Goal: Transaction & Acquisition: Purchase product/service

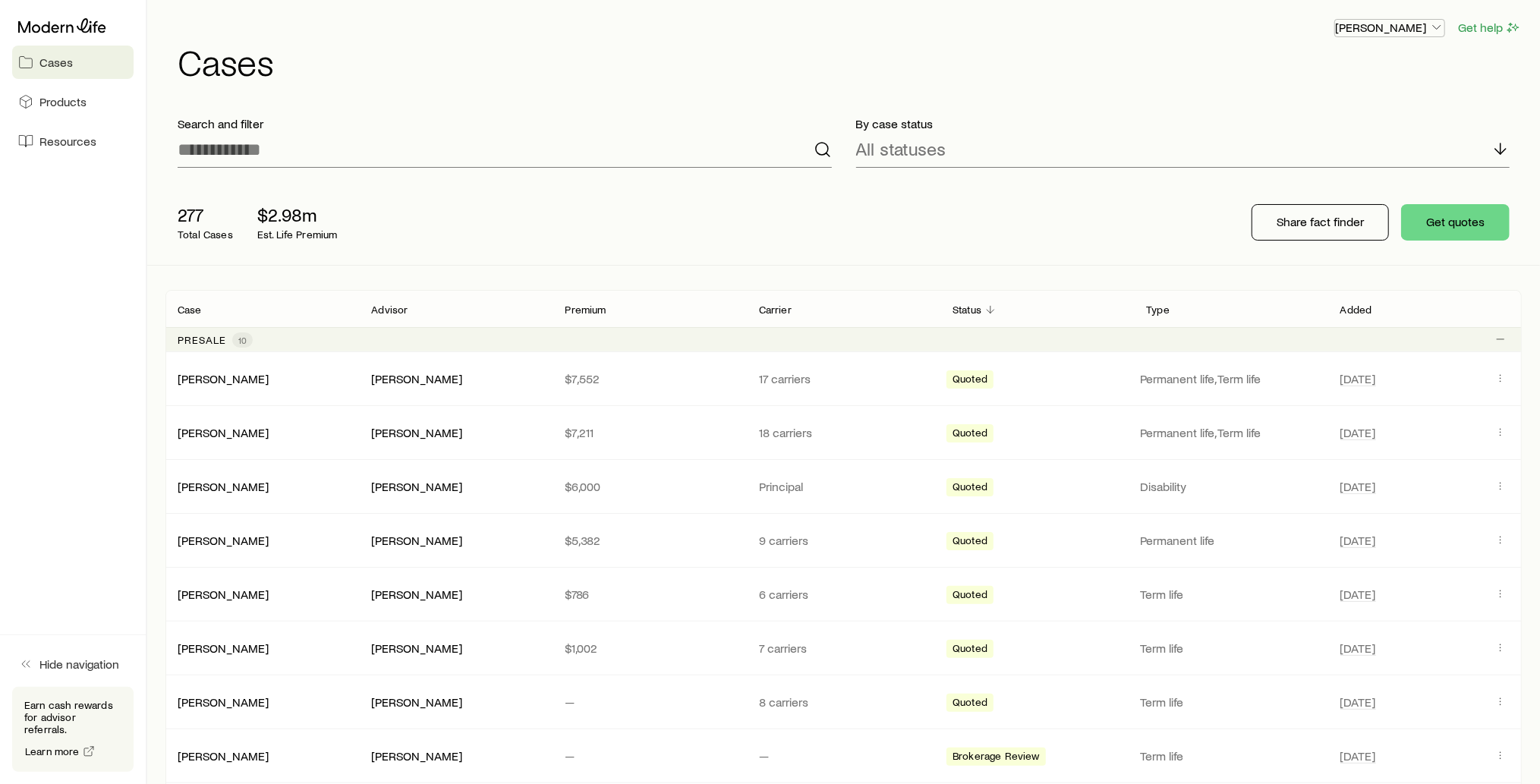
click at [1440, 26] on icon "button" at bounding box center [1437, 28] width 15 height 15
click at [41, 101] on span "Products" at bounding box center [62, 102] width 47 height 15
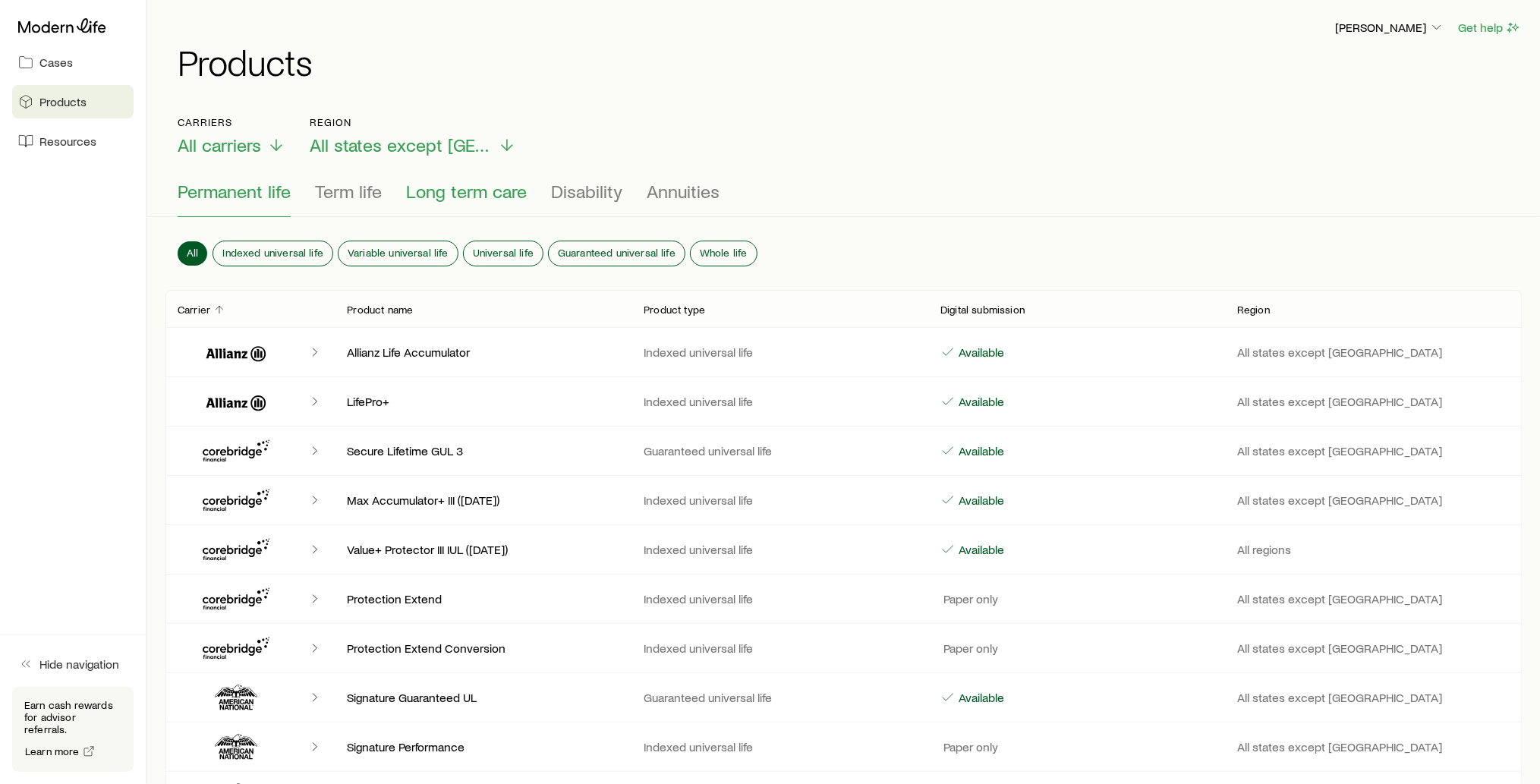
click at [506, 198] on span "Long term care" at bounding box center [467, 191] width 120 height 21
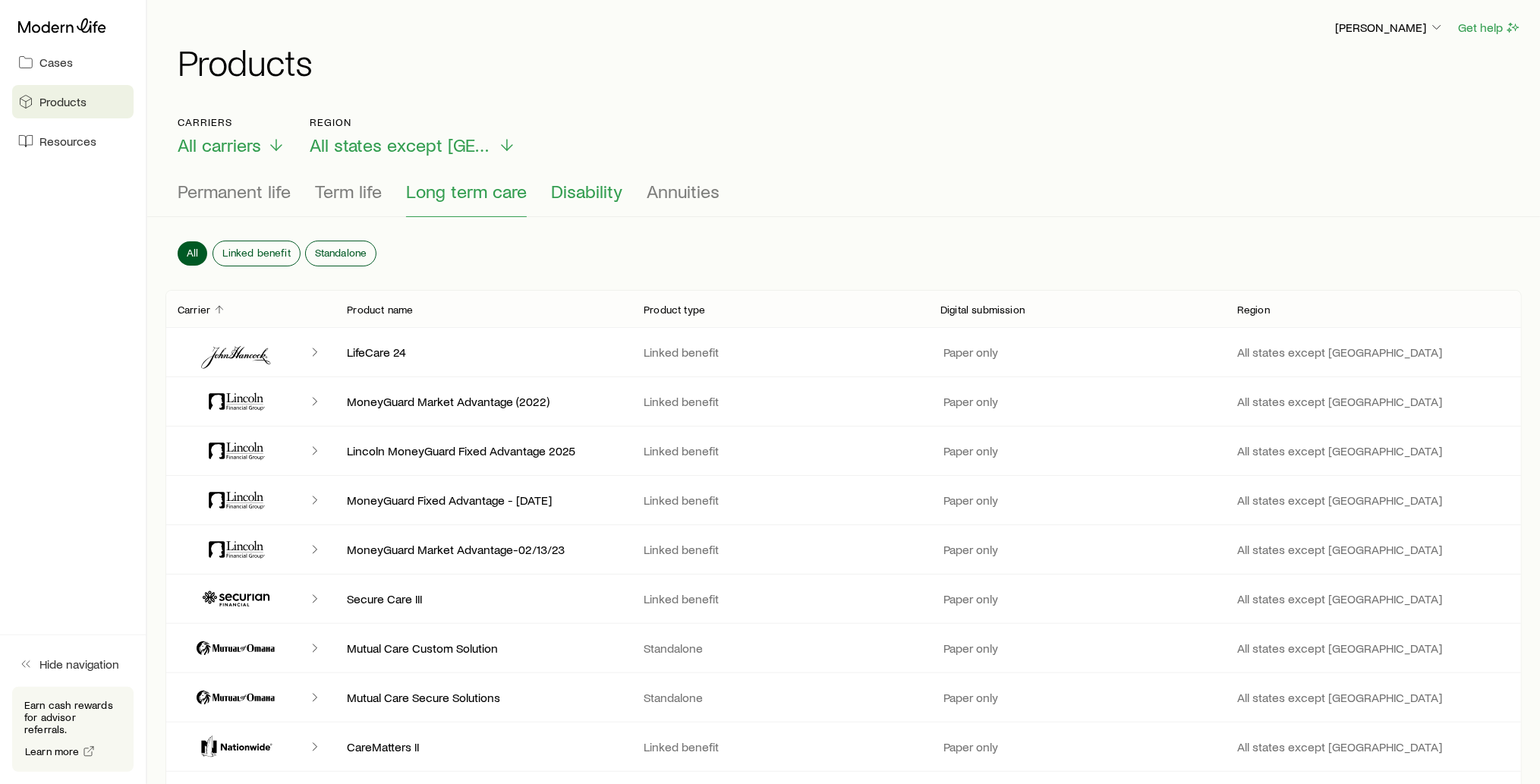
click at [594, 196] on span "Disability" at bounding box center [586, 191] width 72 height 21
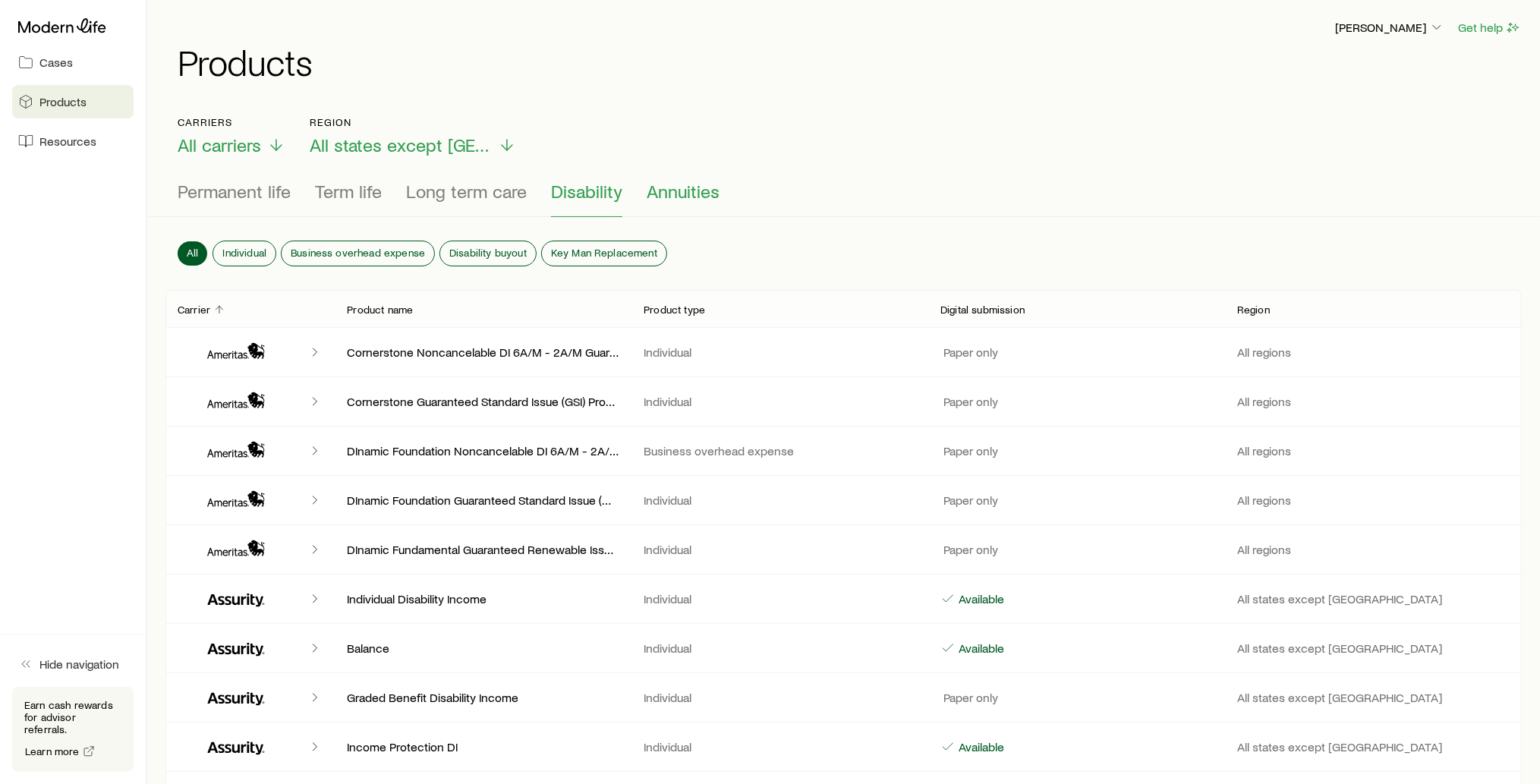
click at [659, 199] on span "Annuities" at bounding box center [683, 191] width 73 height 21
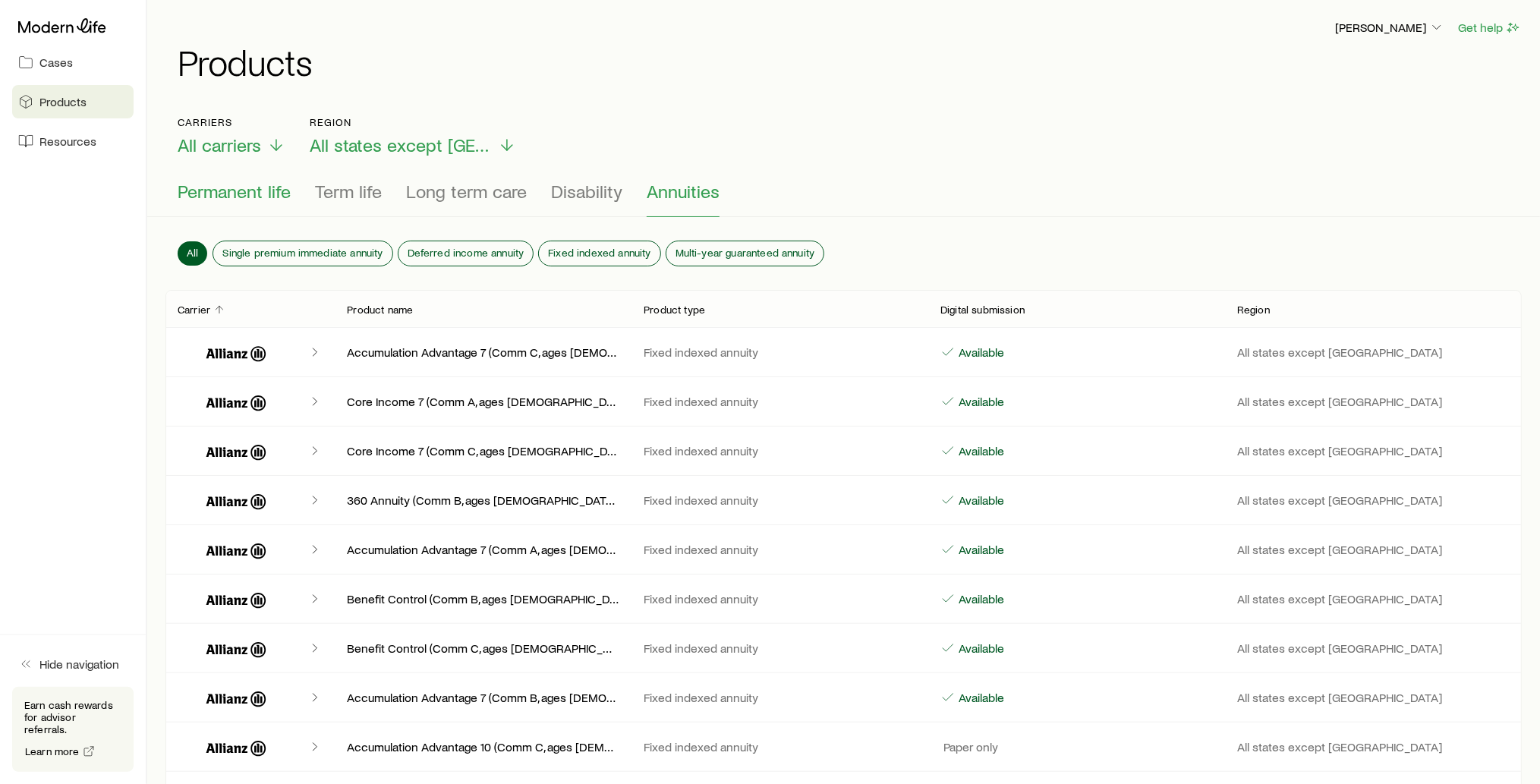
click at [228, 195] on span "Permanent life" at bounding box center [234, 191] width 114 height 21
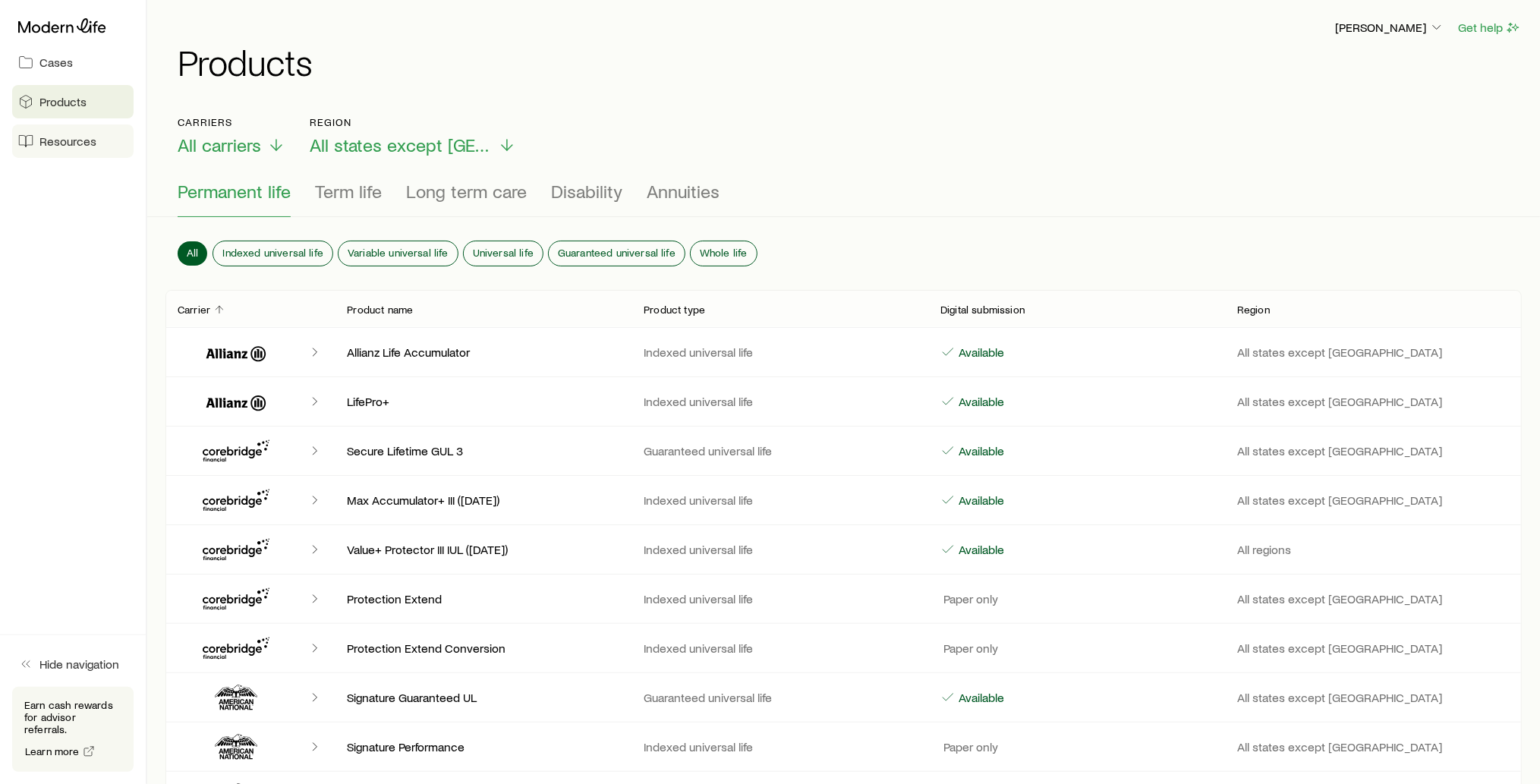
click at [79, 143] on span "Resources" at bounding box center [68, 141] width 57 height 15
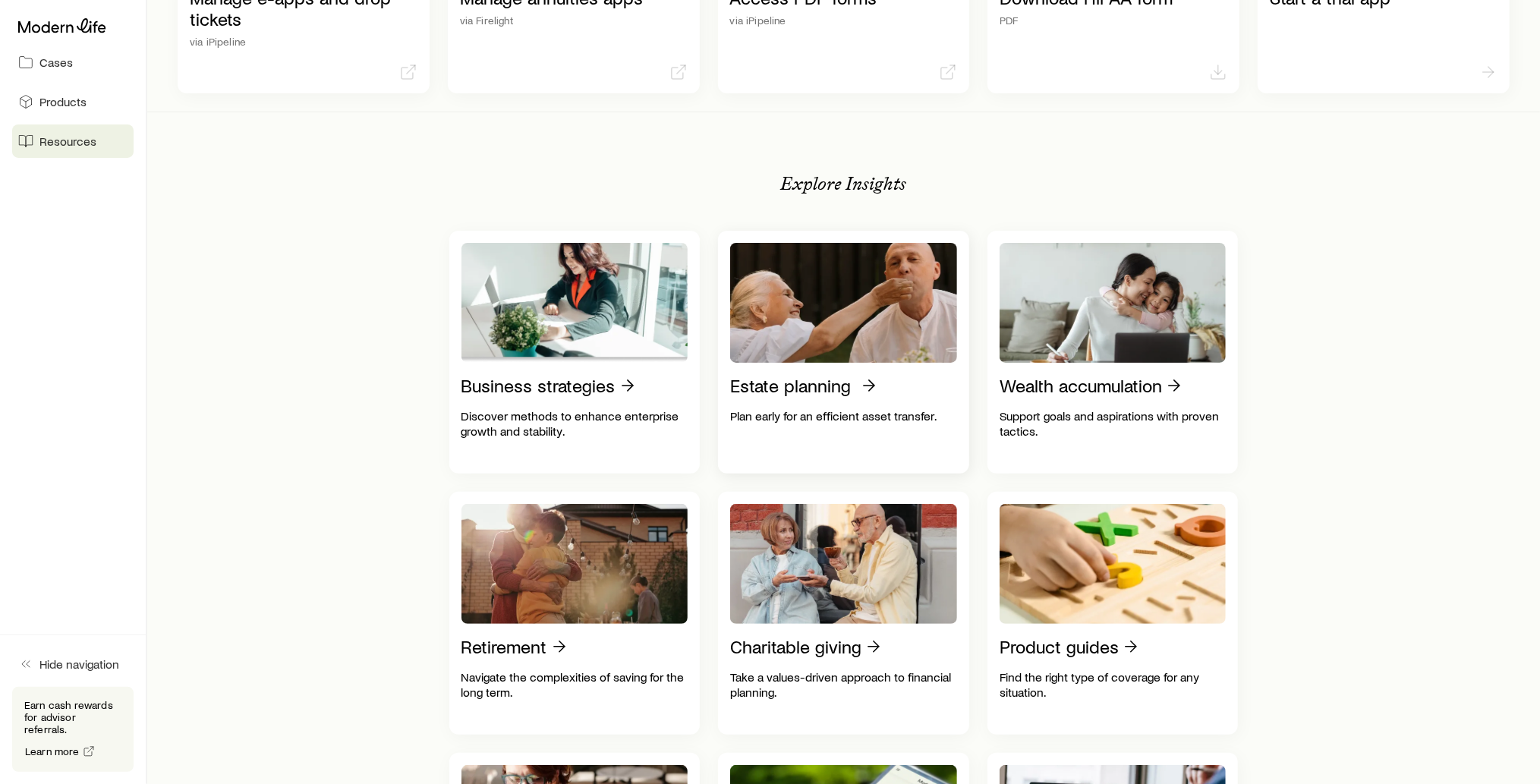
scroll to position [148, 0]
click at [825, 382] on p "Estate planning" at bounding box center [790, 384] width 120 height 21
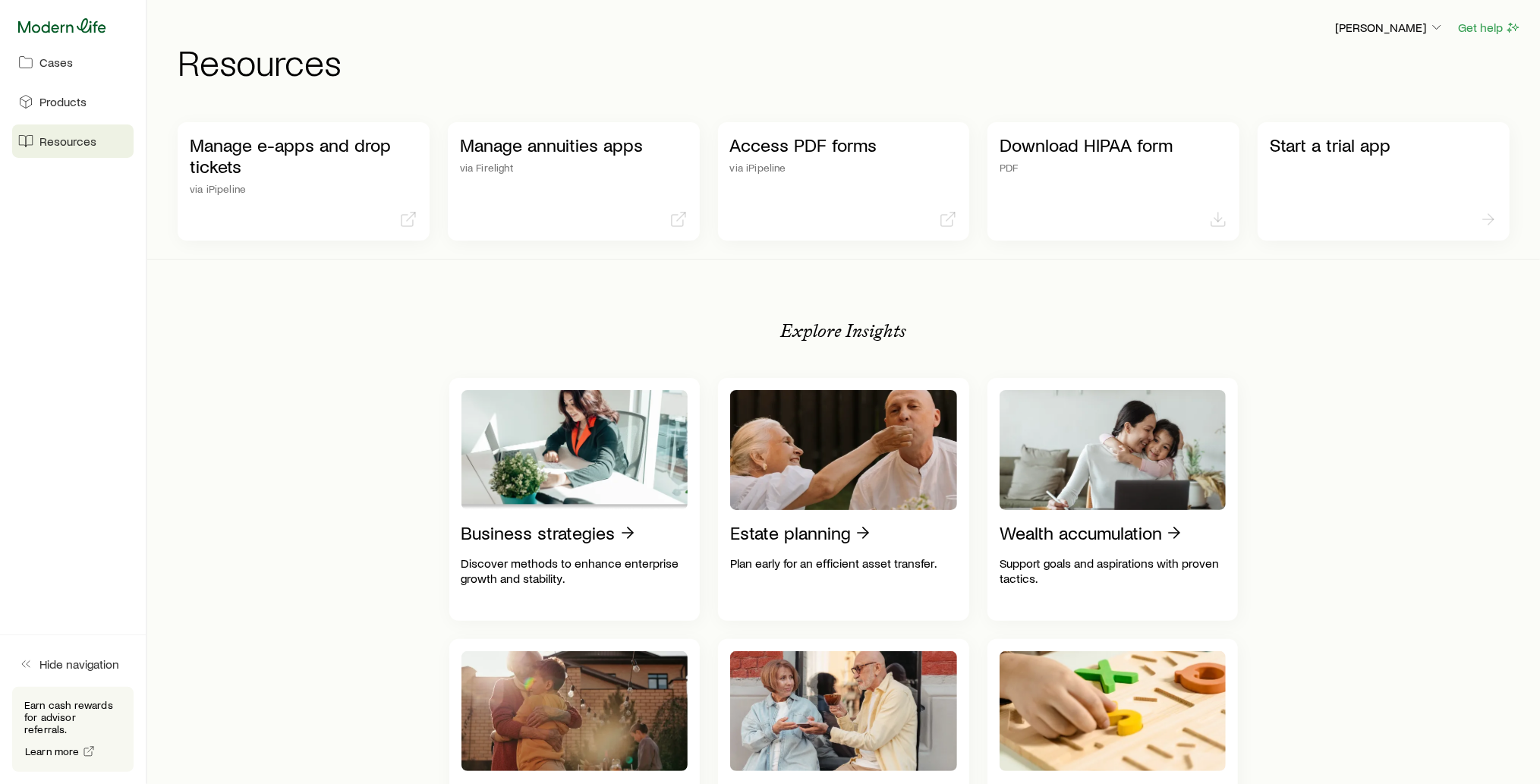
click at [75, 24] on icon at bounding box center [62, 26] width 88 height 15
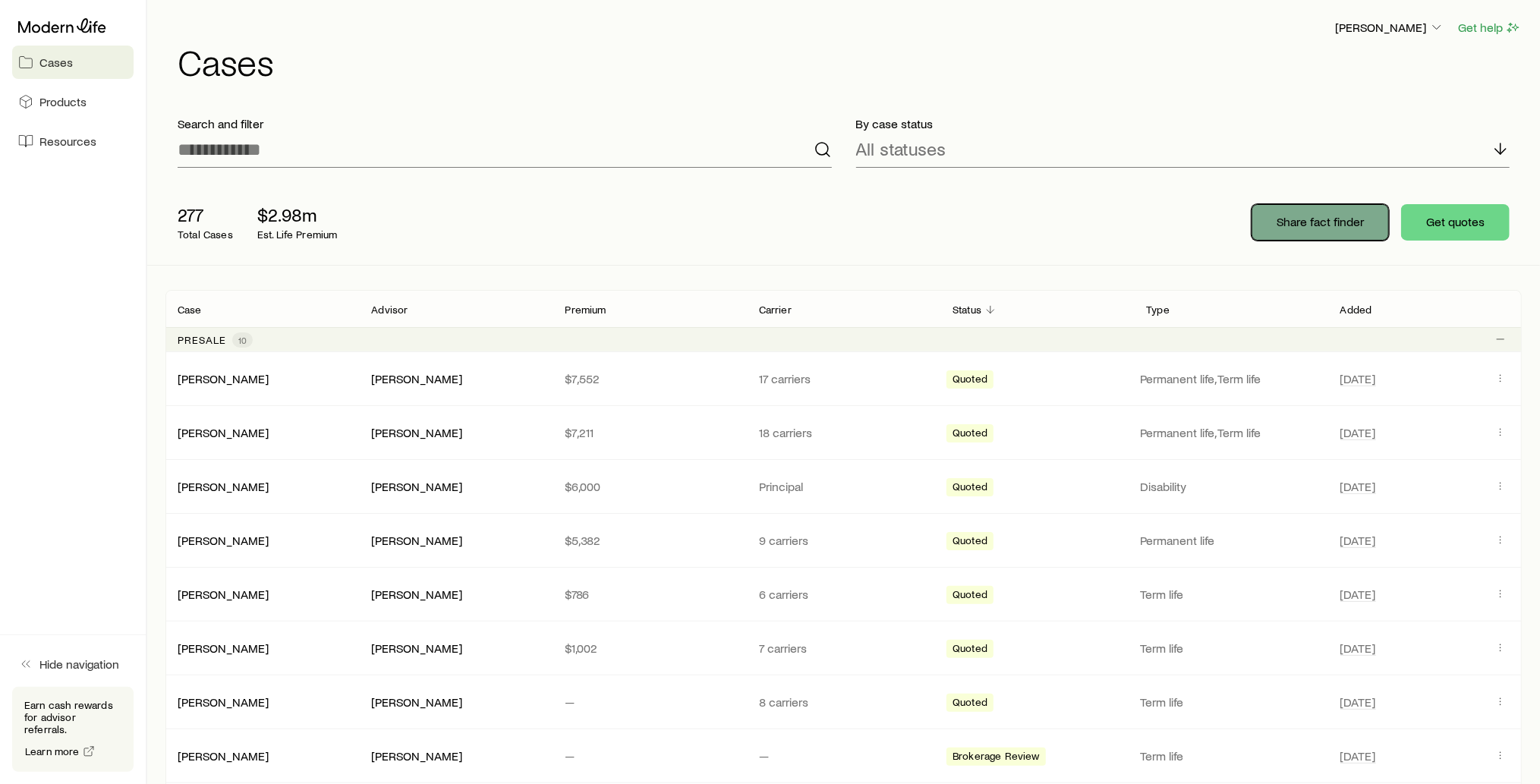
click at [1338, 221] on p "Share fact finder" at bounding box center [1320, 221] width 87 height 15
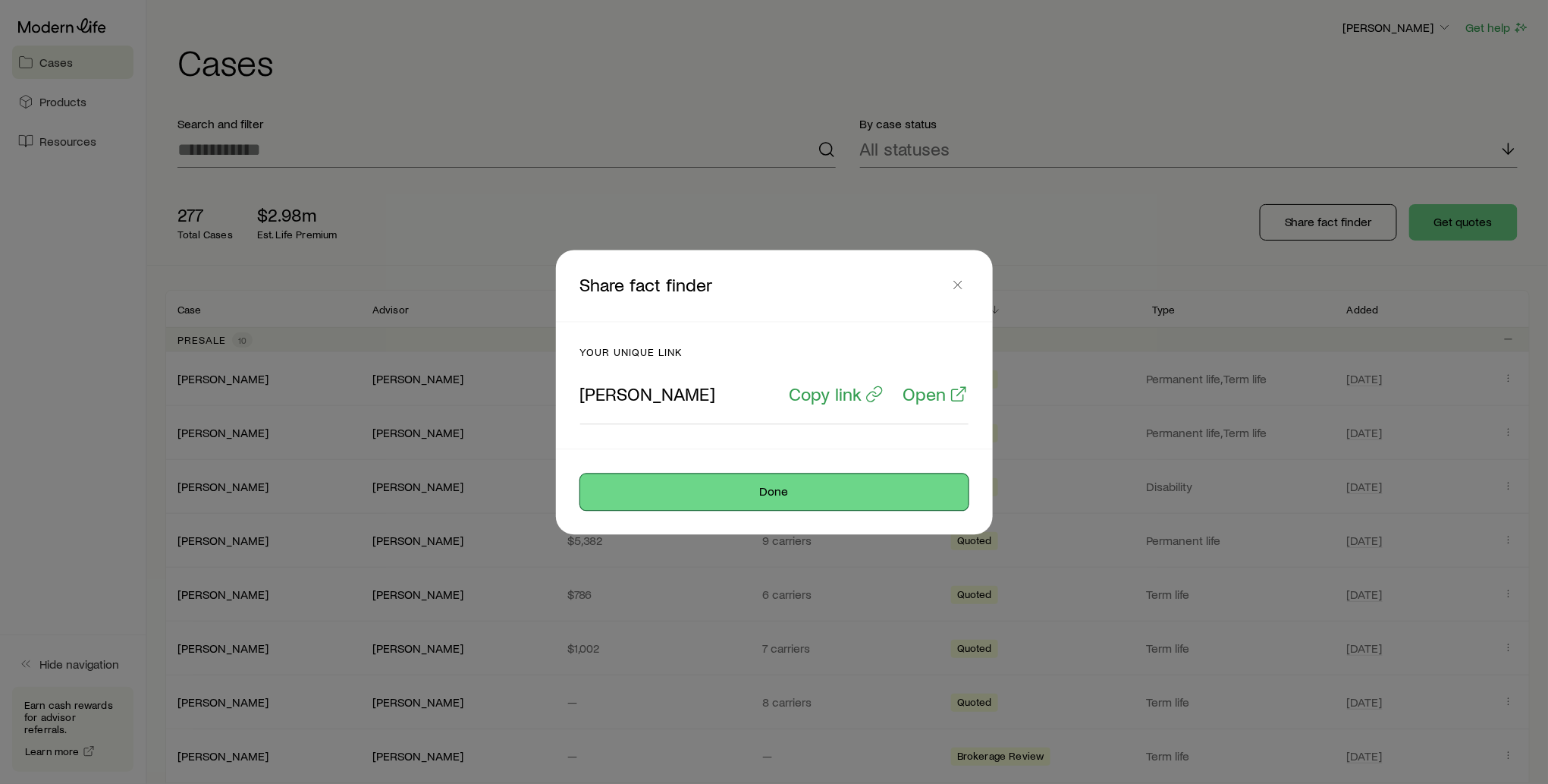
click at [776, 498] on button "Done" at bounding box center [774, 491] width 388 height 36
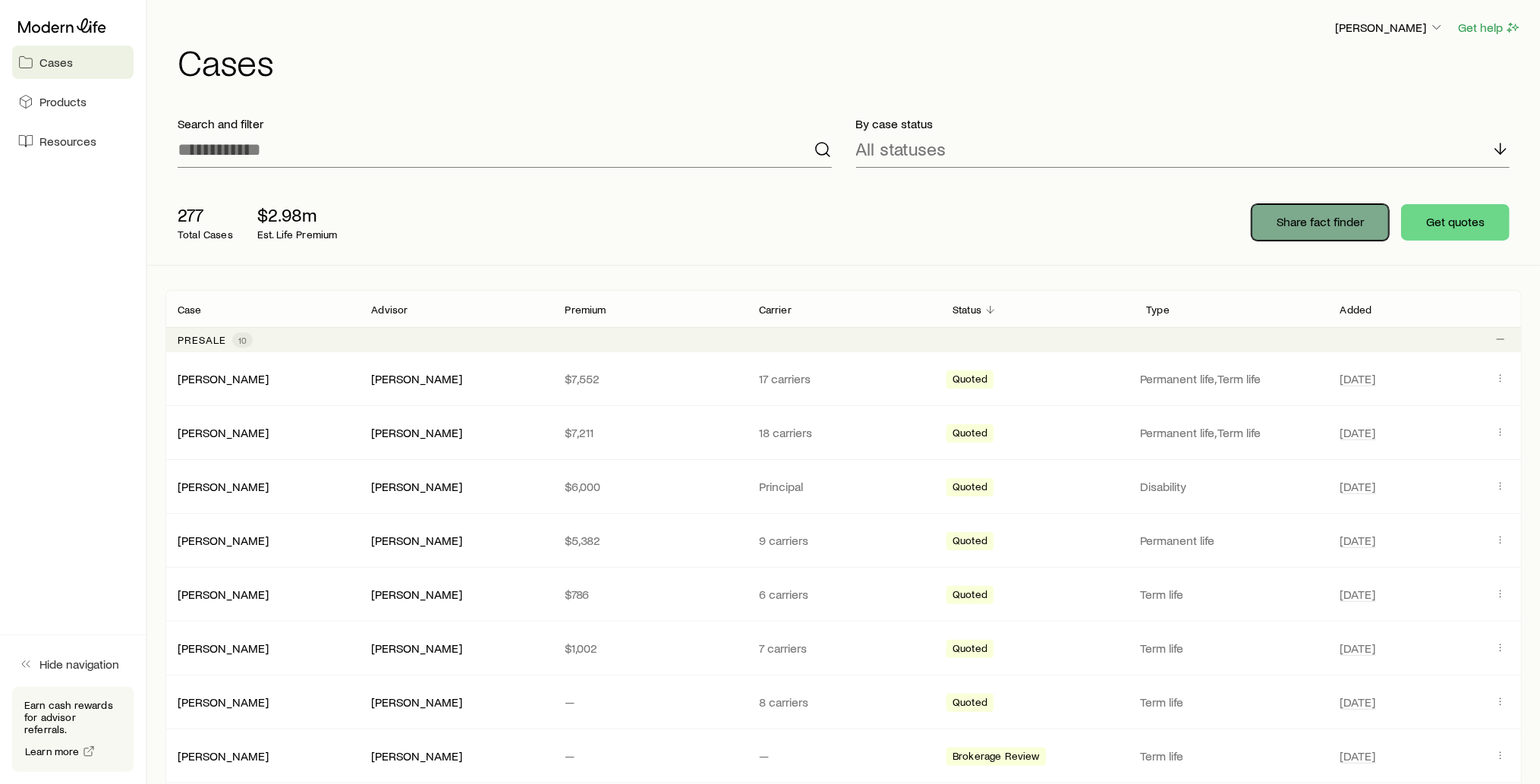
click at [1331, 225] on p "Share fact finder" at bounding box center [1320, 221] width 87 height 15
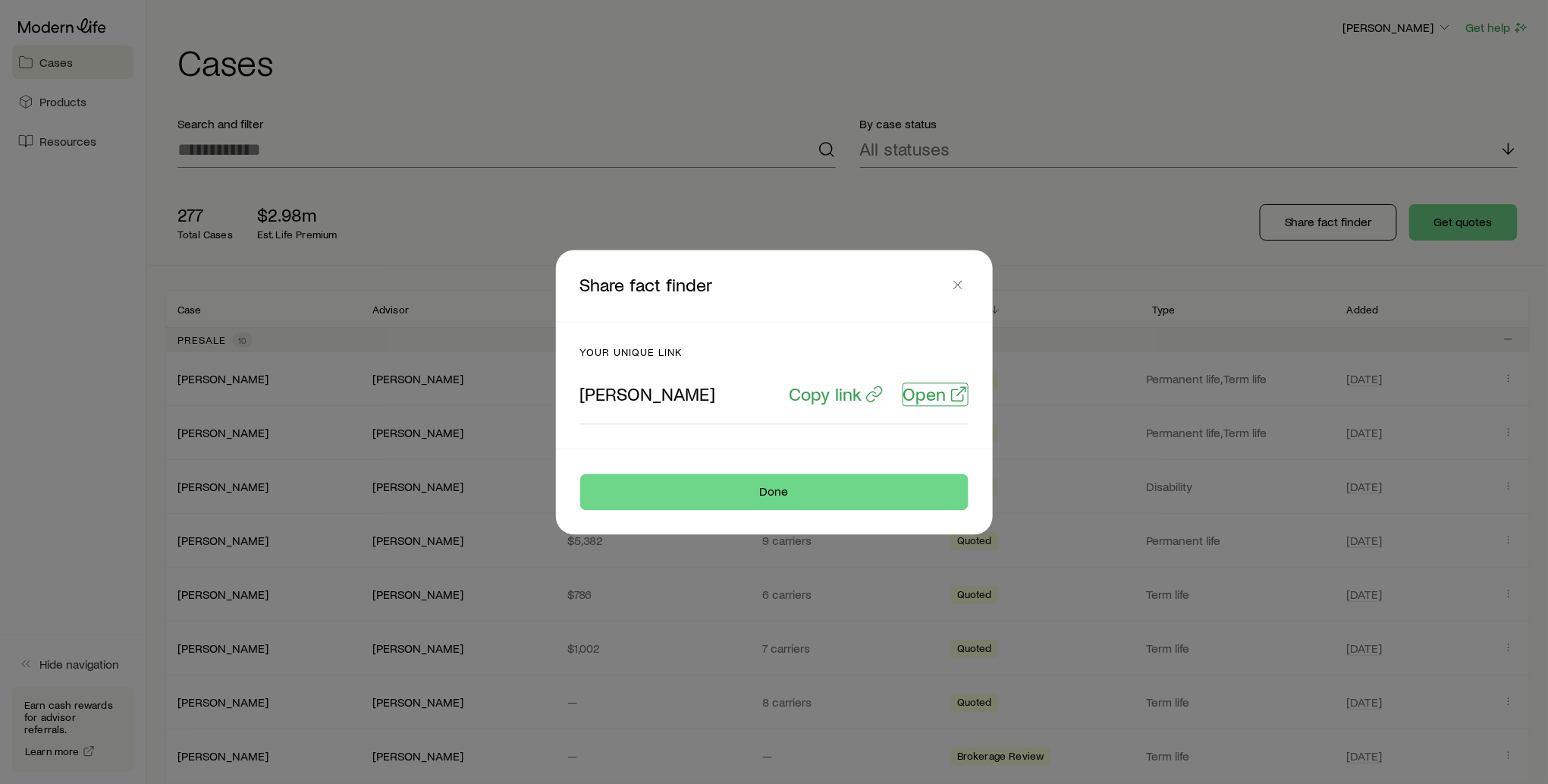
click at [926, 397] on p "Open" at bounding box center [924, 394] width 43 height 21
click at [954, 285] on icon "button" at bounding box center [959, 284] width 15 height 15
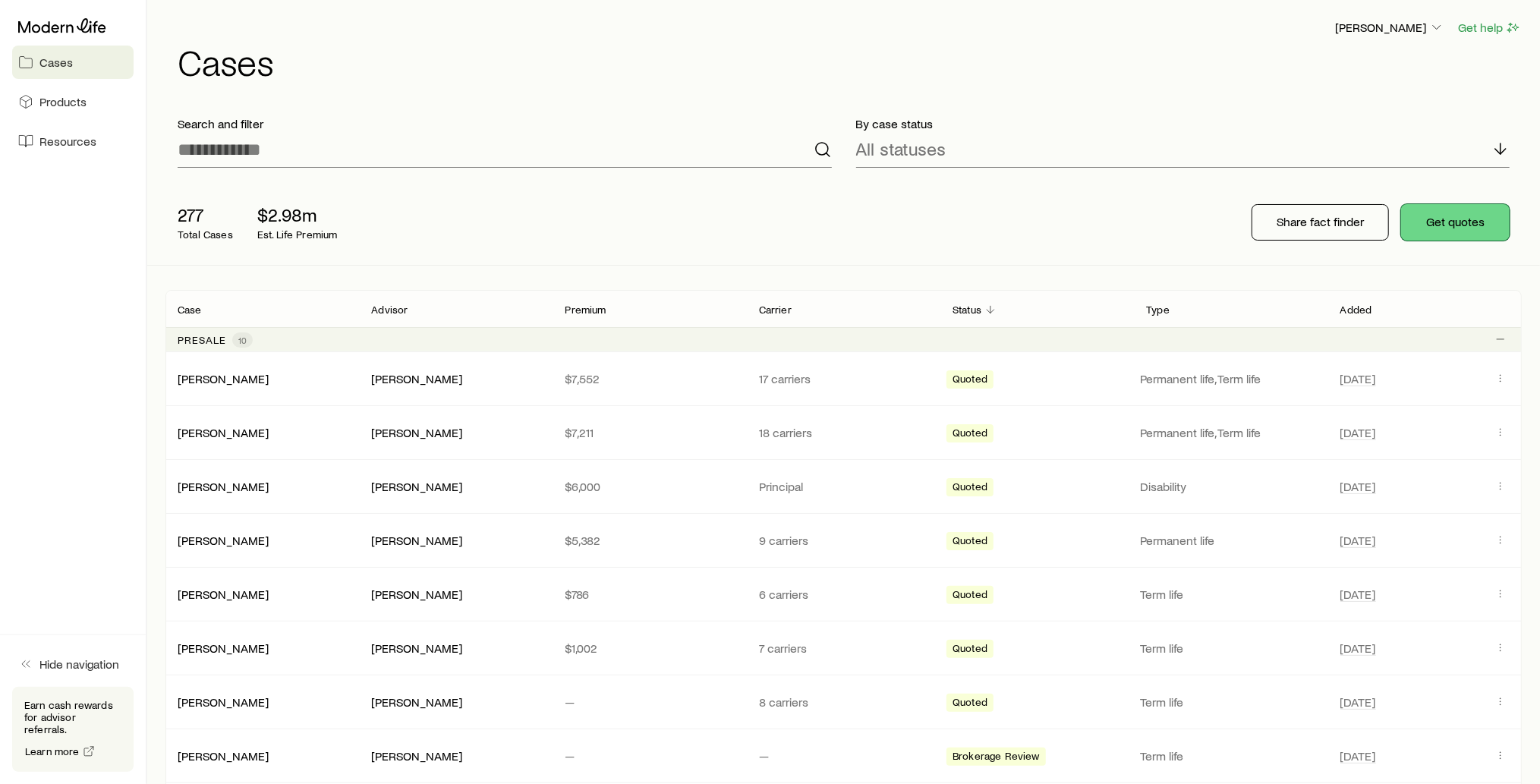
click at [1469, 229] on button "Get quotes" at bounding box center [1455, 222] width 109 height 36
click at [61, 103] on span "Products" at bounding box center [62, 102] width 47 height 15
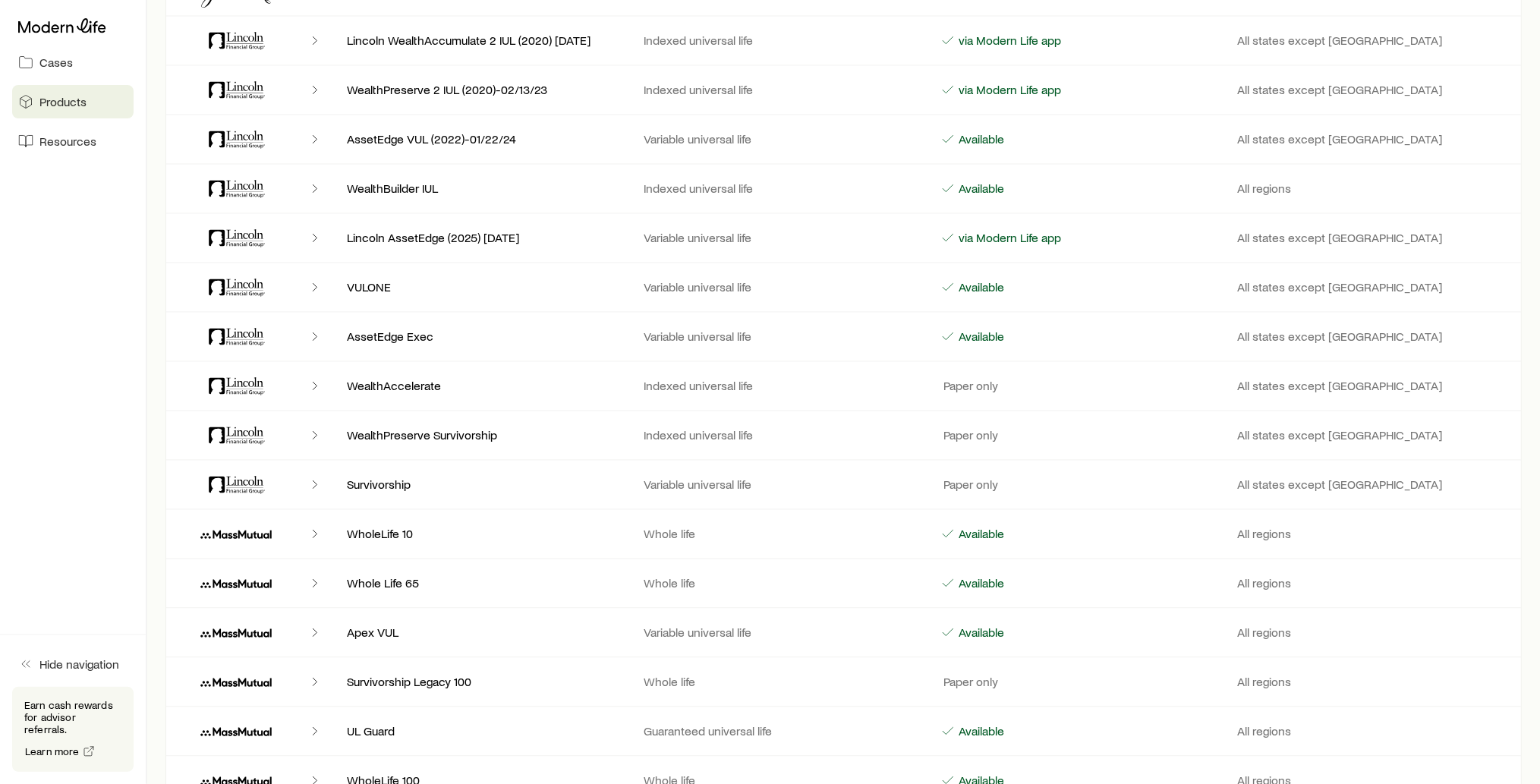
scroll to position [2274, 0]
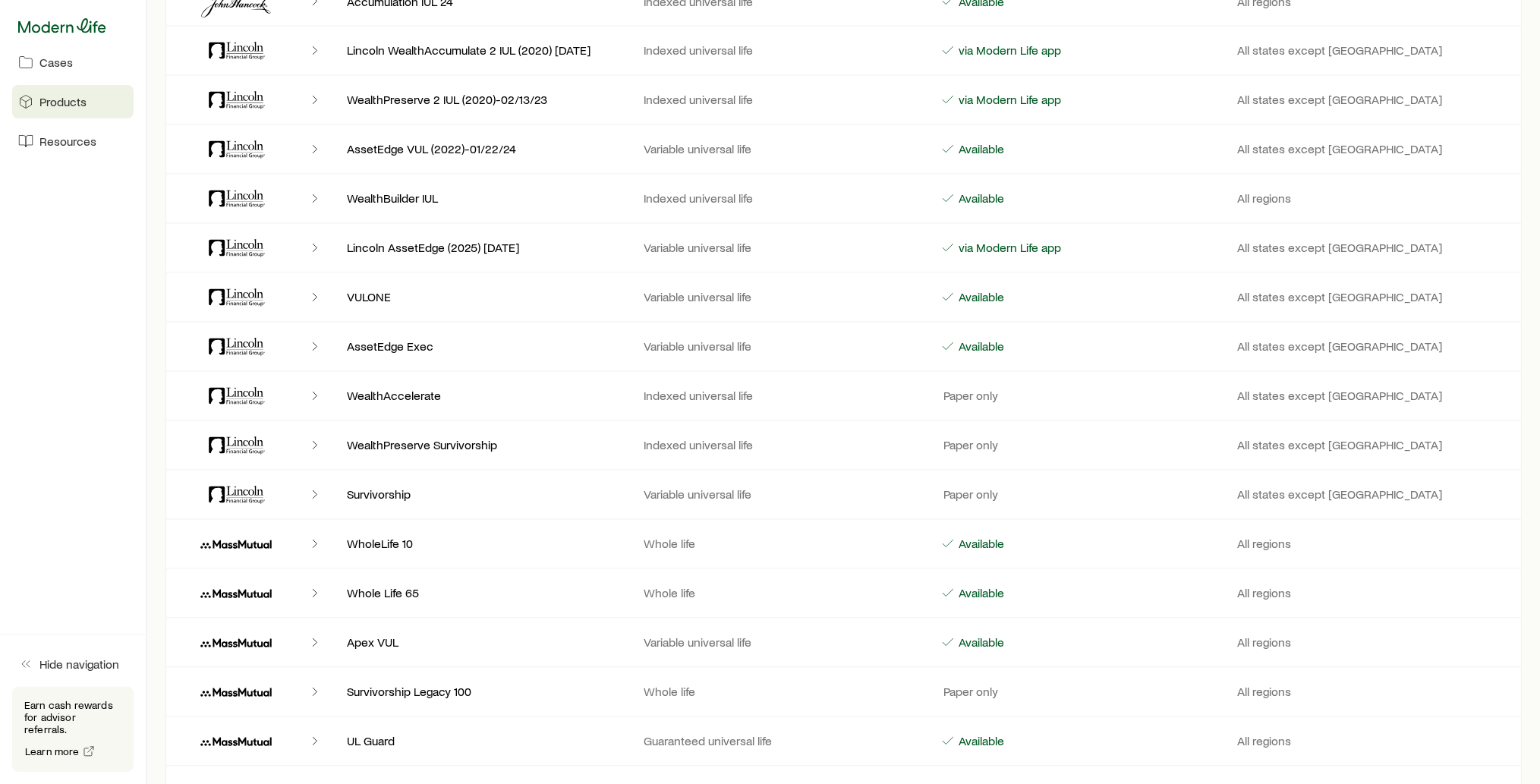
click at [68, 29] on icon at bounding box center [62, 25] width 88 height 14
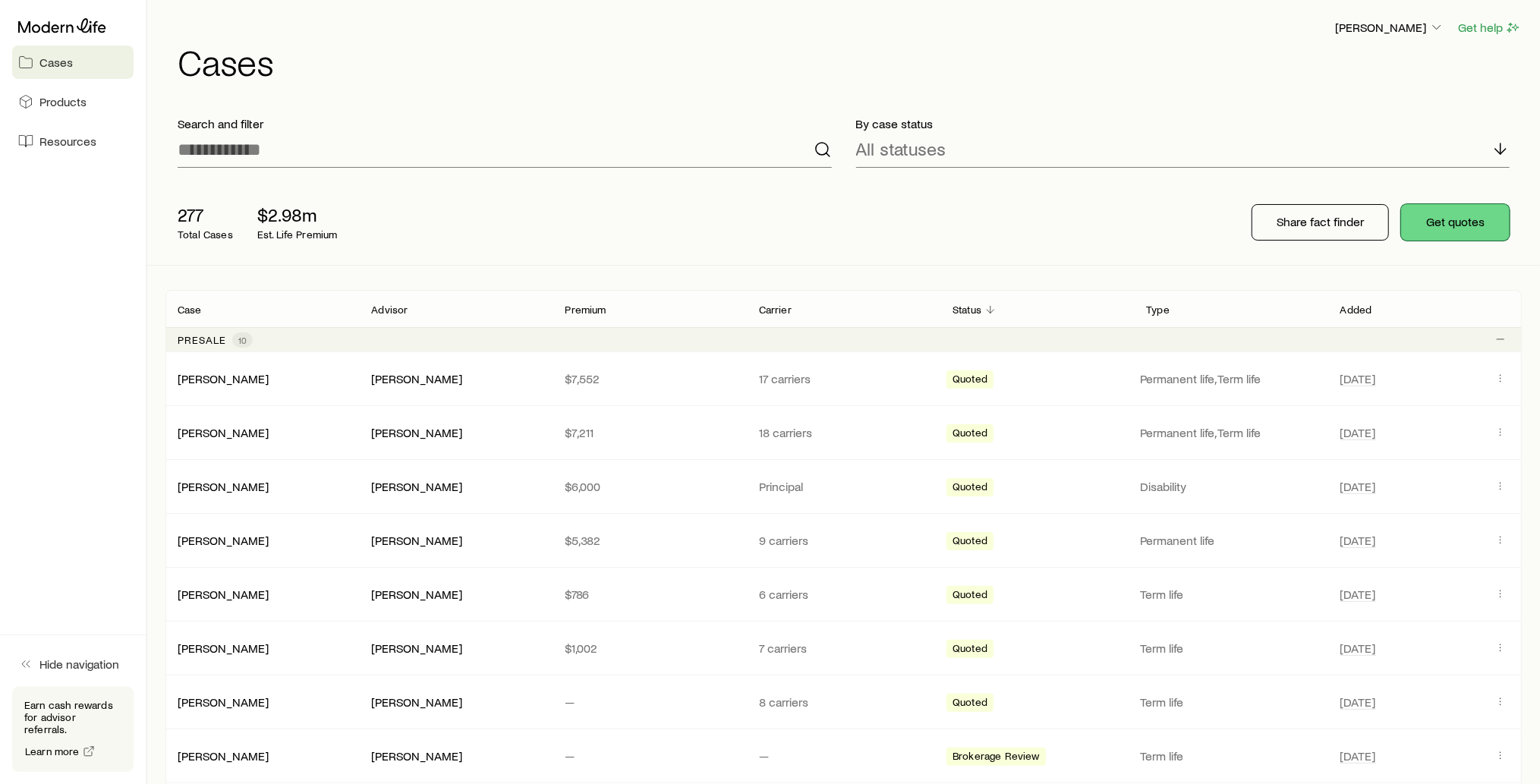
click at [1452, 220] on button "Get quotes" at bounding box center [1455, 222] width 109 height 36
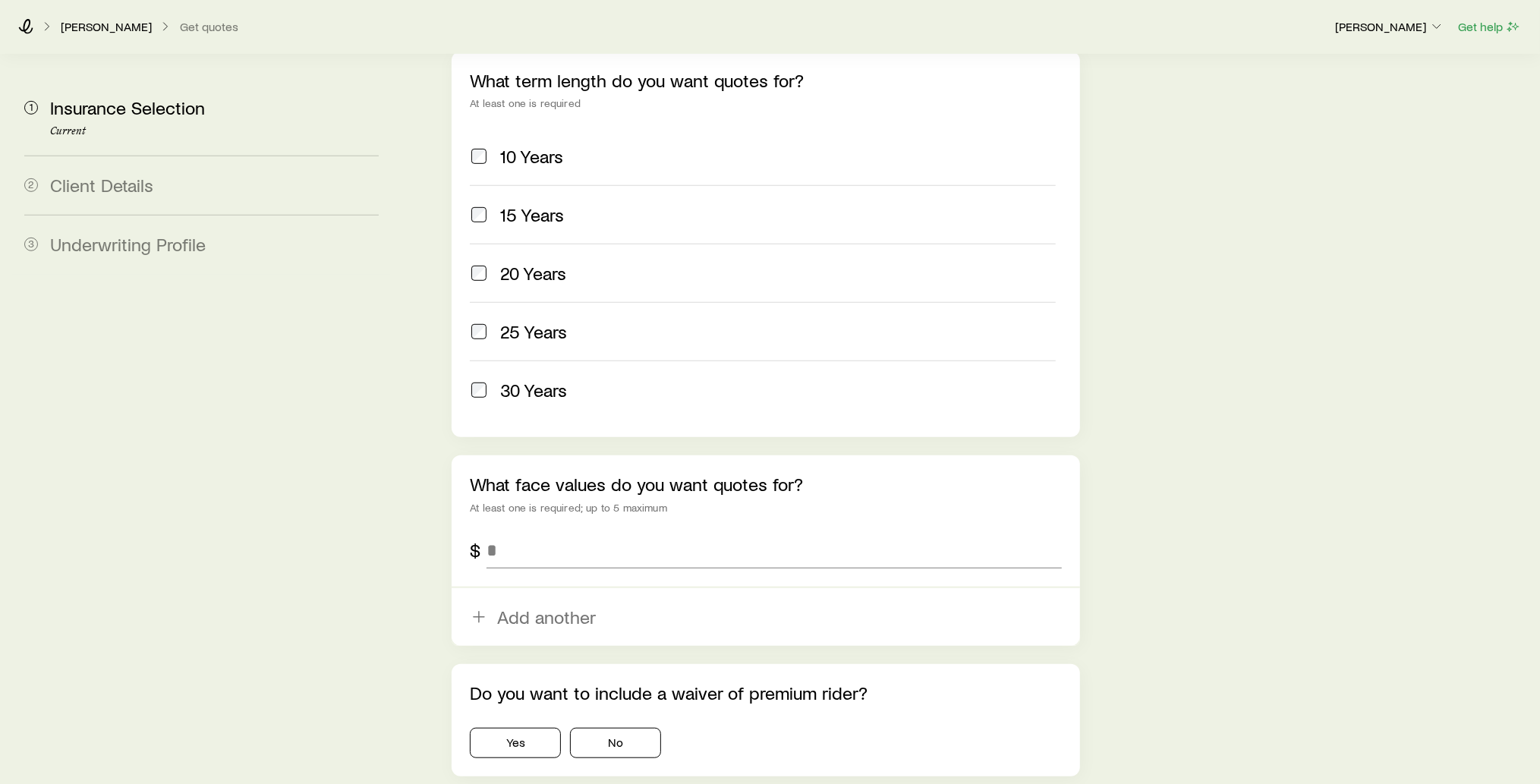
scroll to position [653, 0]
click at [529, 531] on input "tel" at bounding box center [774, 549] width 575 height 36
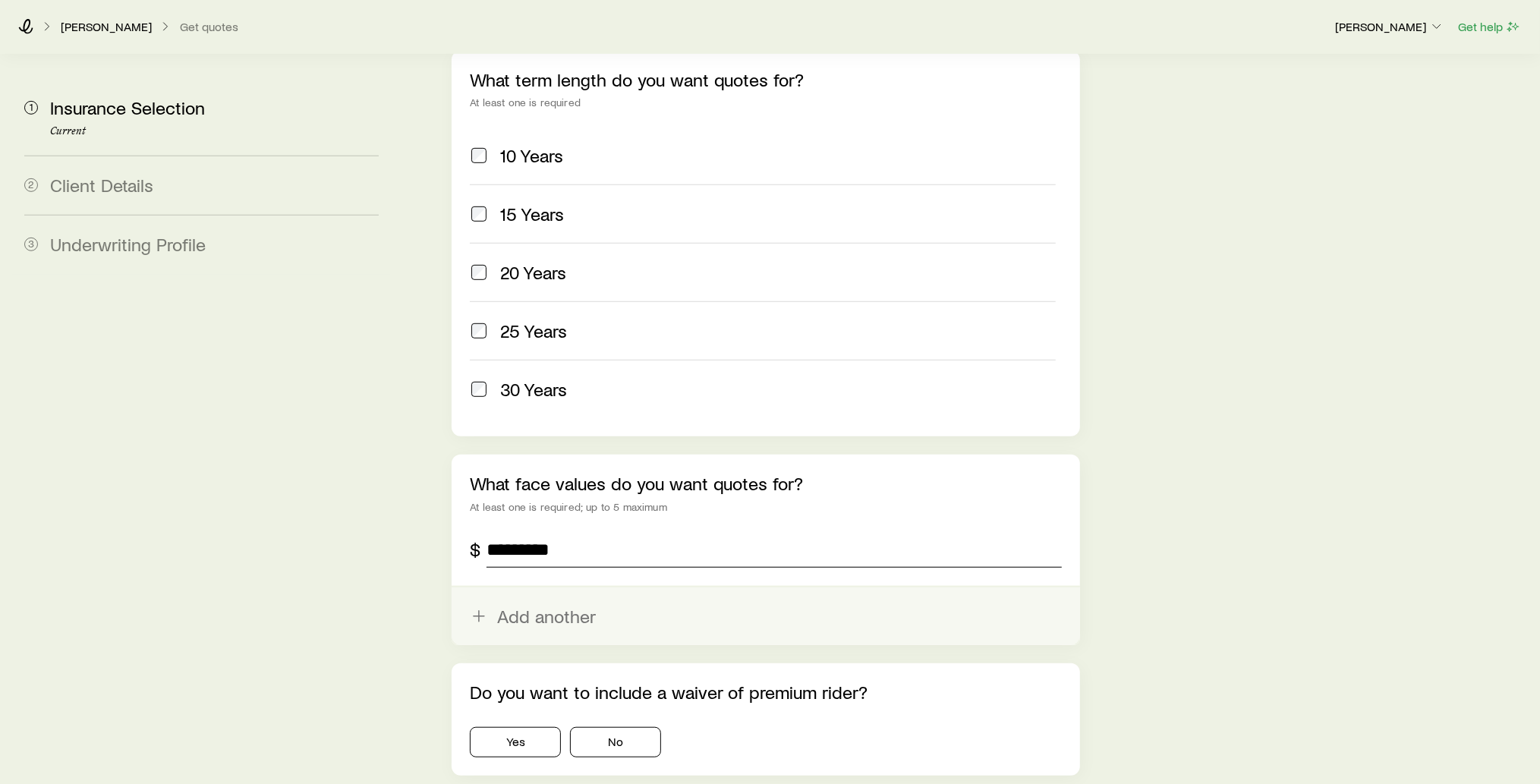
type input "*********"
click at [523, 588] on button "Add another" at bounding box center [765, 616] width 629 height 57
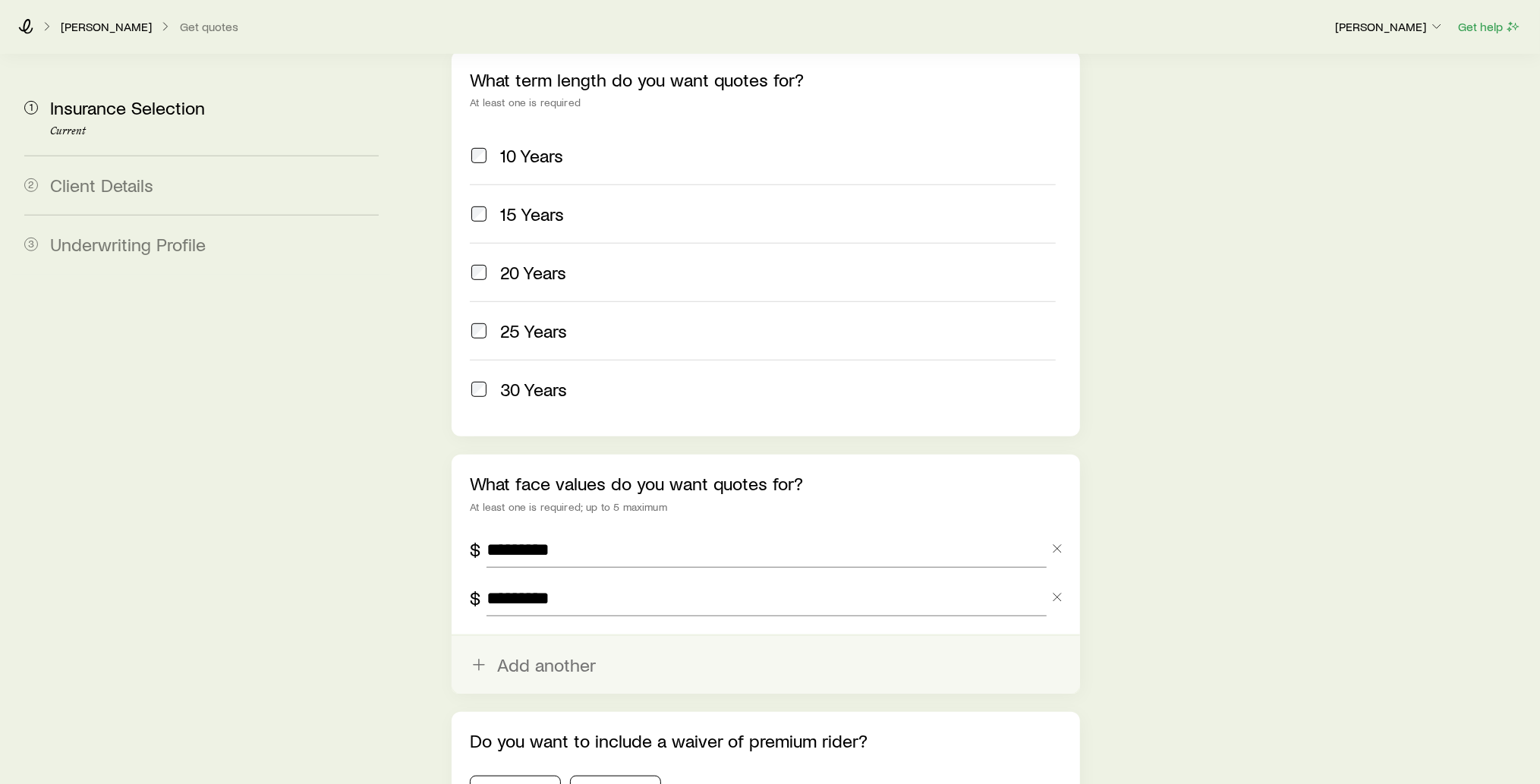
type input "*********"
click at [514, 636] on button "Add another" at bounding box center [765, 665] width 629 height 57
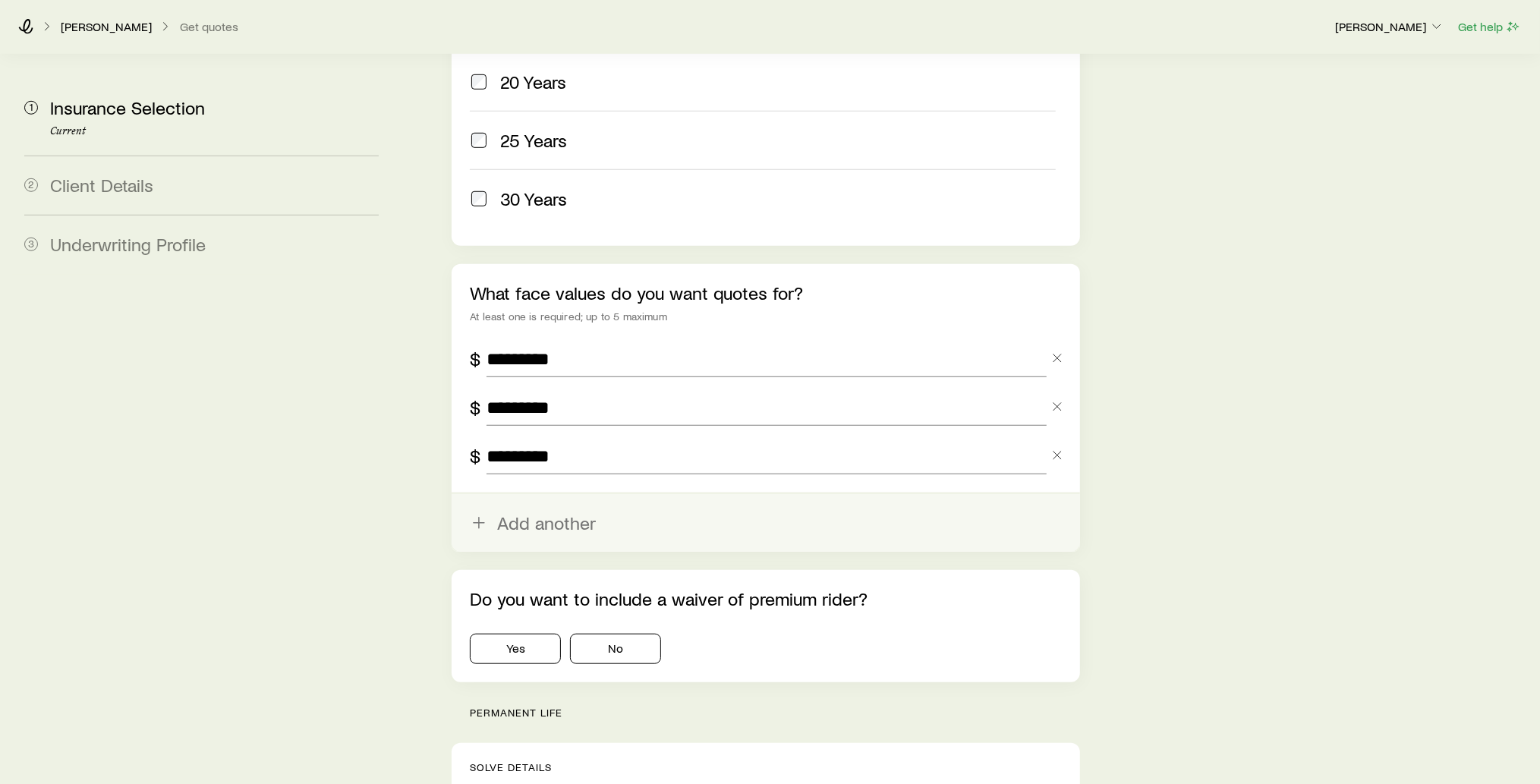
scroll to position [844, 0]
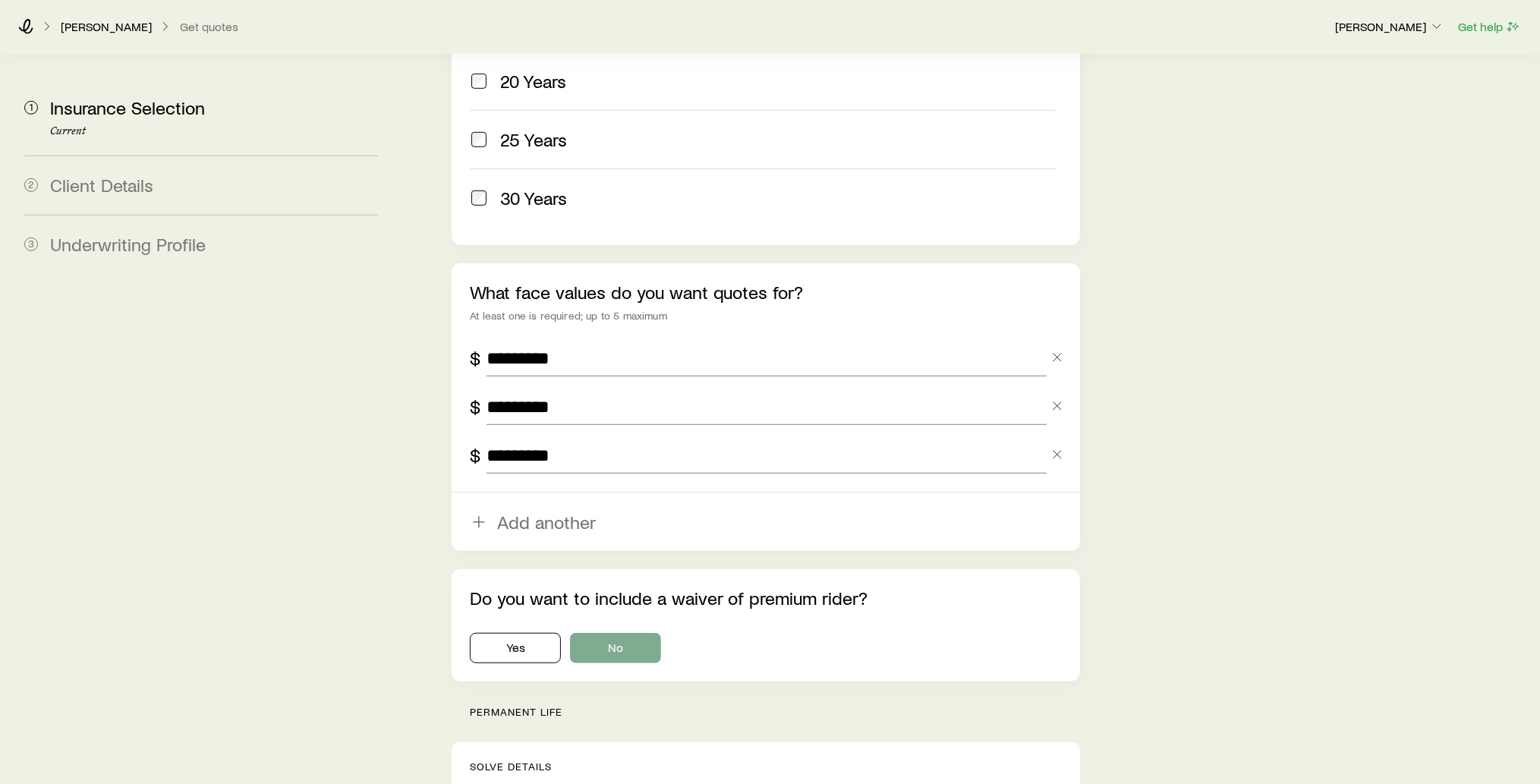
type input "*********"
click at [652, 632] on button "No" at bounding box center [614, 648] width 91 height 31
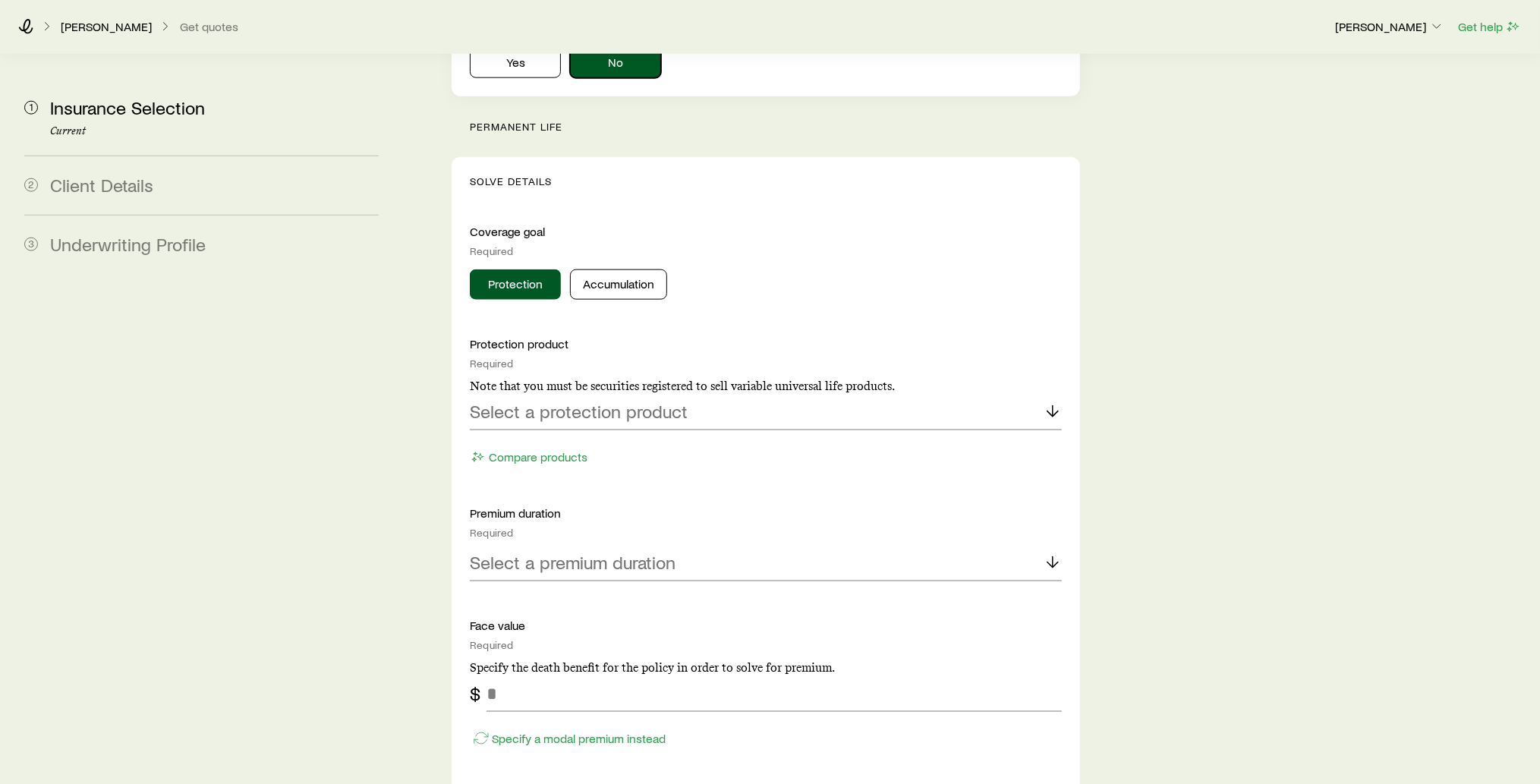
scroll to position [1428, 0]
click at [1051, 403] on icon at bounding box center [1052, 412] width 18 height 18
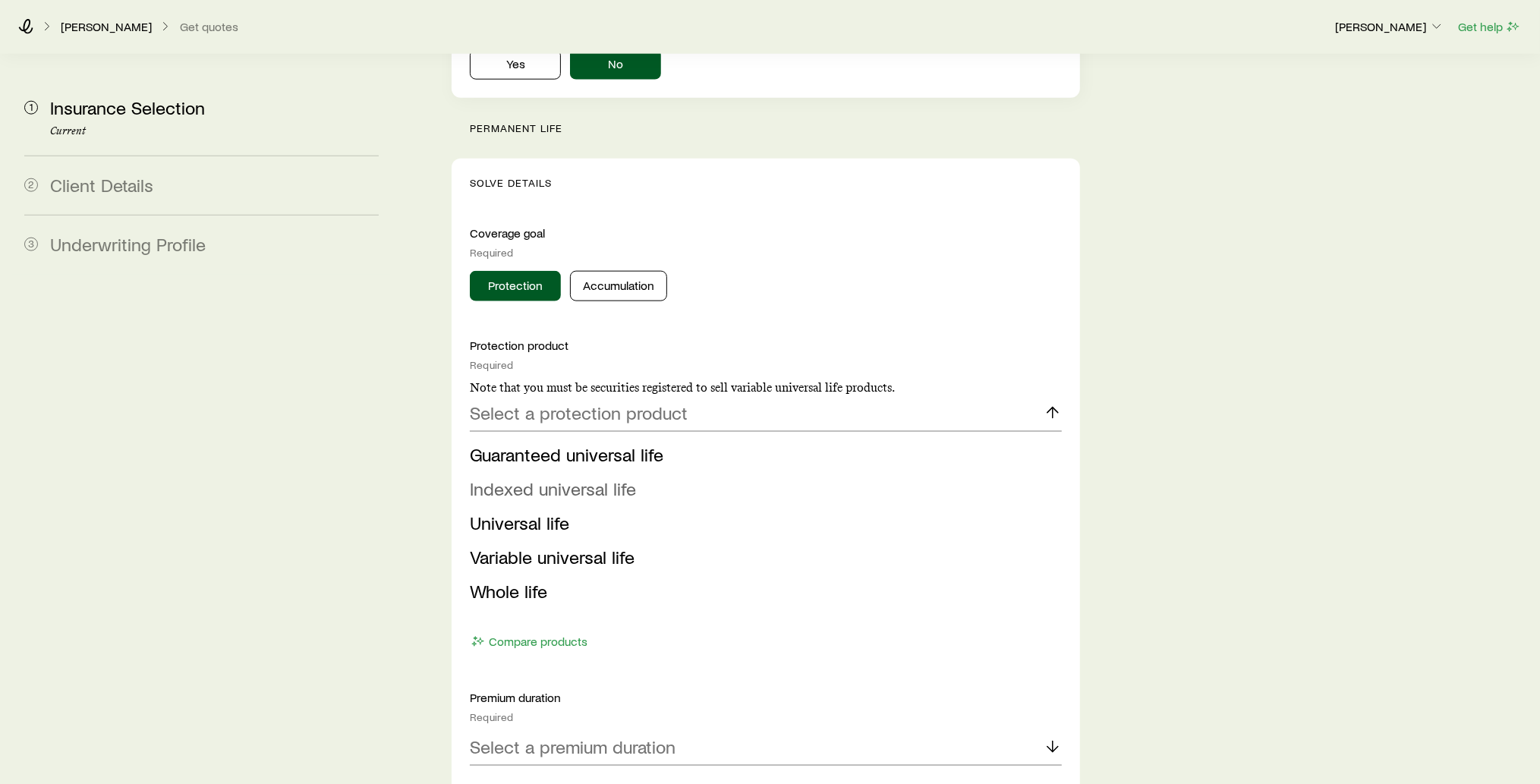
click at [907, 472] on li "Indexed universal life" at bounding box center [760, 489] width 583 height 34
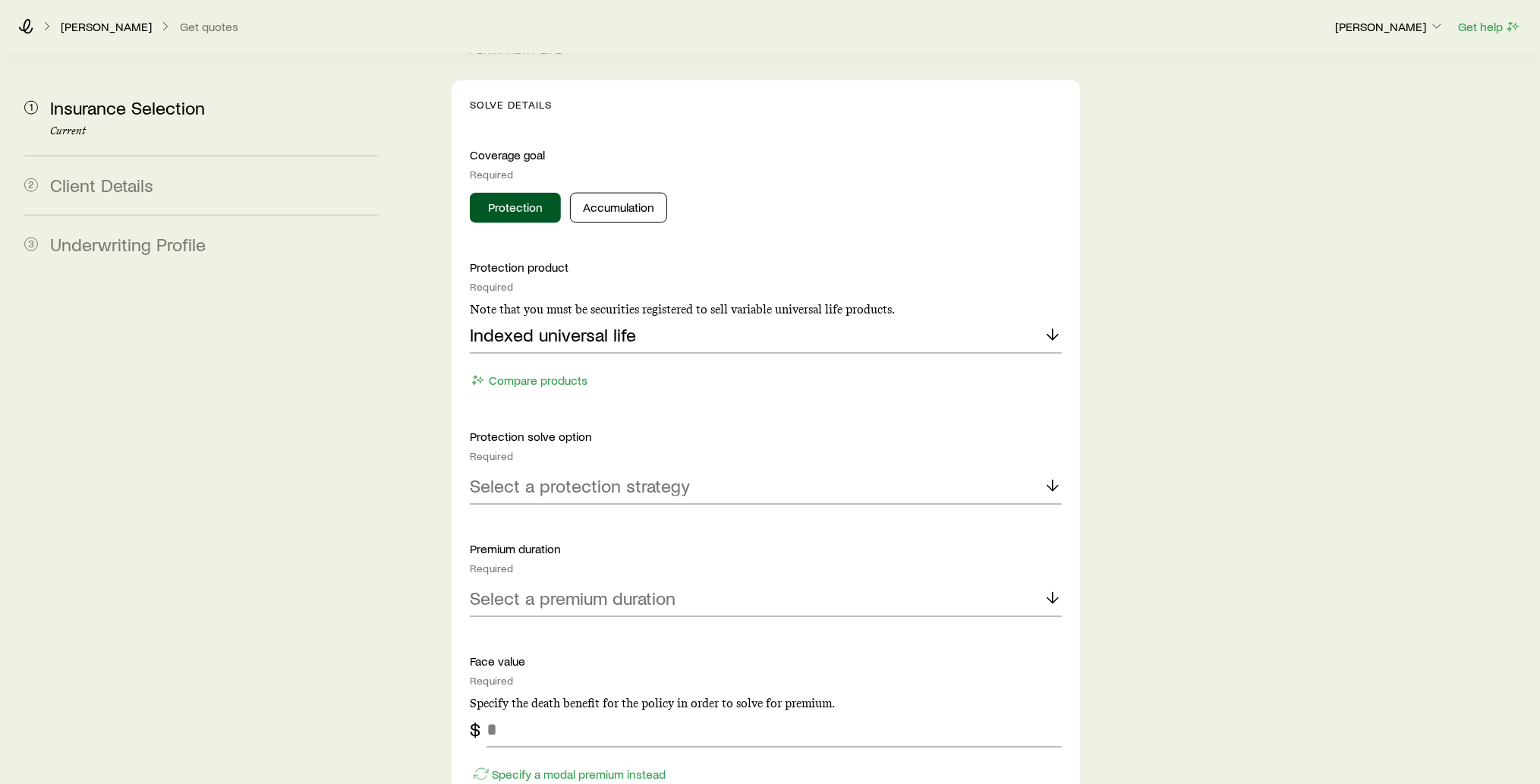
scroll to position [1507, 0]
click at [1048, 324] on icon at bounding box center [1052, 333] width 18 height 18
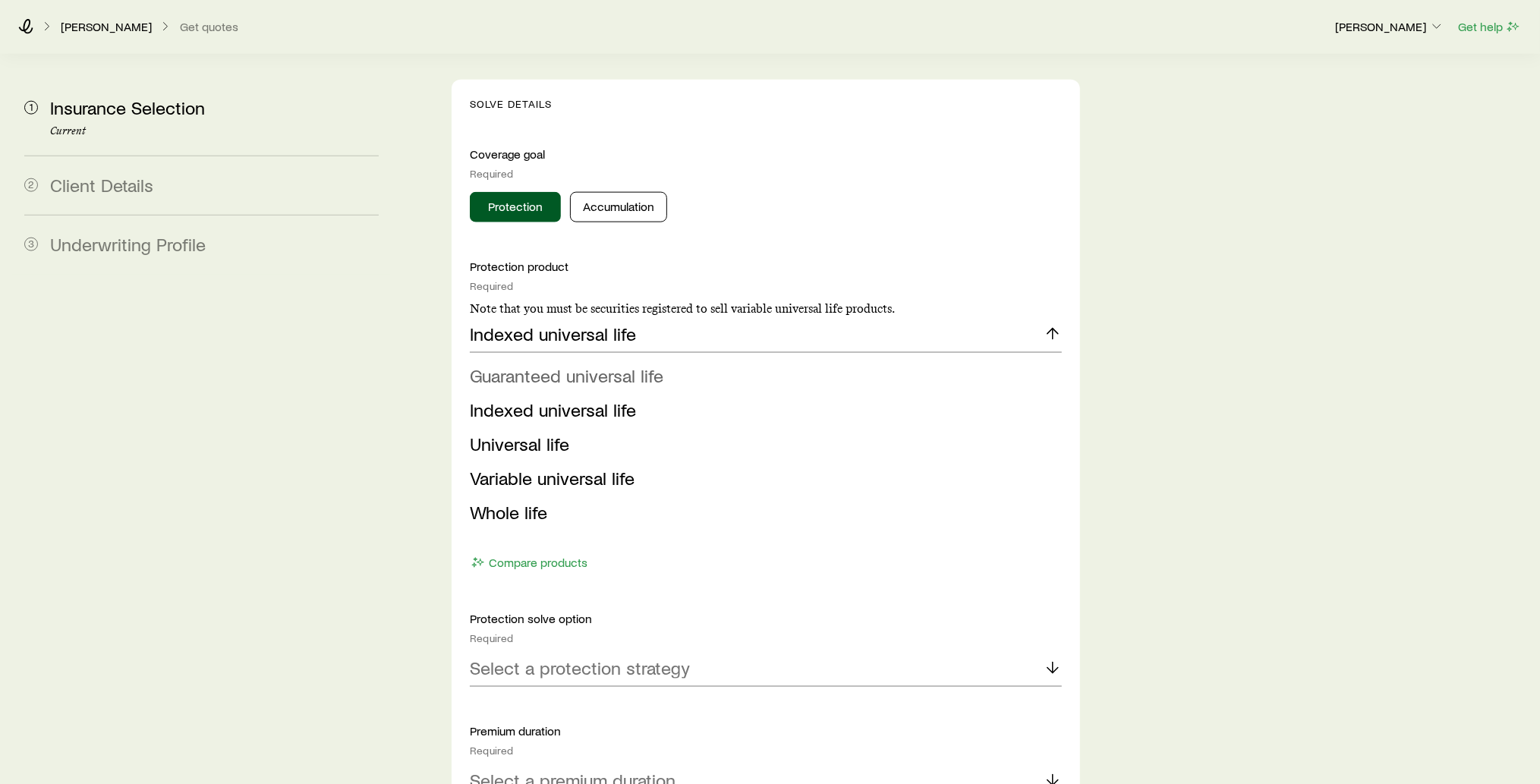
click at [980, 359] on li "Guaranteed universal life" at bounding box center [760, 376] width 583 height 34
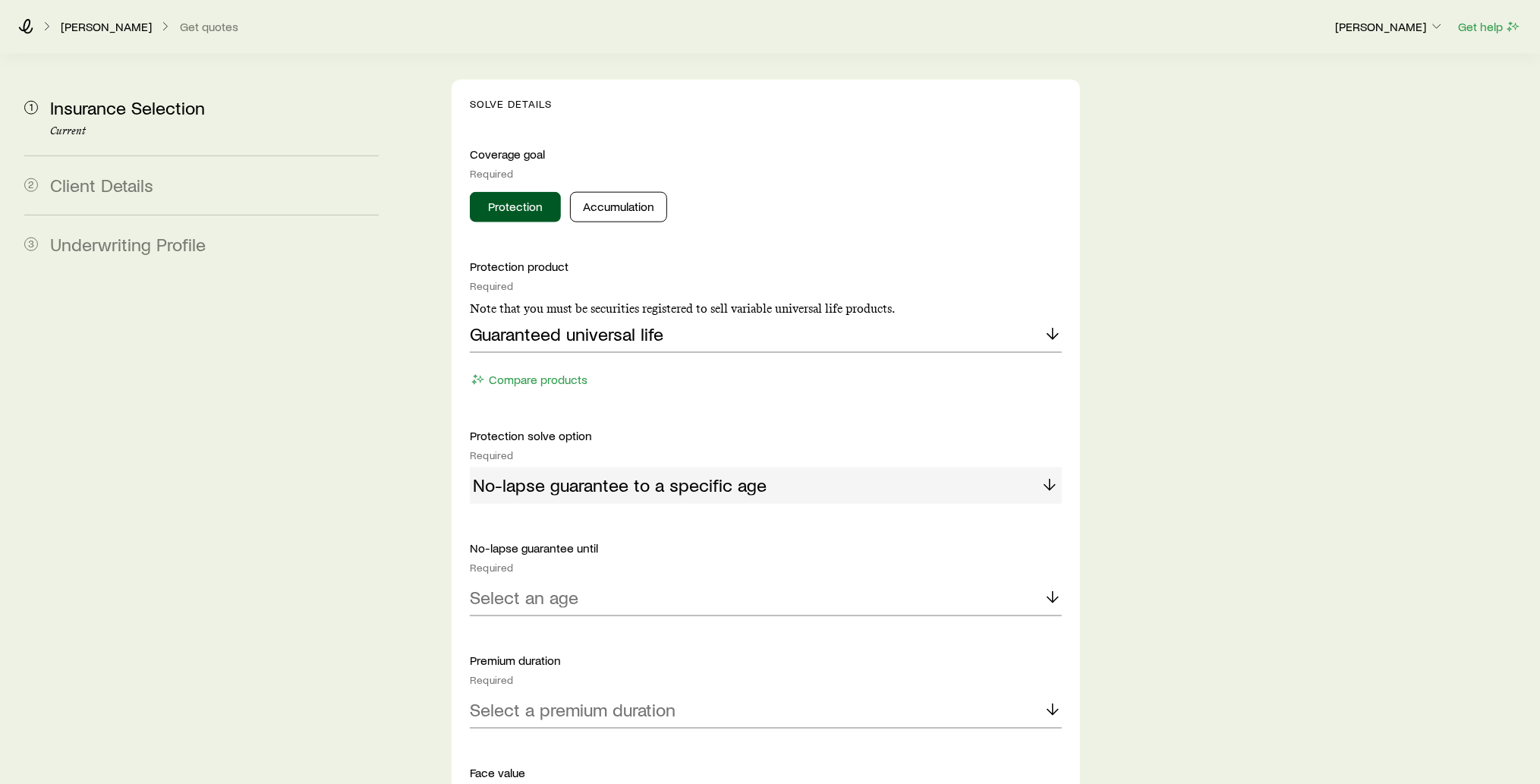
click at [1051, 467] on div "No-lapse guarantee to a specific age" at bounding box center [765, 485] width 592 height 36
click at [1048, 467] on div "No-lapse guarantee to a specific age" at bounding box center [765, 485] width 592 height 36
click at [1054, 588] on icon at bounding box center [1052, 596] width 18 height 18
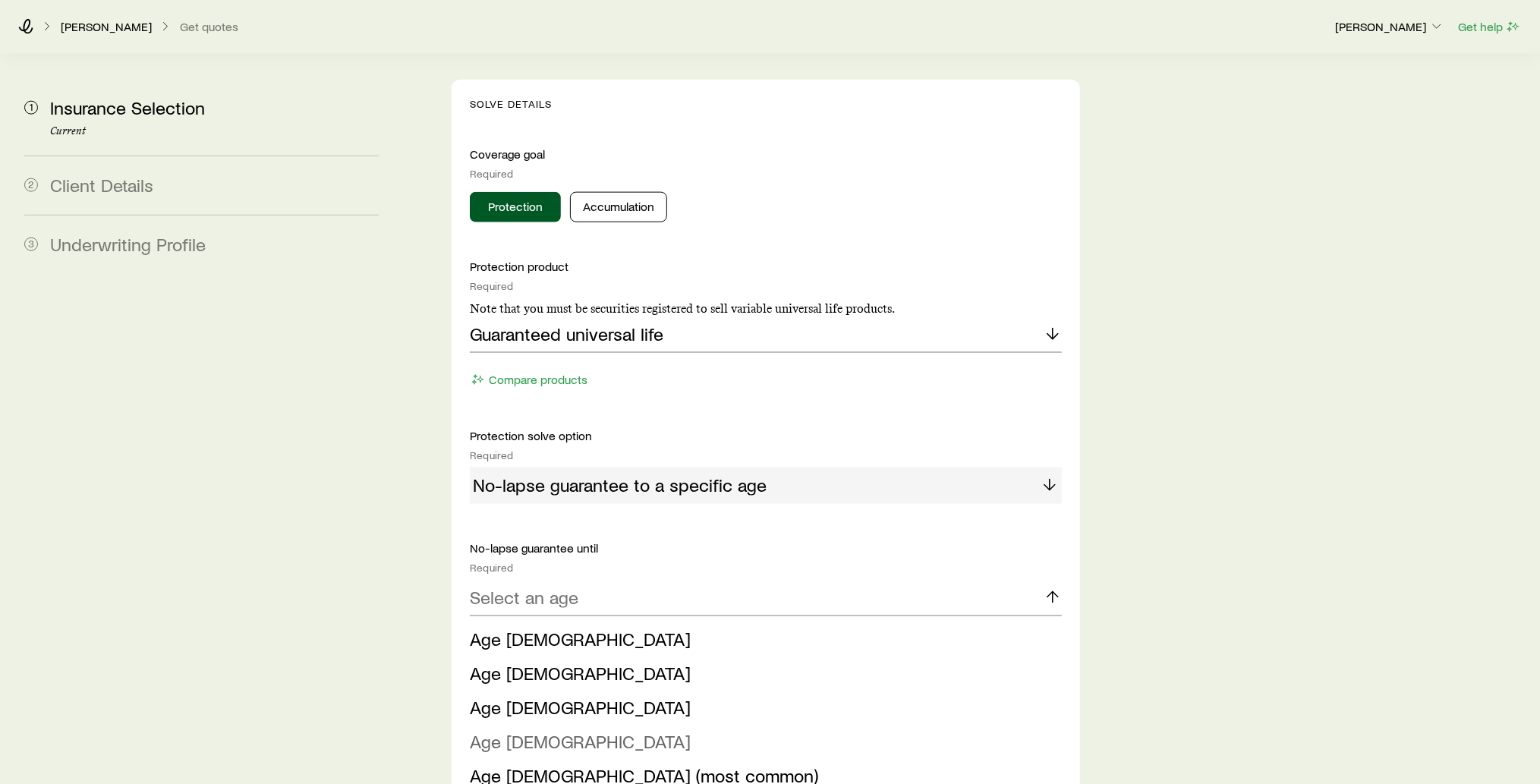
click at [903, 725] on li "Age [DEMOGRAPHIC_DATA]" at bounding box center [760, 742] width 583 height 34
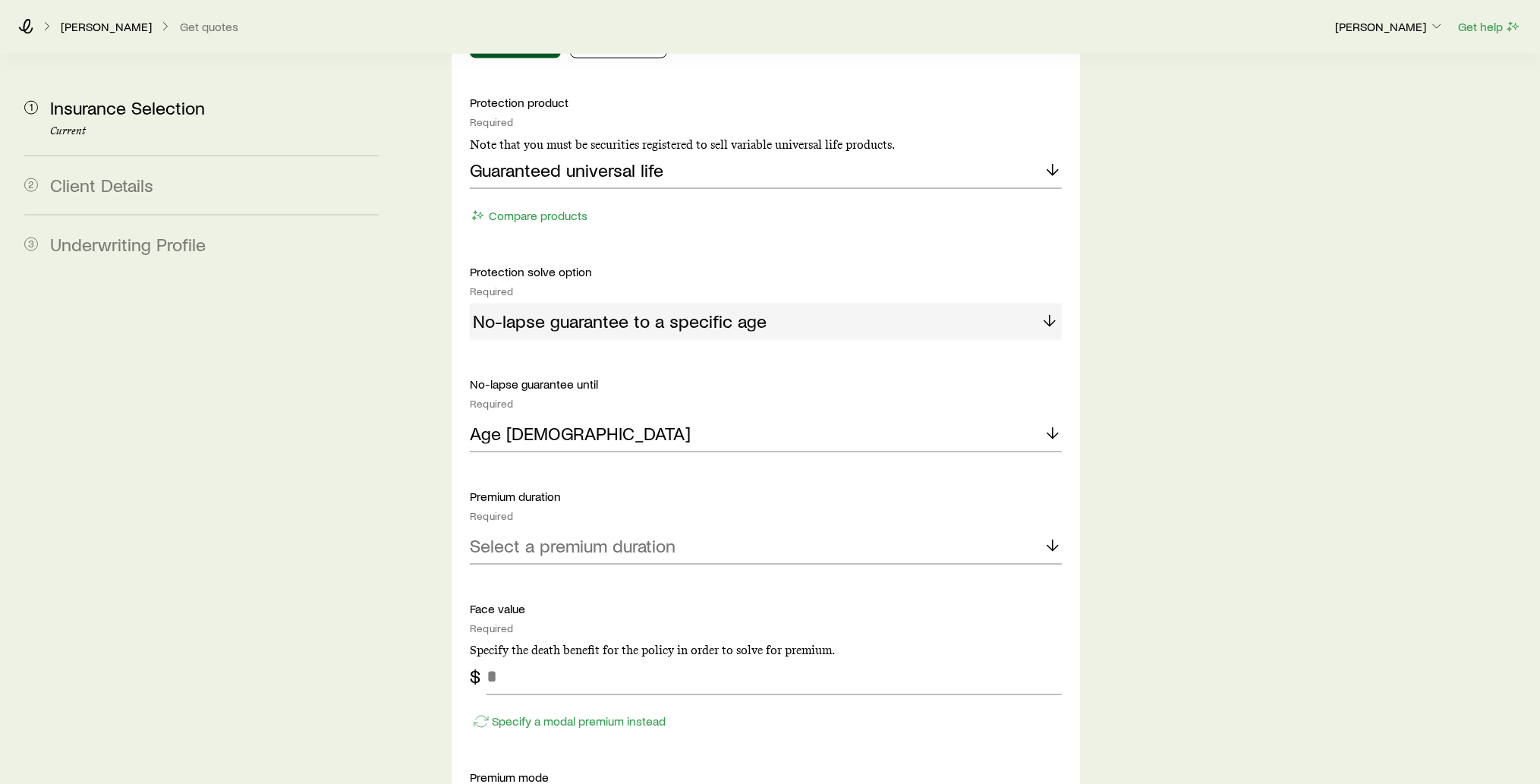
scroll to position [1673, 0]
click at [1051, 534] on icon at bounding box center [1052, 543] width 18 height 18
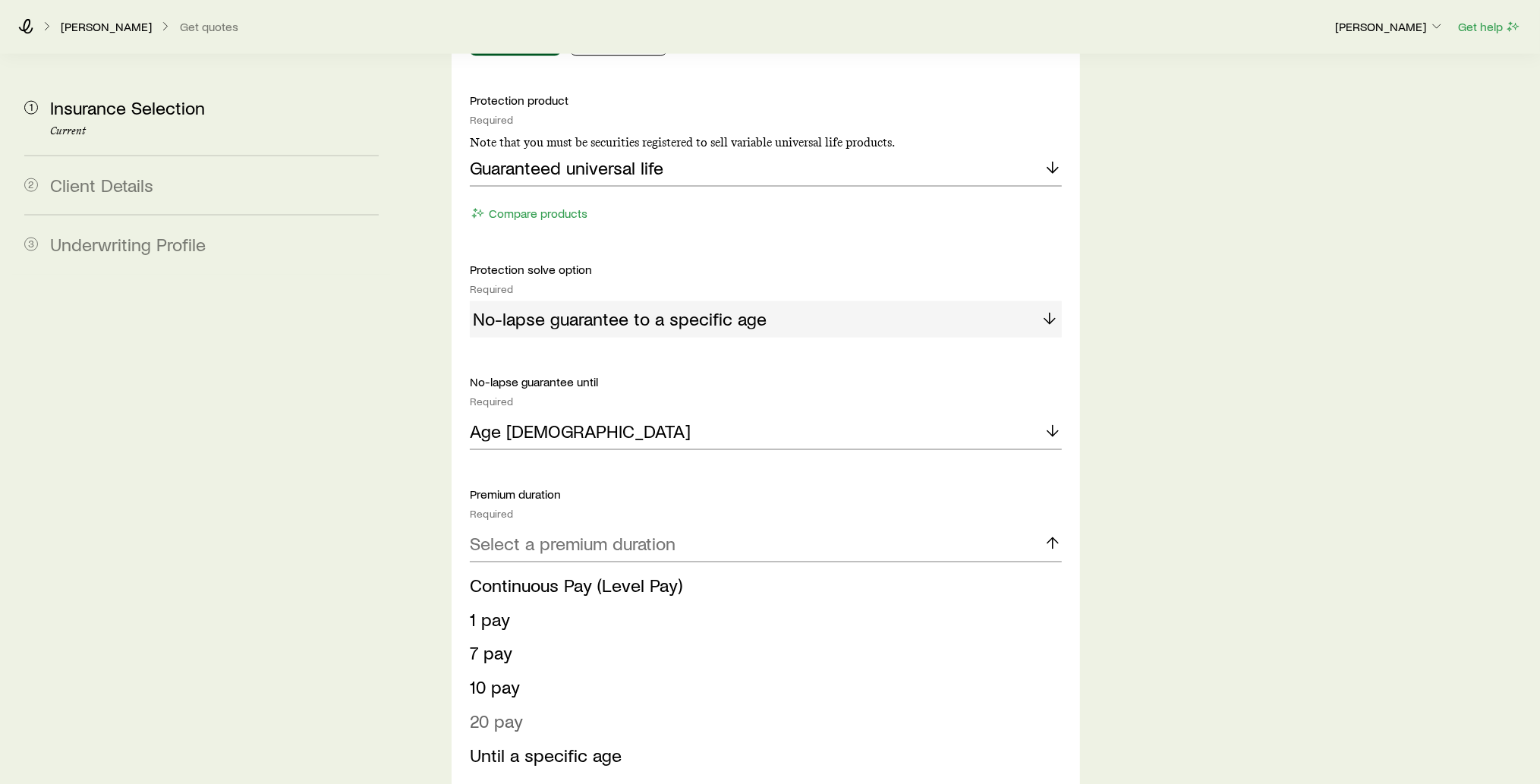
click at [625, 705] on li "20 pay" at bounding box center [760, 722] width 583 height 34
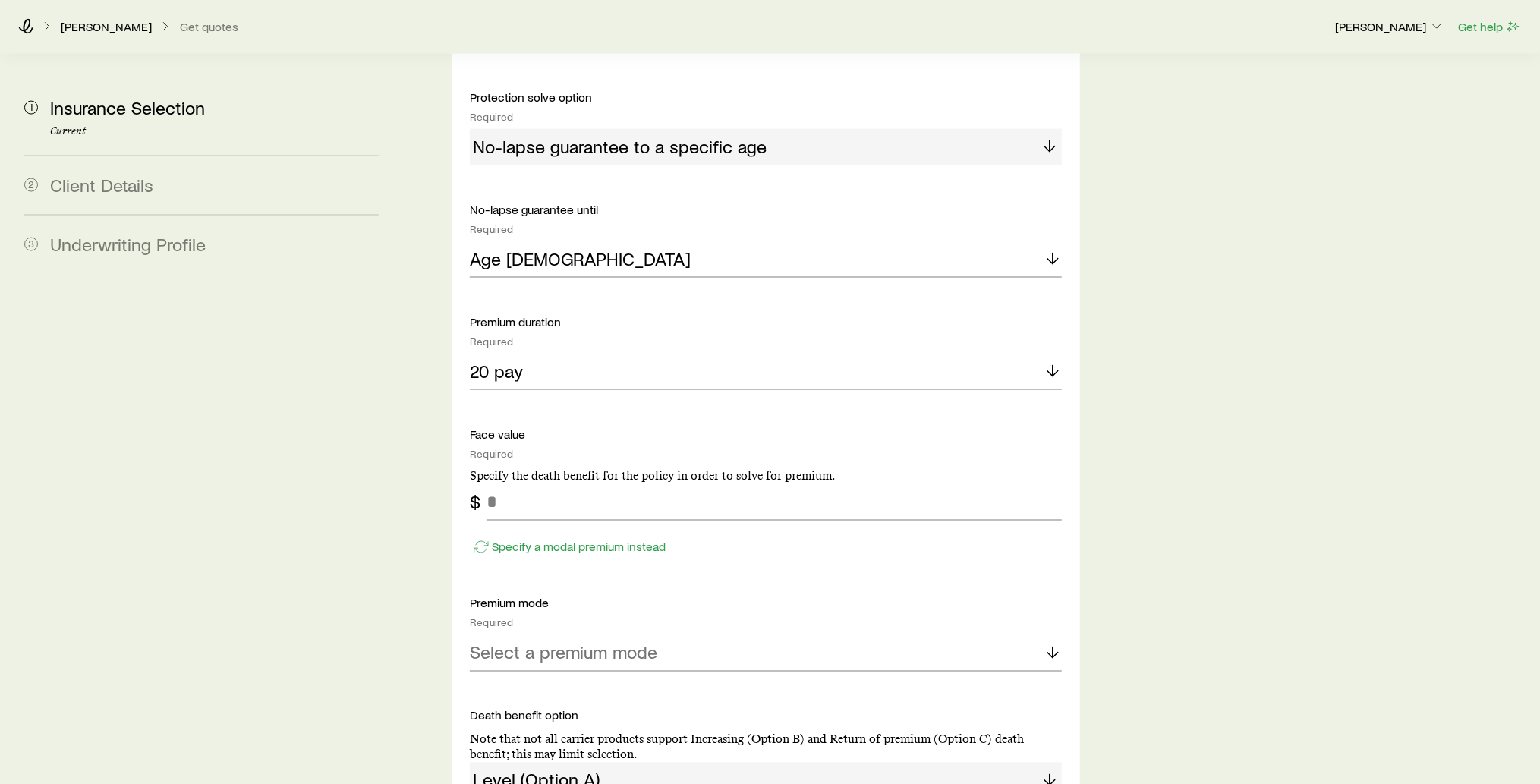
scroll to position [1846, 0]
click at [573, 484] on input "tel" at bounding box center [774, 502] width 575 height 36
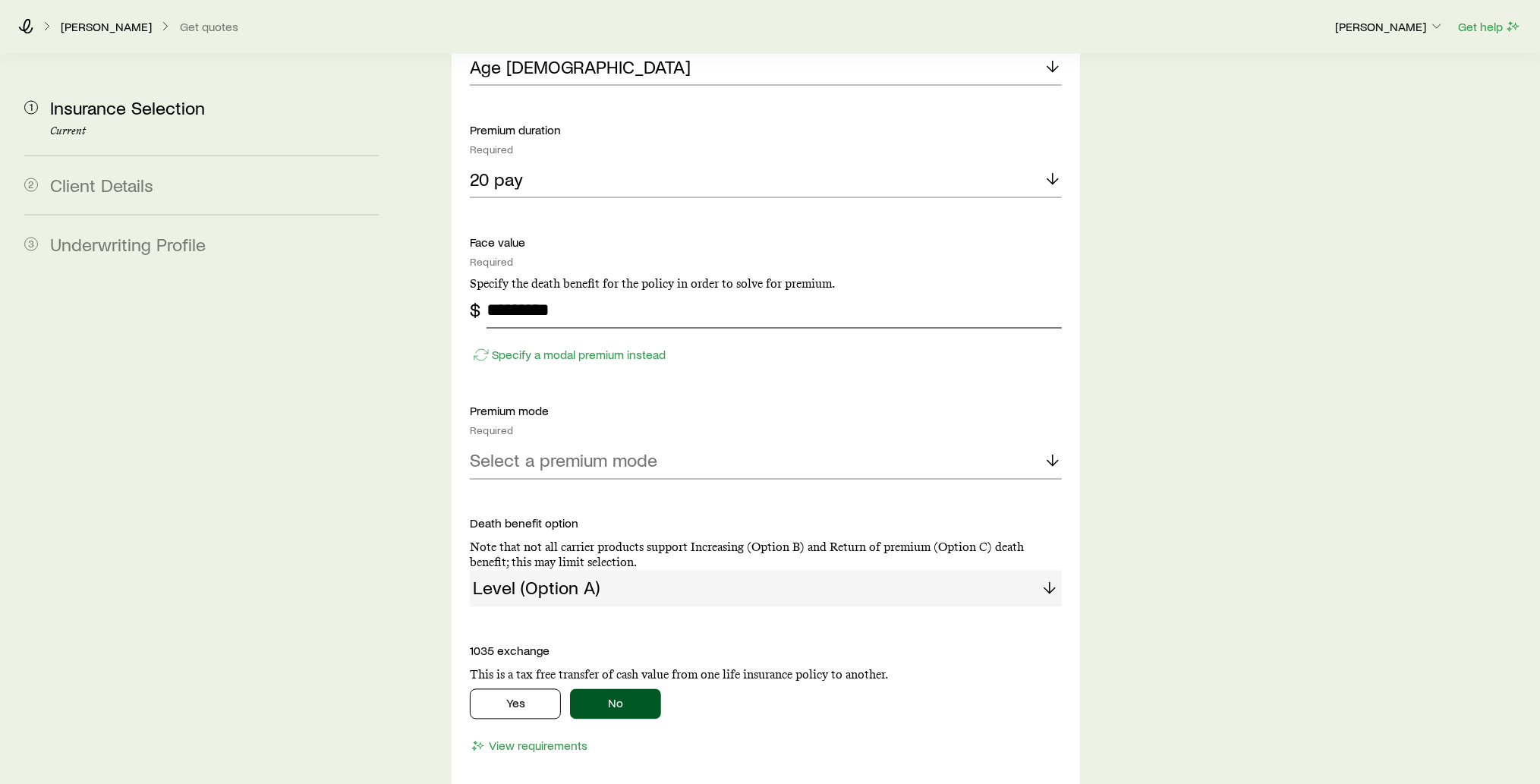
scroll to position [2119, 0]
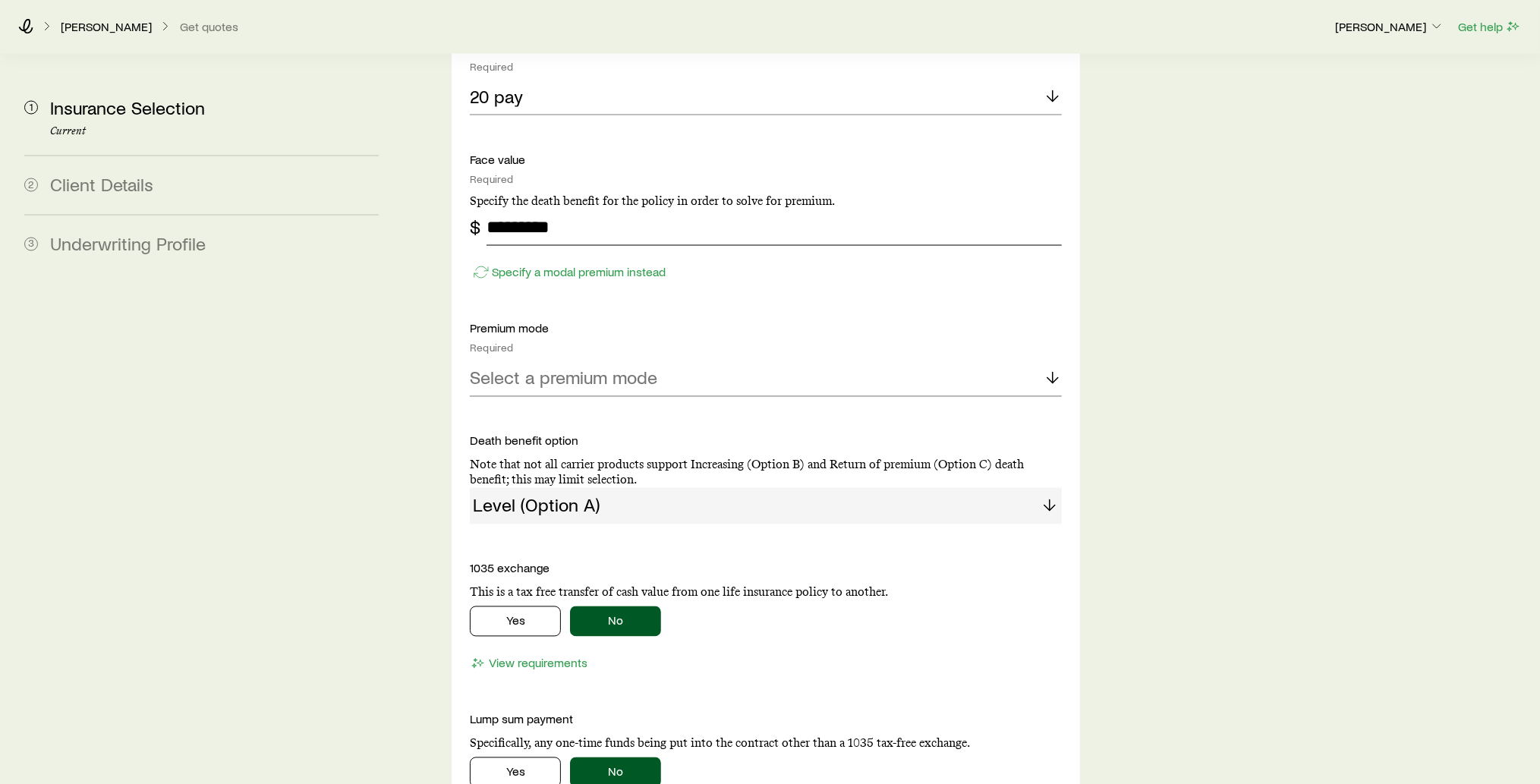
type input "*********"
click at [1049, 378] on polyline at bounding box center [1052, 381] width 10 height 6
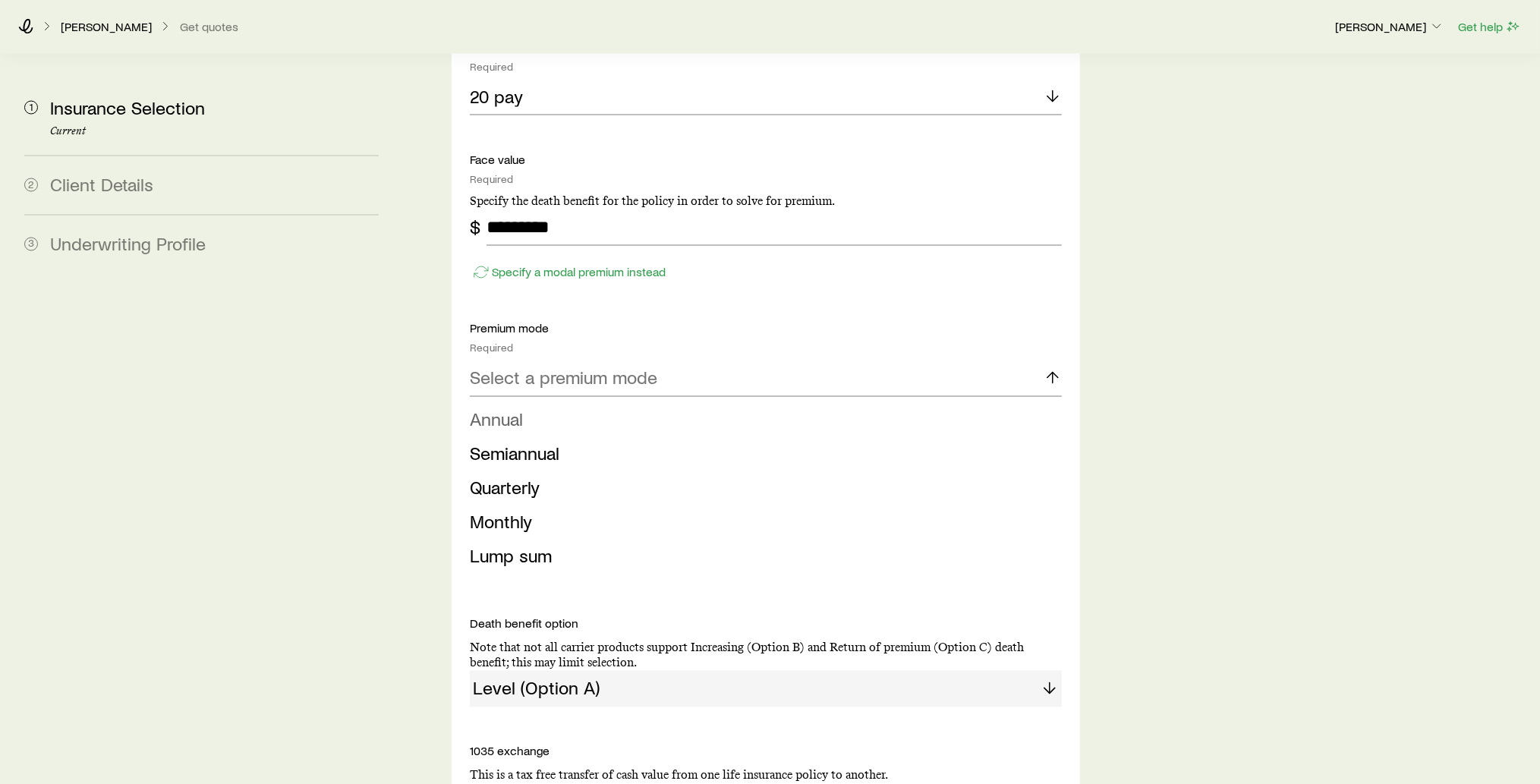
click at [978, 402] on li "Annual" at bounding box center [760, 420] width 583 height 34
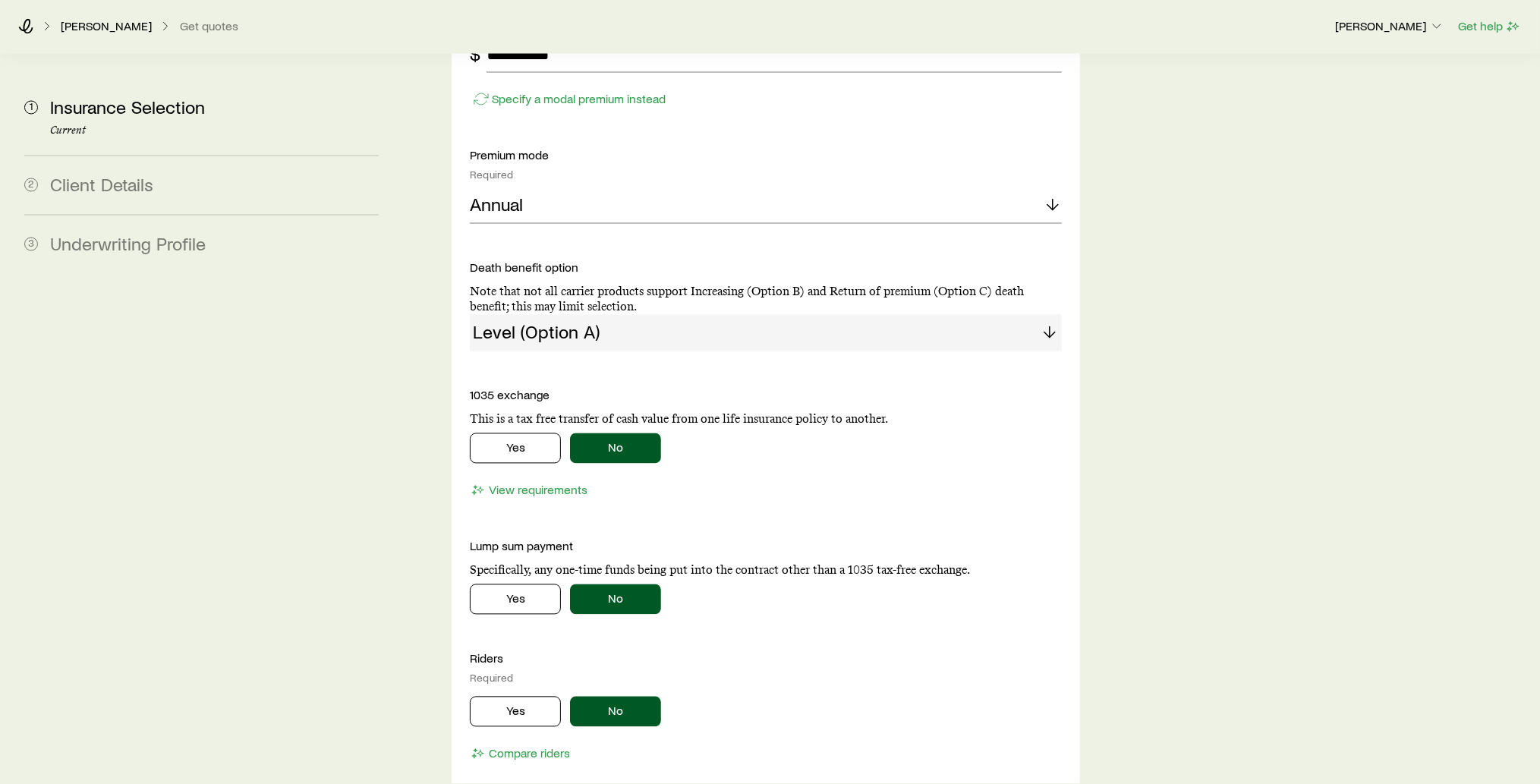
scroll to position [2298, 0]
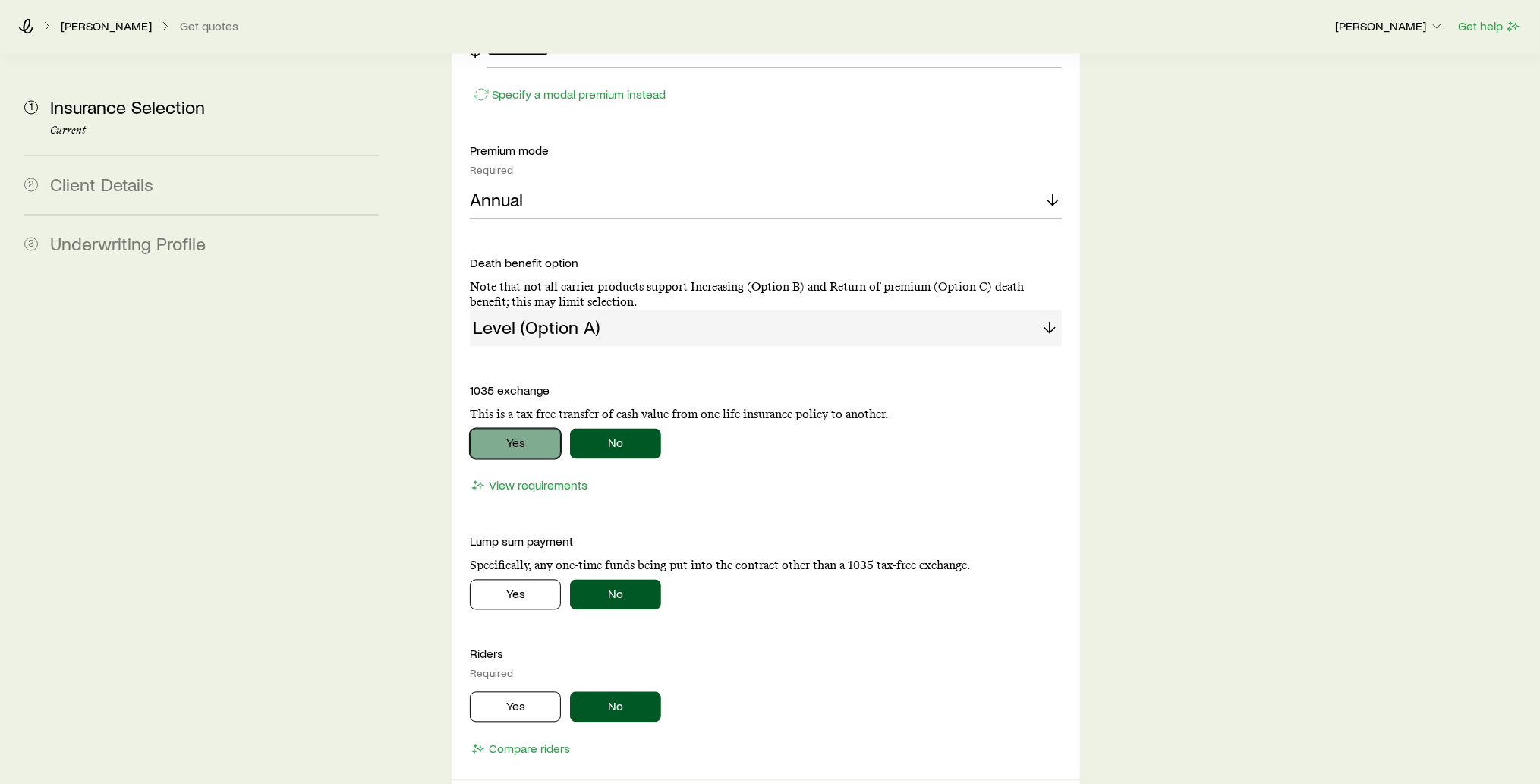
click at [537, 428] on button "Yes" at bounding box center [514, 444] width 91 height 31
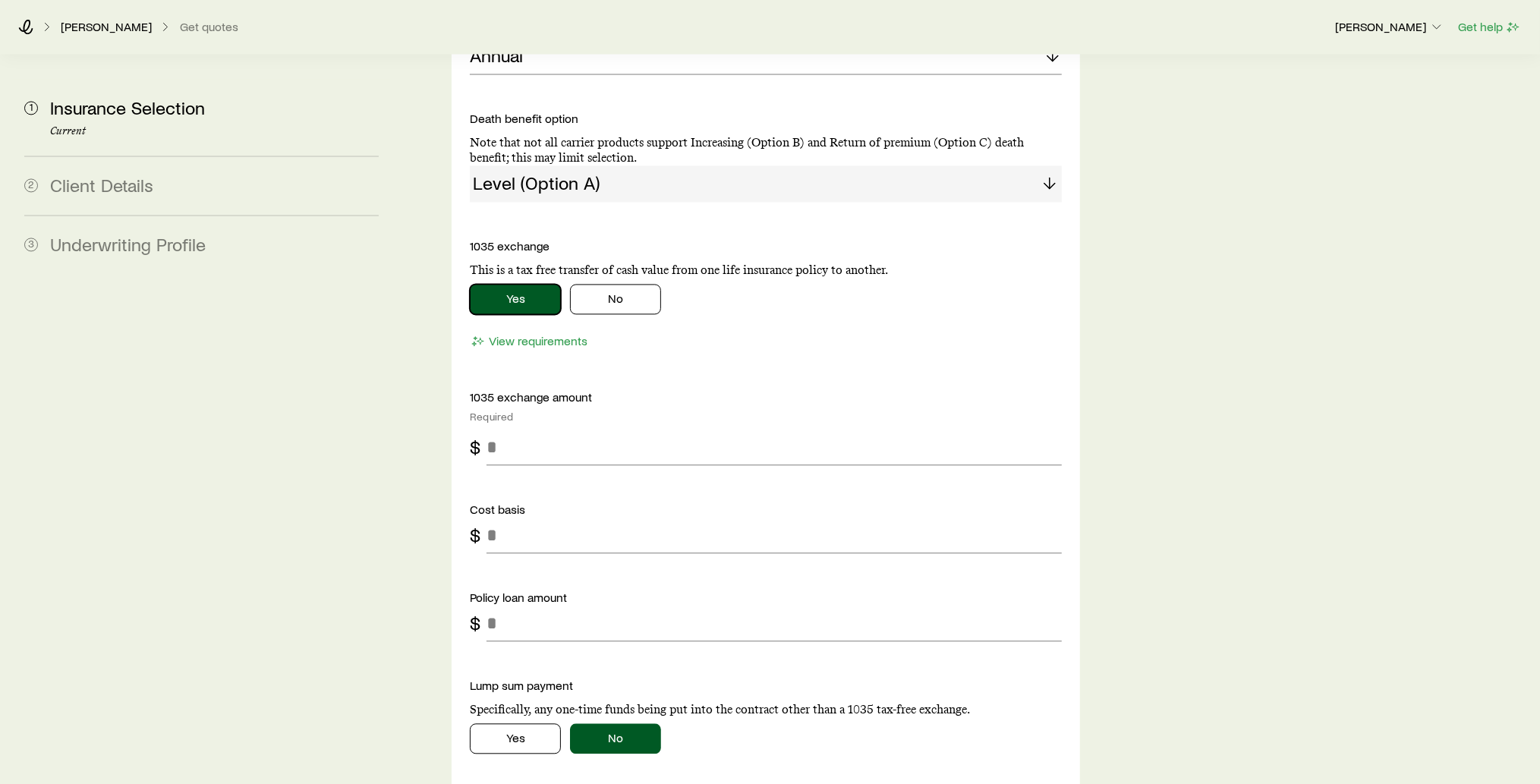
scroll to position [2443, 0]
click at [638, 283] on button "No" at bounding box center [614, 299] width 91 height 31
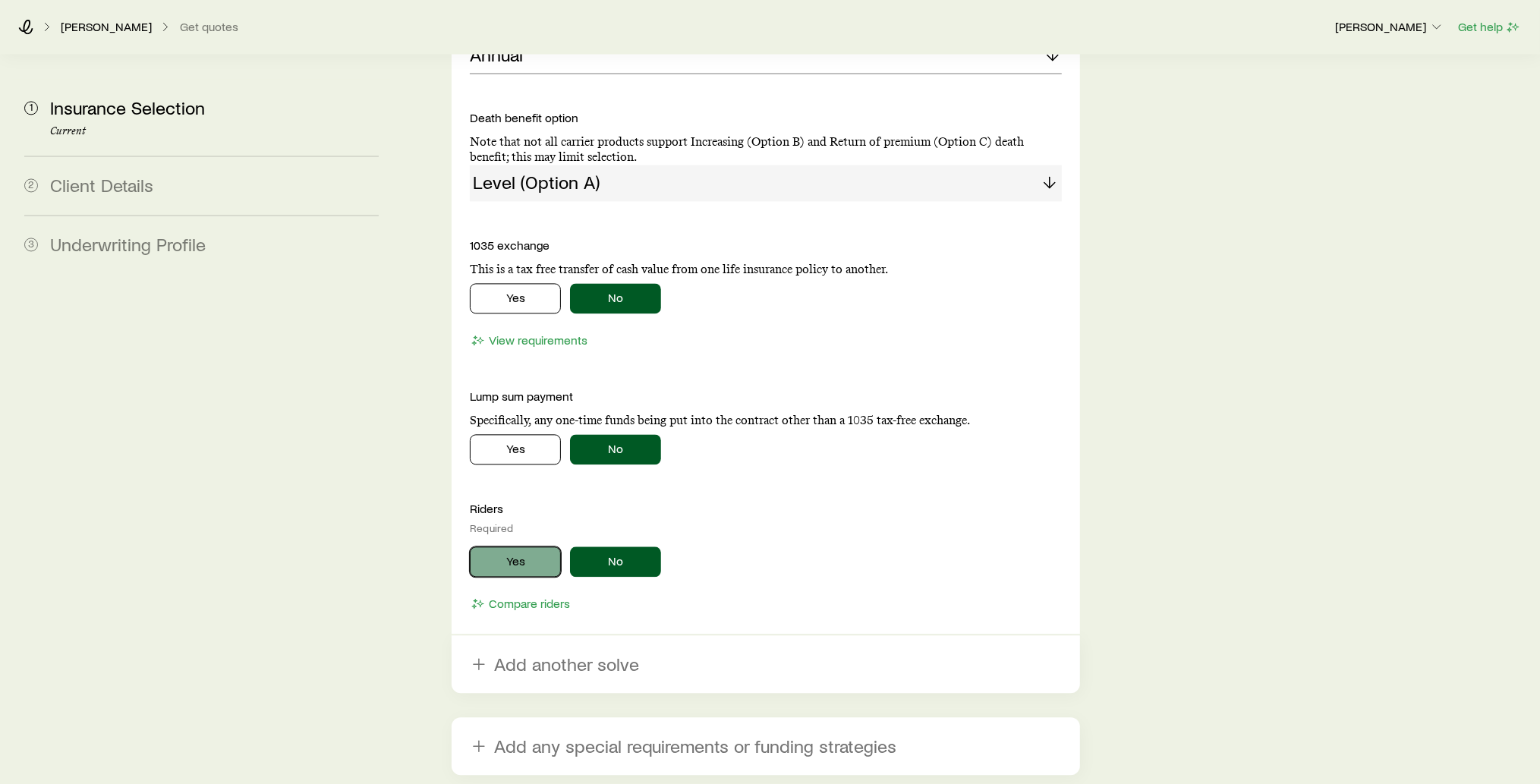
click at [518, 547] on button "Yes" at bounding box center [514, 562] width 91 height 31
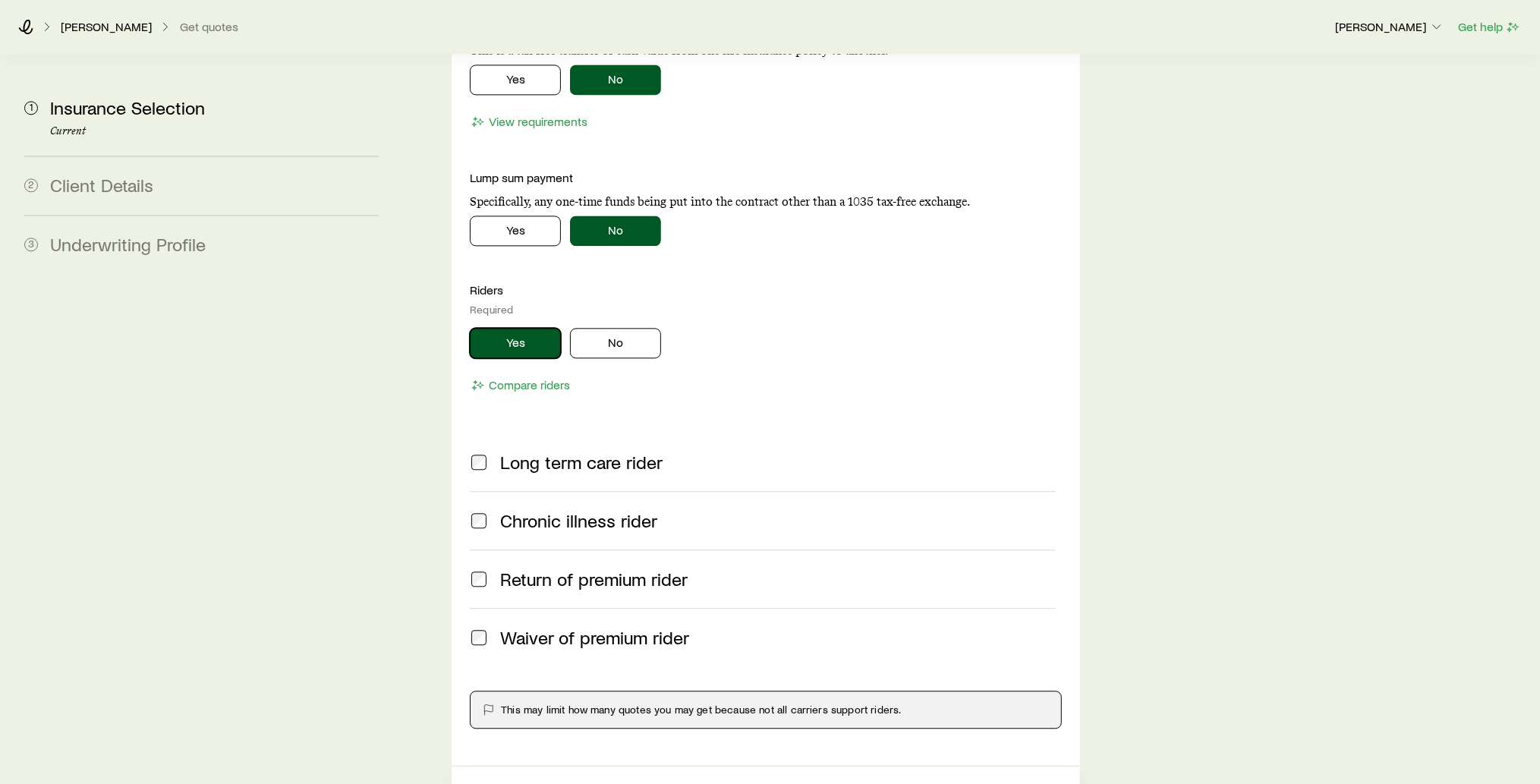
scroll to position [2677, 0]
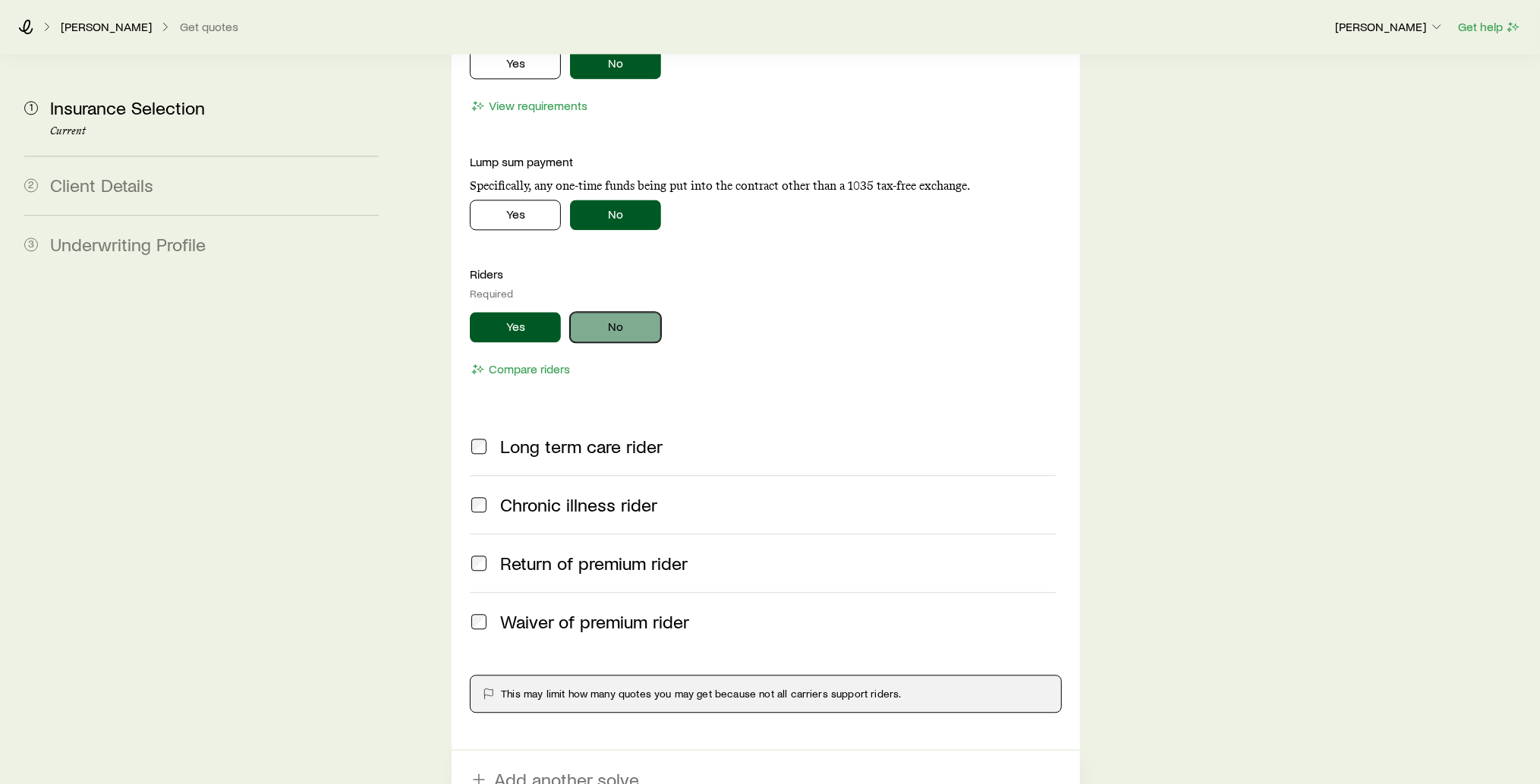
click at [622, 312] on button "No" at bounding box center [614, 327] width 91 height 31
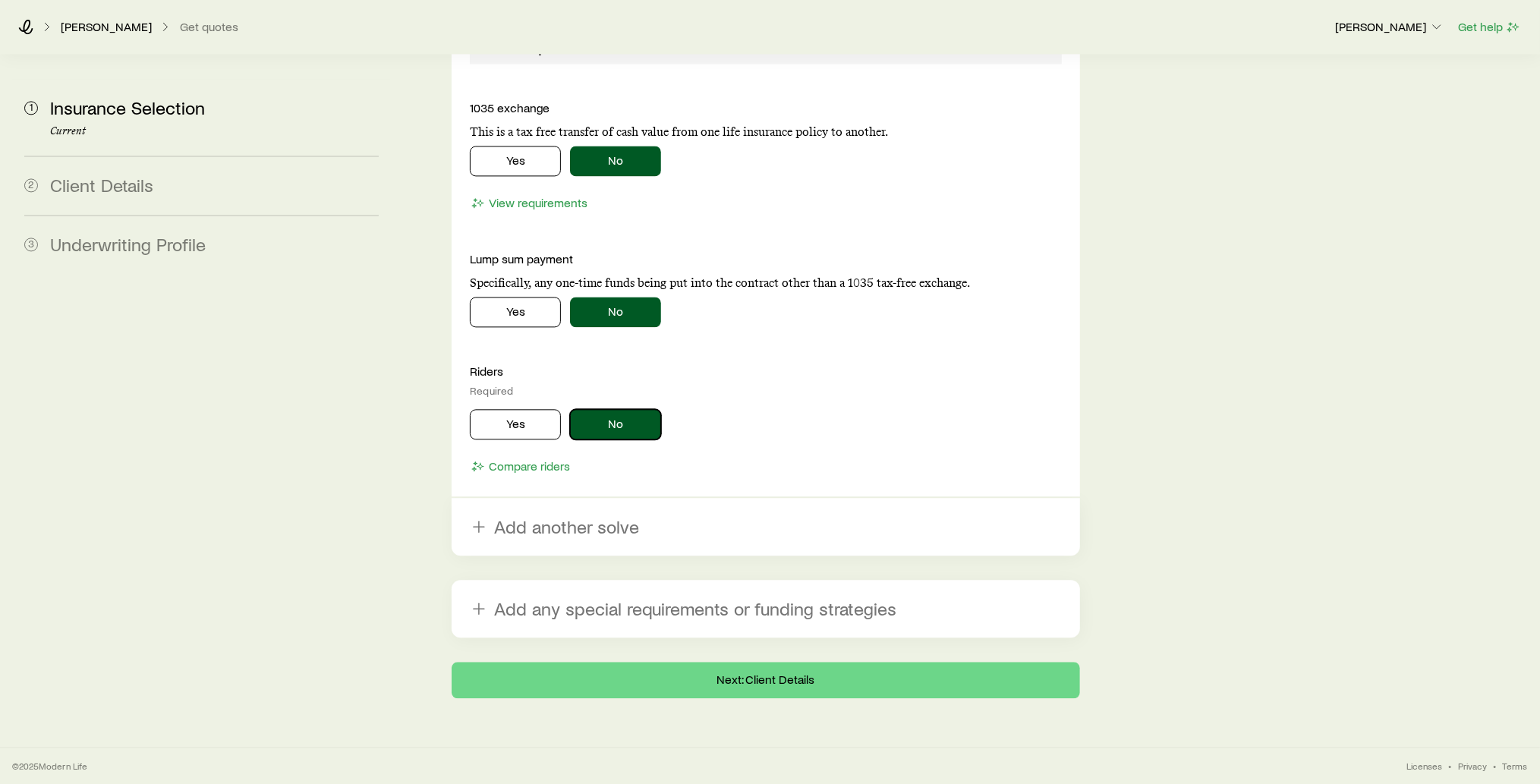
scroll to position [2531, 0]
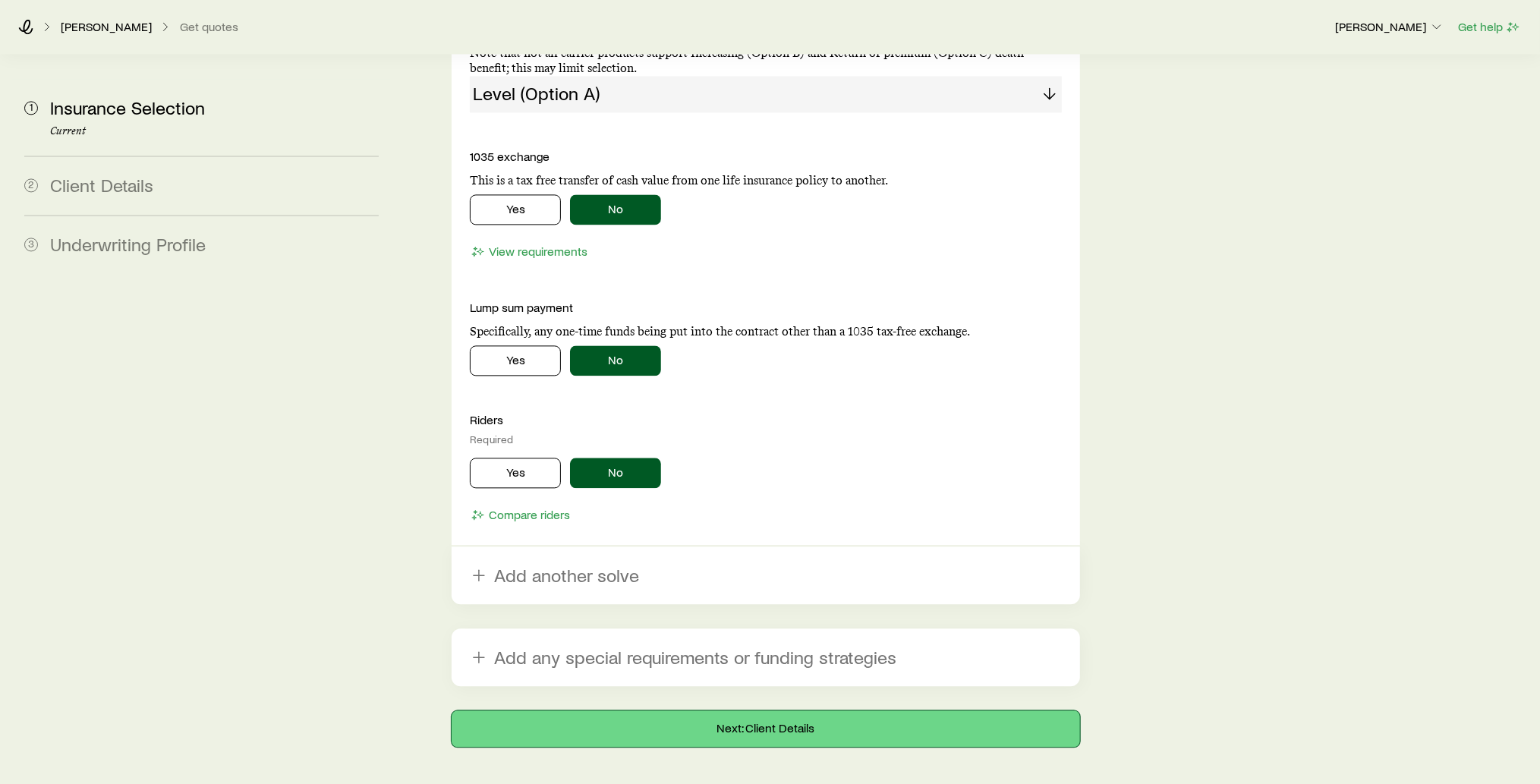
click at [772, 711] on button "Next: Client Details" at bounding box center [765, 729] width 629 height 36
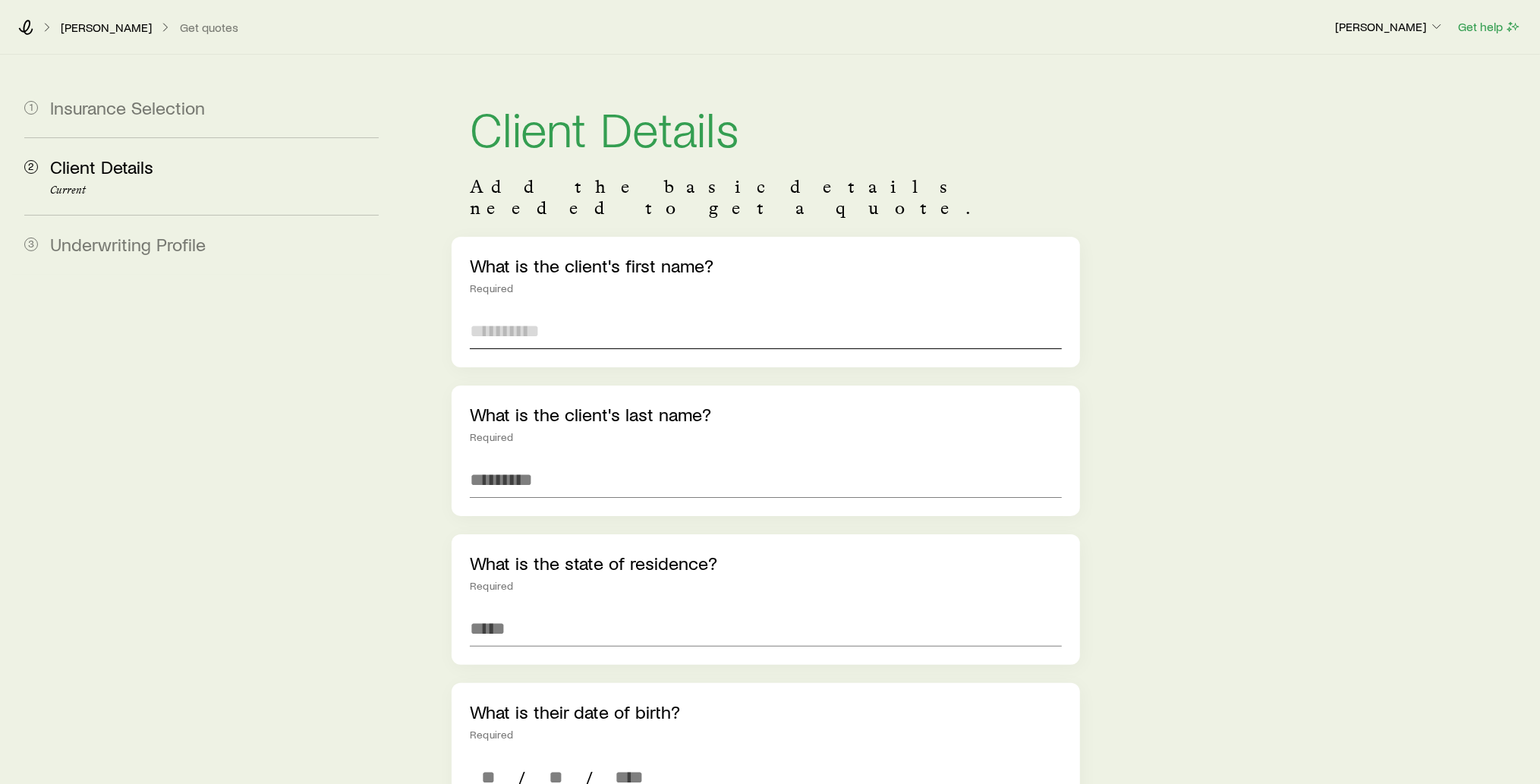
click at [584, 318] on input "text" at bounding box center [765, 331] width 592 height 36
type input "****"
type input "*******"
type input "**********"
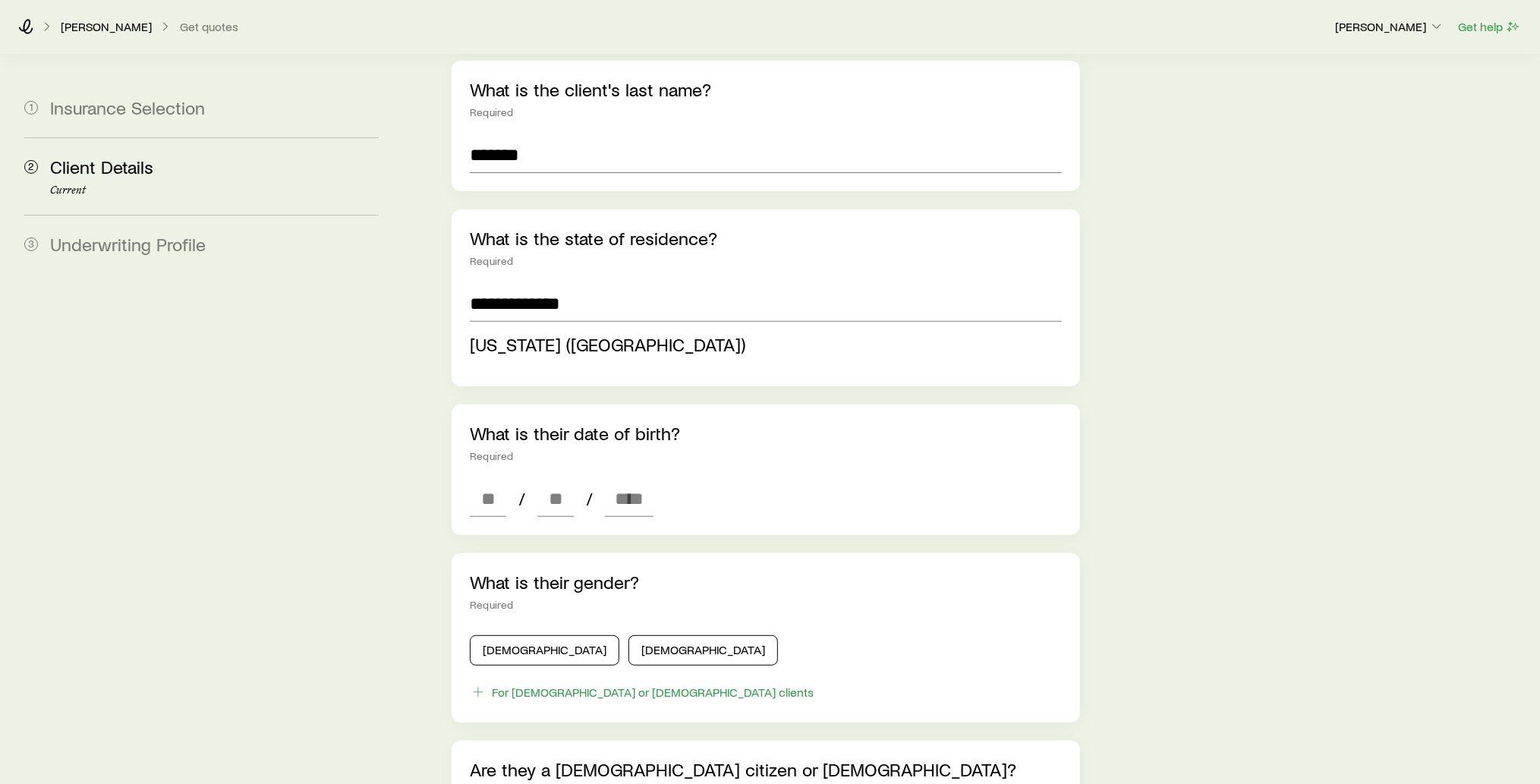
scroll to position [340, 0]
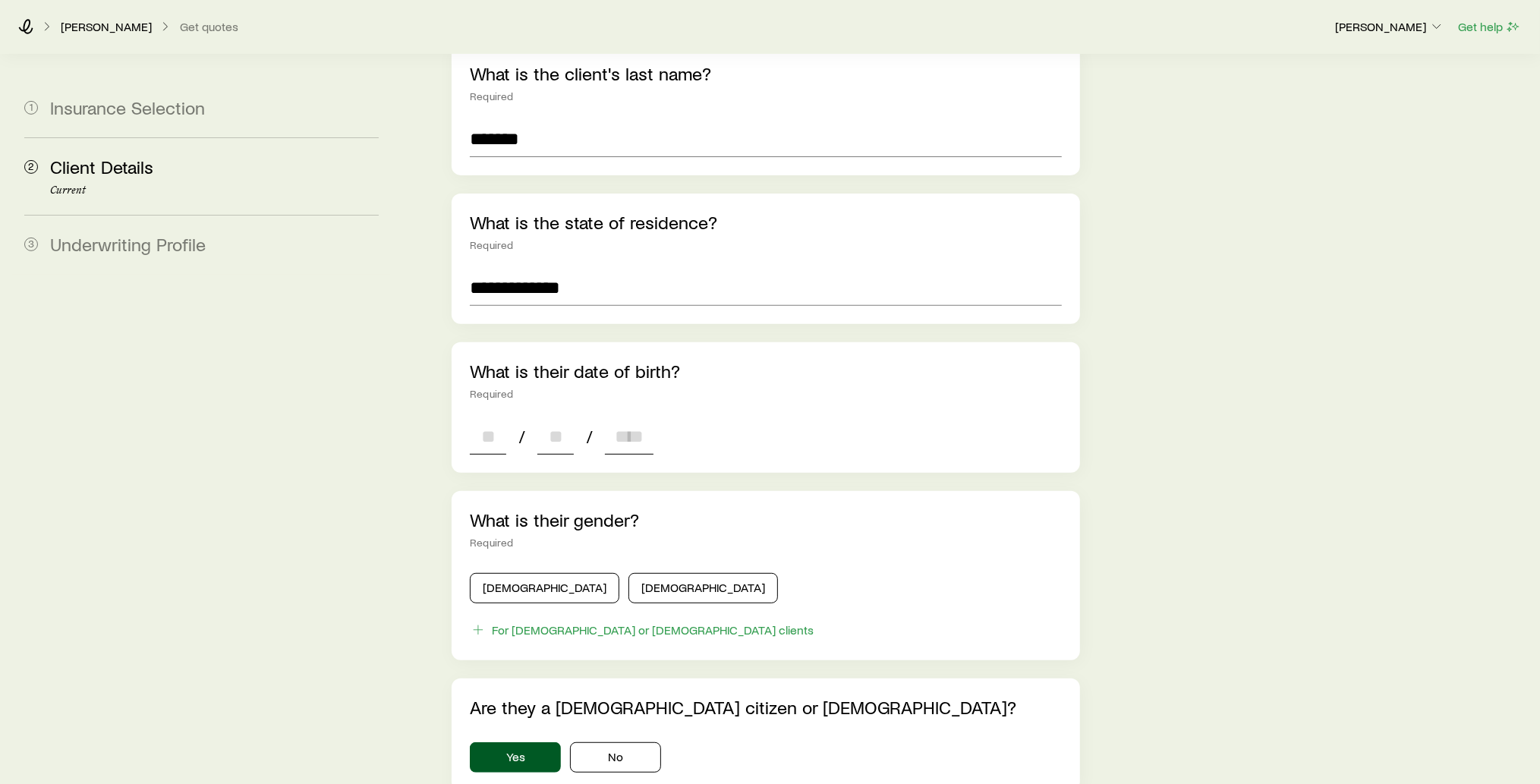
drag, startPoint x: 854, startPoint y: 382, endPoint x: 485, endPoint y: 410, distance: 370.1
click at [485, 418] on input at bounding box center [488, 436] width 36 height 36
type input "**"
type input "****"
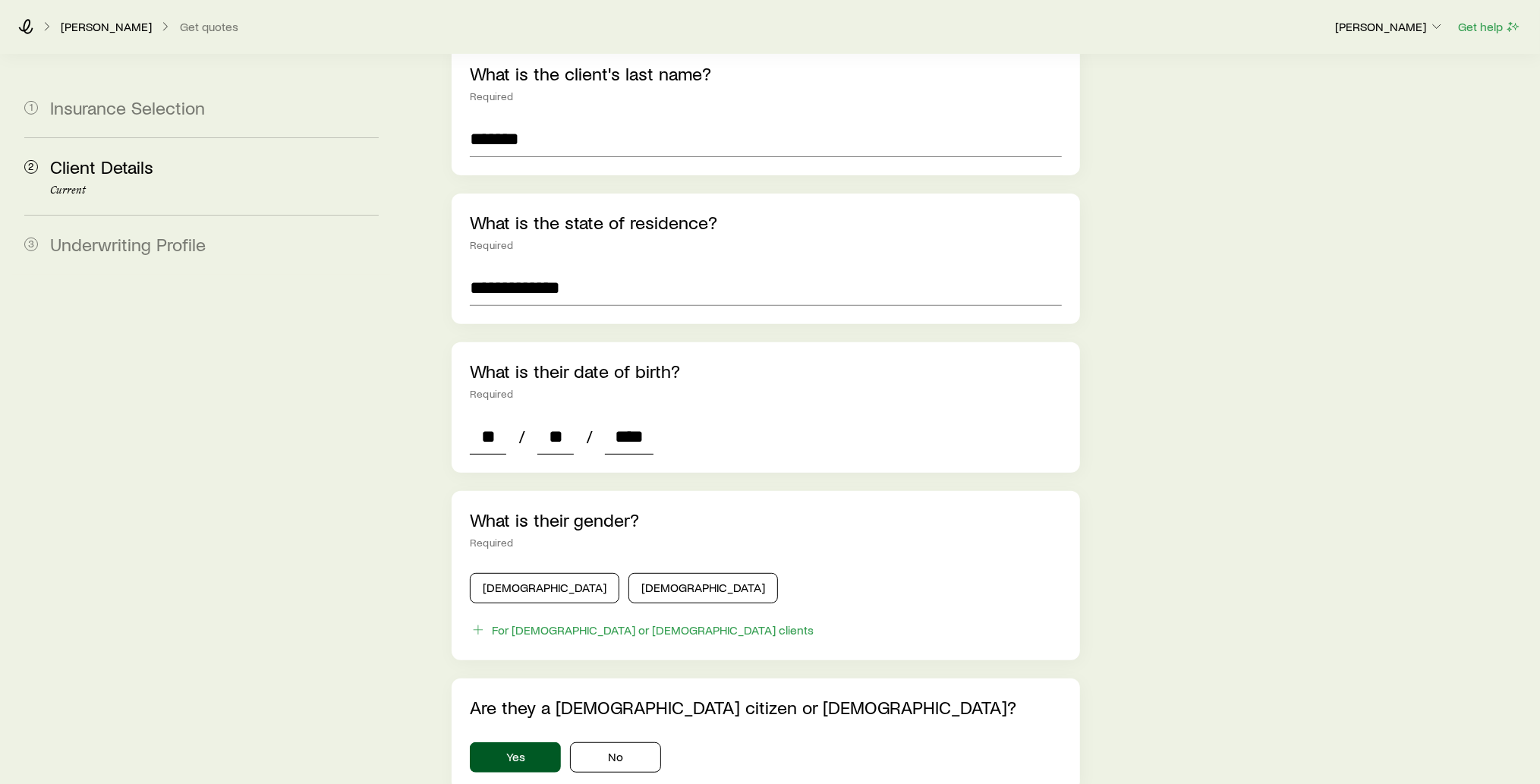
type input "*"
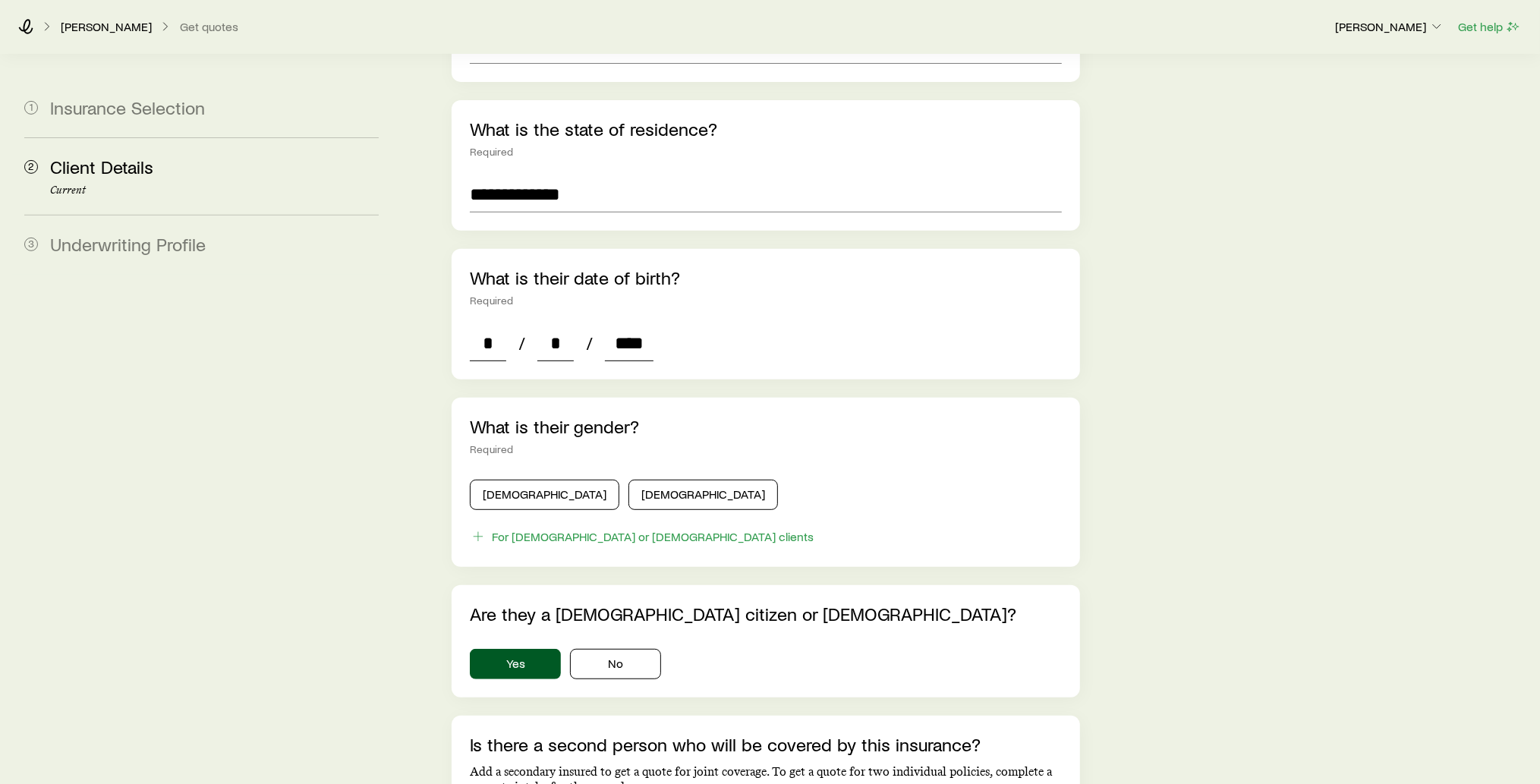
scroll to position [434, 0]
type input "****"
click at [513, 480] on button "[DEMOGRAPHIC_DATA]" at bounding box center [544, 495] width 150 height 31
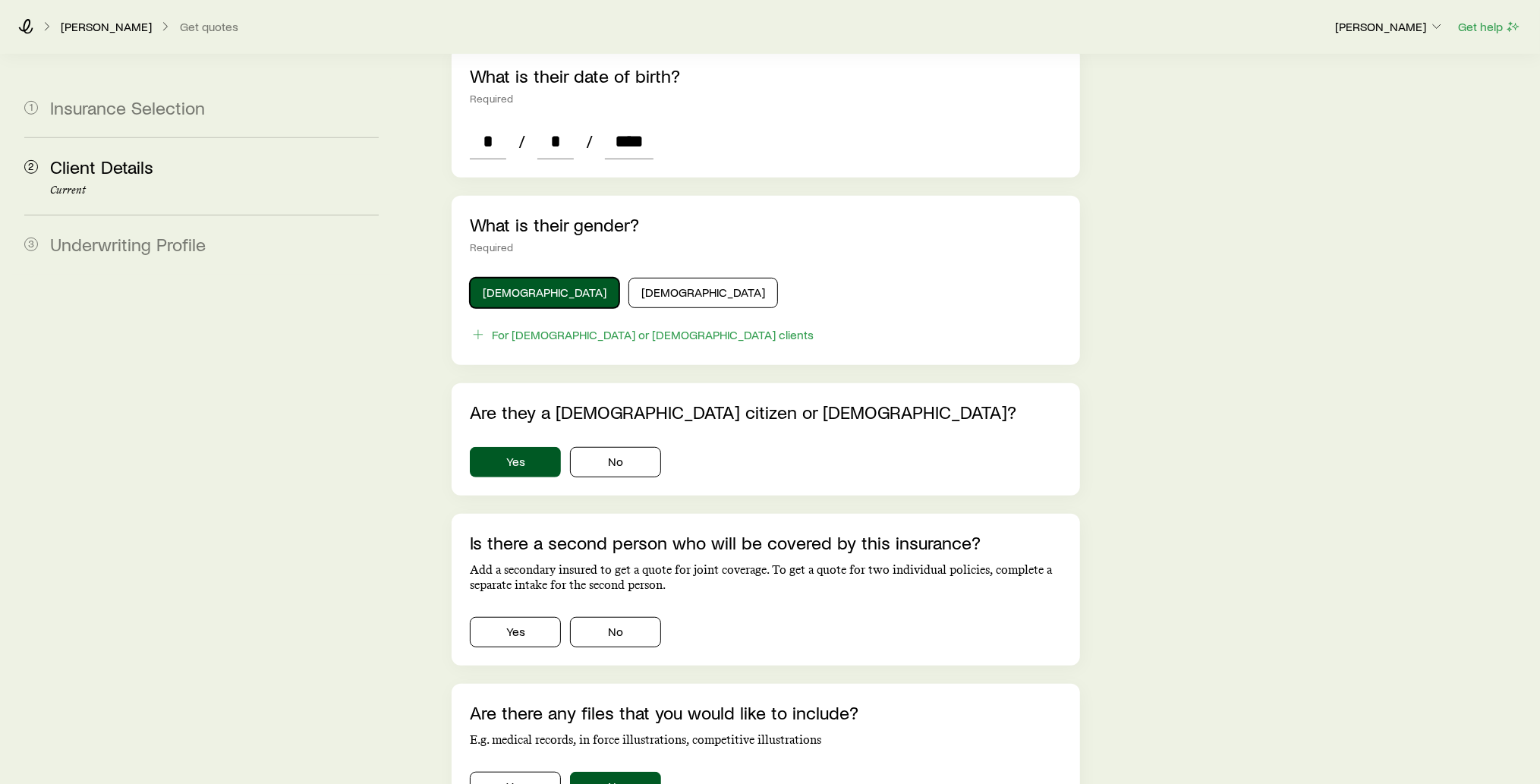
scroll to position [742, 0]
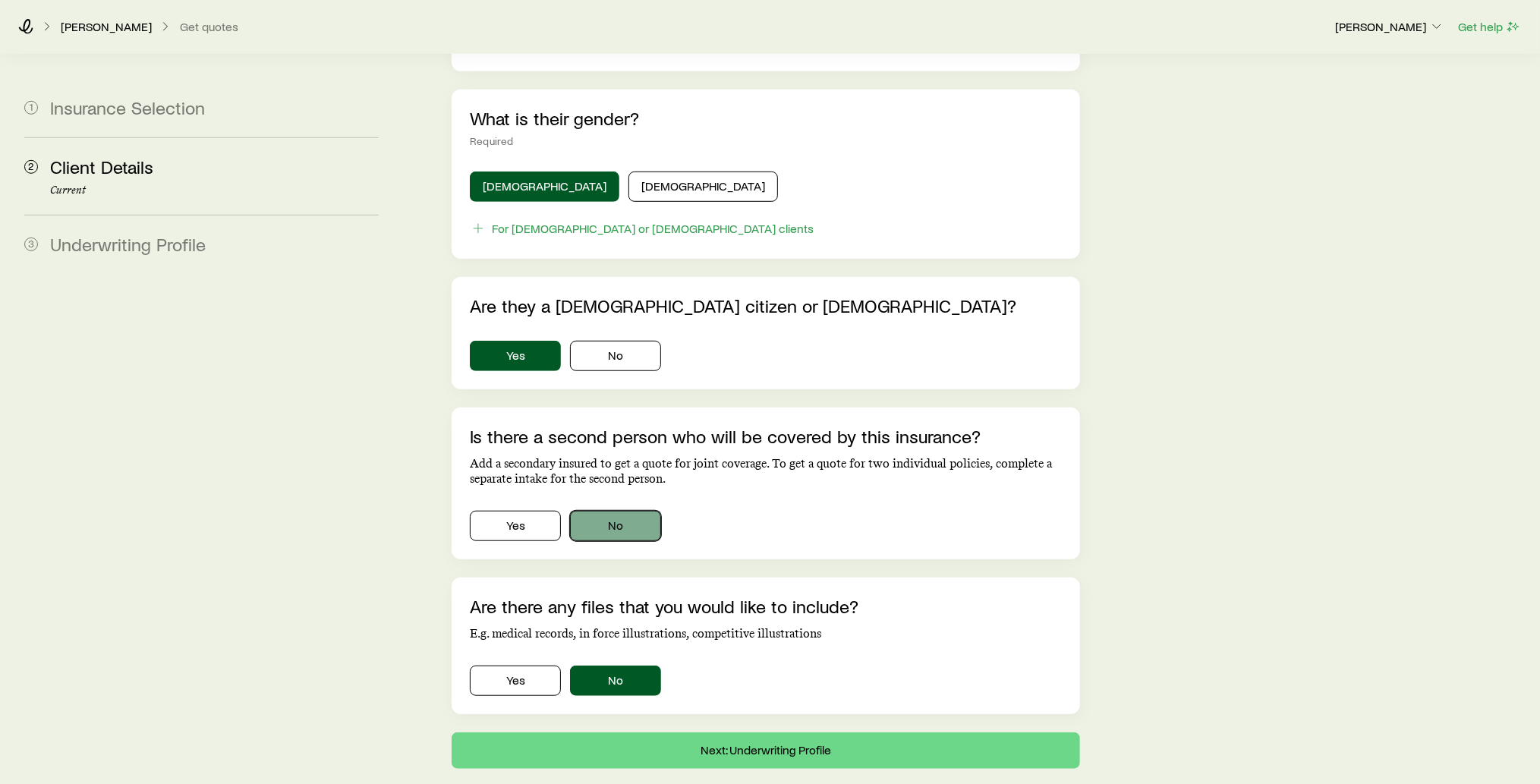
click at [629, 510] on button "No" at bounding box center [614, 526] width 91 height 31
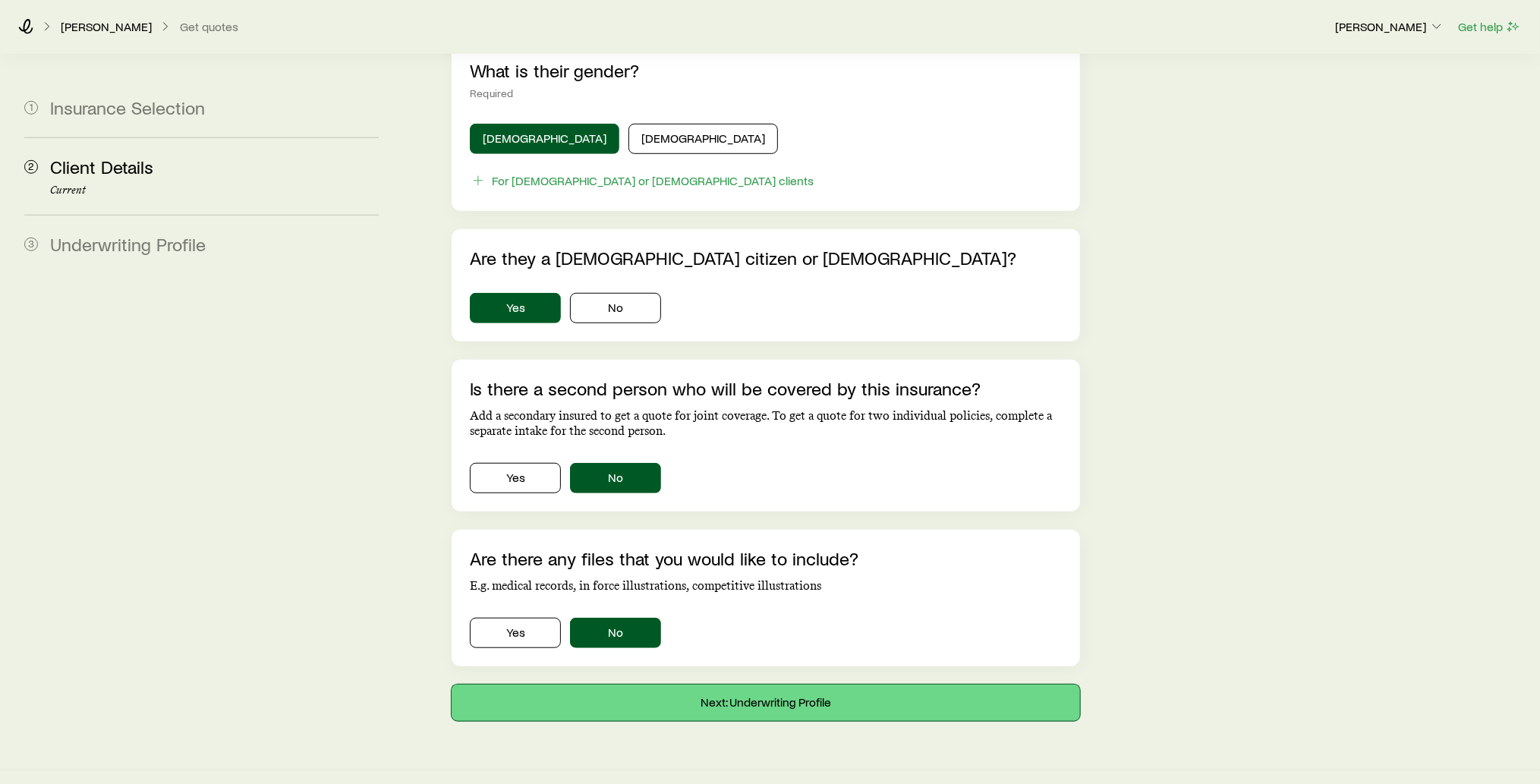
click at [748, 684] on button "Next: Underwriting Profile" at bounding box center [765, 702] width 629 height 36
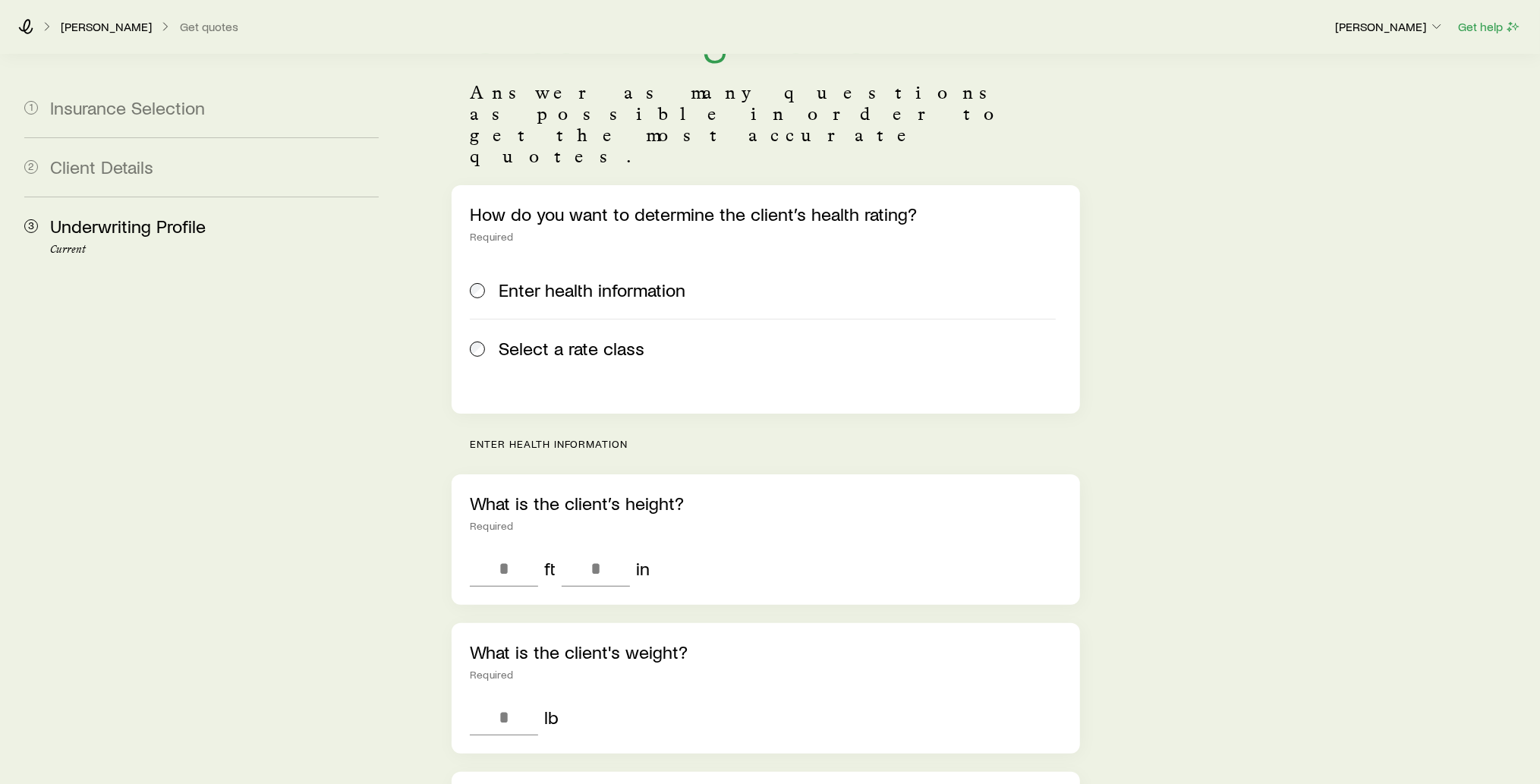
scroll to position [98, 0]
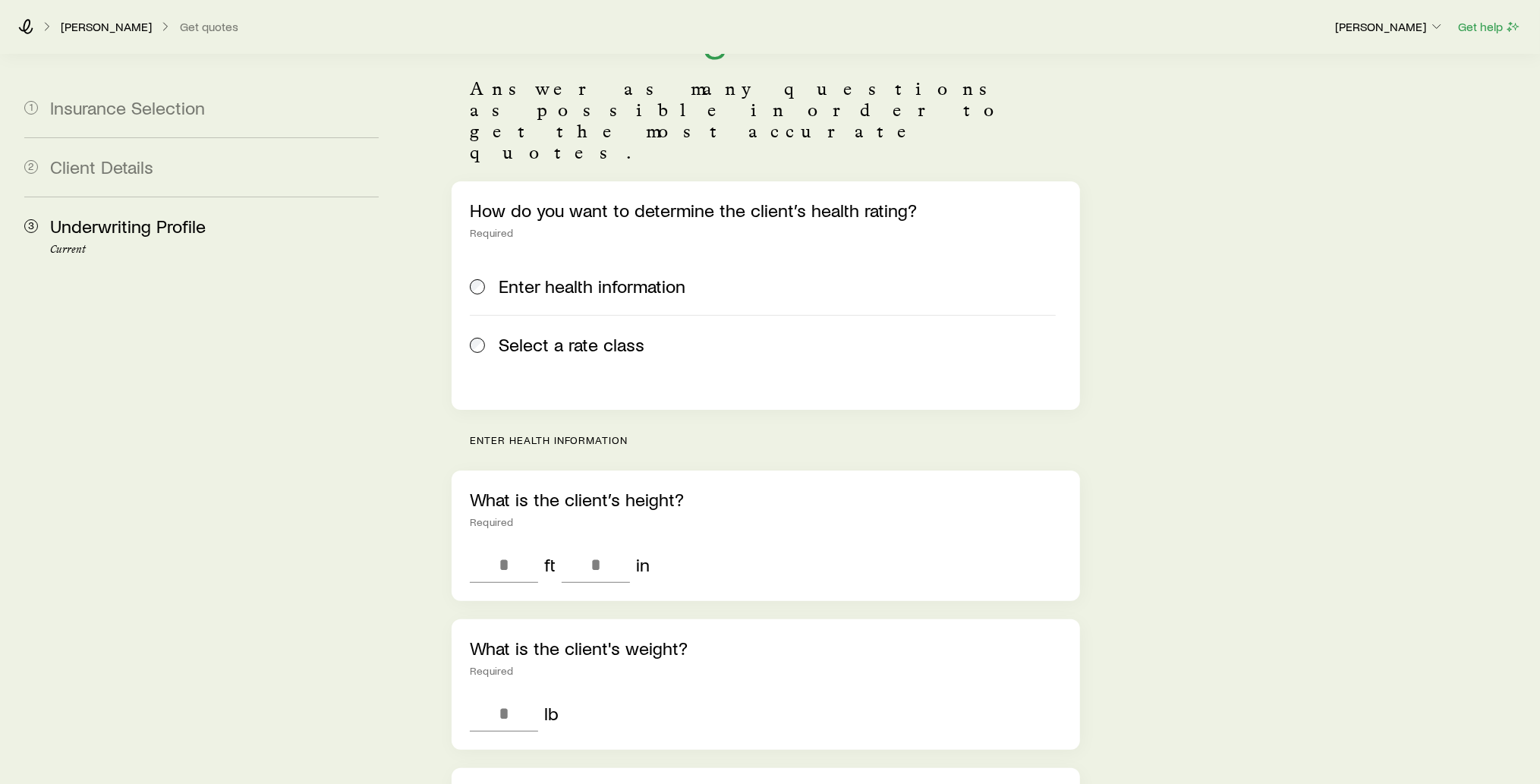
click at [524, 334] on span "Select a rate class" at bounding box center [572, 344] width 146 height 21
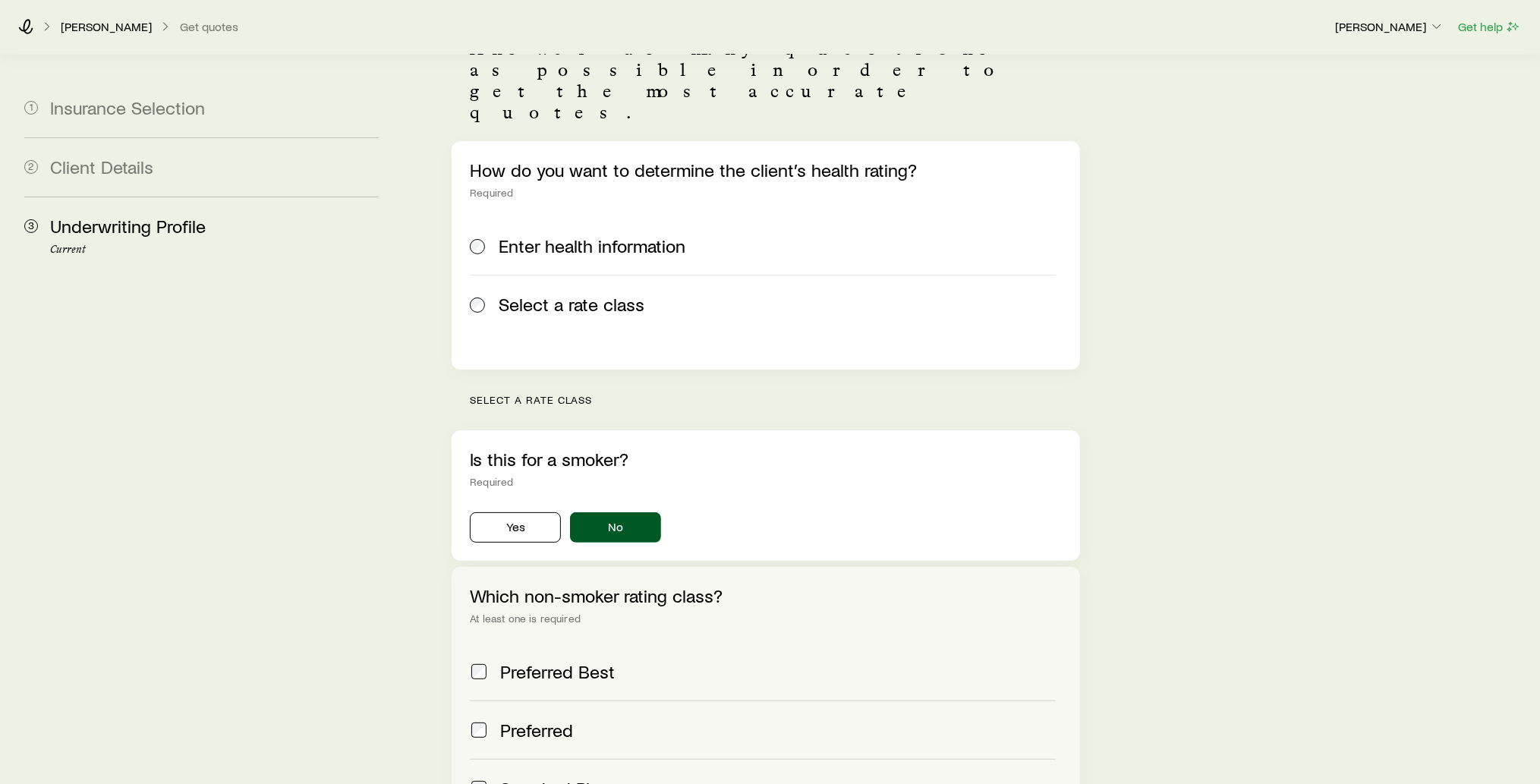
scroll to position [130, 0]
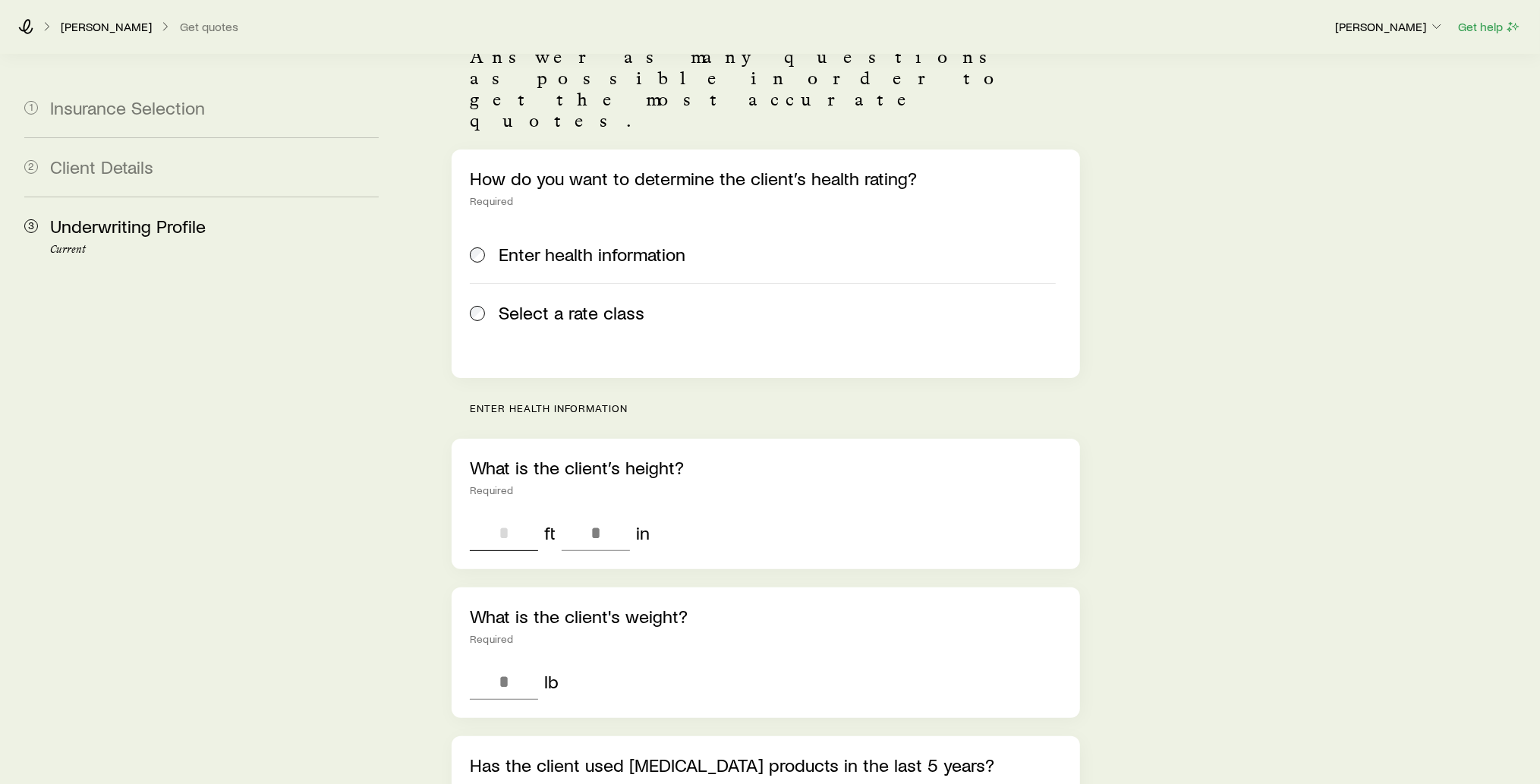
click at [507, 514] on input "tel" at bounding box center [504, 532] width 69 height 36
type input "*"
type input "**"
click at [500, 663] on input "tel" at bounding box center [504, 681] width 69 height 36
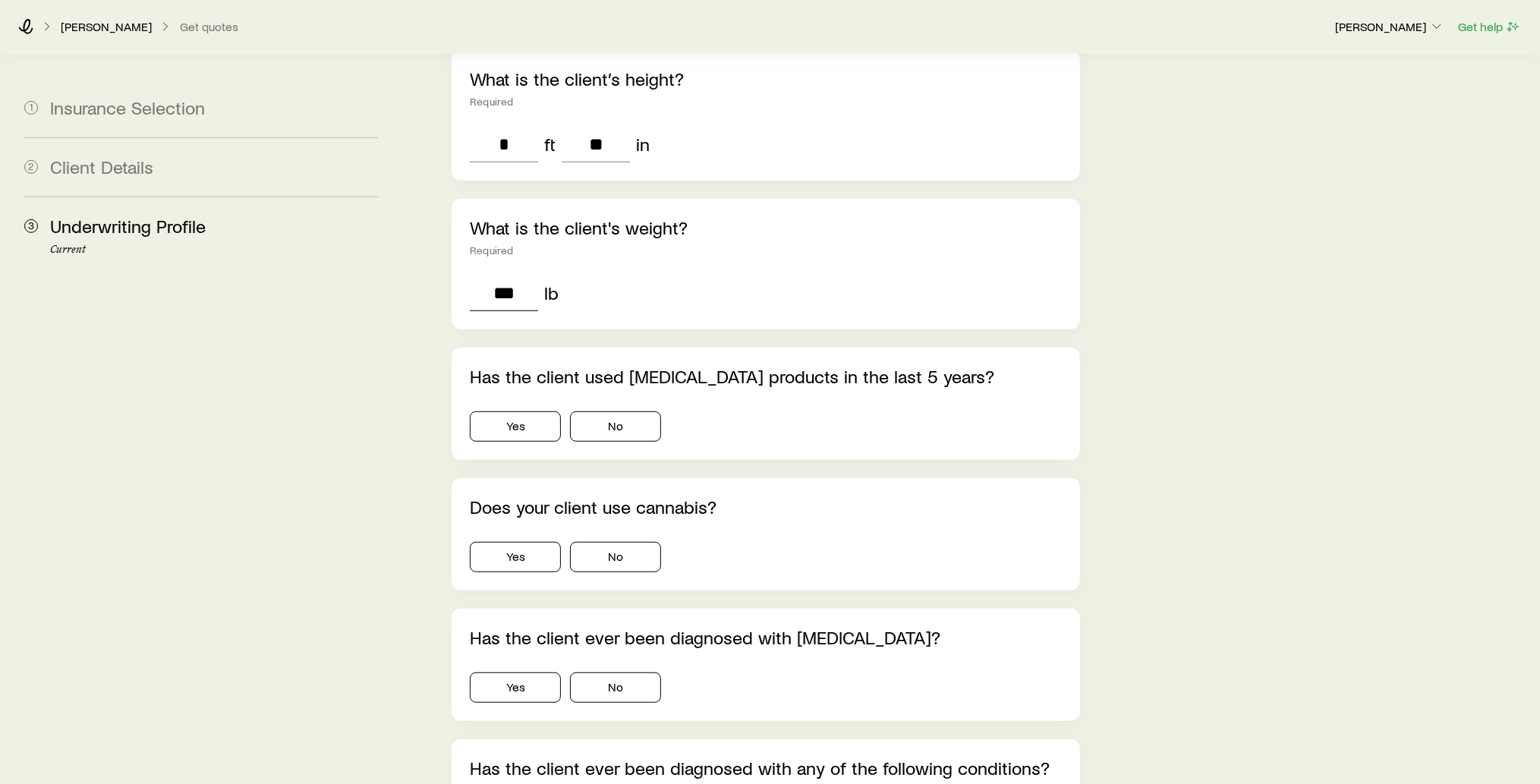
scroll to position [522, 0]
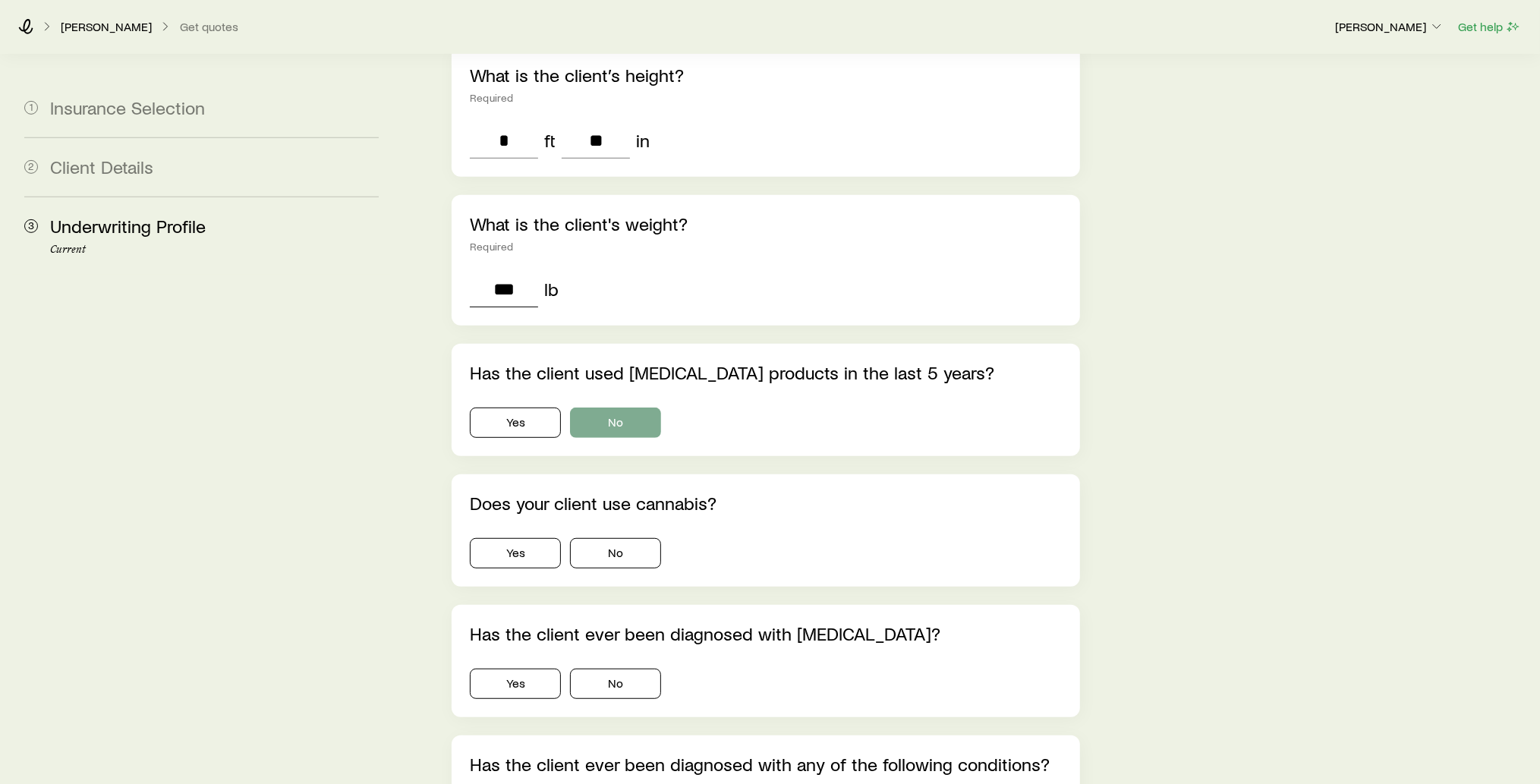
type input "***"
click at [630, 407] on button "No" at bounding box center [614, 423] width 91 height 31
click at [627, 538] on button "No" at bounding box center [614, 553] width 91 height 31
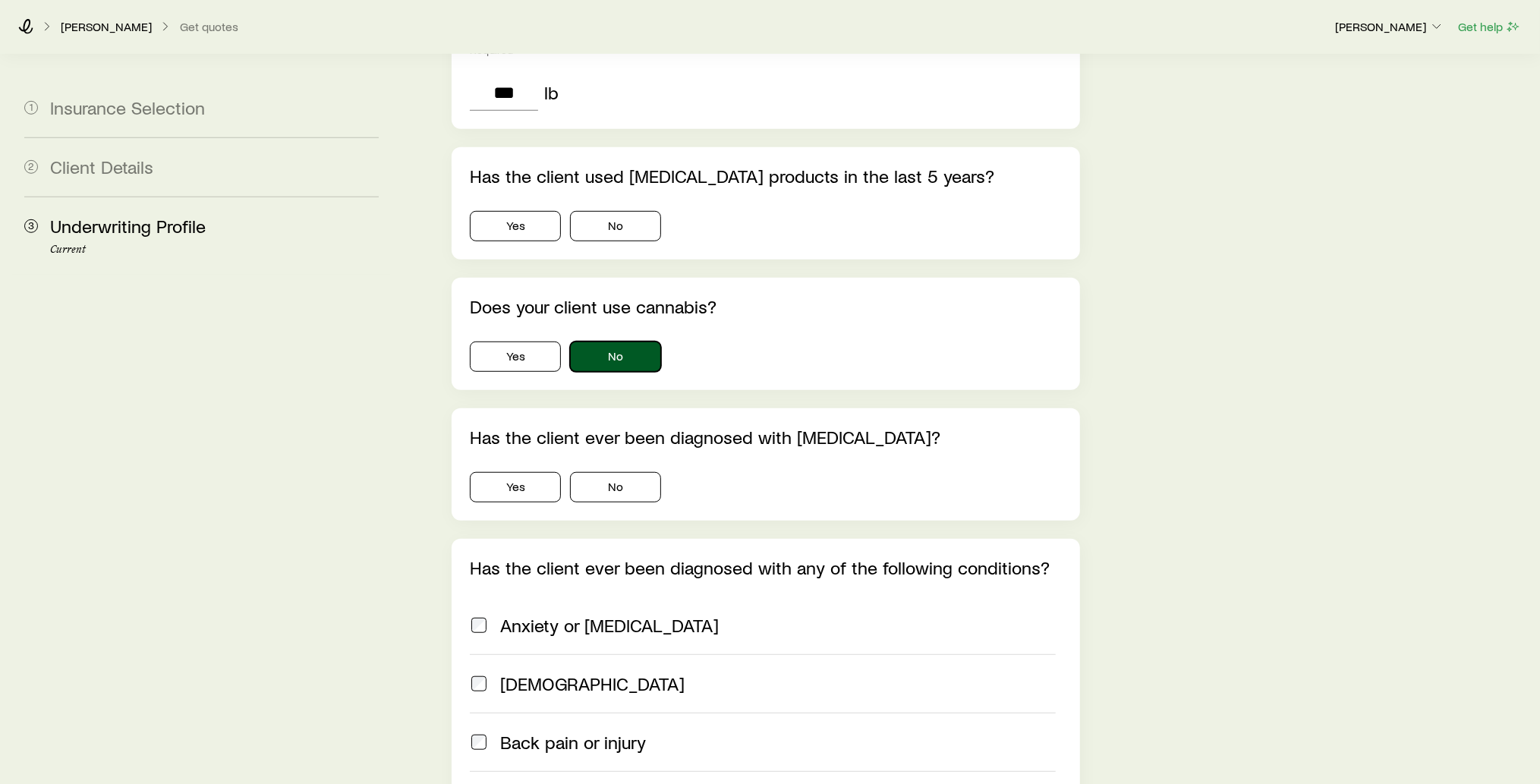
scroll to position [719, 0]
click at [630, 471] on button "No" at bounding box center [614, 486] width 91 height 31
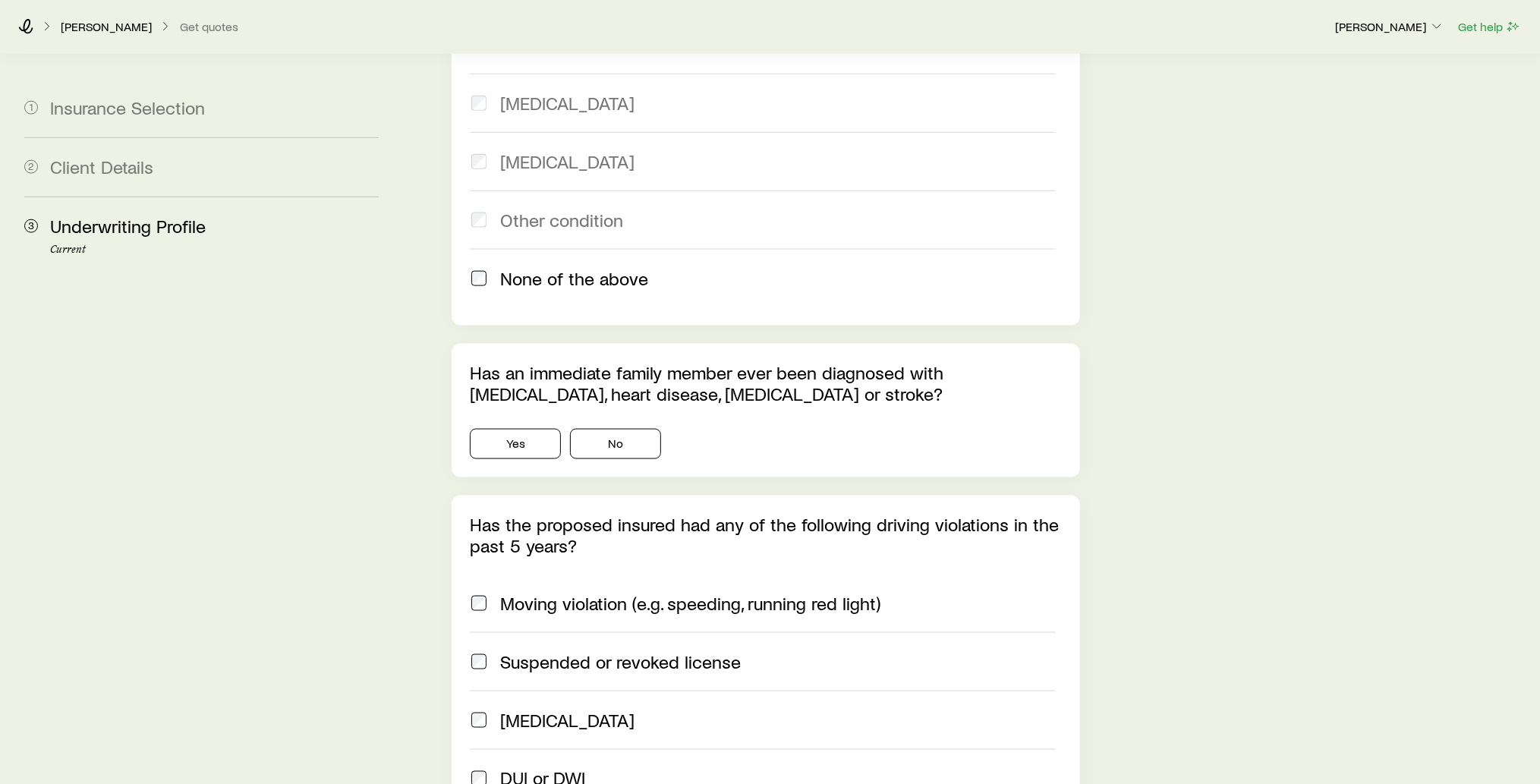
scroll to position [1538, 0]
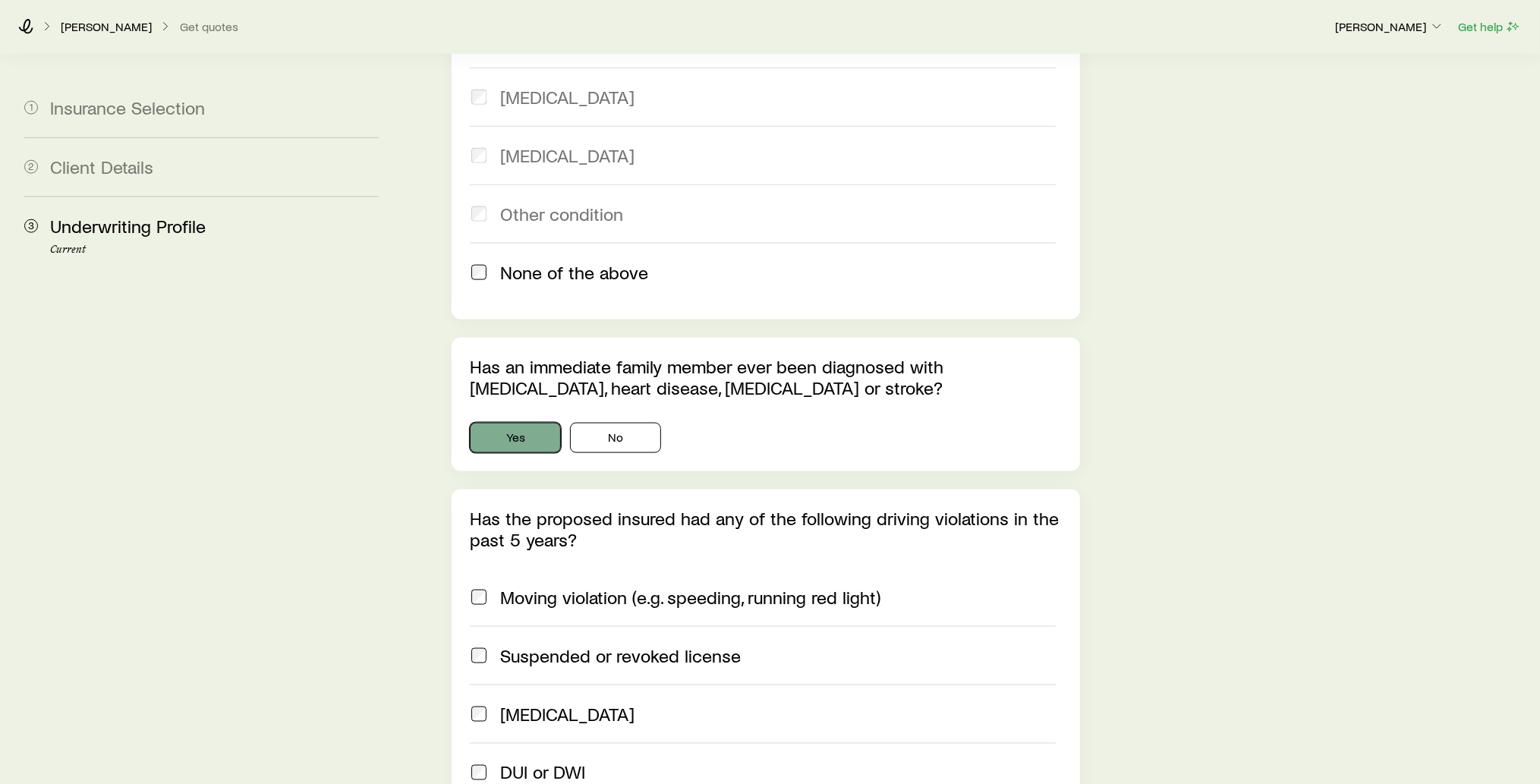
click at [506, 423] on button "Yes" at bounding box center [514, 438] width 91 height 31
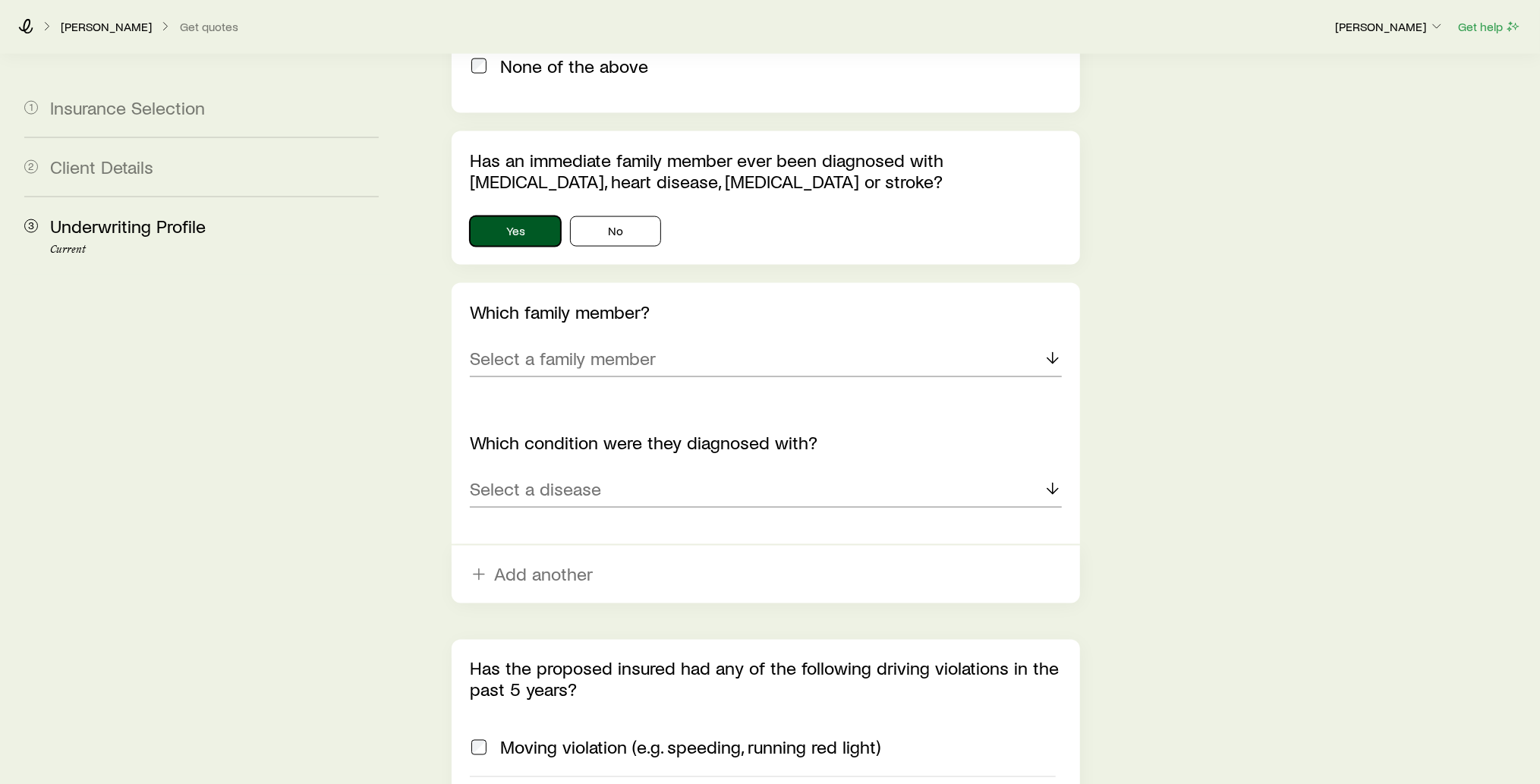
scroll to position [1744, 0]
click at [685, 340] on div "Select a family member" at bounding box center [765, 359] width 592 height 36
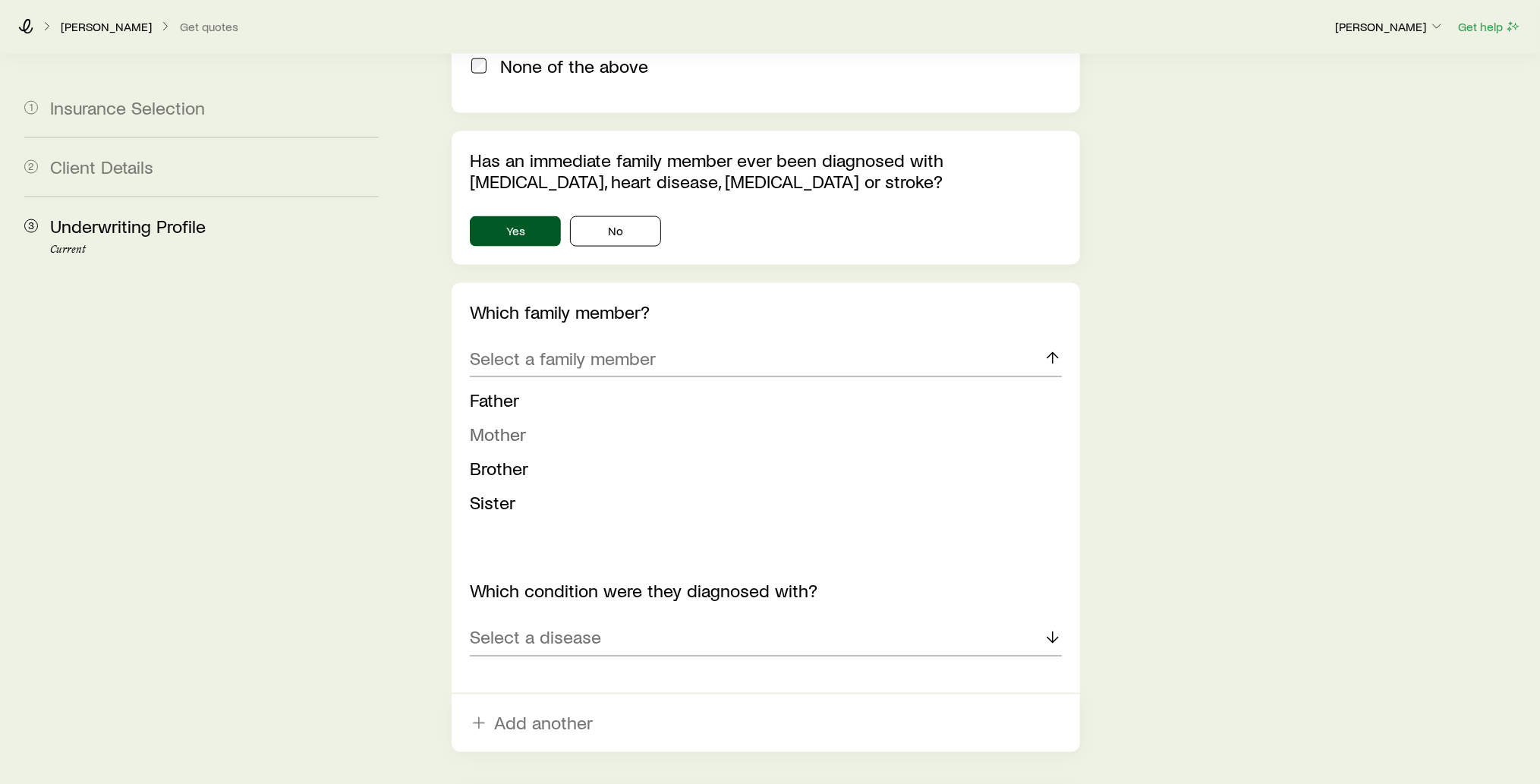
click at [636, 417] on li "Mother" at bounding box center [760, 434] width 583 height 34
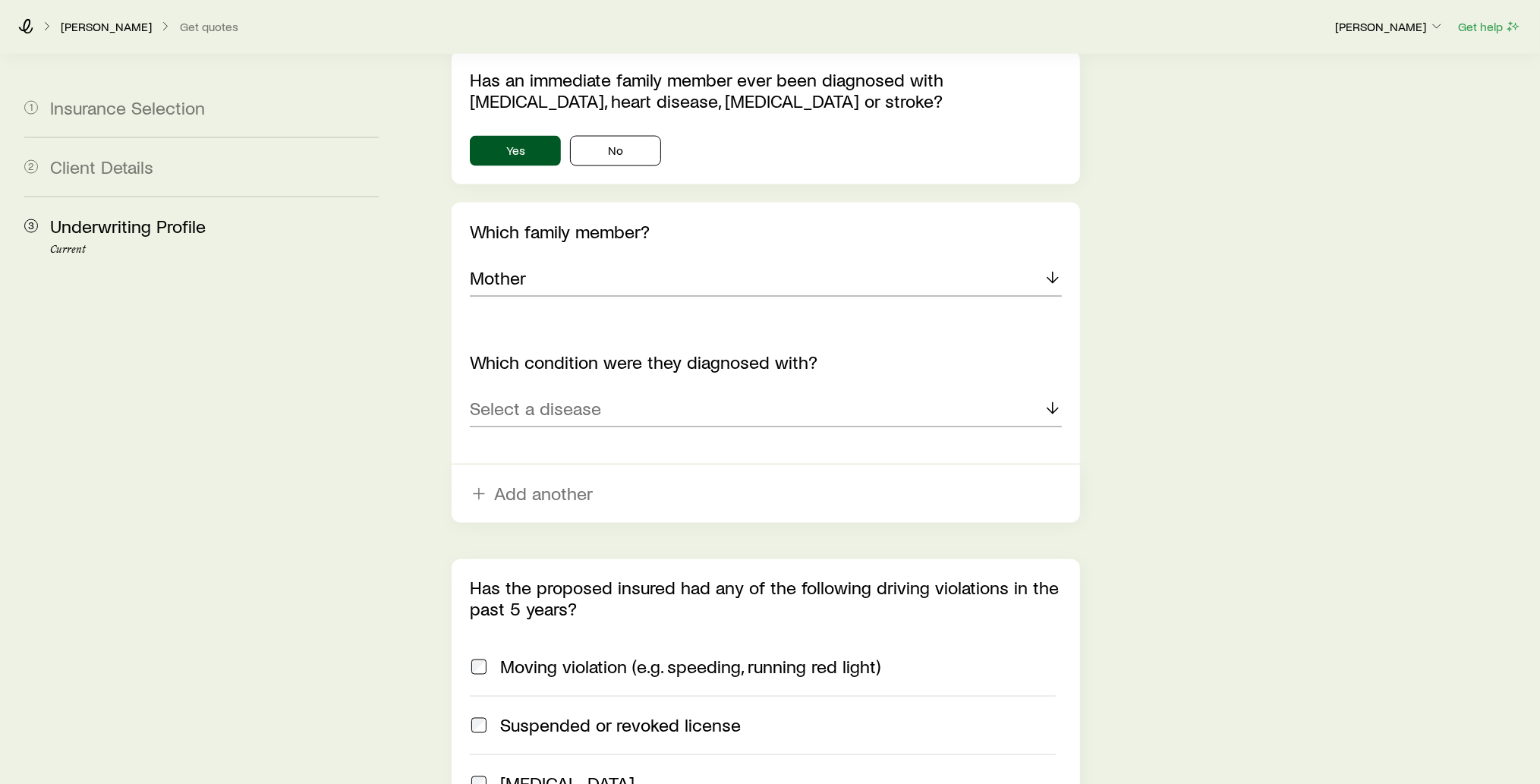
scroll to position [1833, 0]
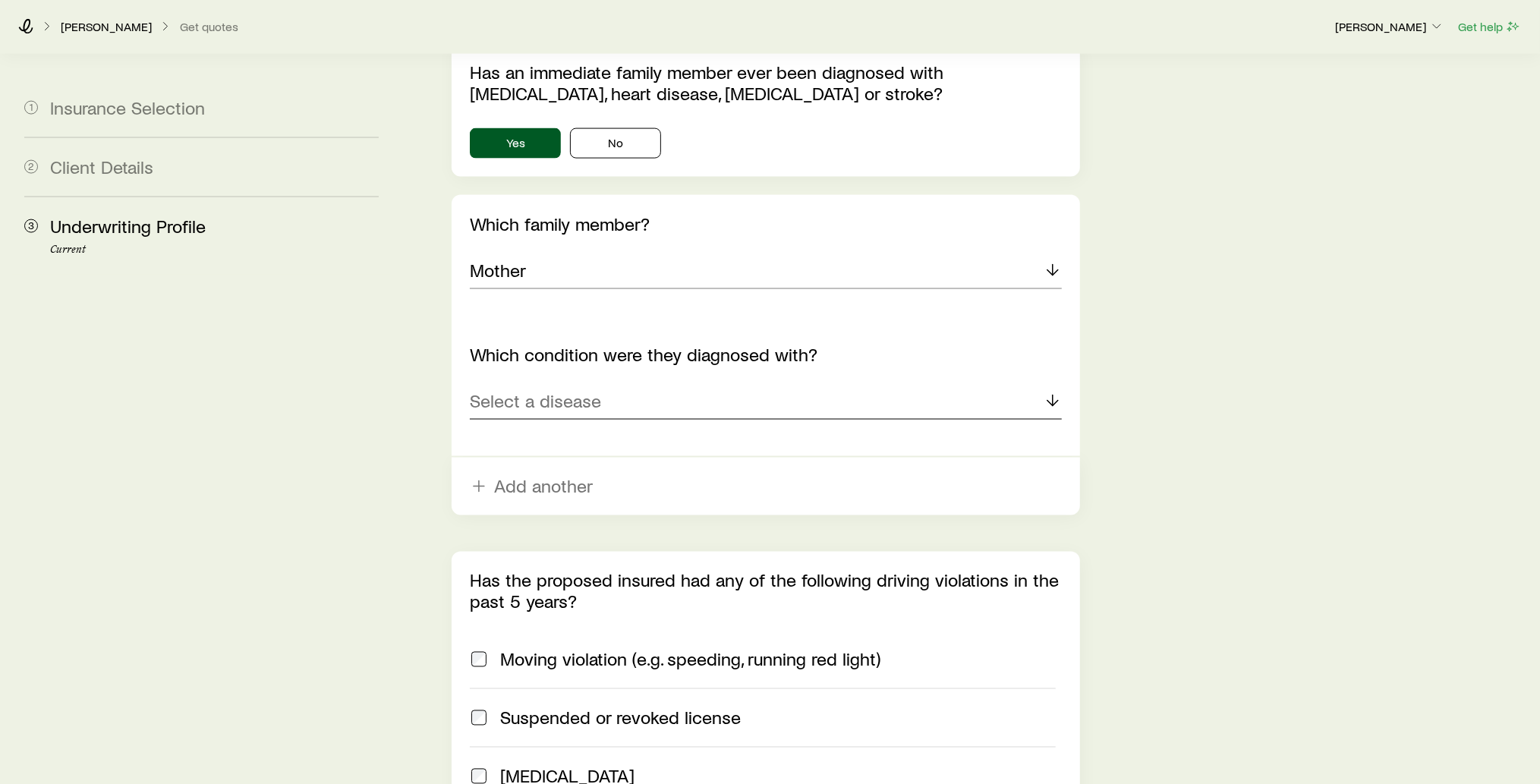
click at [641, 383] on div "Select a disease" at bounding box center [765, 402] width 592 height 36
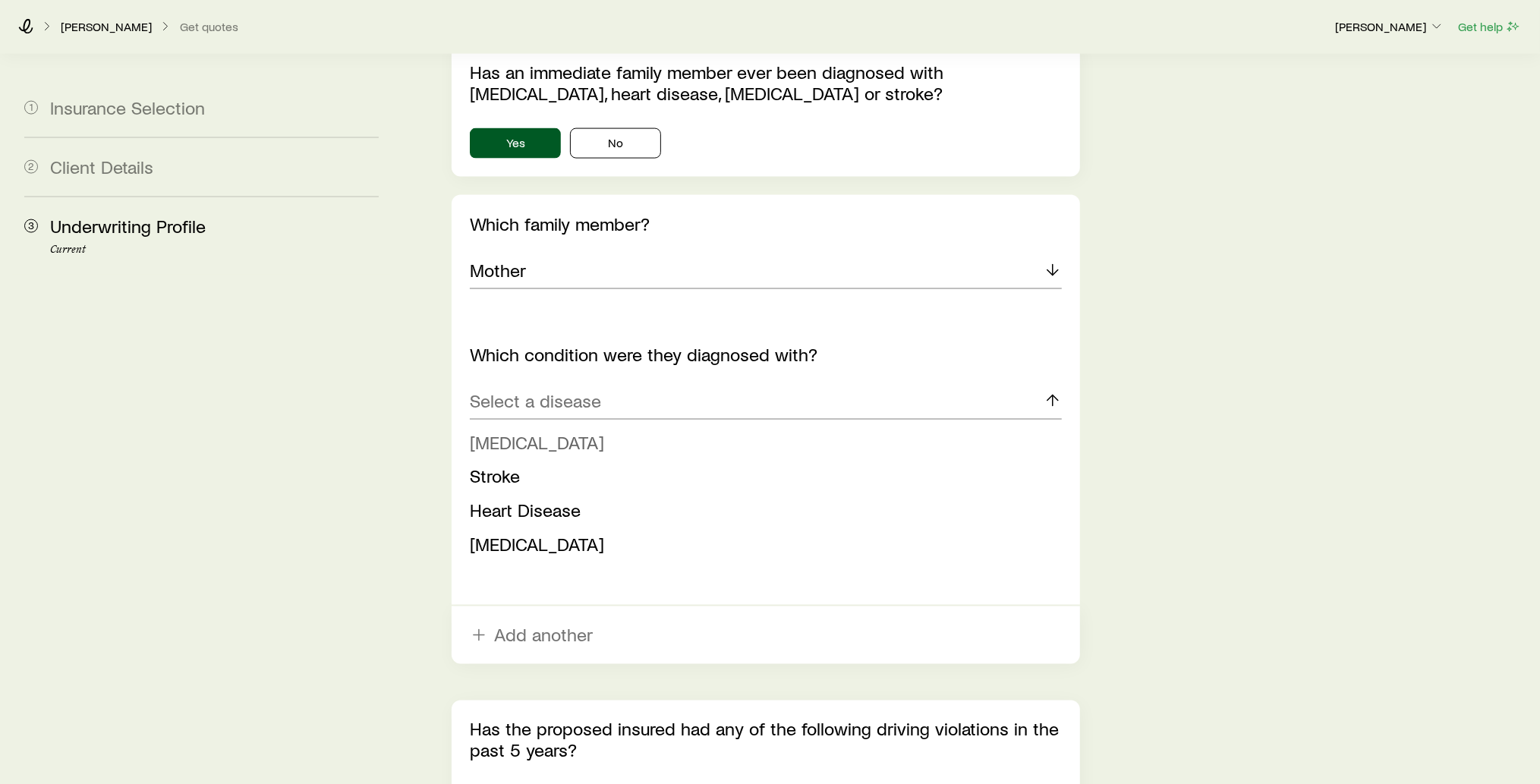
click at [606, 425] on li "[MEDICAL_DATA]" at bounding box center [760, 443] width 583 height 34
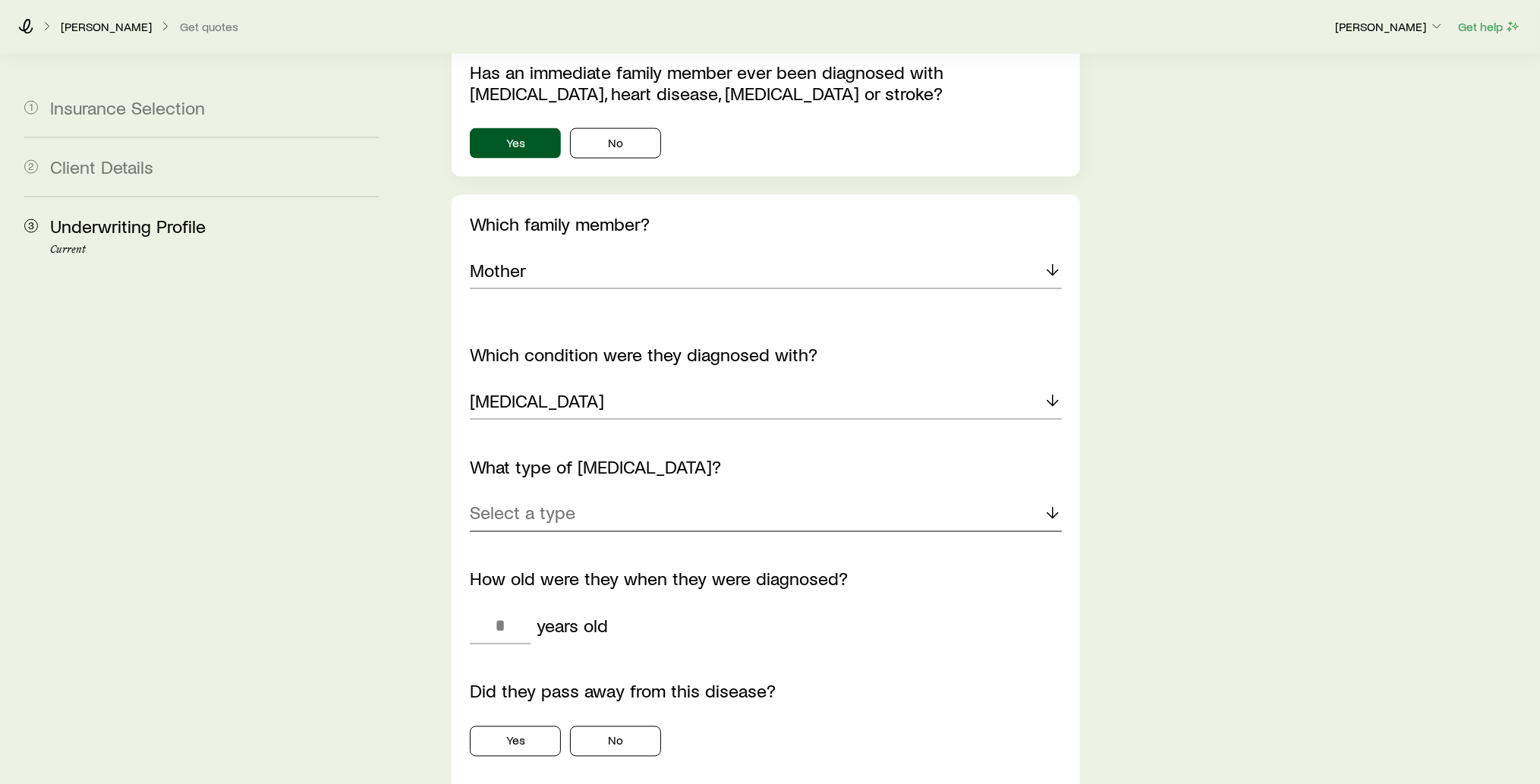
click at [635, 495] on div "Select a type" at bounding box center [765, 513] width 592 height 36
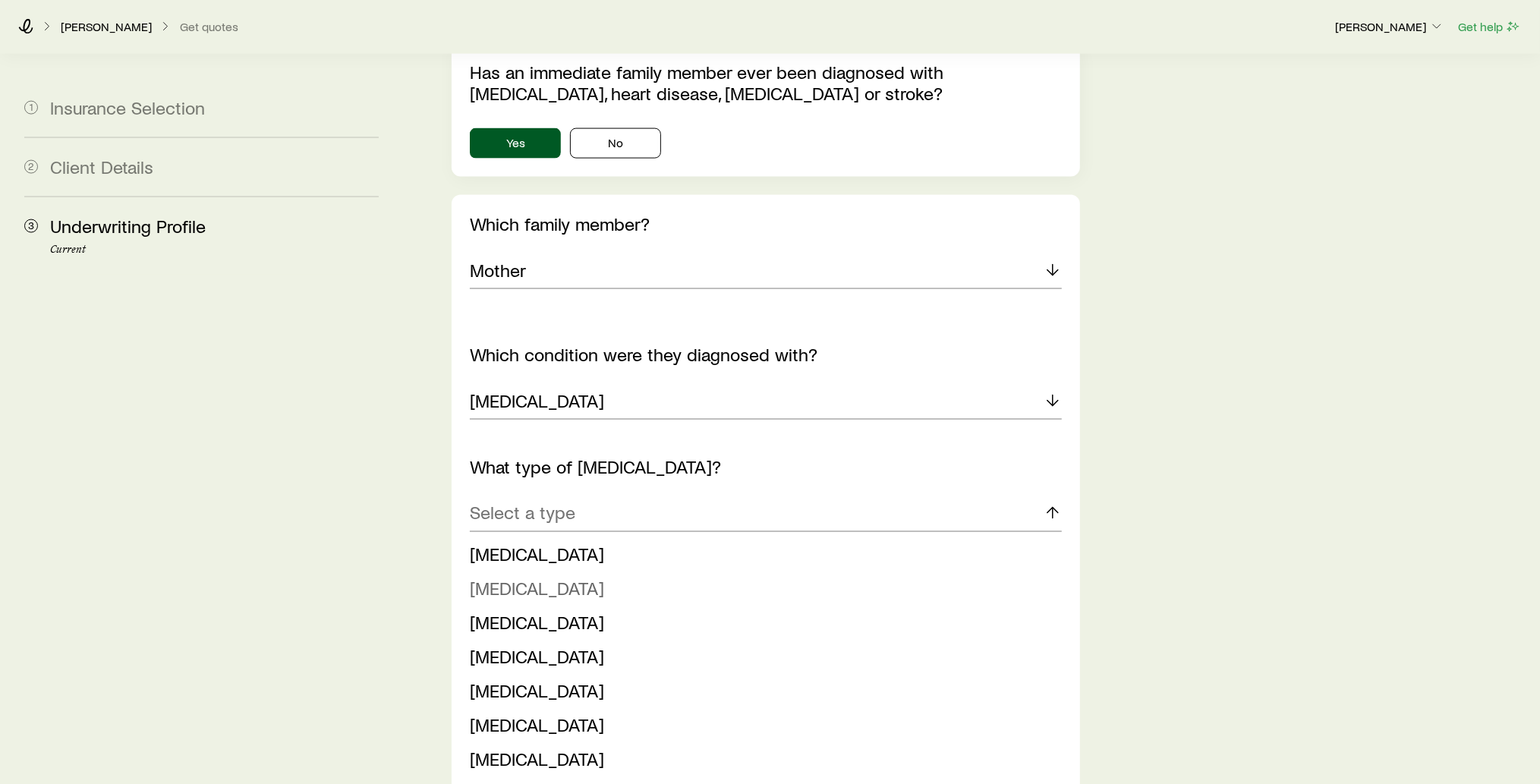
click at [592, 572] on li "[MEDICAL_DATA]" at bounding box center [760, 589] width 583 height 34
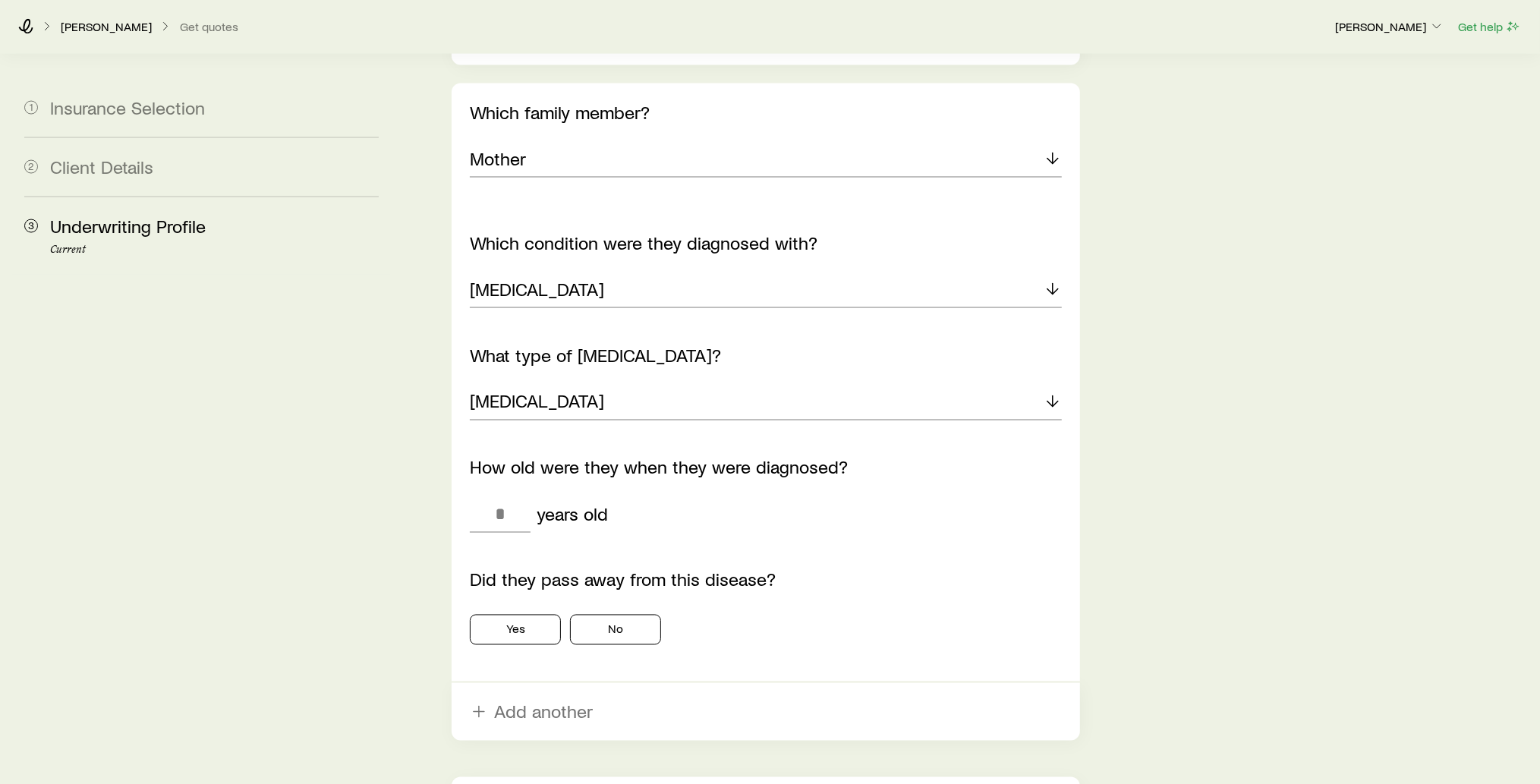
scroll to position [1969, 0]
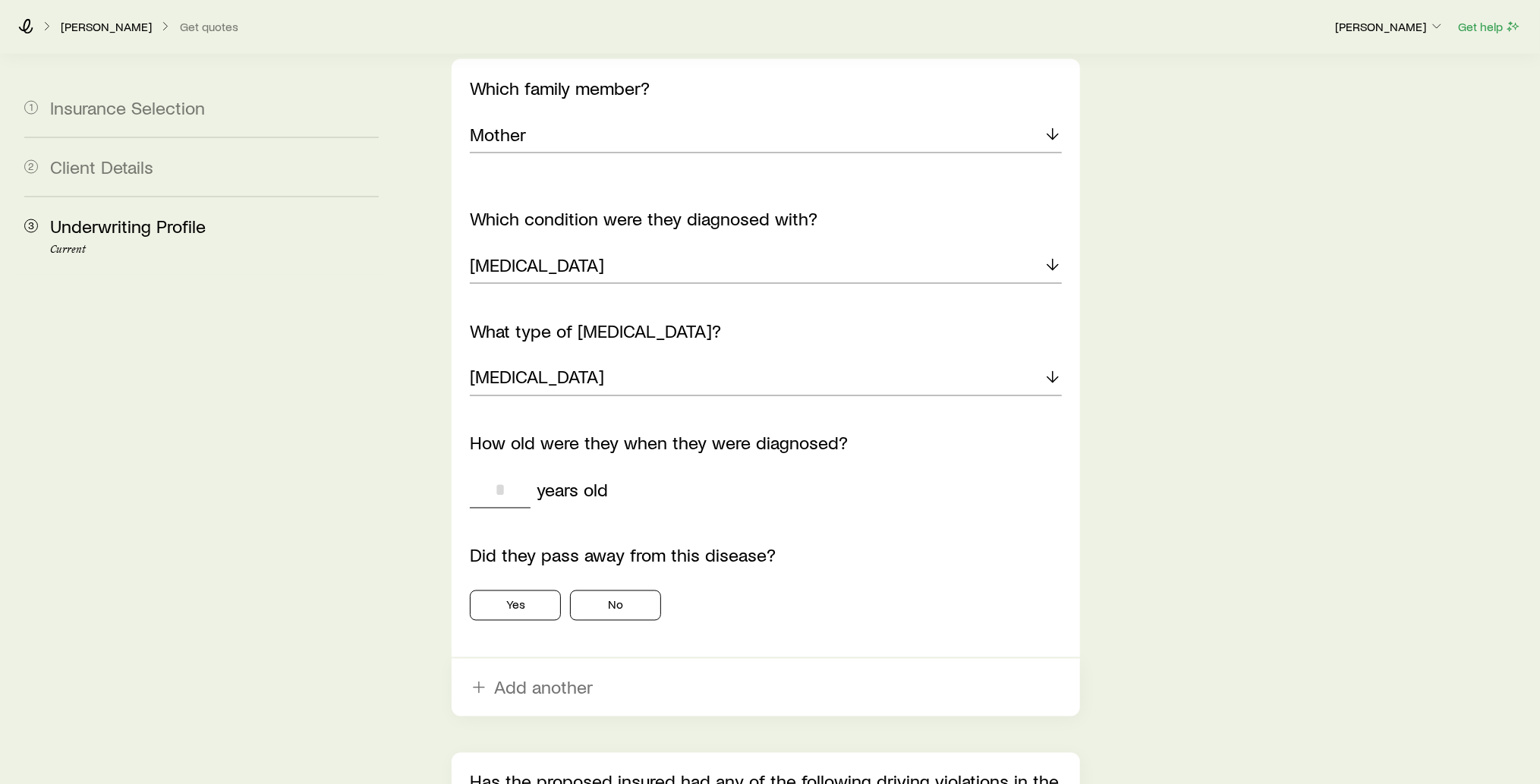
click at [513, 472] on input "tel" at bounding box center [500, 490] width 61 height 36
type input "**"
click at [608, 590] on button "No" at bounding box center [614, 606] width 91 height 31
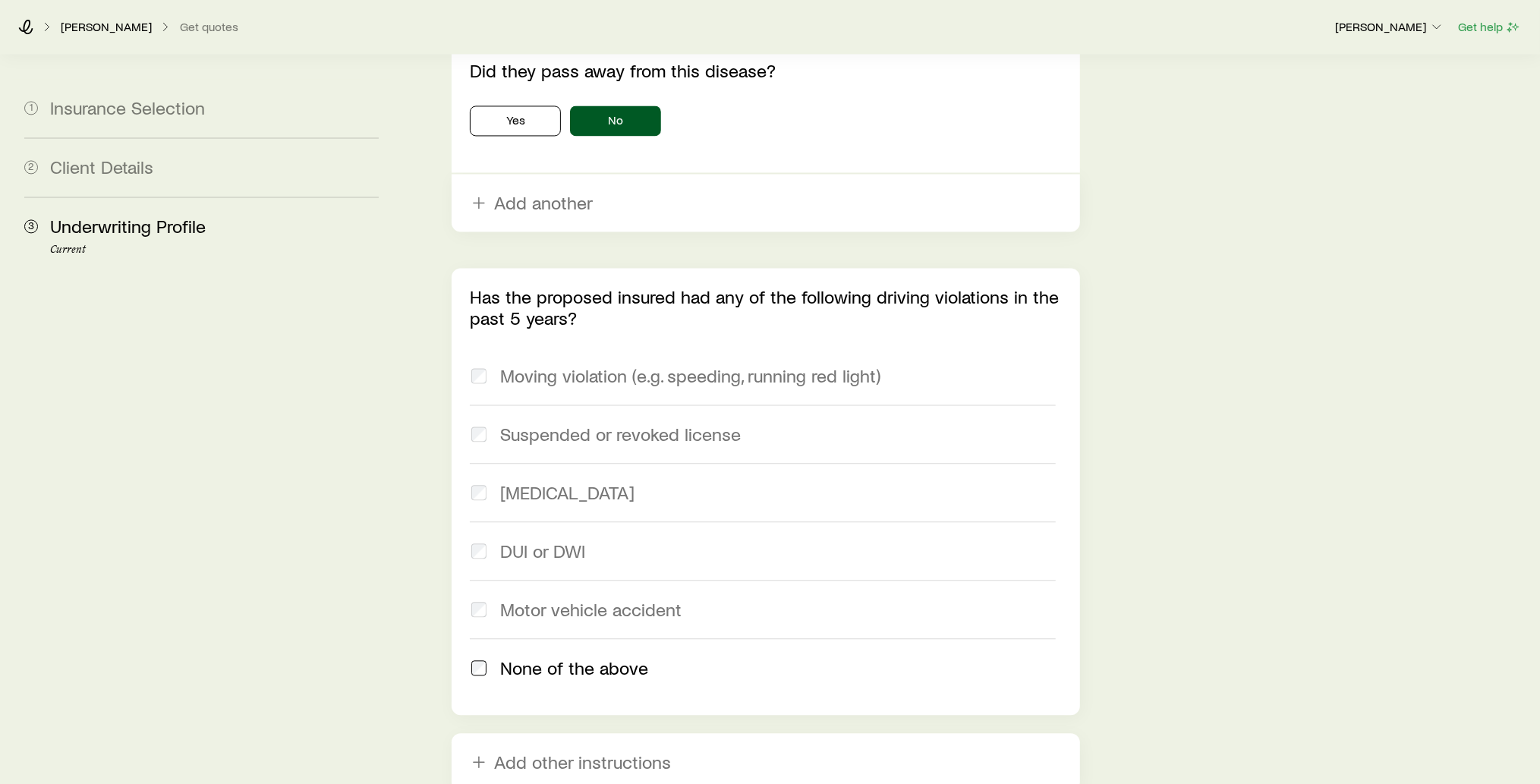
scroll to position [2600, 0]
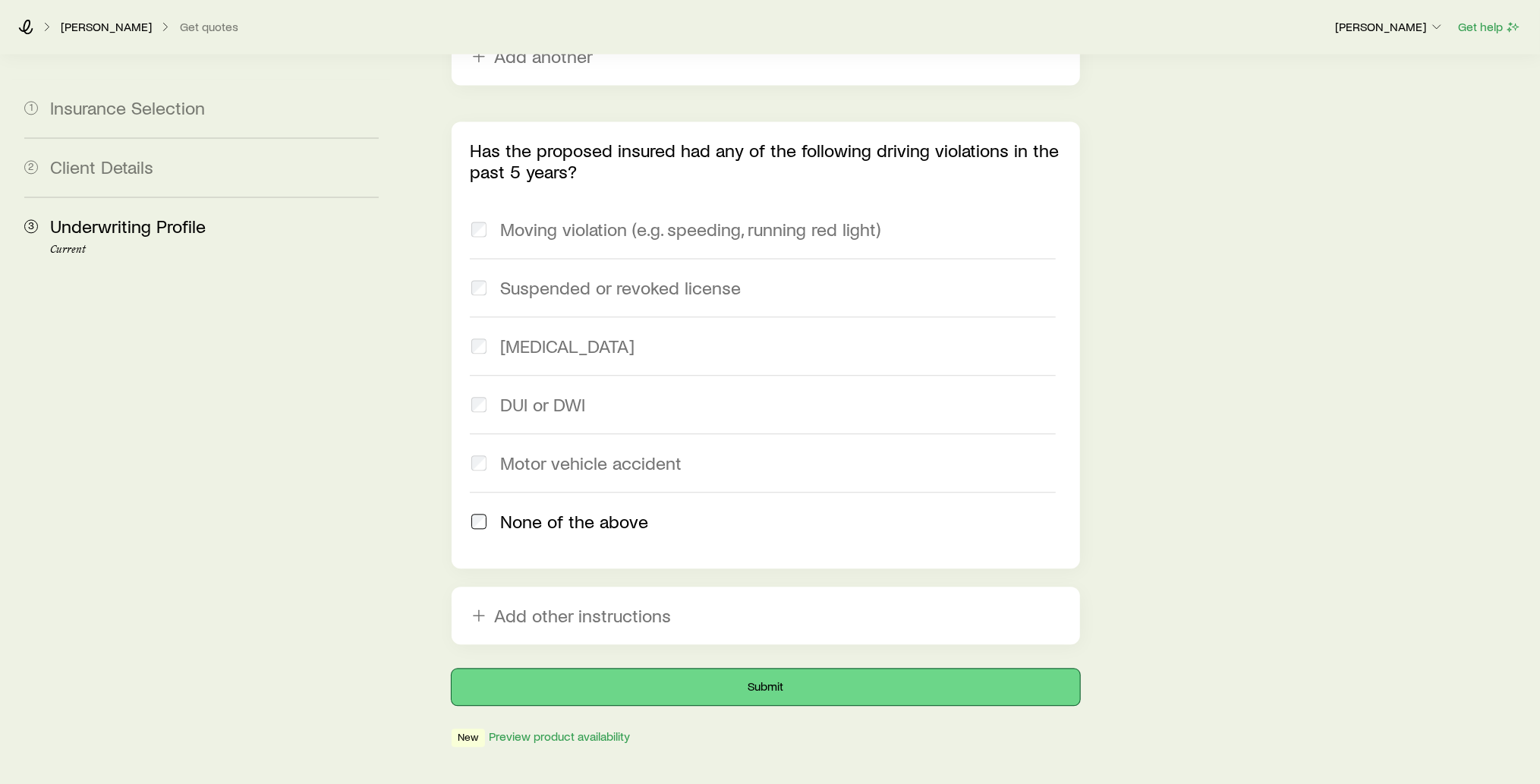
click at [776, 669] on button "Submit" at bounding box center [765, 687] width 629 height 36
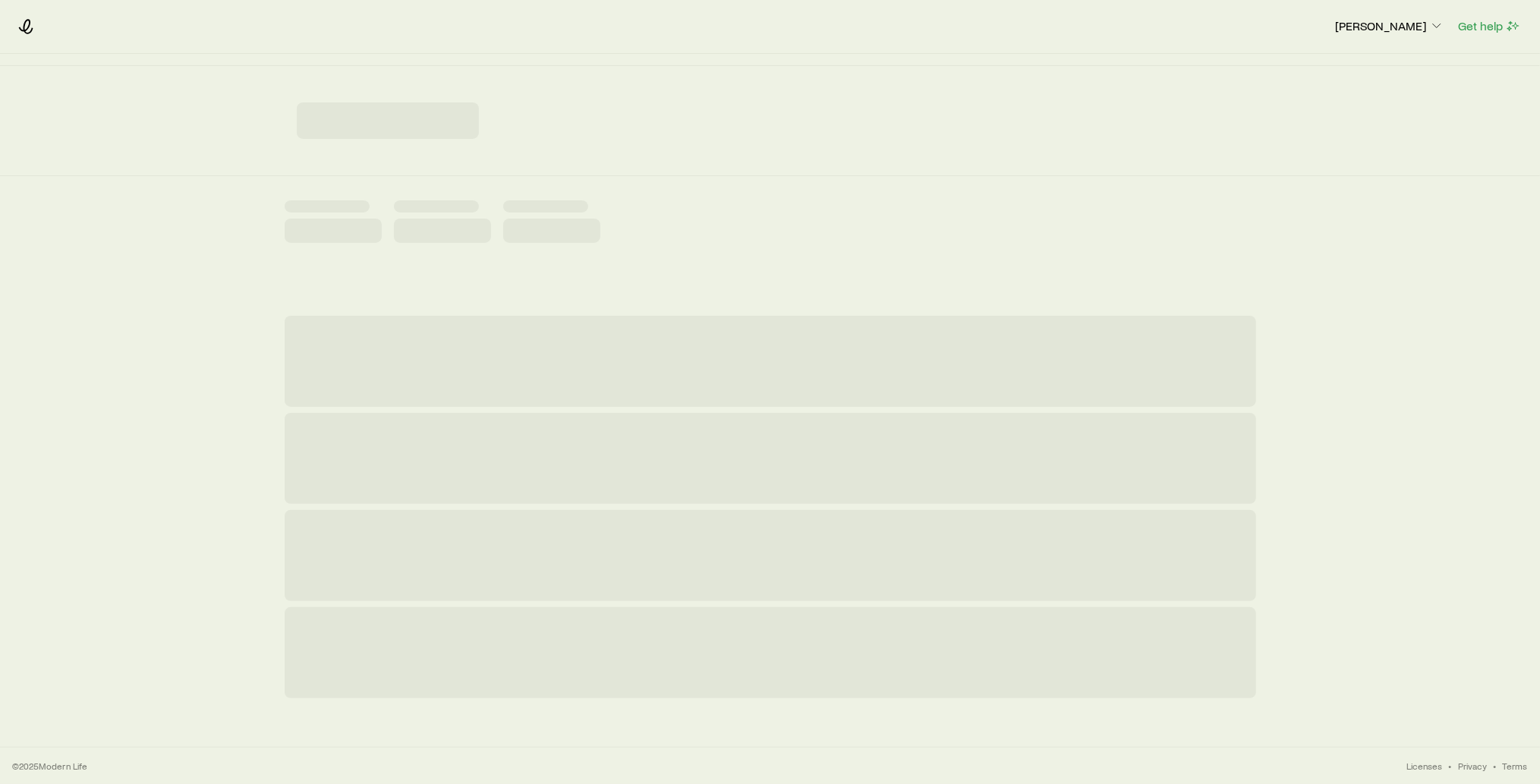
scroll to position [0, 0]
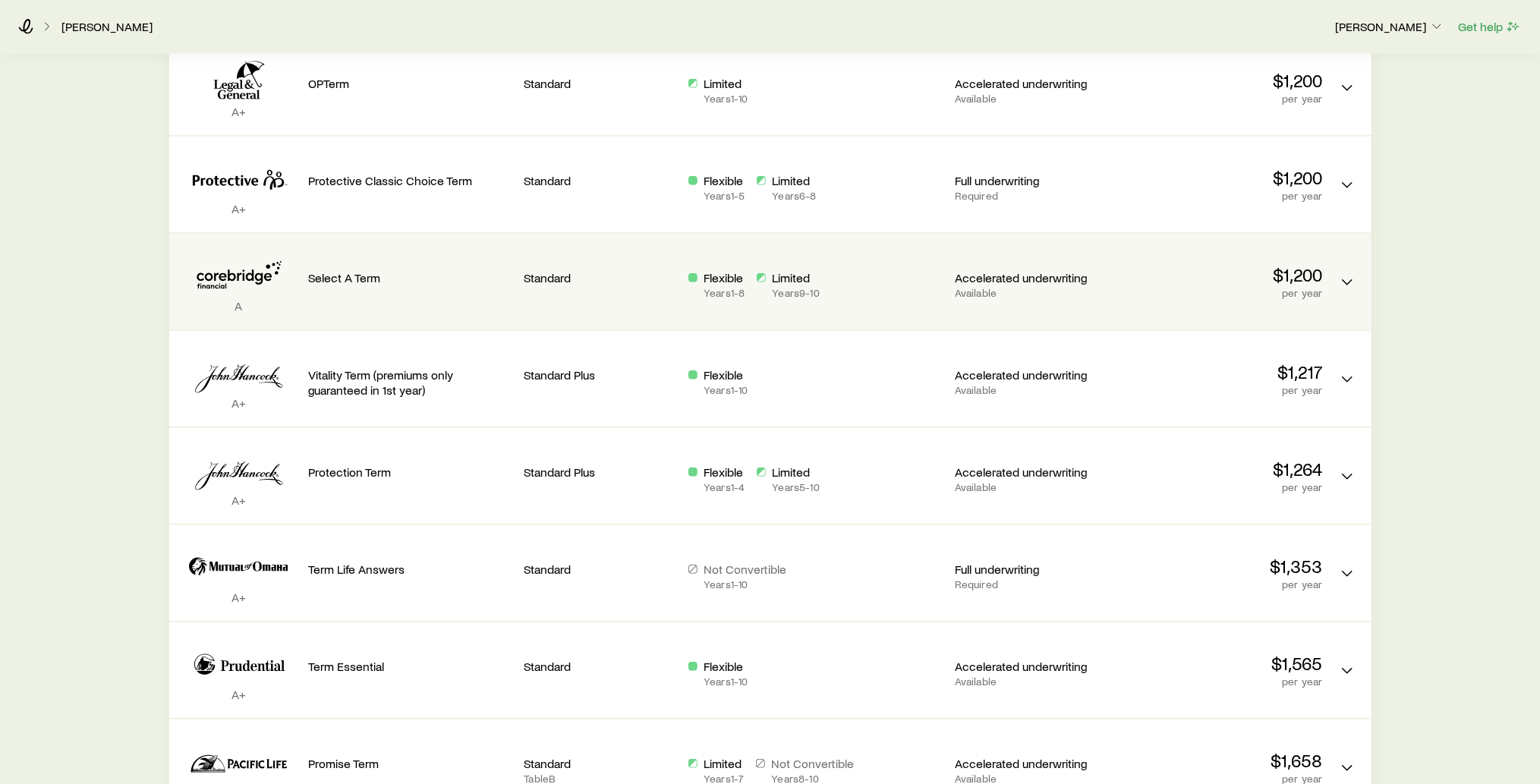
scroll to position [777, 0]
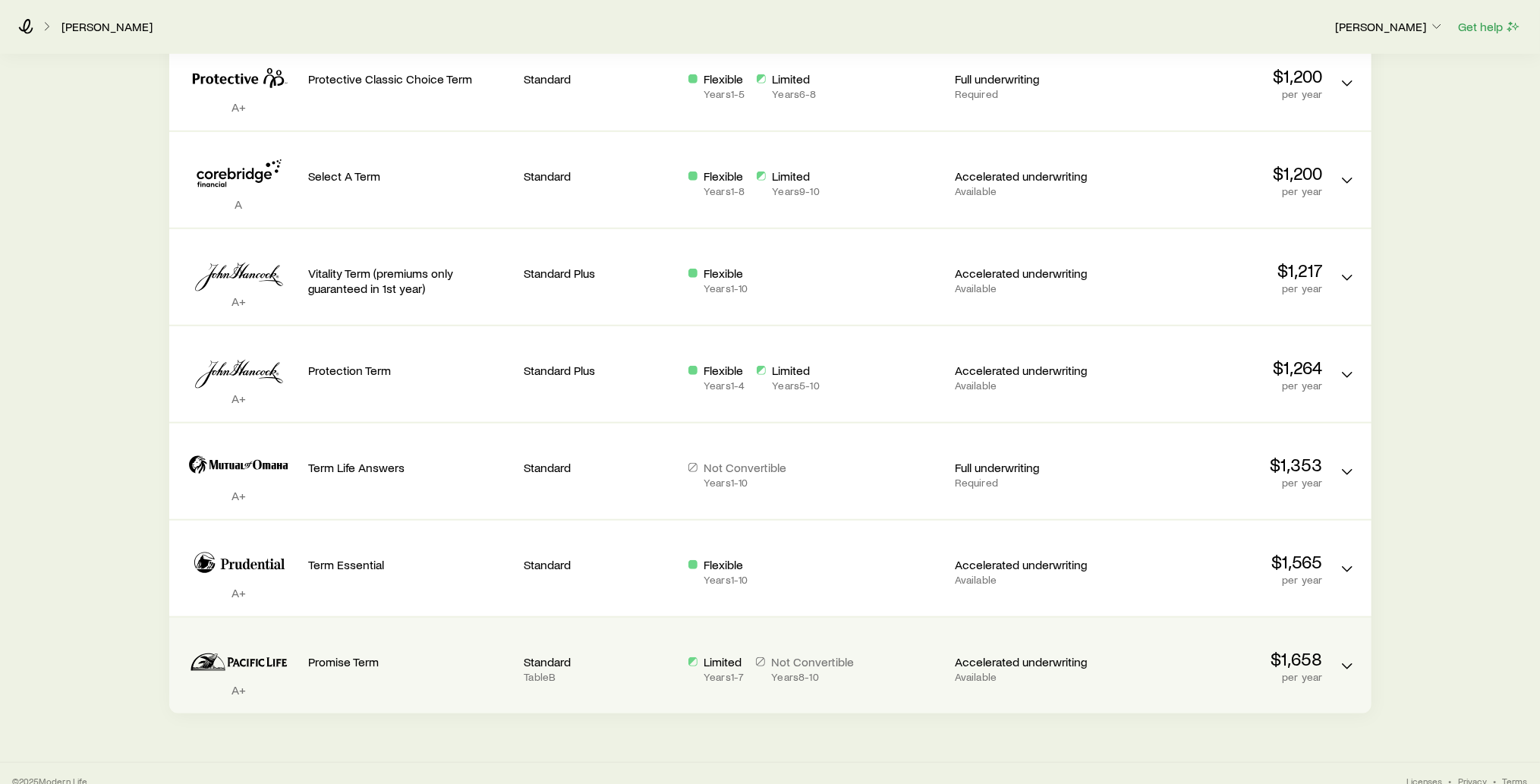
drag, startPoint x: 608, startPoint y: 431, endPoint x: 508, endPoint y: 664, distance: 253.6
click at [508, 664] on div "Promise Term" at bounding box center [410, 665] width 203 height 72
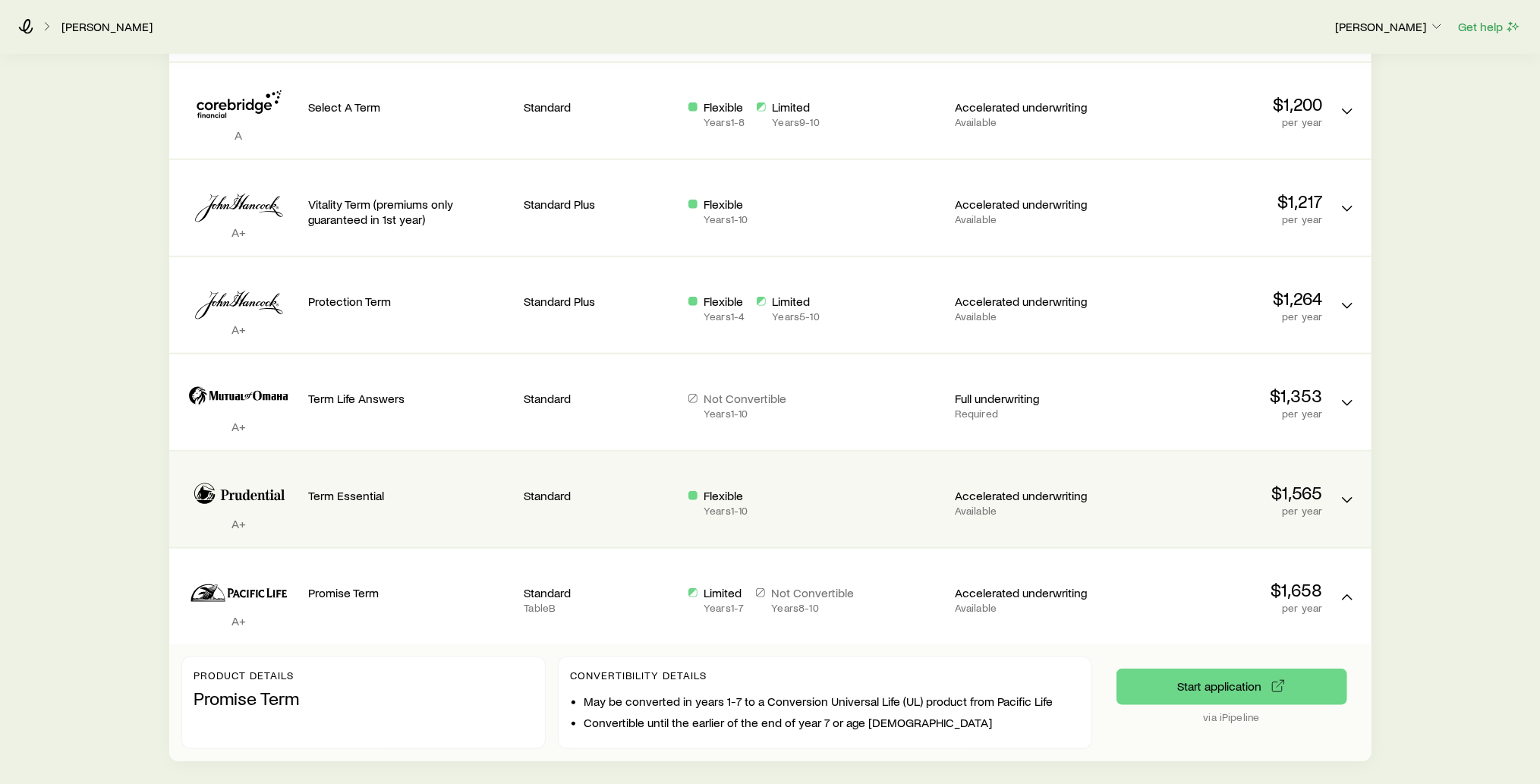
scroll to position [894, 0]
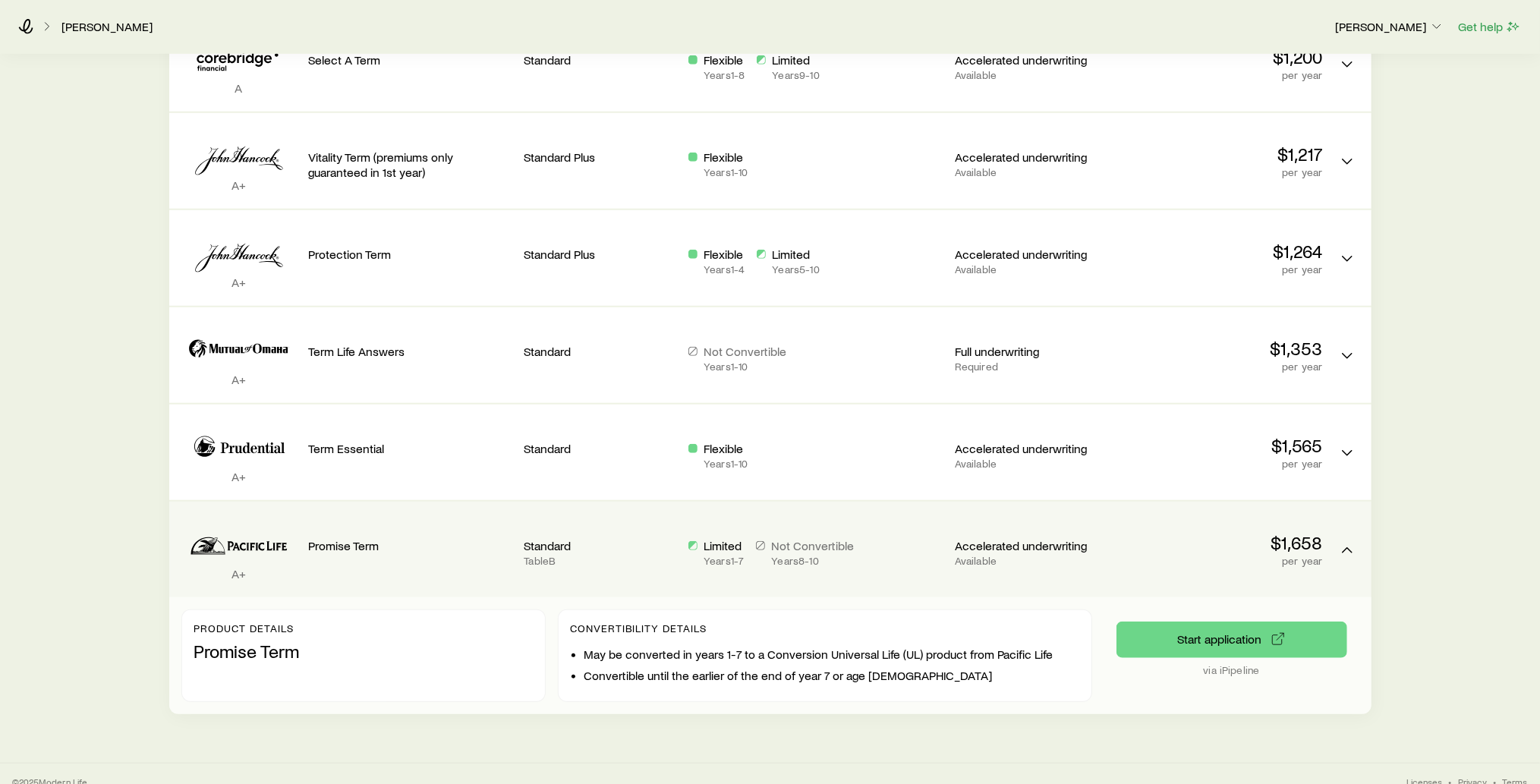
click at [454, 557] on div "Promise Term" at bounding box center [410, 549] width 203 height 72
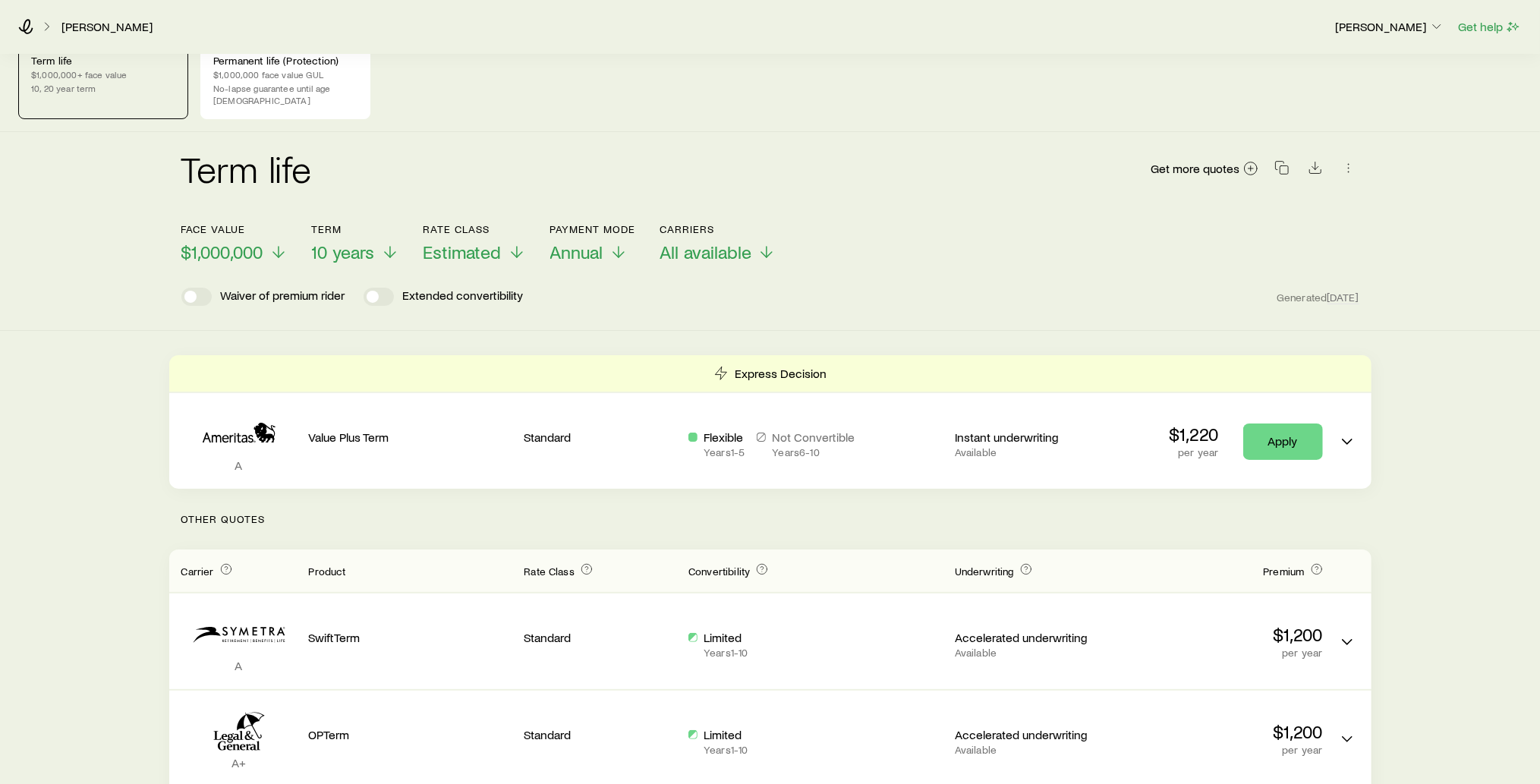
scroll to position [24, 0]
click at [279, 250] on line at bounding box center [279, 255] width 0 height 10
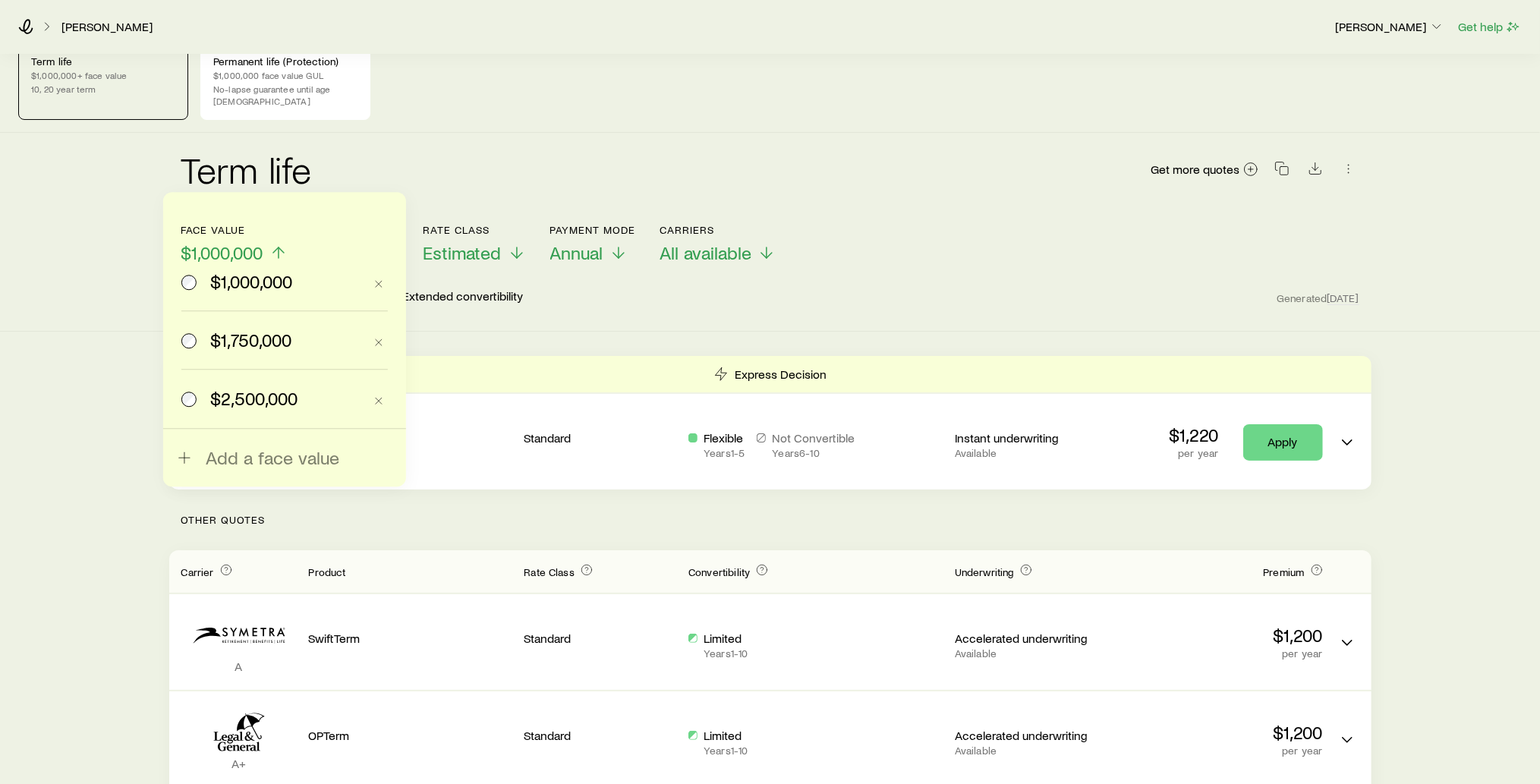
click at [232, 343] on span "$1,750,000" at bounding box center [250, 340] width 81 height 21
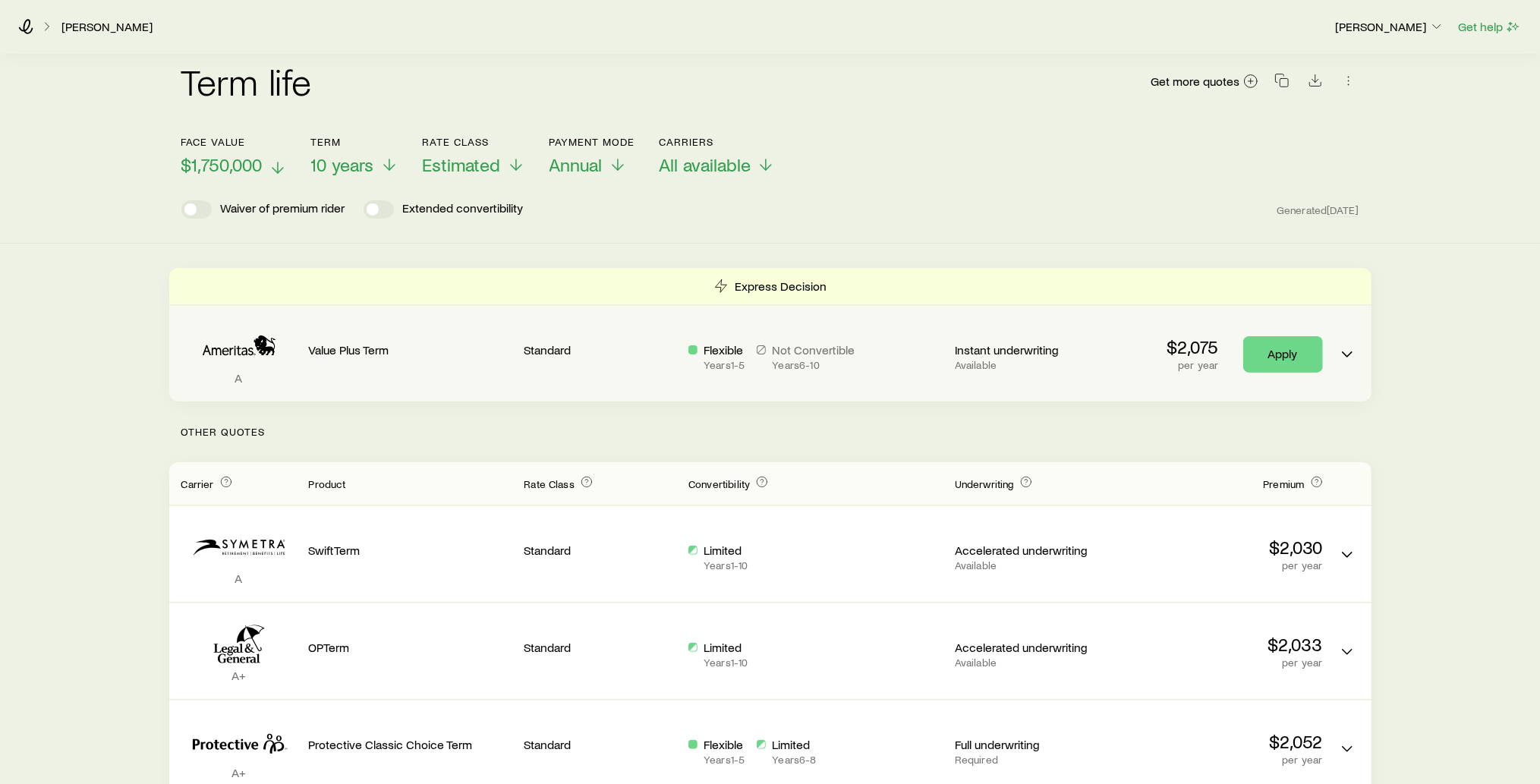
scroll to position [109, 0]
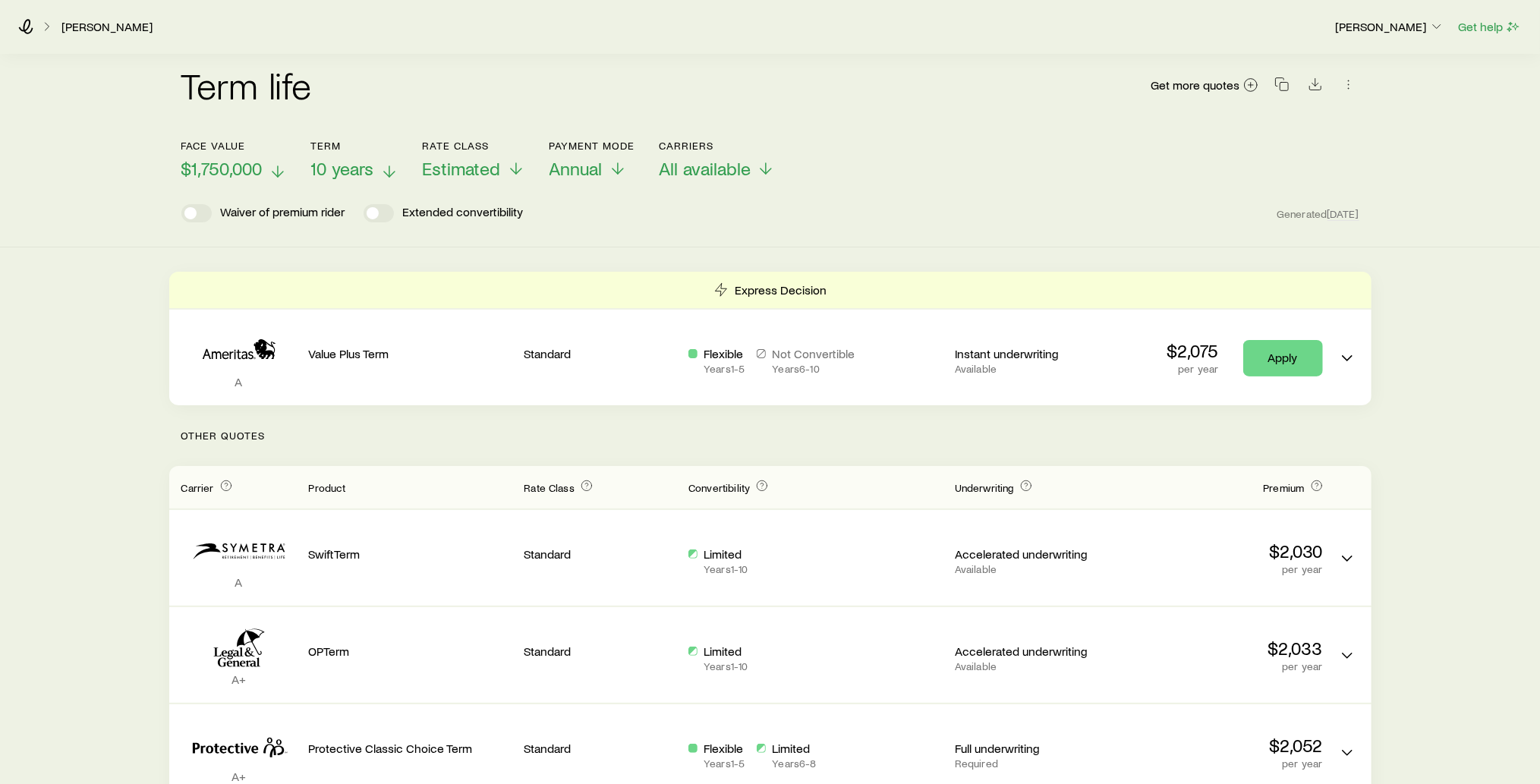
click at [385, 162] on icon at bounding box center [389, 171] width 18 height 18
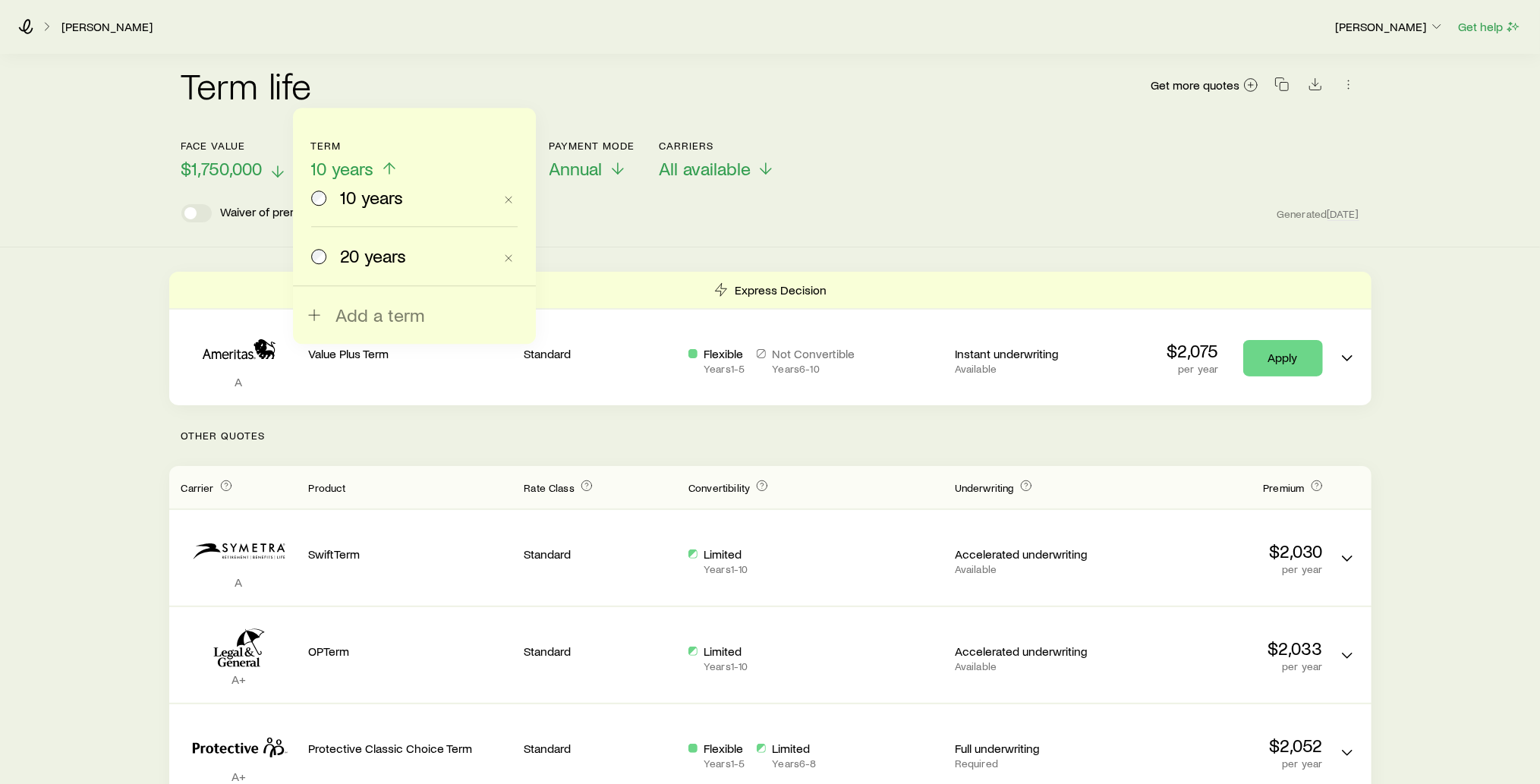
click at [353, 256] on span "20 years" at bounding box center [372, 256] width 66 height 21
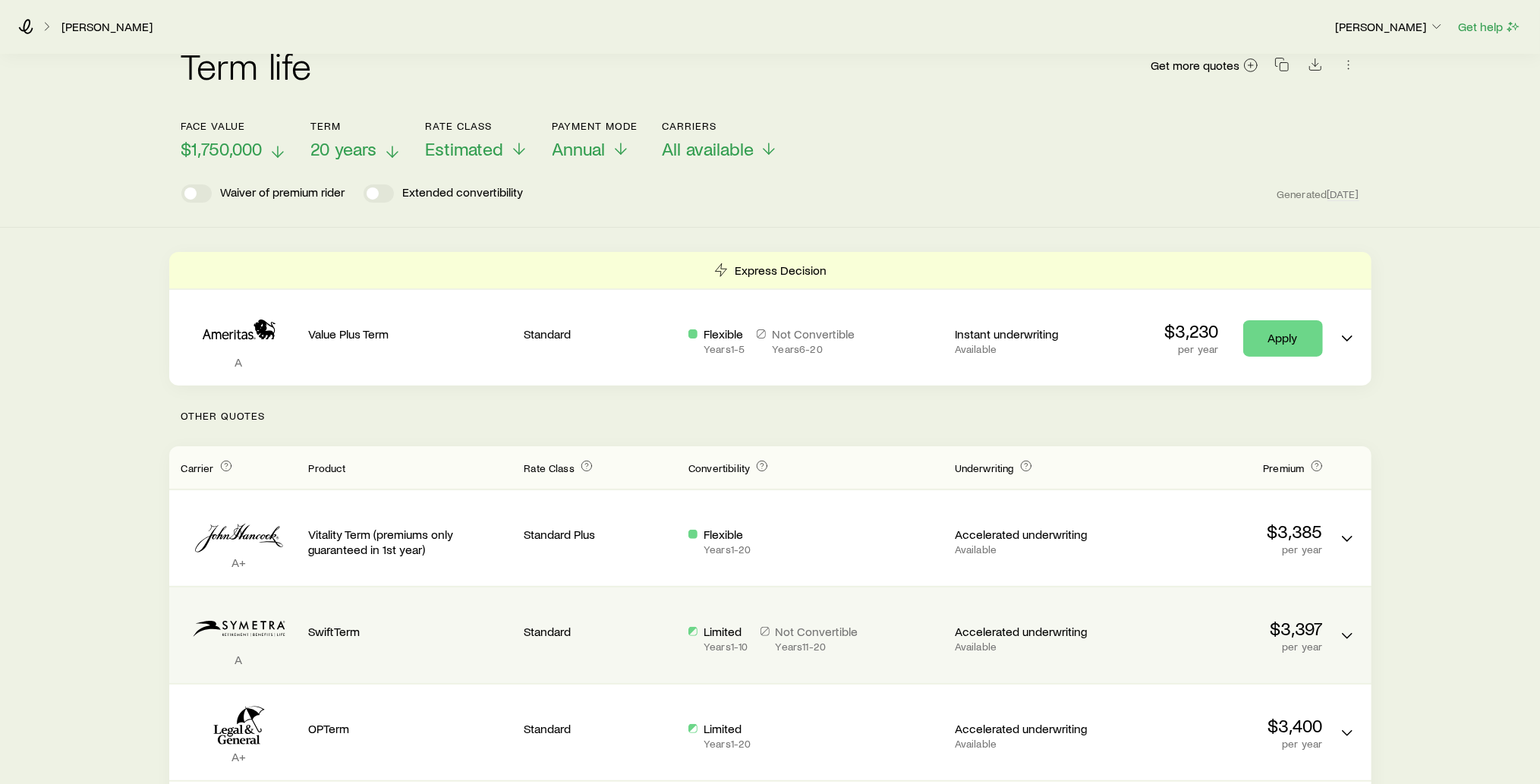
scroll to position [120, 0]
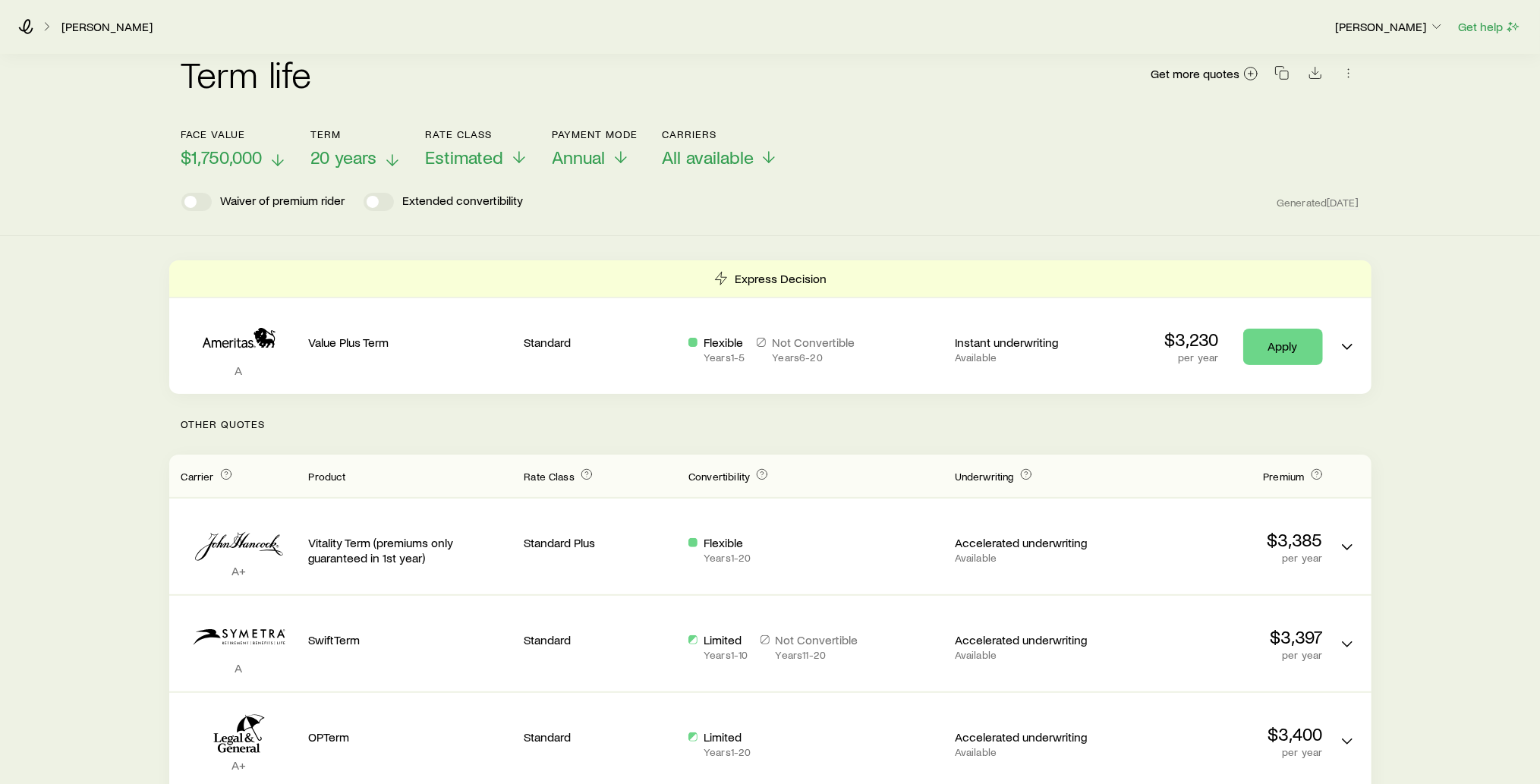
click at [392, 155] on line at bounding box center [392, 159] width 0 height 10
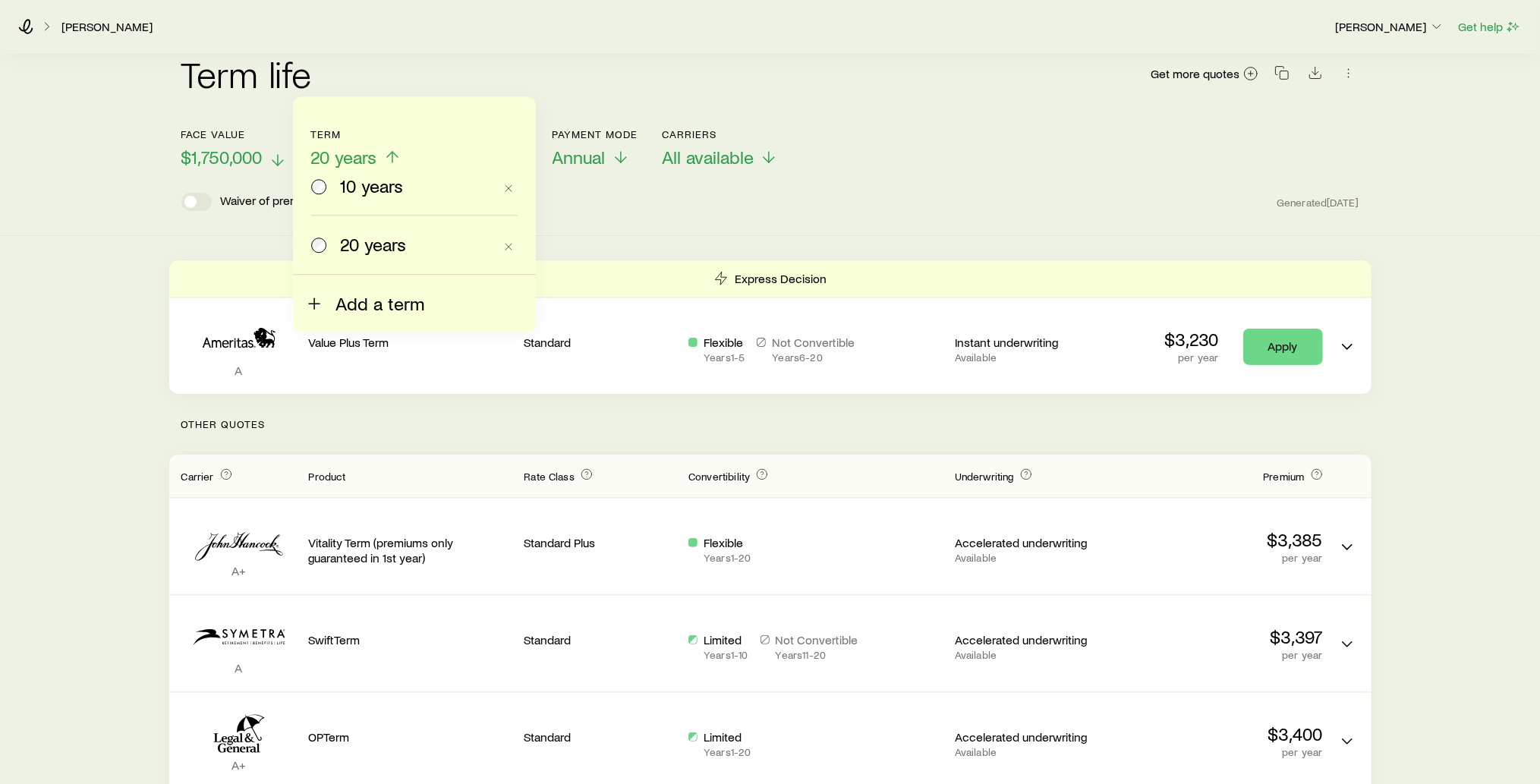
click at [361, 302] on span "Add a term" at bounding box center [380, 303] width 89 height 21
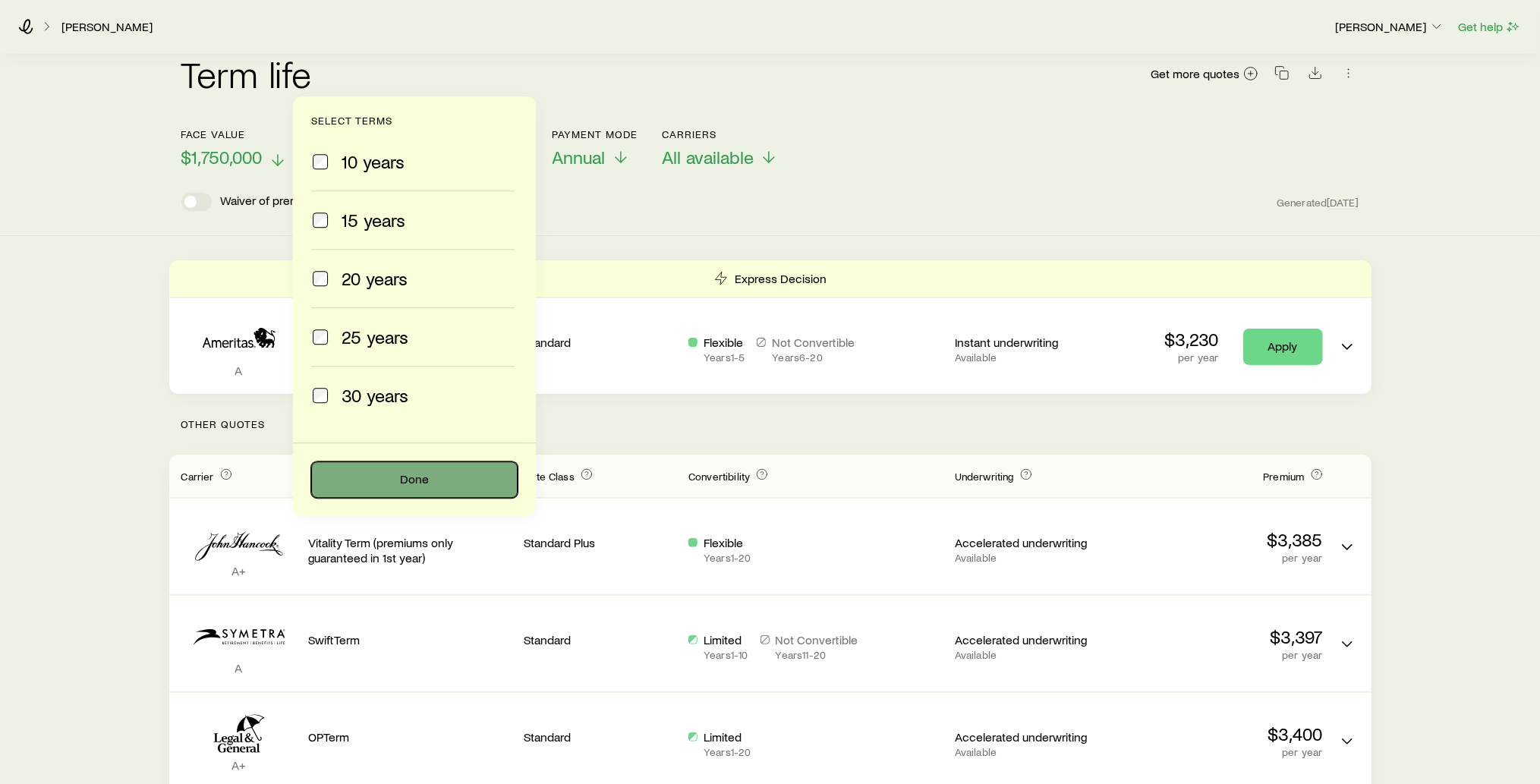
click at [410, 481] on button "Done" at bounding box center [414, 480] width 206 height 36
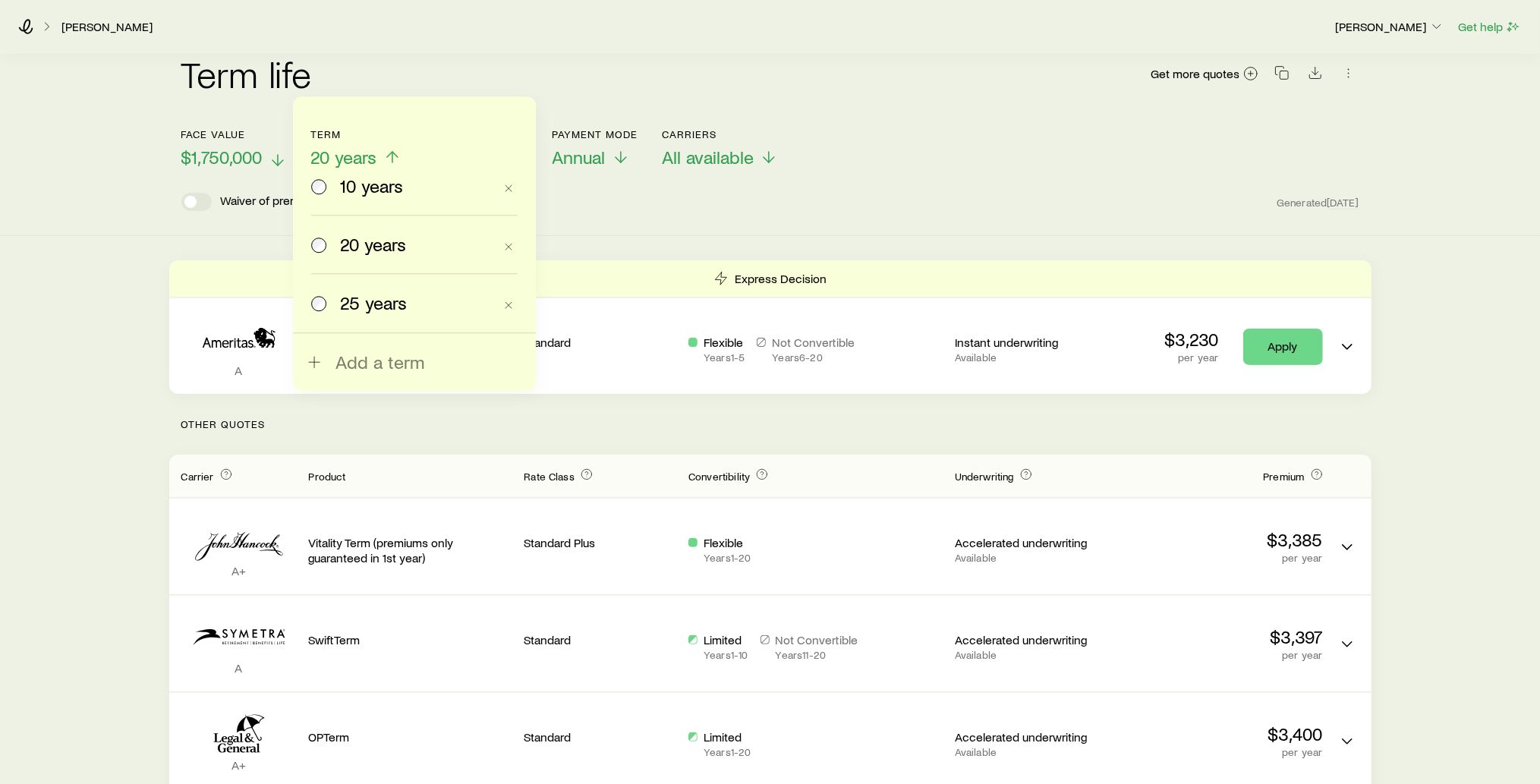
click at [384, 306] on span "25 years" at bounding box center [373, 302] width 67 height 21
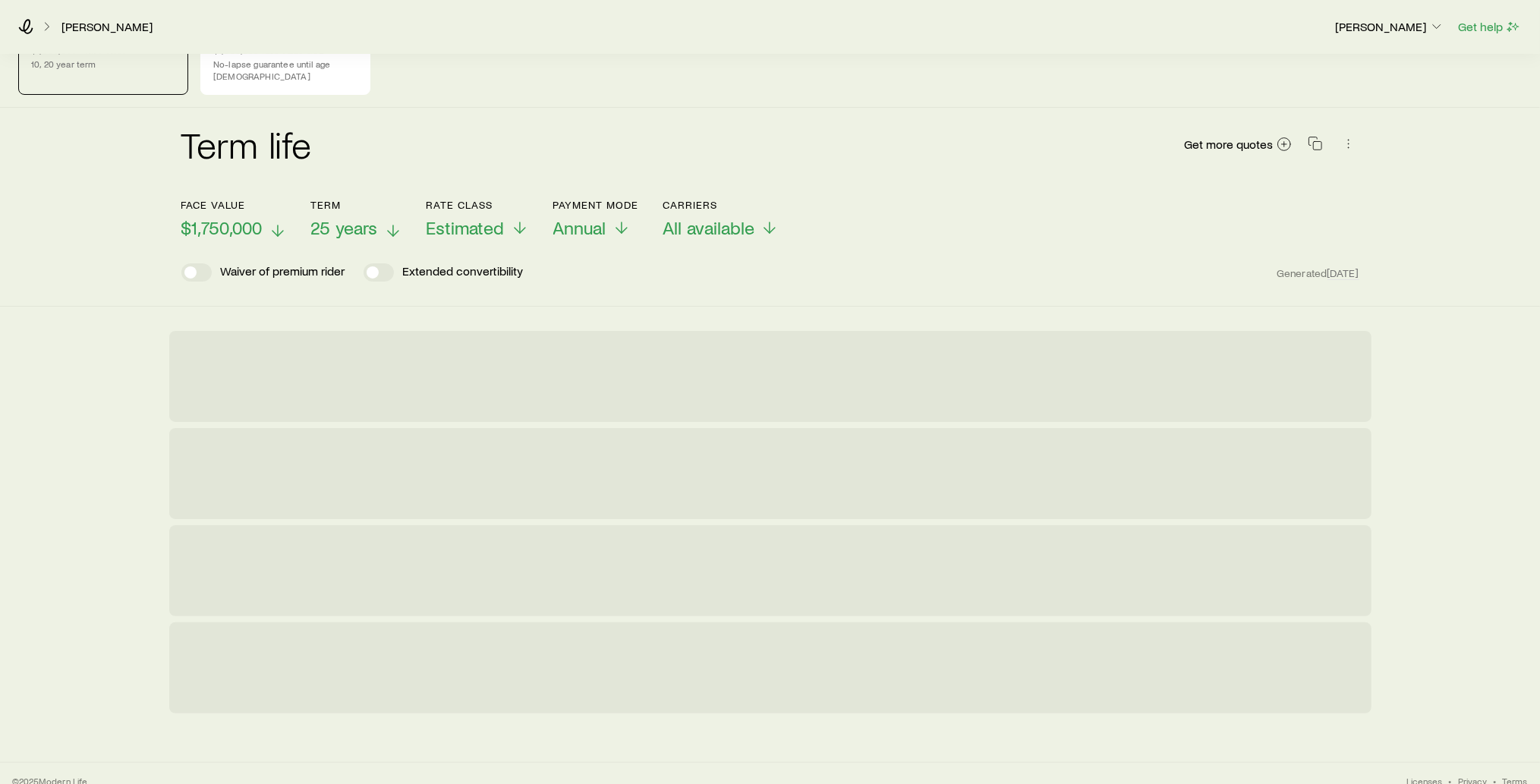
scroll to position [98, 0]
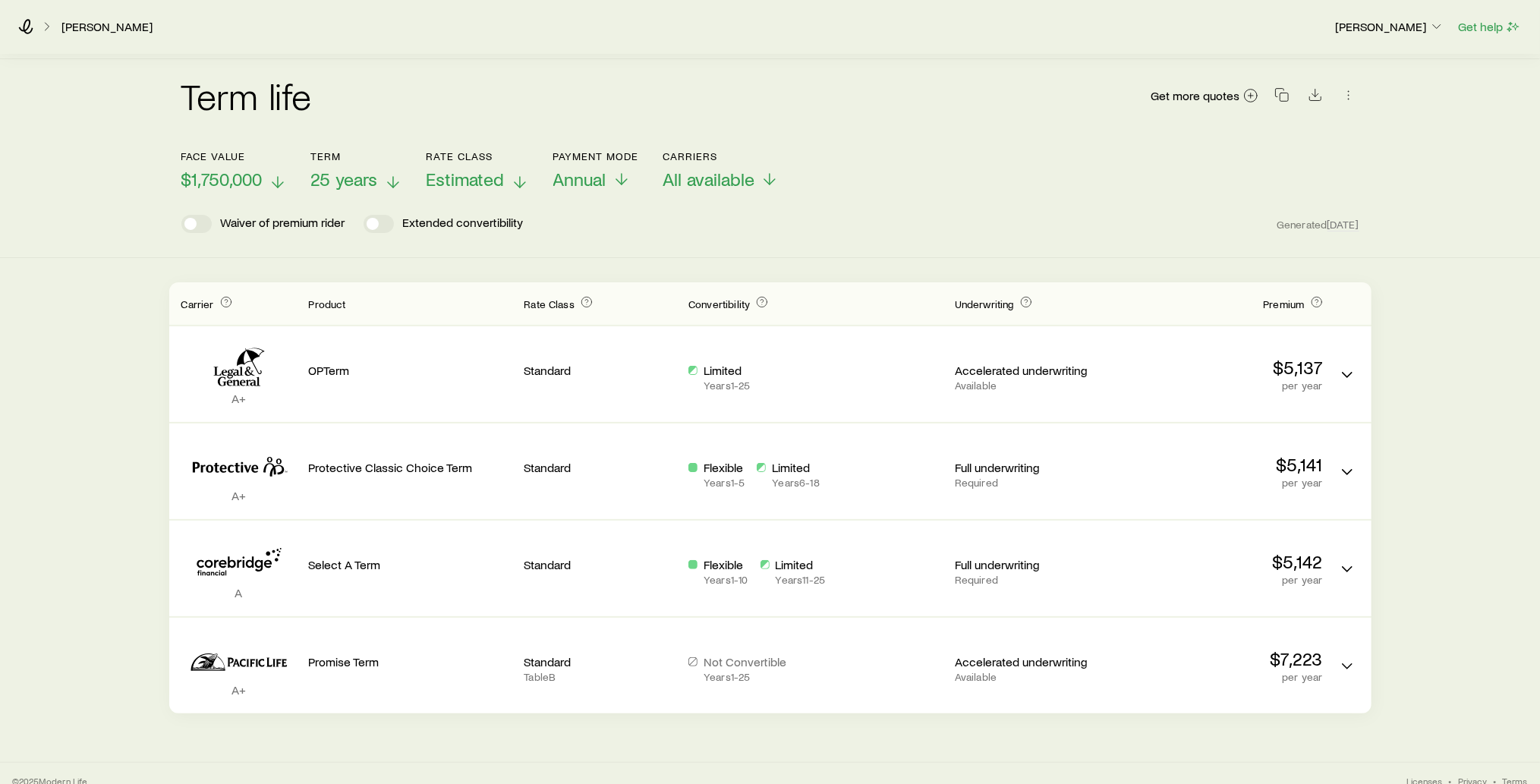
click at [519, 173] on icon at bounding box center [519, 181] width 18 height 18
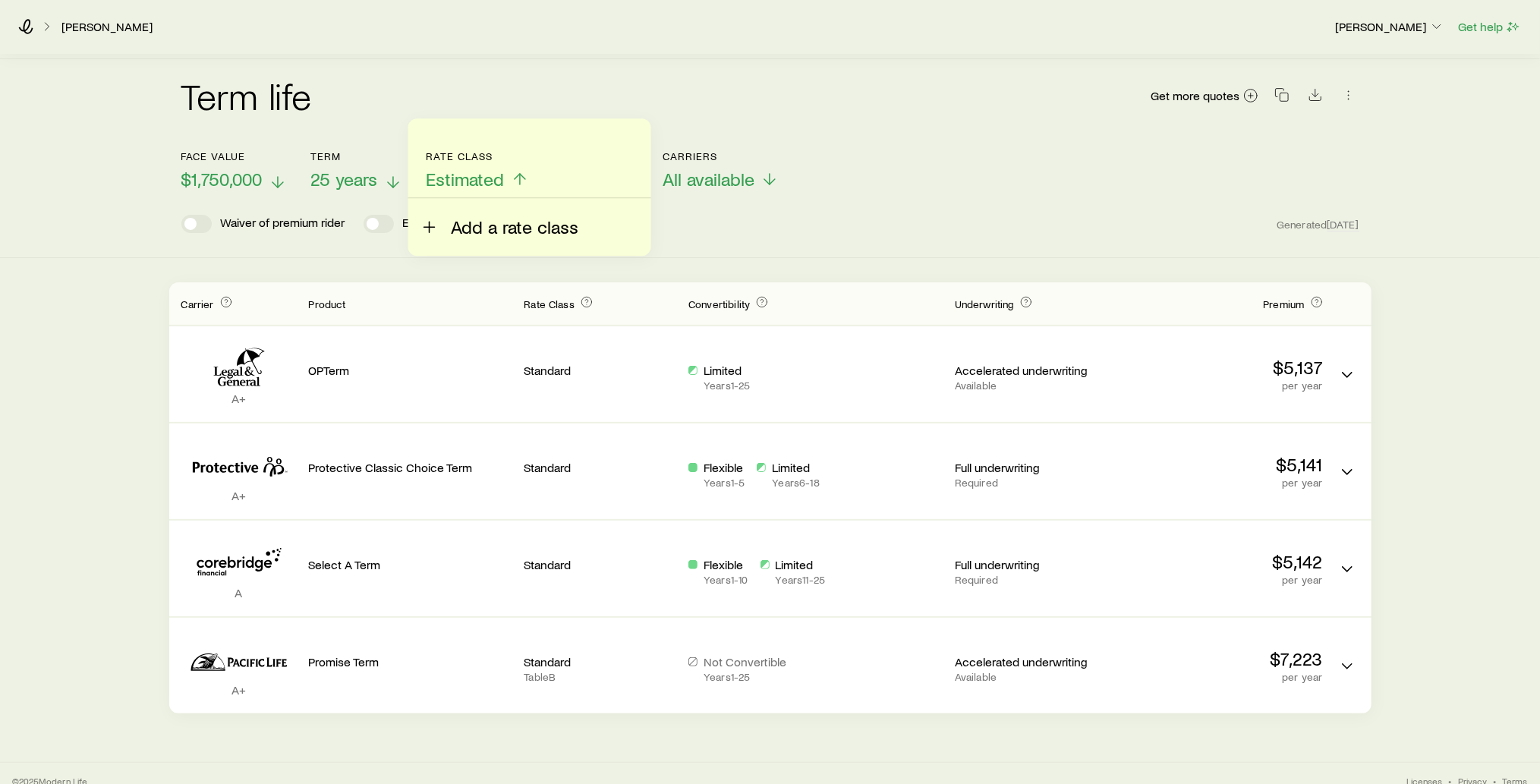
click at [502, 233] on span "Add a rate class" at bounding box center [514, 227] width 128 height 21
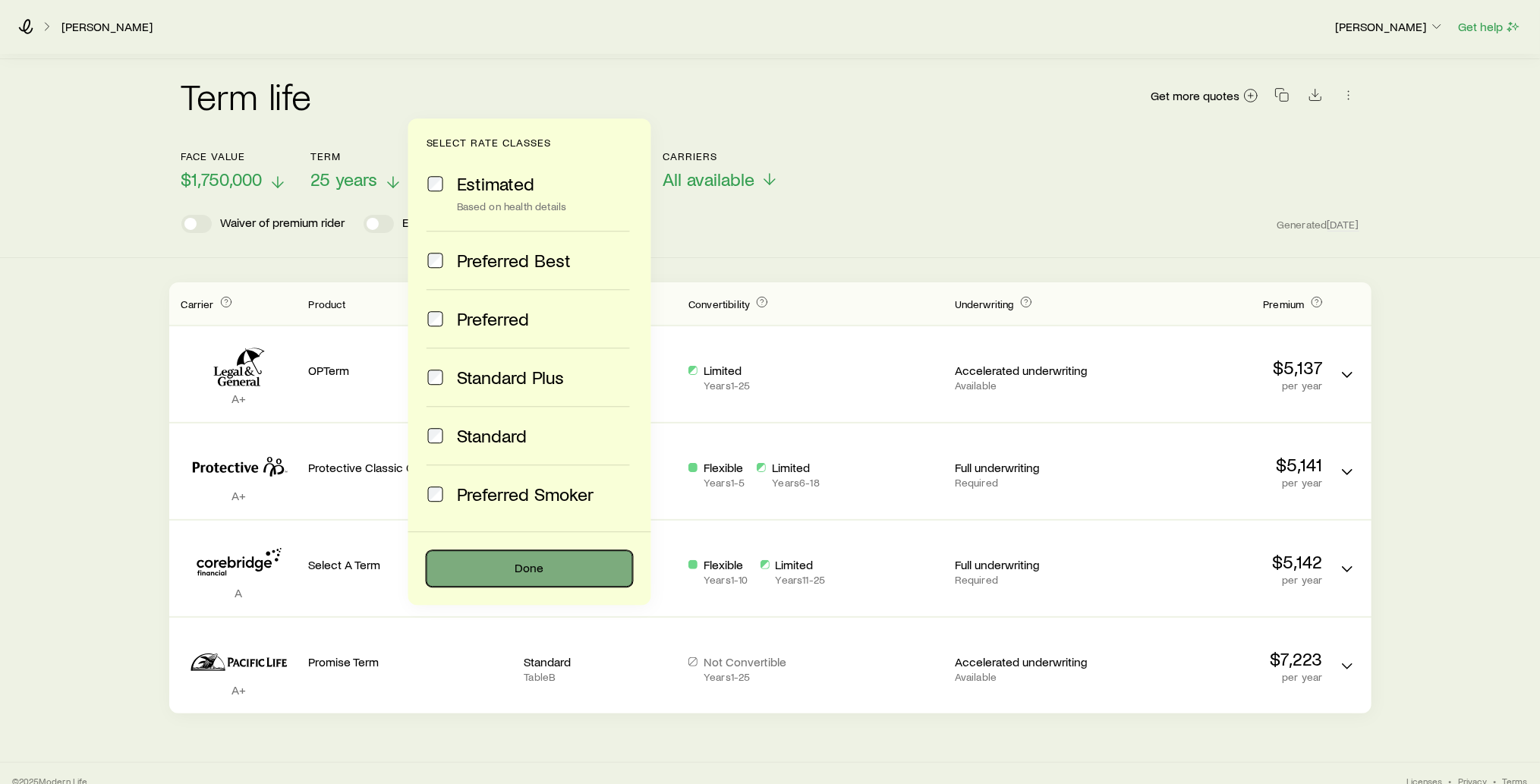
click at [525, 567] on button "Done" at bounding box center [530, 568] width 206 height 36
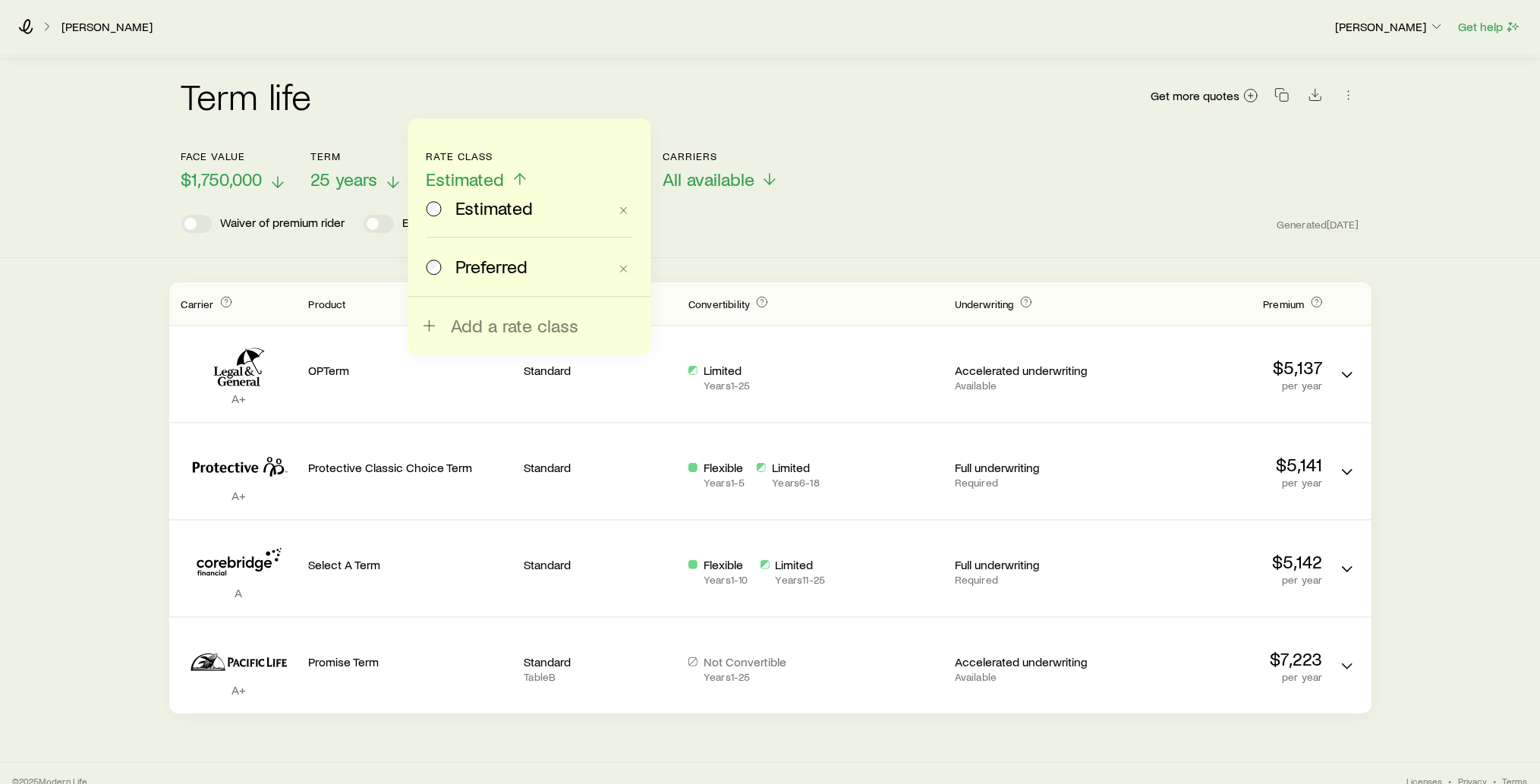
click at [483, 262] on span "Preferred" at bounding box center [491, 266] width 73 height 21
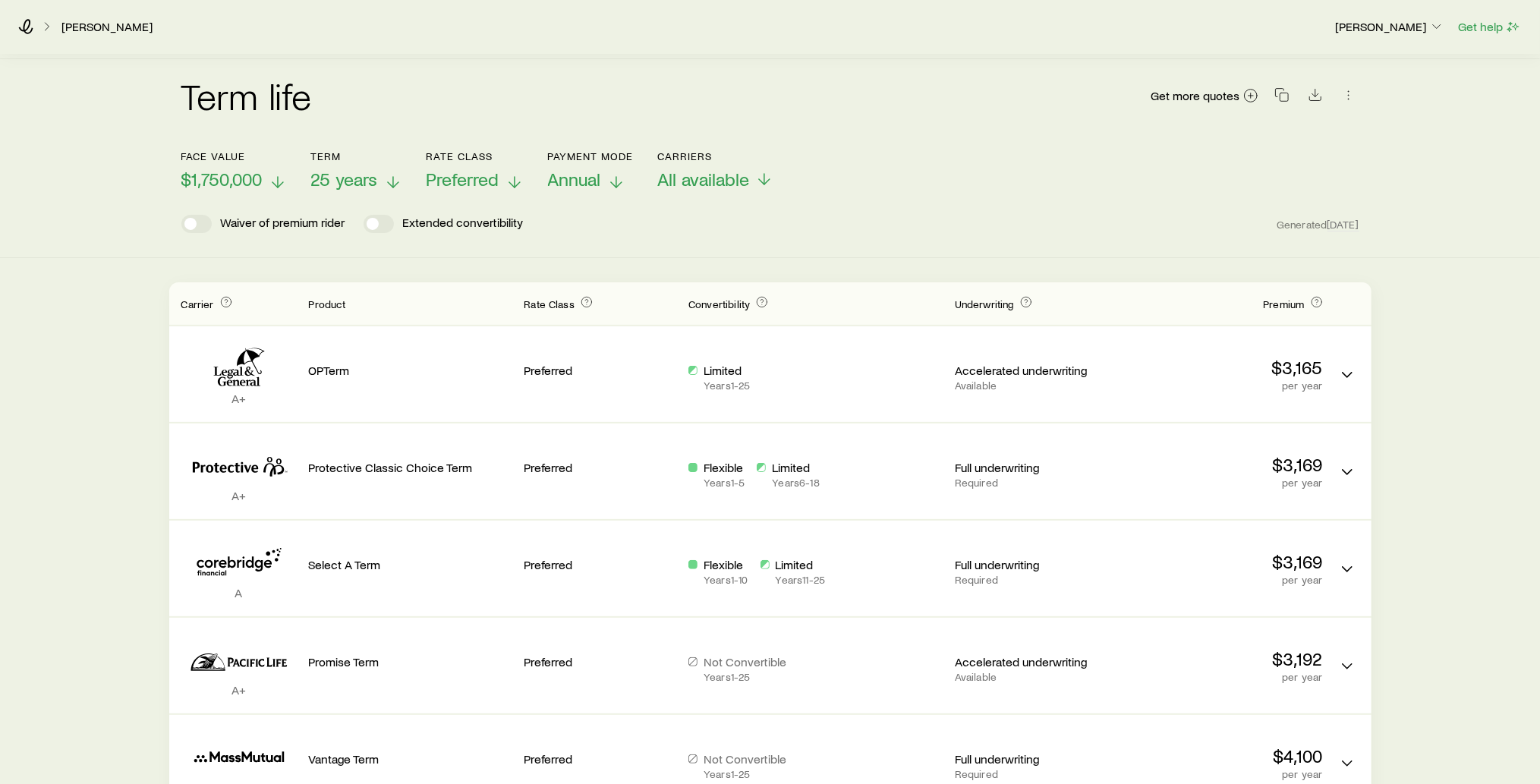
click at [614, 173] on icon at bounding box center [615, 181] width 18 height 18
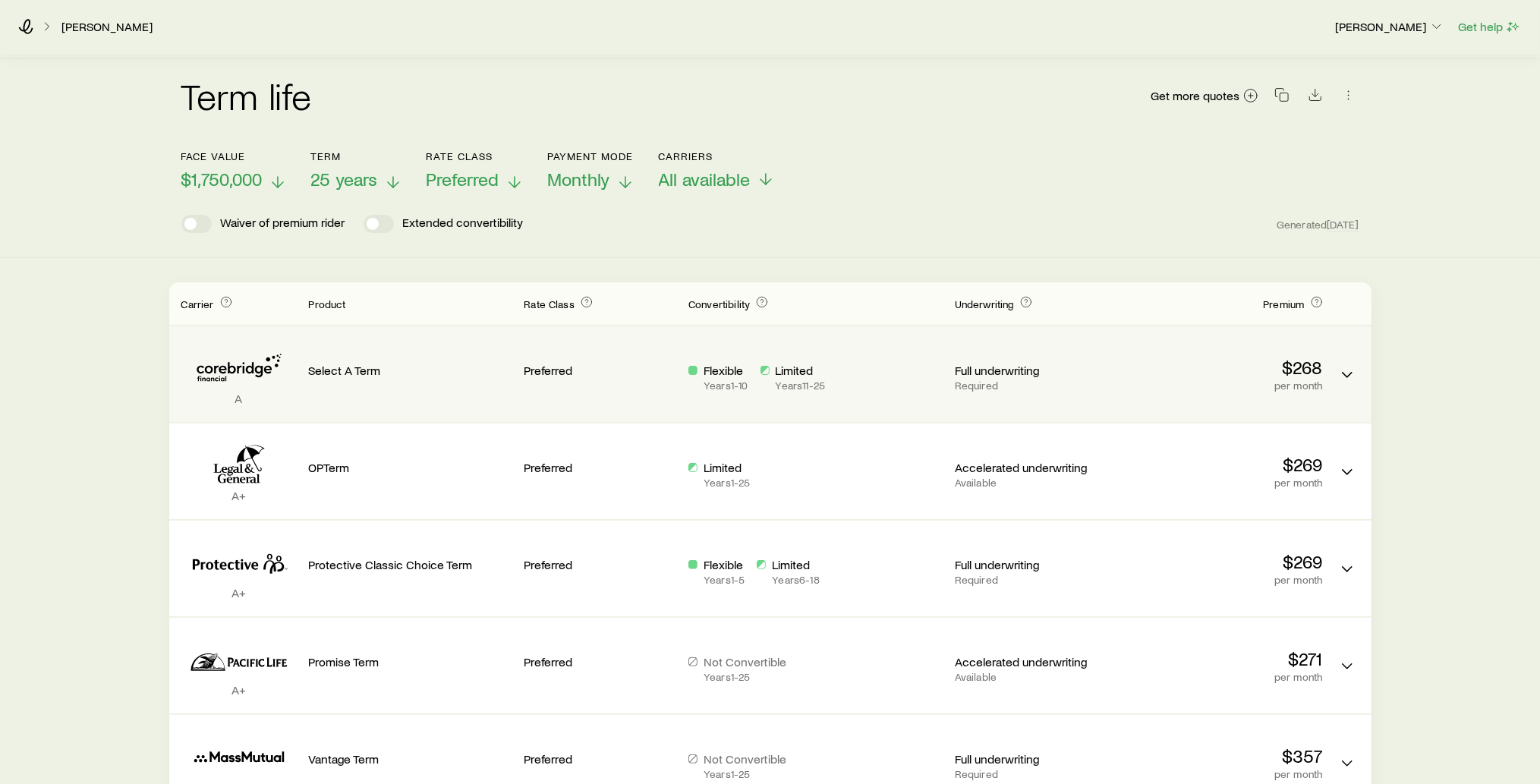
click at [1152, 359] on p "$268" at bounding box center [1220, 367] width 203 height 21
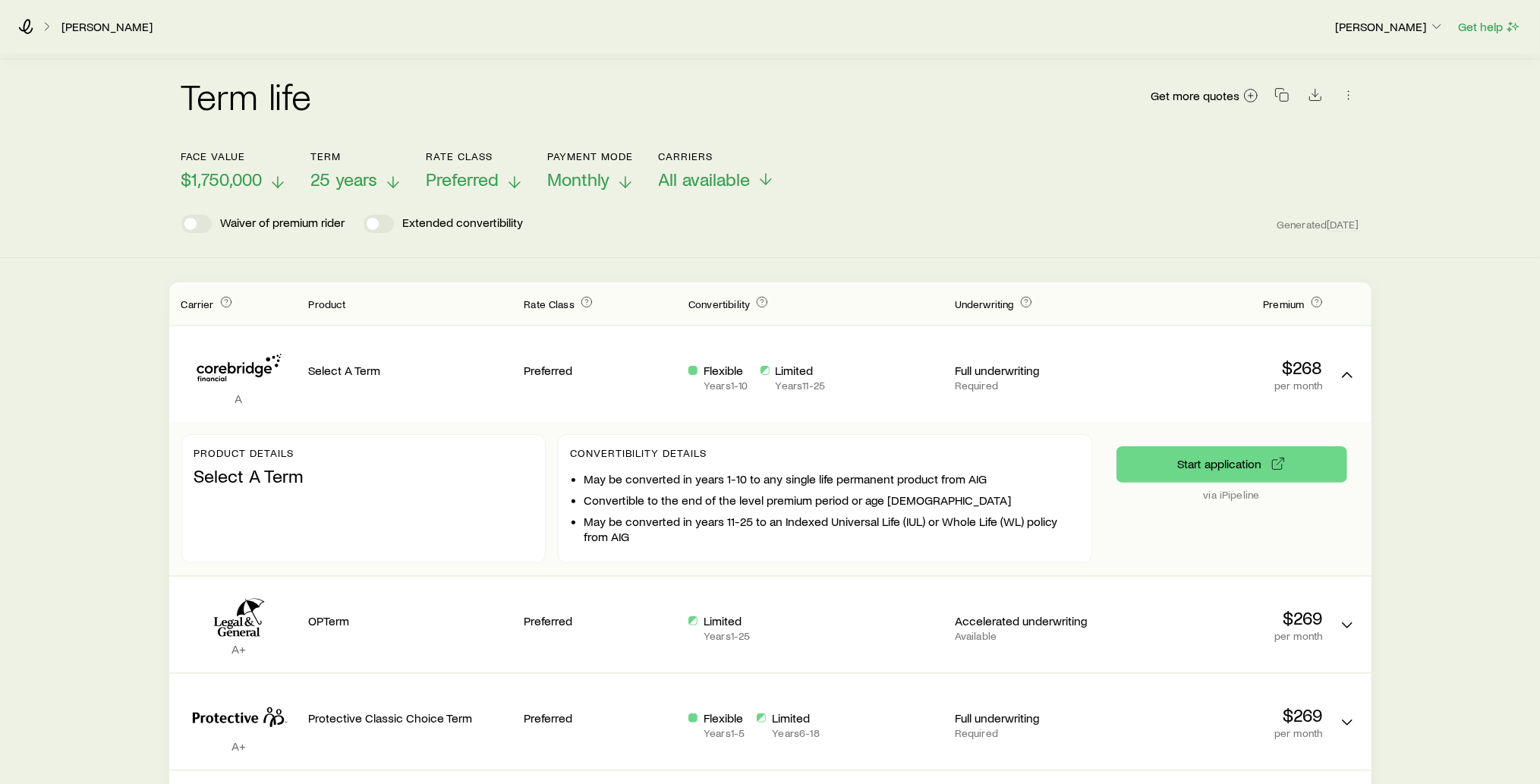
click at [280, 173] on icon at bounding box center [278, 181] width 18 height 18
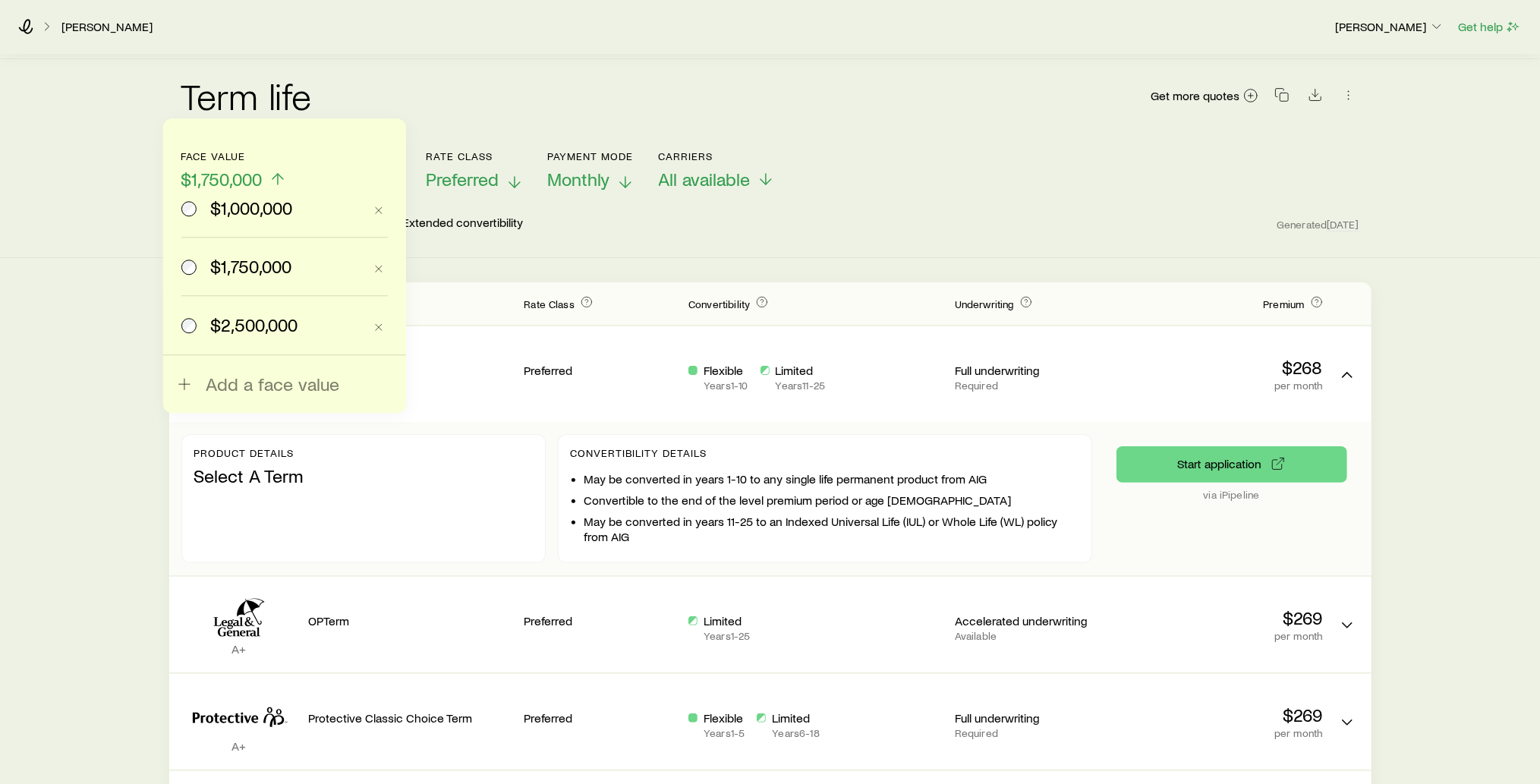
click at [220, 322] on span "$2,500,000" at bounding box center [253, 324] width 87 height 21
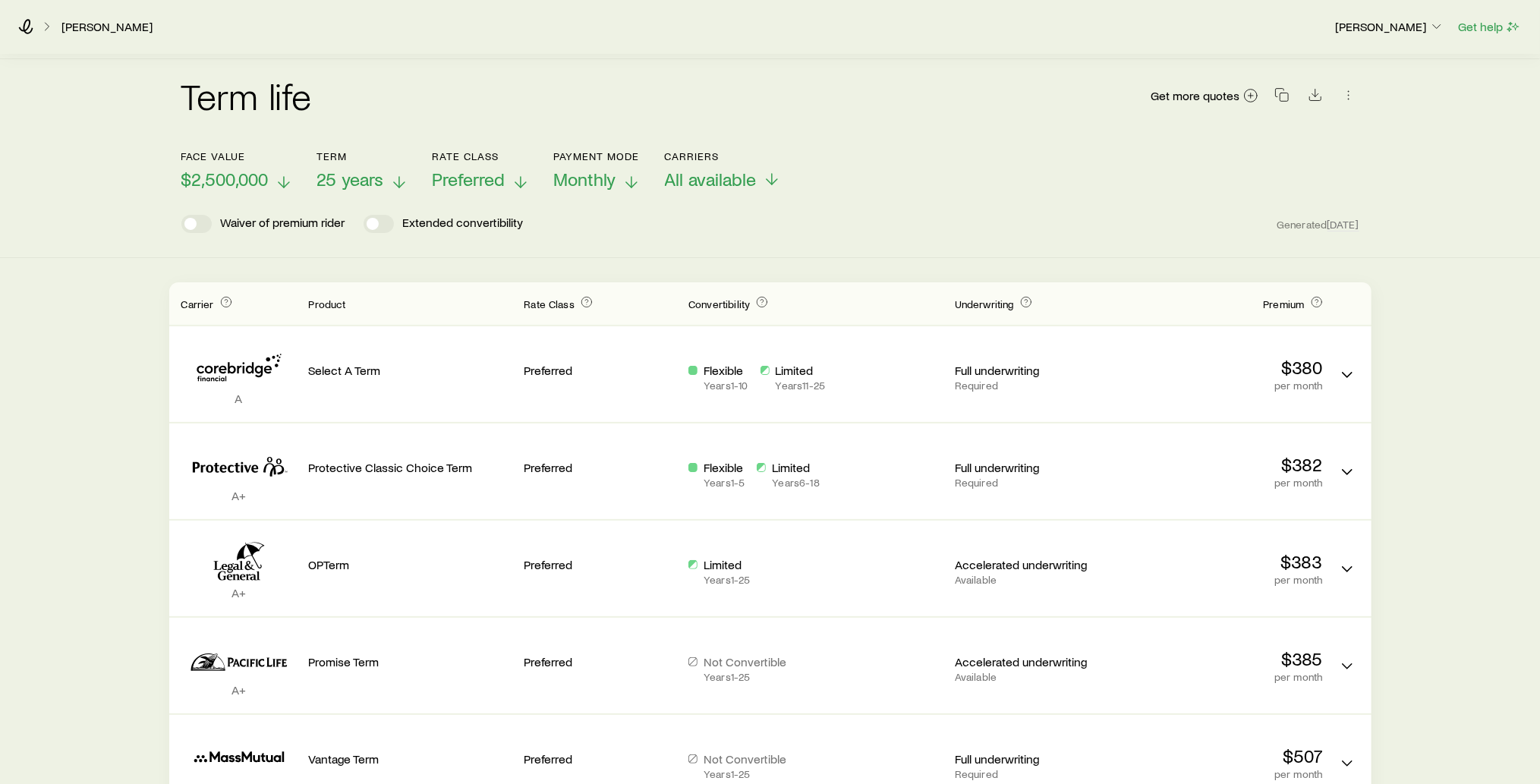
click at [517, 173] on icon at bounding box center [520, 181] width 18 height 18
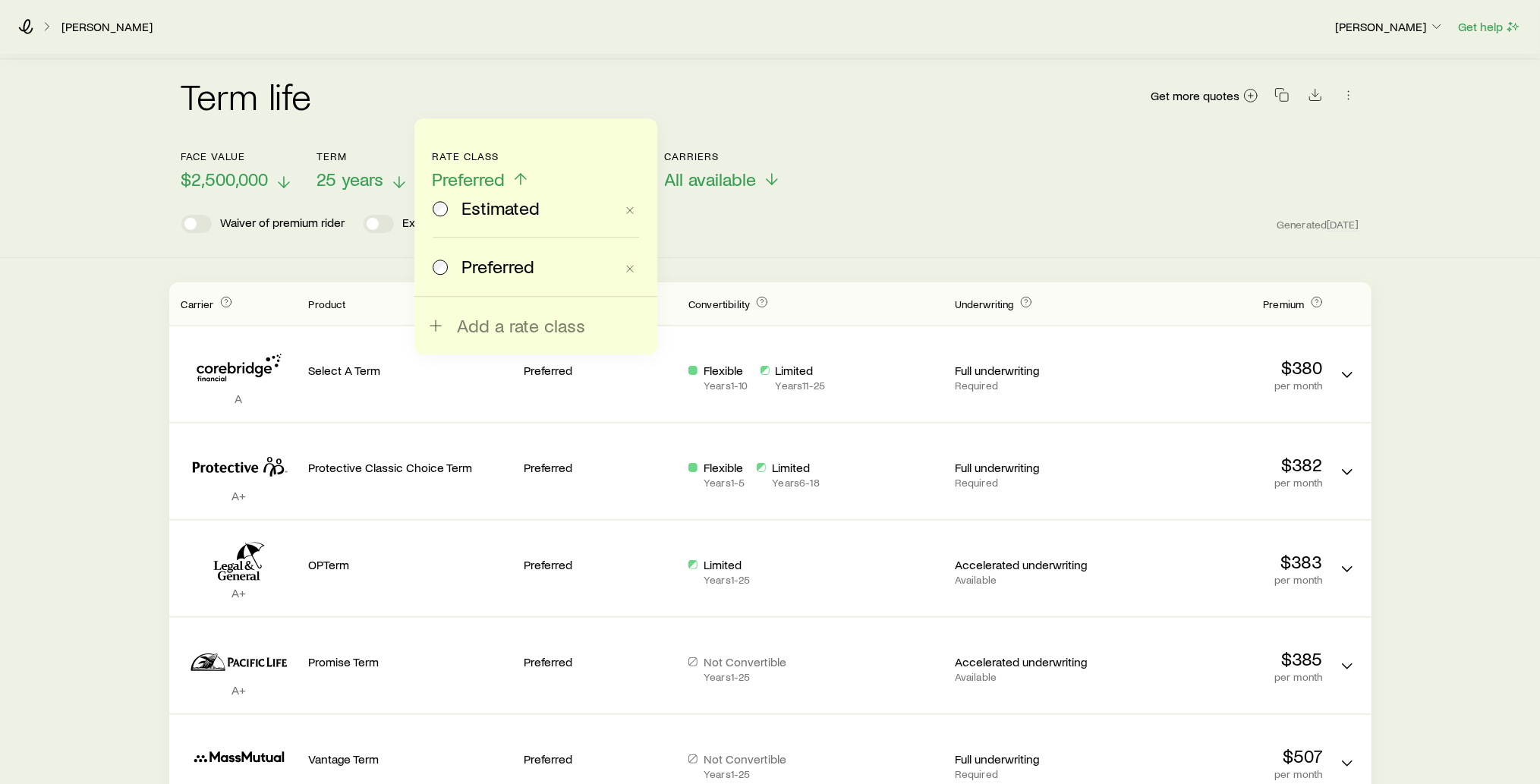
click at [475, 211] on span "Estimated" at bounding box center [501, 208] width 78 height 21
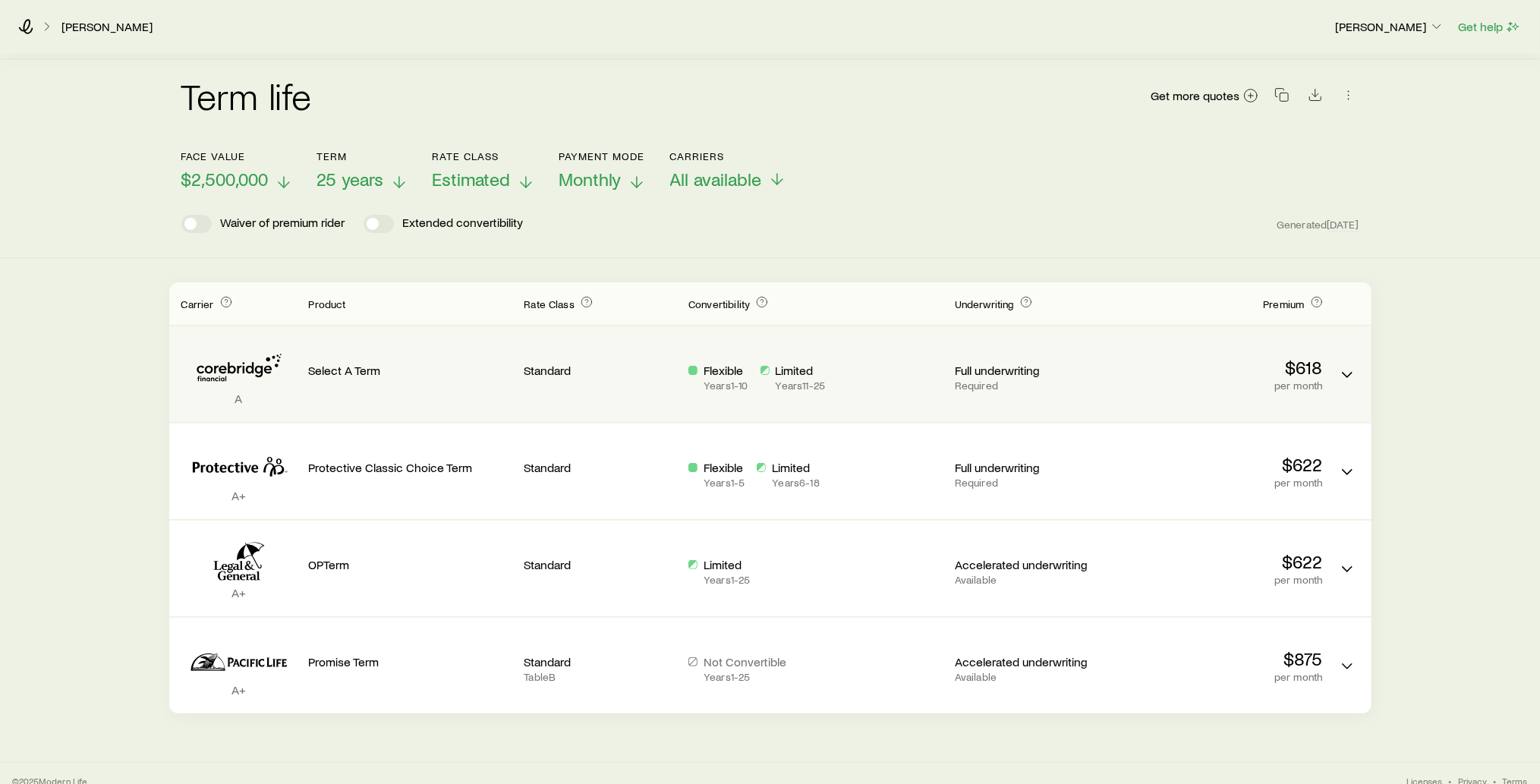
click at [486, 374] on div "Select A Term" at bounding box center [410, 374] width 203 height 72
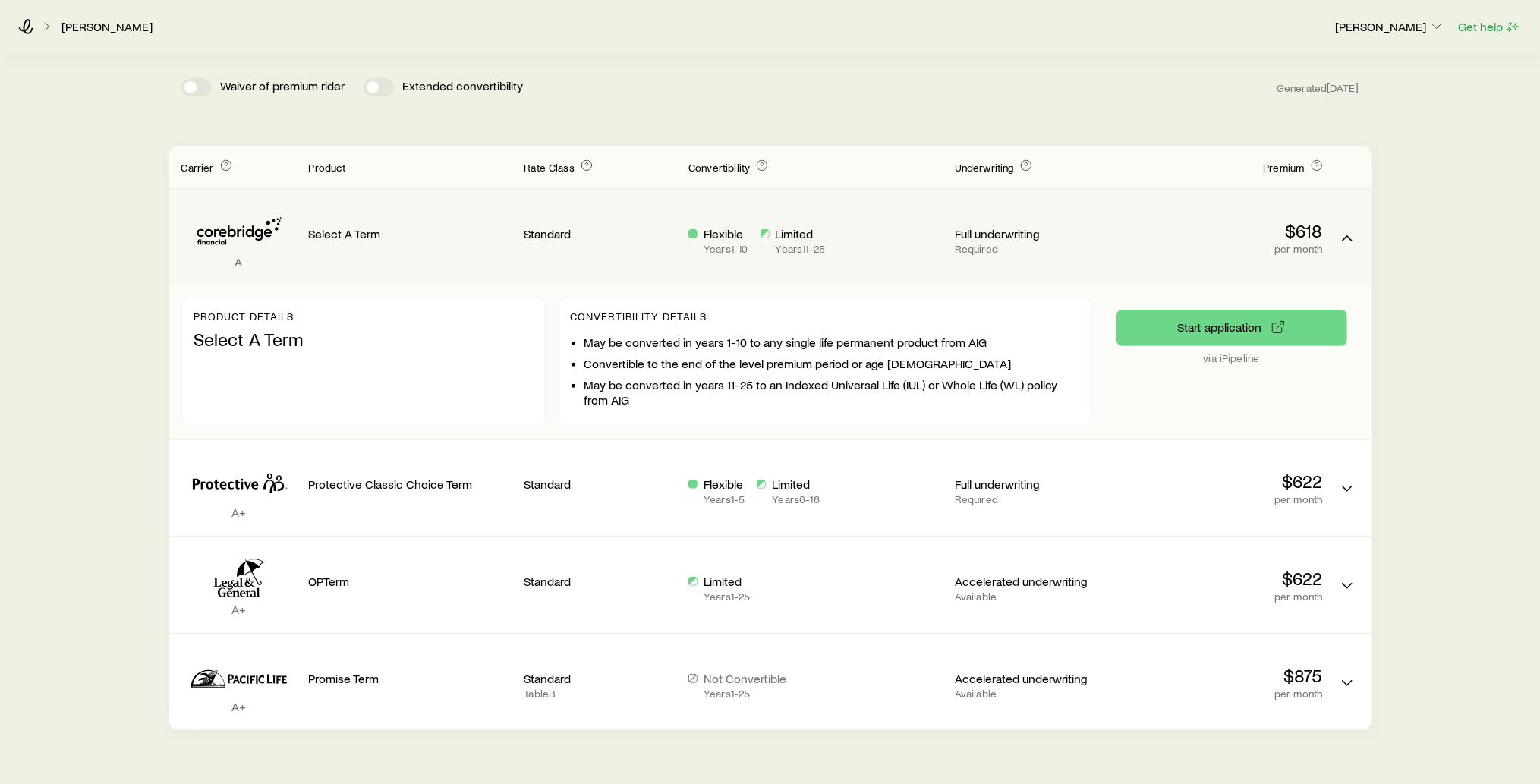
scroll to position [236, 0]
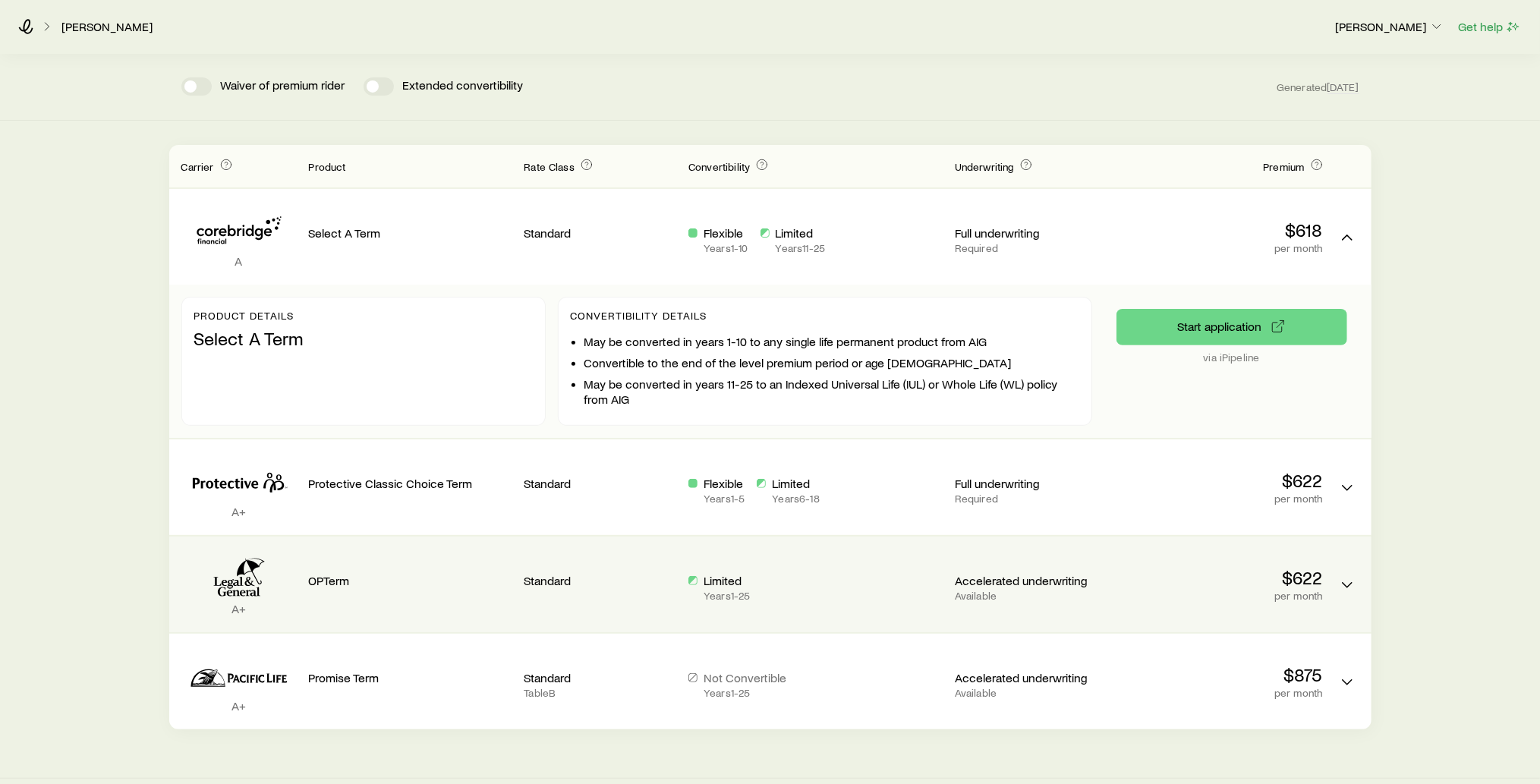
click at [825, 573] on div "Limited Years 1 - 25" at bounding box center [815, 588] width 254 height 29
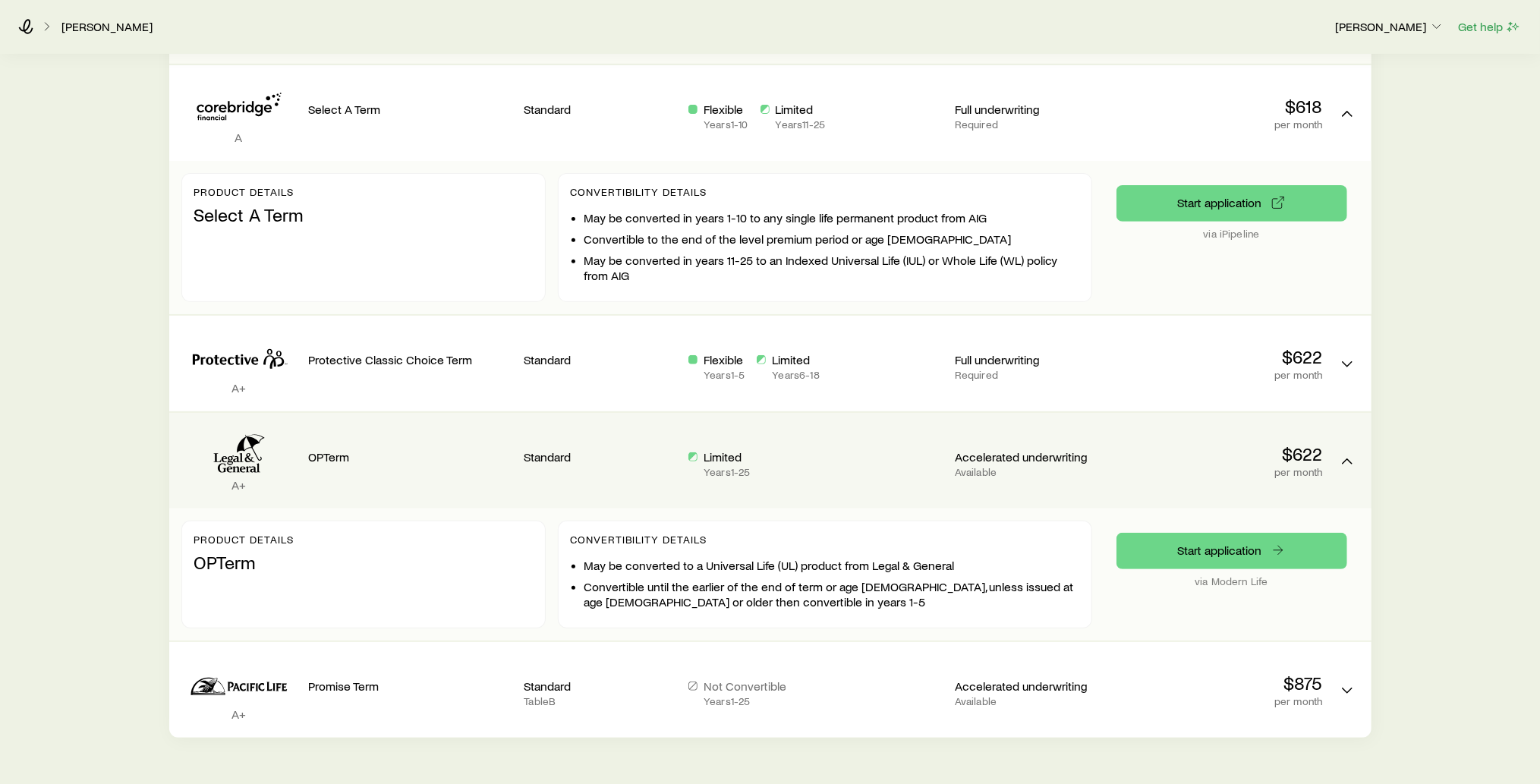
scroll to position [382, 0]
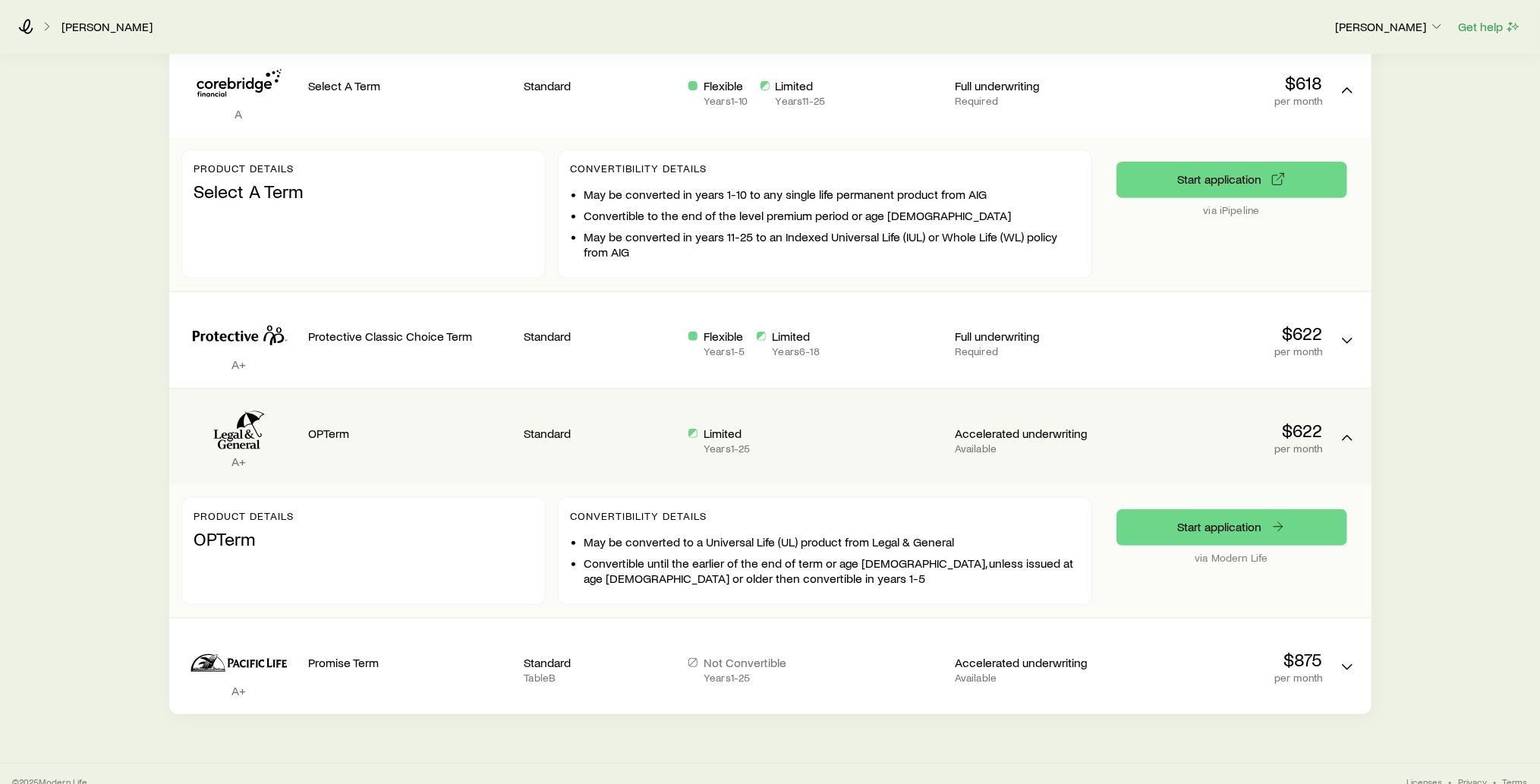
click at [911, 449] on div "Limited Years 1 - 25" at bounding box center [815, 437] width 254 height 72
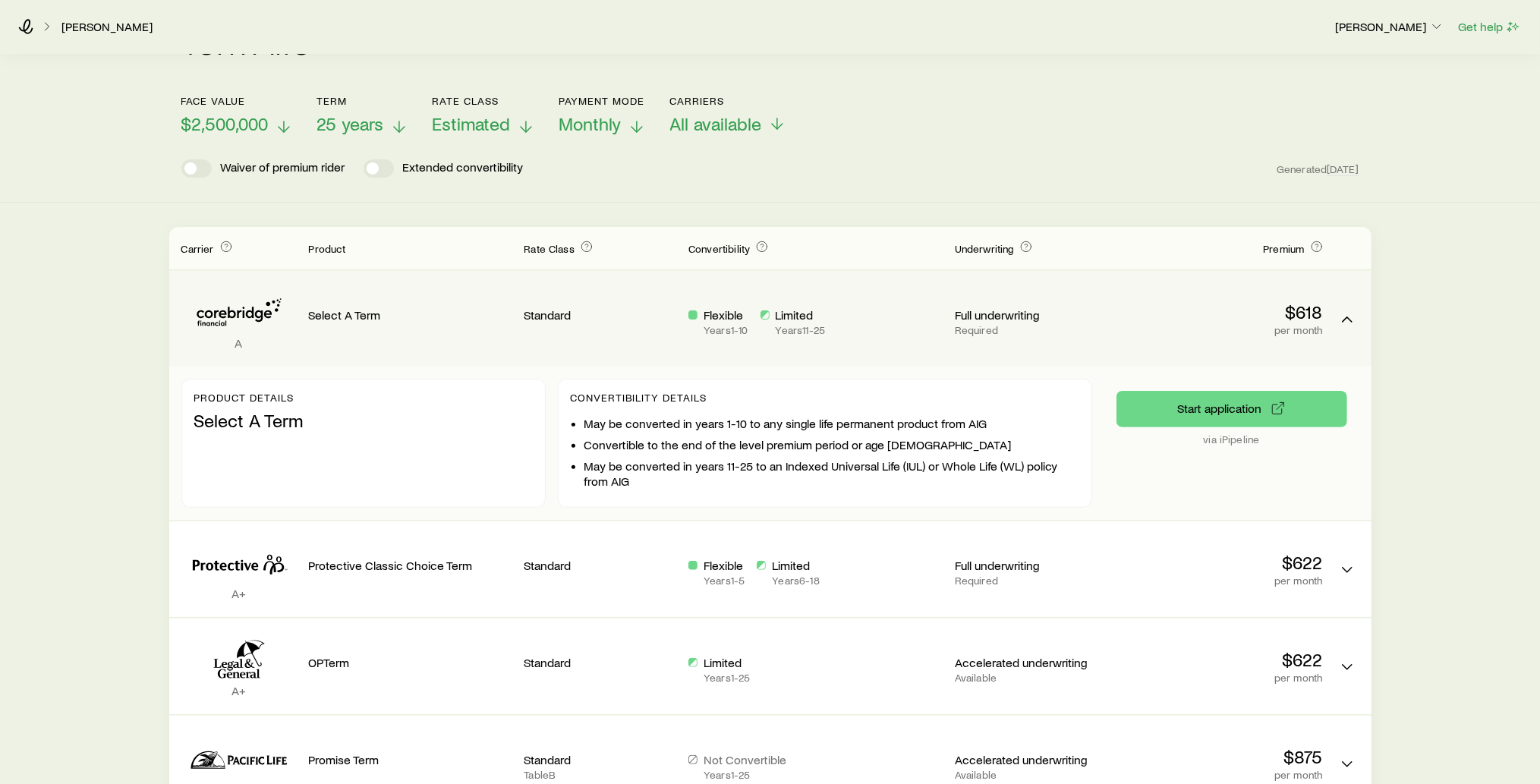
click at [896, 329] on div "Flexible Years 1 - 10 Limited Years 11 - 25" at bounding box center [815, 319] width 254 height 72
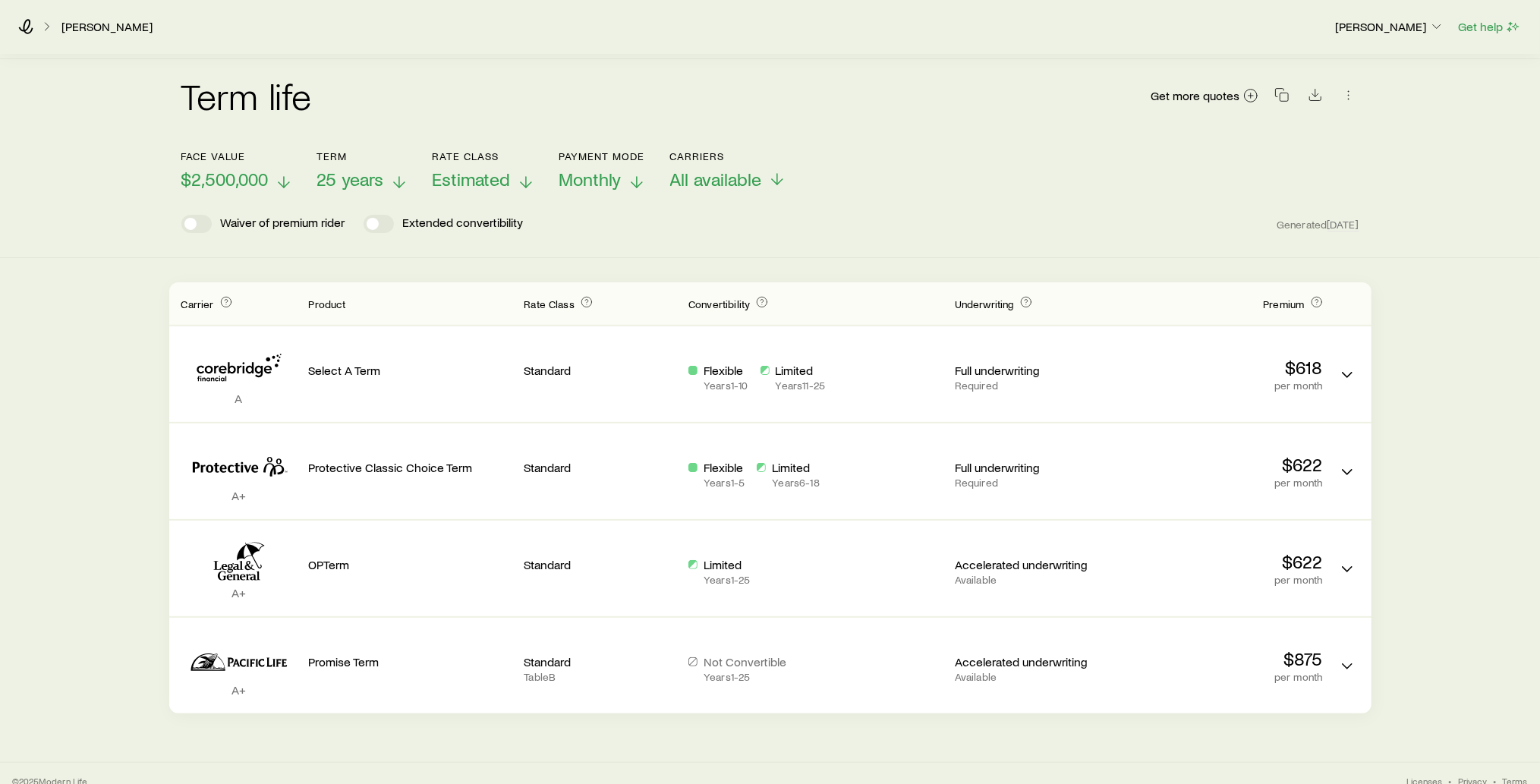
scroll to position [0, 0]
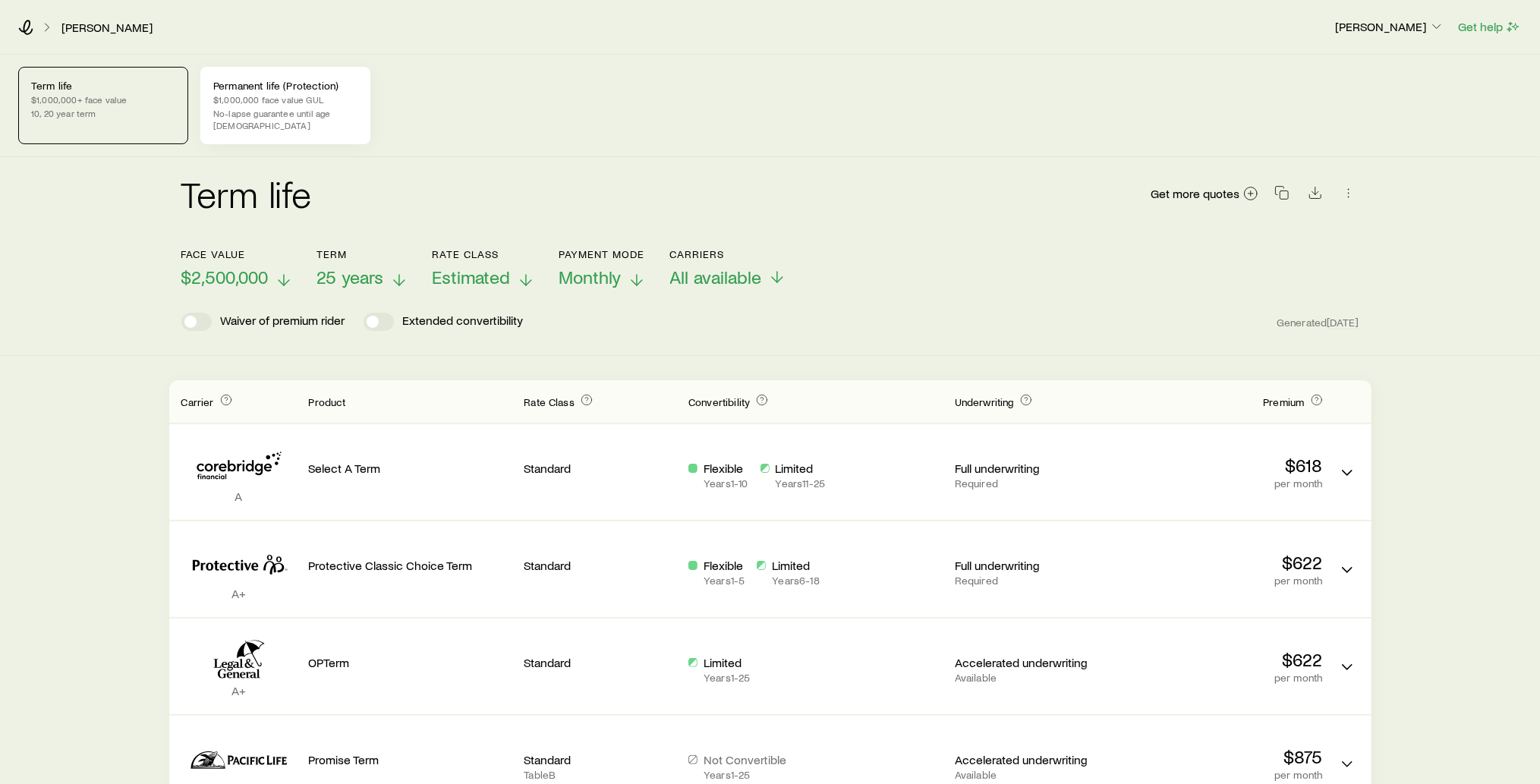
click at [338, 92] on div "Permanent life (Protection) $1,000,000 face value GUL No-lapse guarantee until …" at bounding box center [285, 105] width 170 height 77
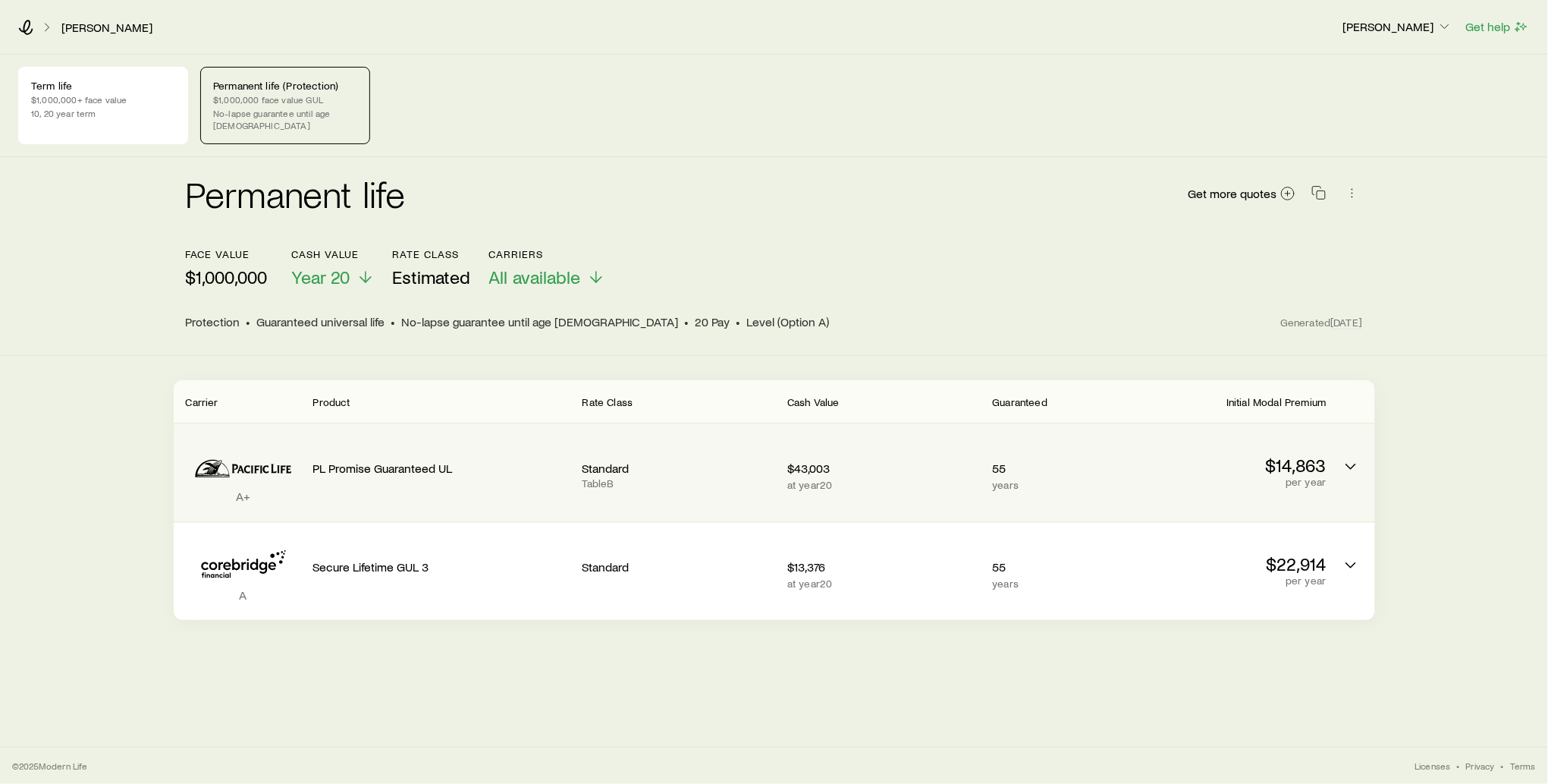
click at [1151, 476] on p "per year" at bounding box center [1229, 482] width 193 height 12
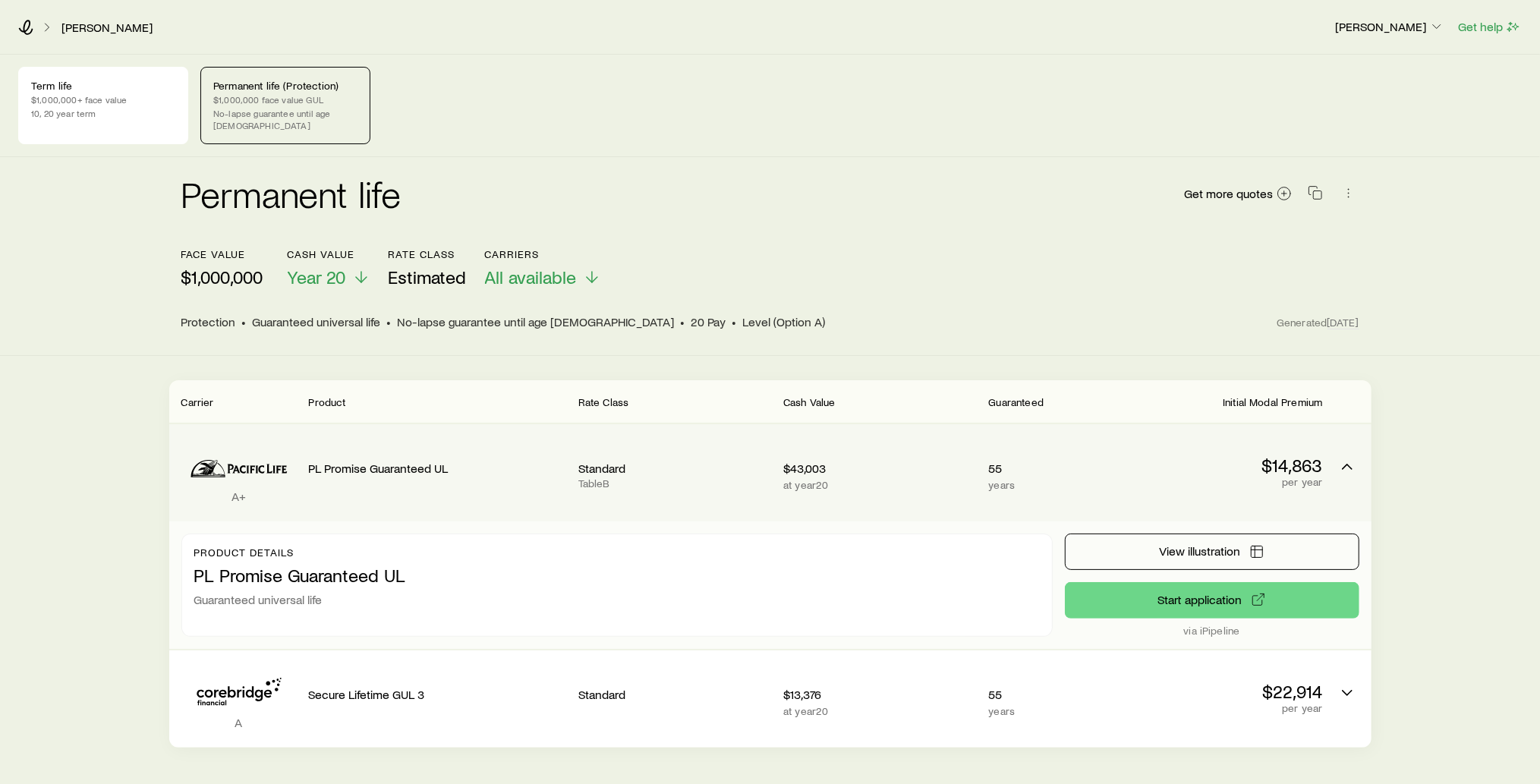
scroll to position [34, 0]
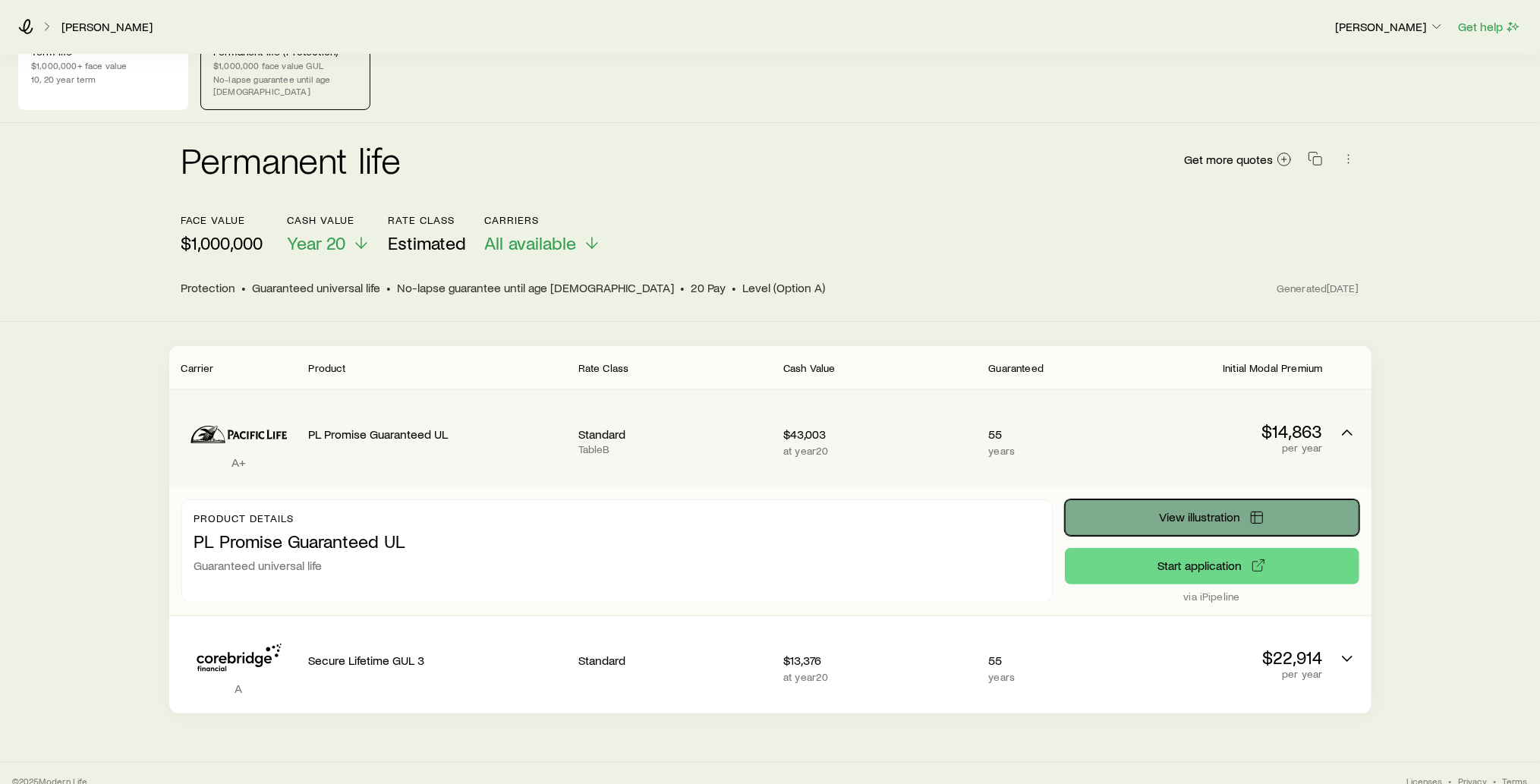
click at [1239, 507] on button "View illustration" at bounding box center [1212, 517] width 295 height 36
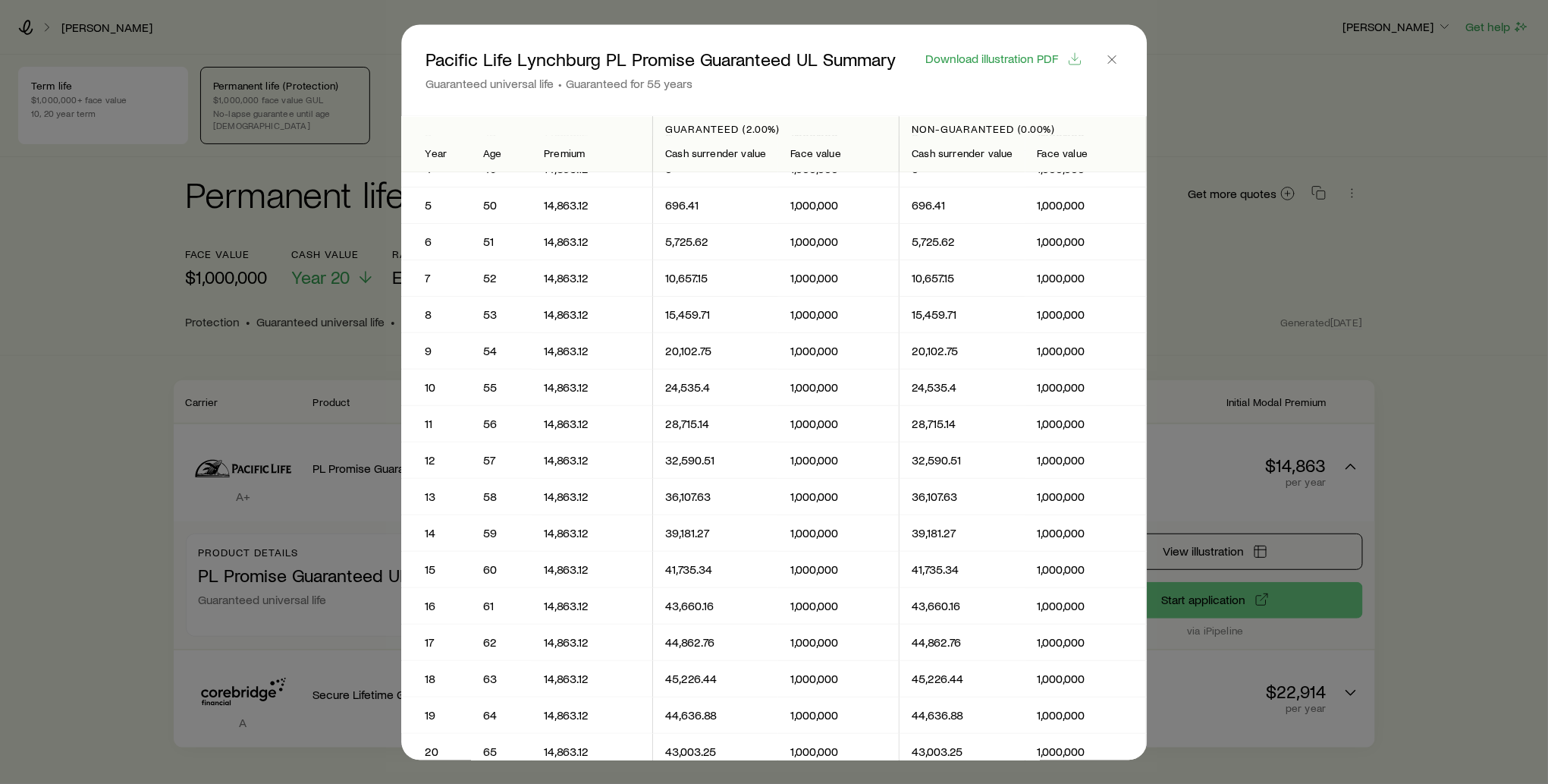
scroll to position [0, 0]
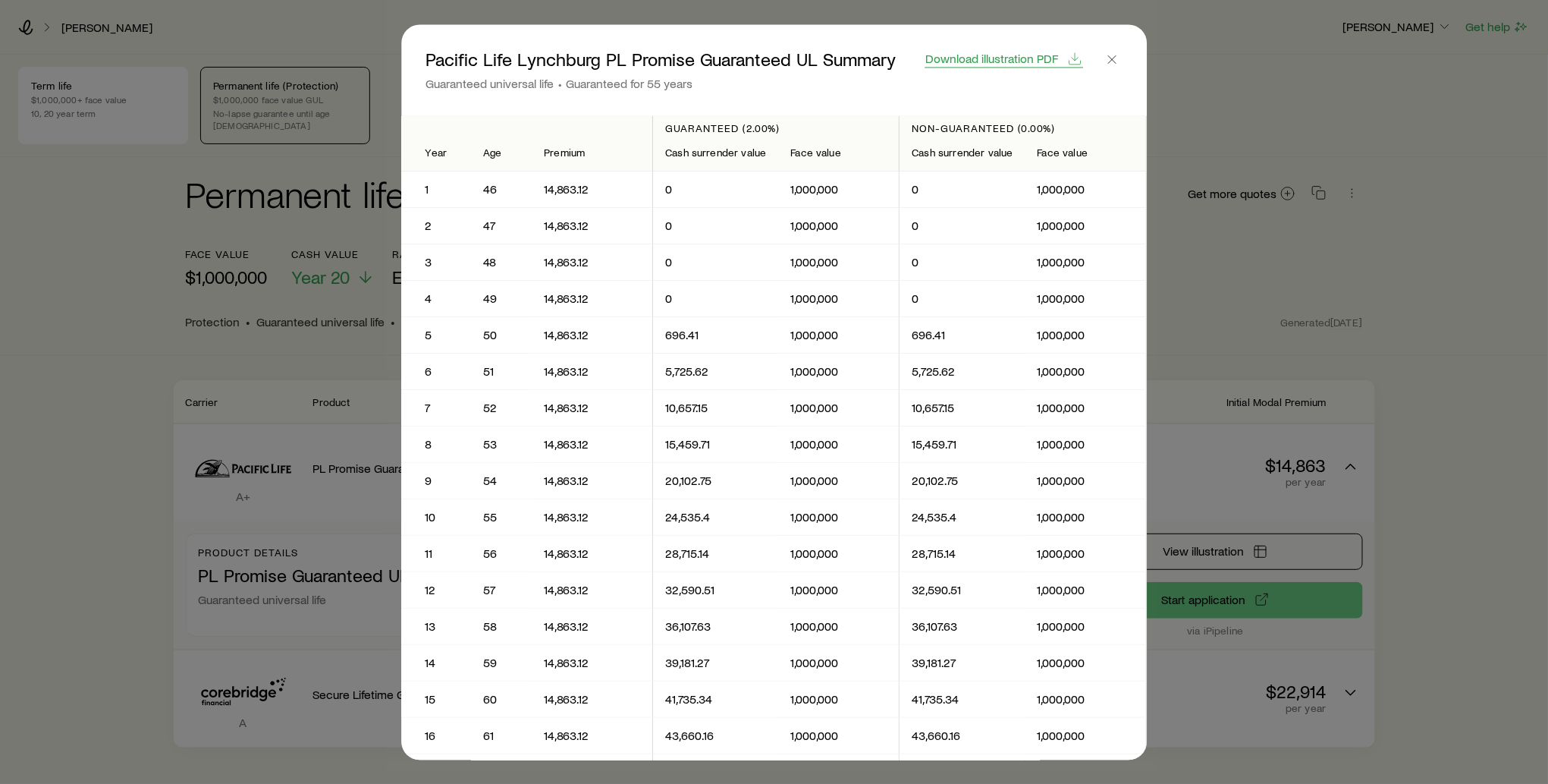
click at [1014, 58] on span "Download illustration PDF" at bounding box center [991, 58] width 133 height 12
click at [1113, 62] on icon "button" at bounding box center [1112, 59] width 15 height 15
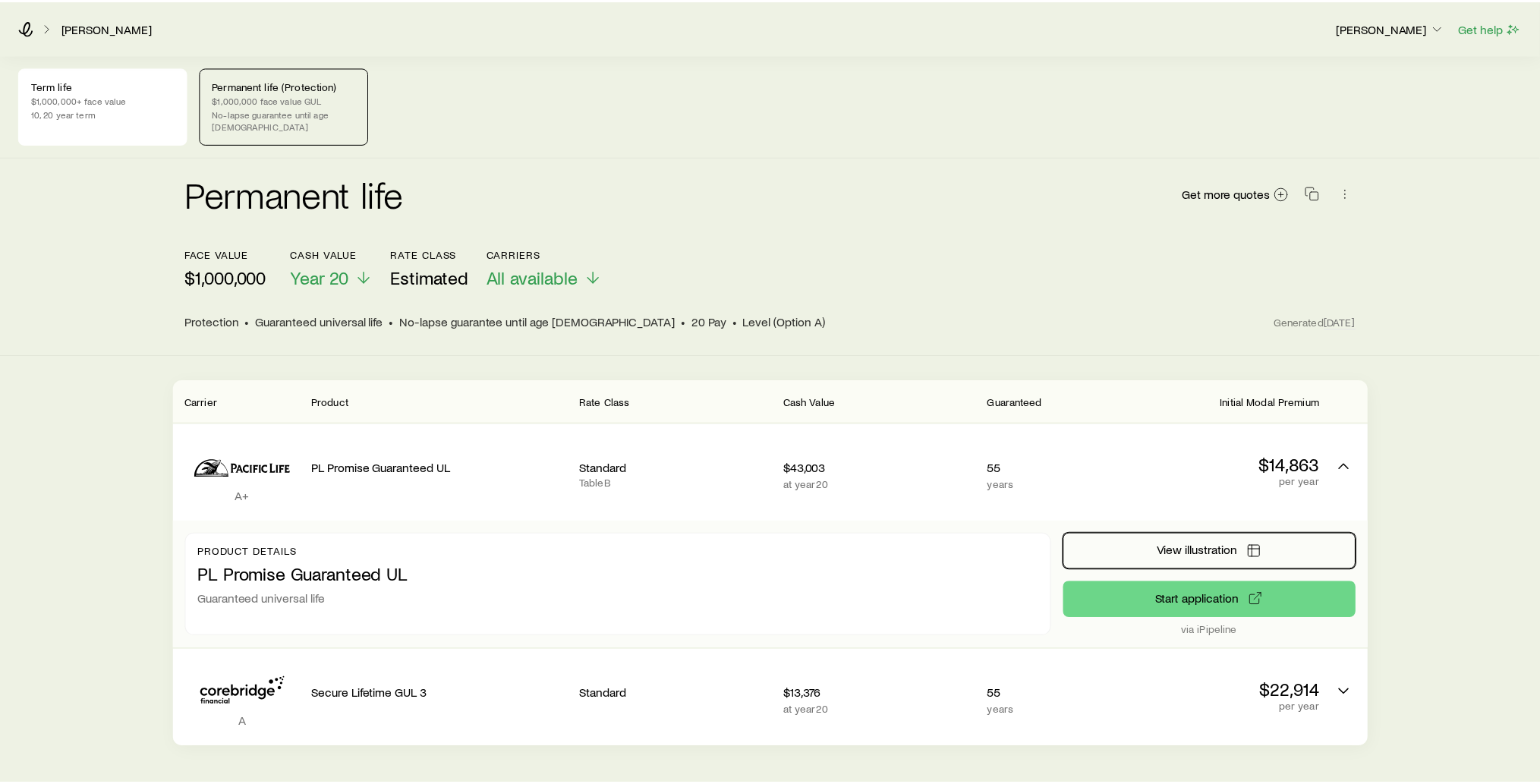
scroll to position [34, 0]
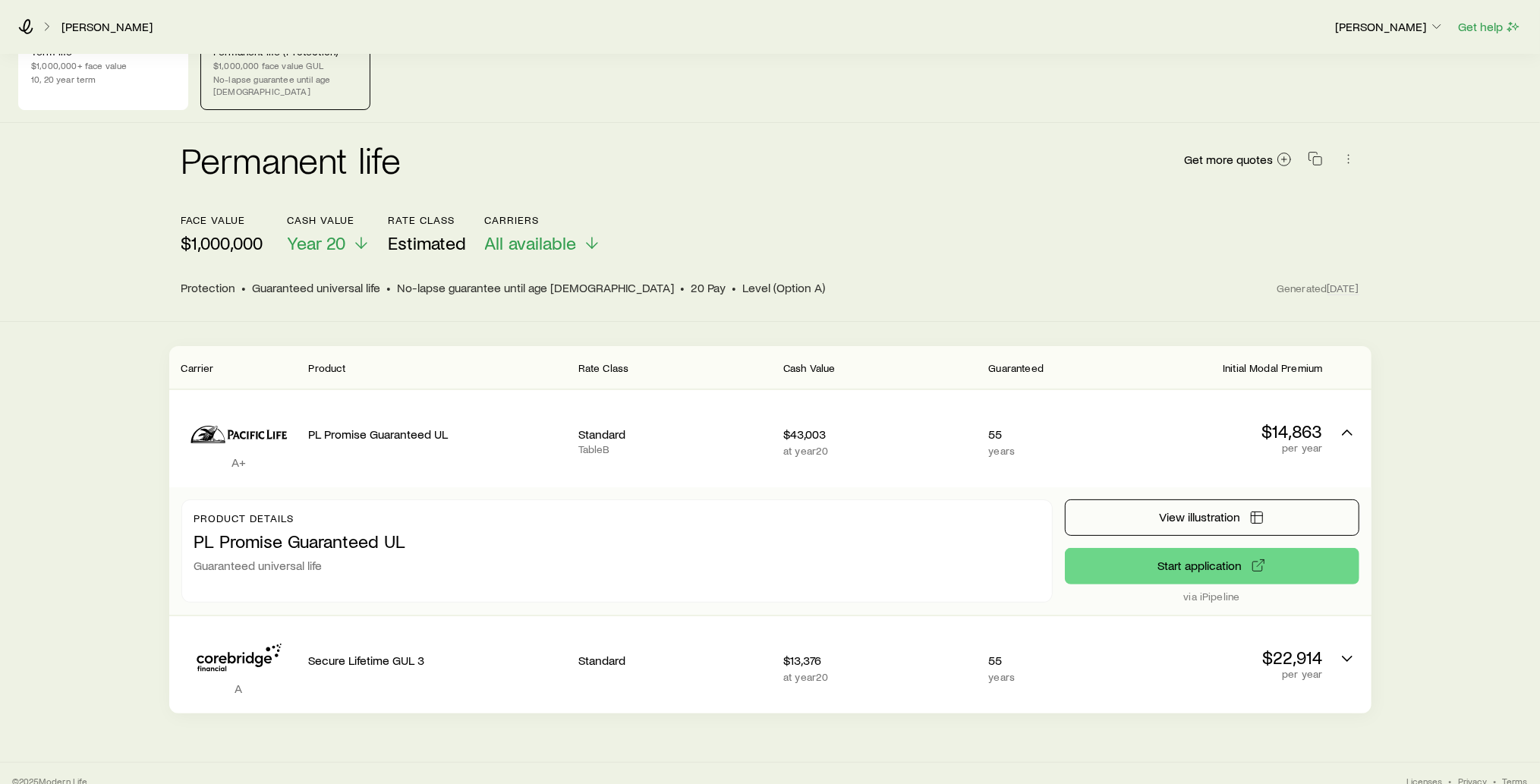
click at [845, 259] on header "face value $1,000,000 Cash Value Year 20 Rate Class Estimated Carriers All avai…" at bounding box center [770, 255] width 1177 height 83
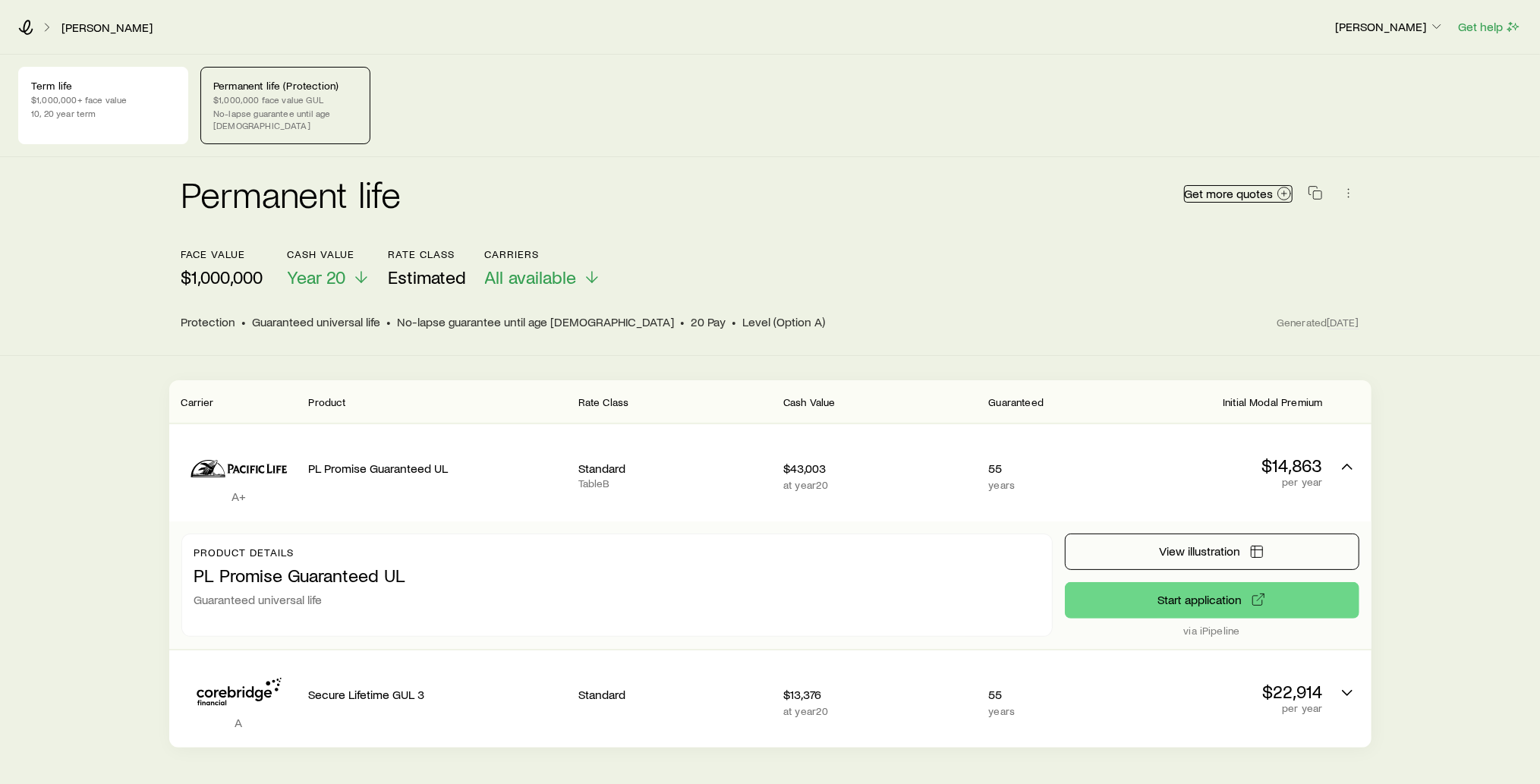
click at [1247, 187] on span "Get more quotes" at bounding box center [1229, 193] width 89 height 12
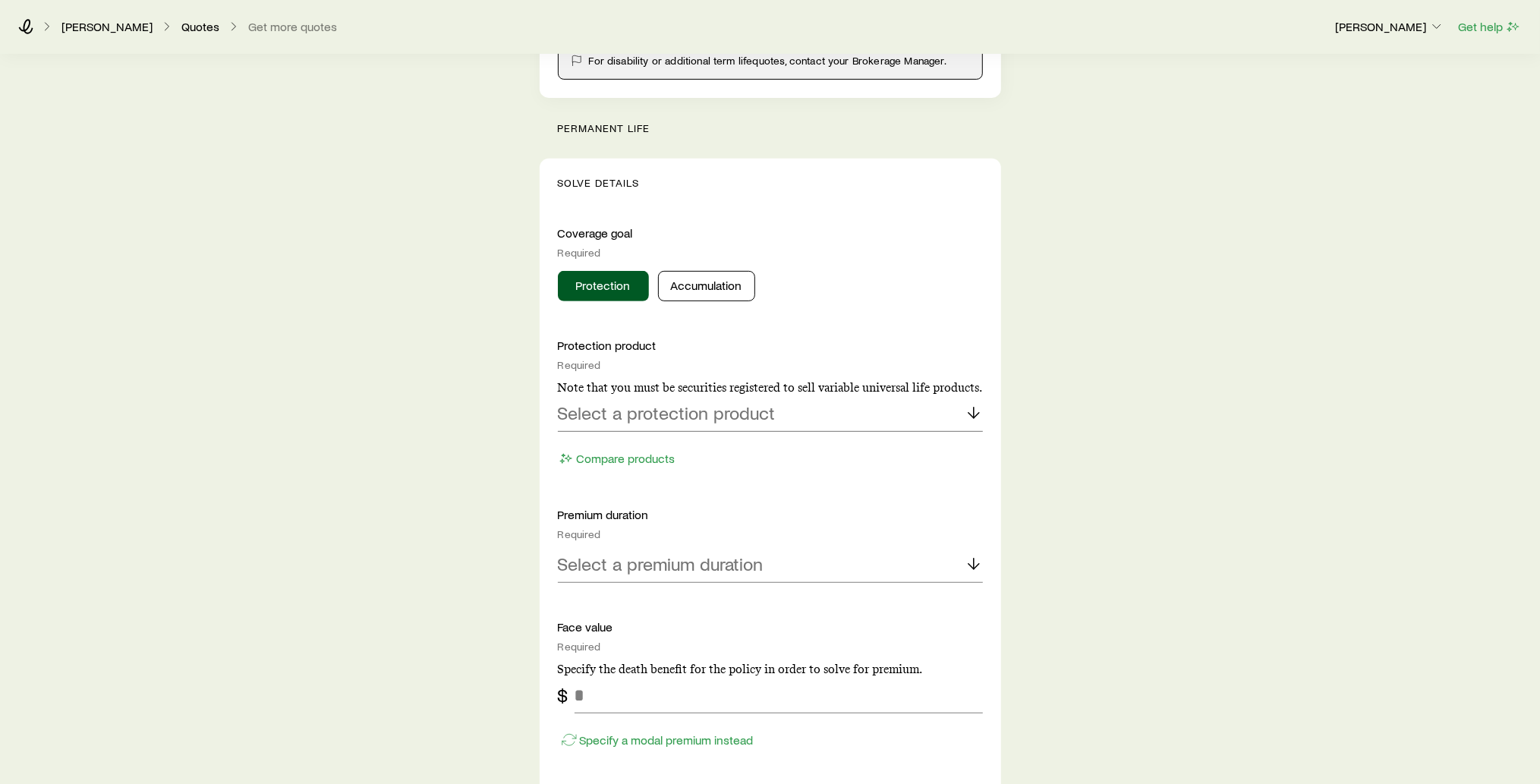
scroll to position [474, 0]
click at [974, 406] on icon at bounding box center [973, 409] width 18 height 18
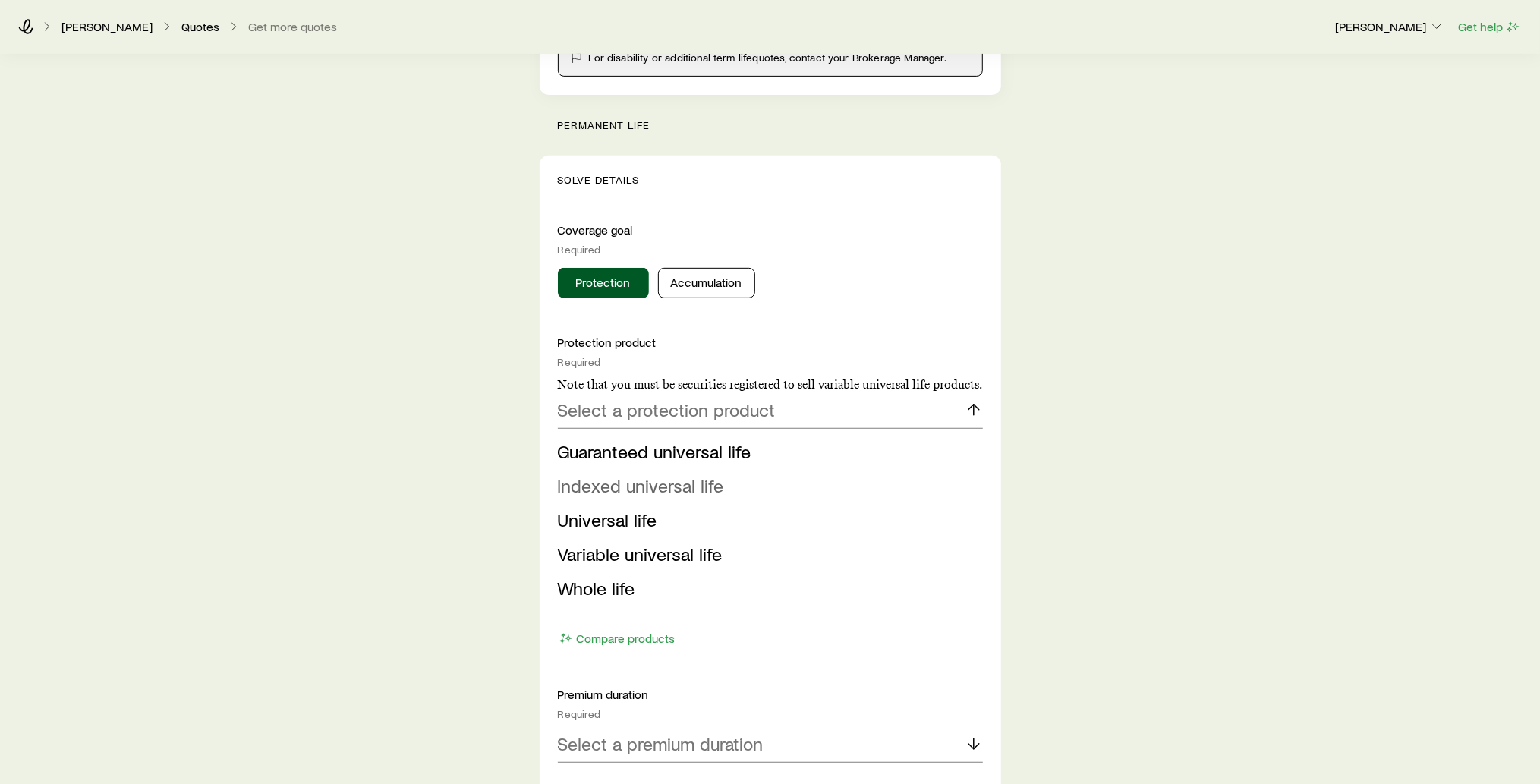
click at [854, 493] on li "Indexed universal life" at bounding box center [766, 486] width 416 height 34
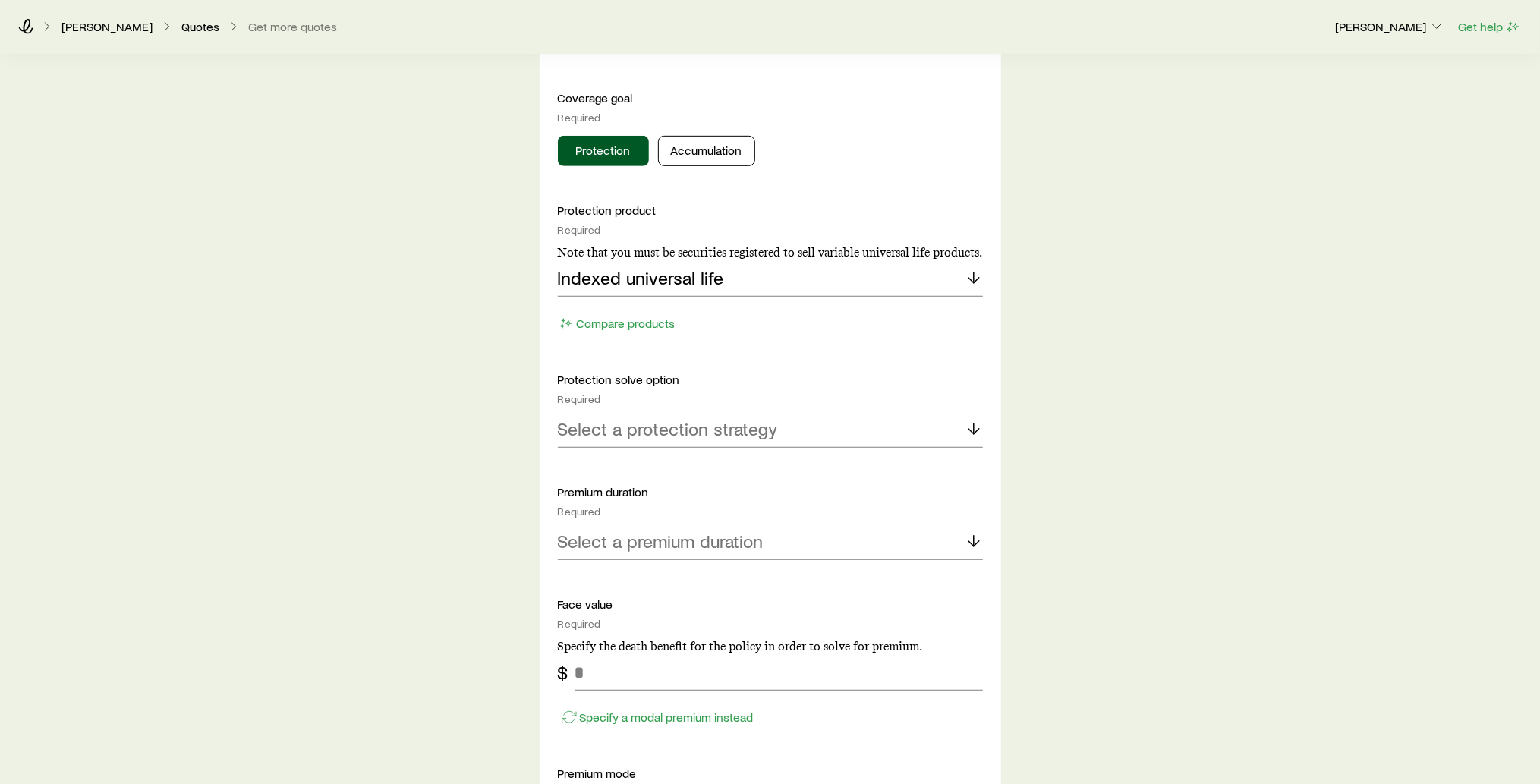
scroll to position [620, 0]
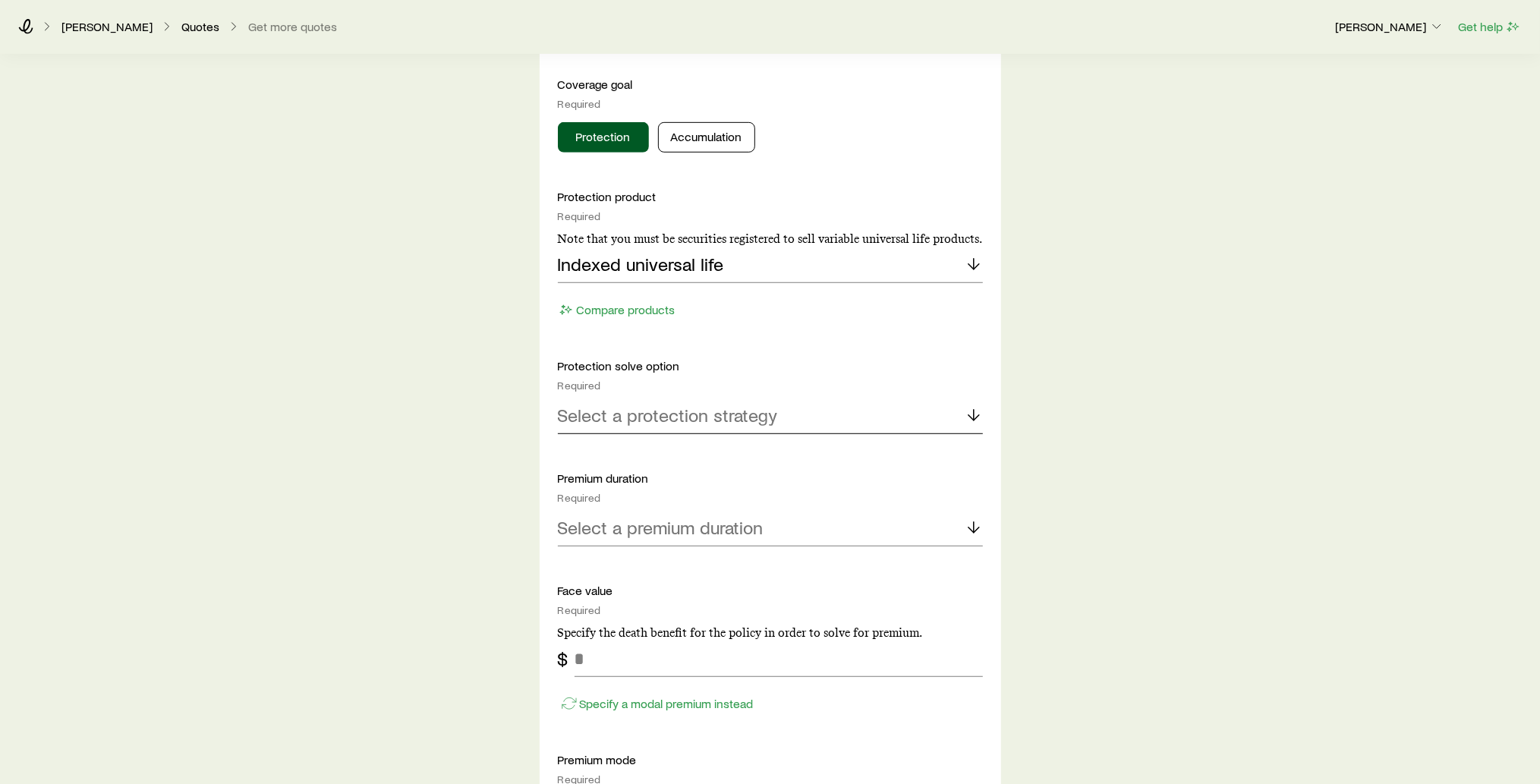
click at [974, 410] on line at bounding box center [974, 415] width 0 height 10
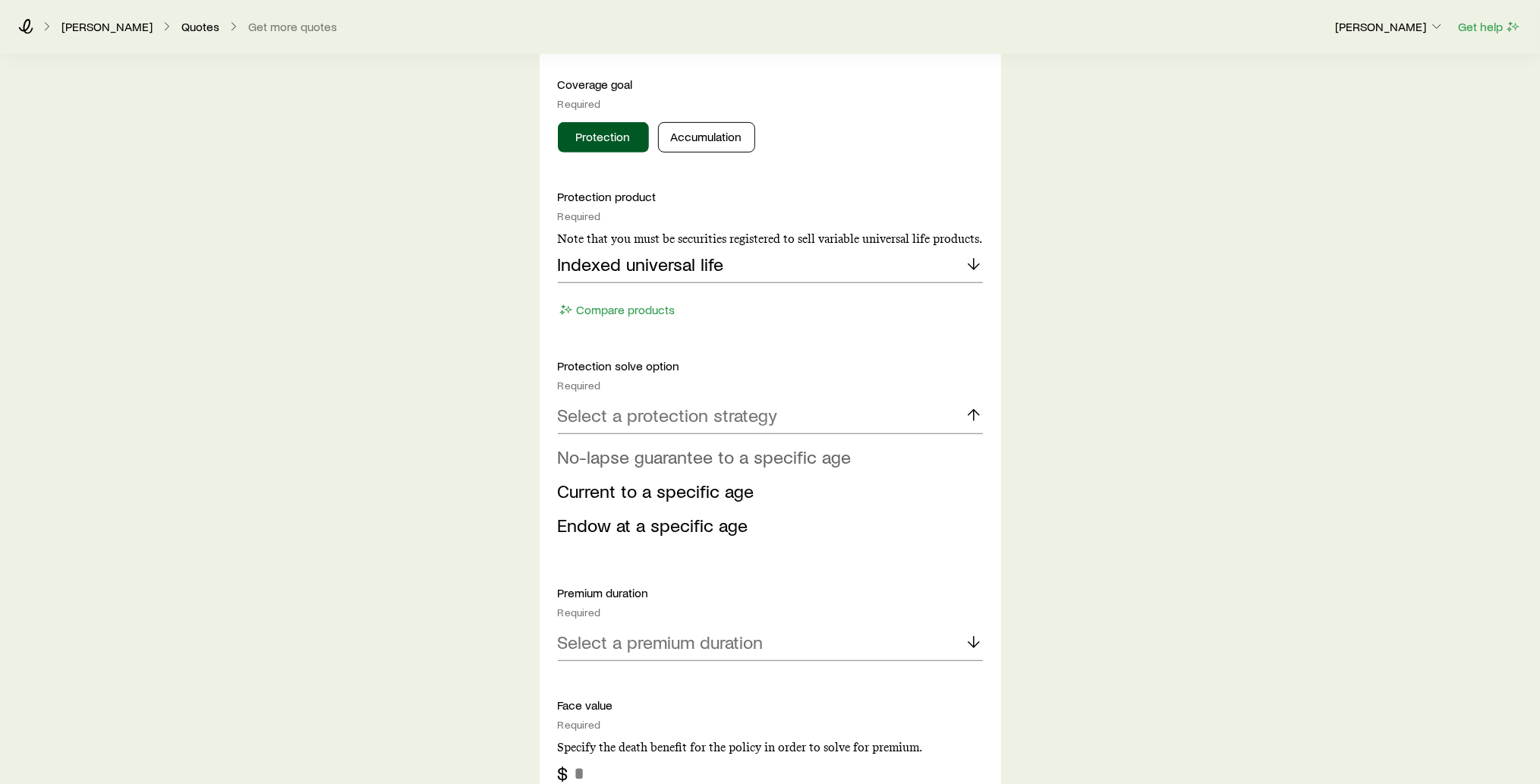
click at [890, 458] on li "No-lapse guarantee to a specific age" at bounding box center [766, 457] width 416 height 34
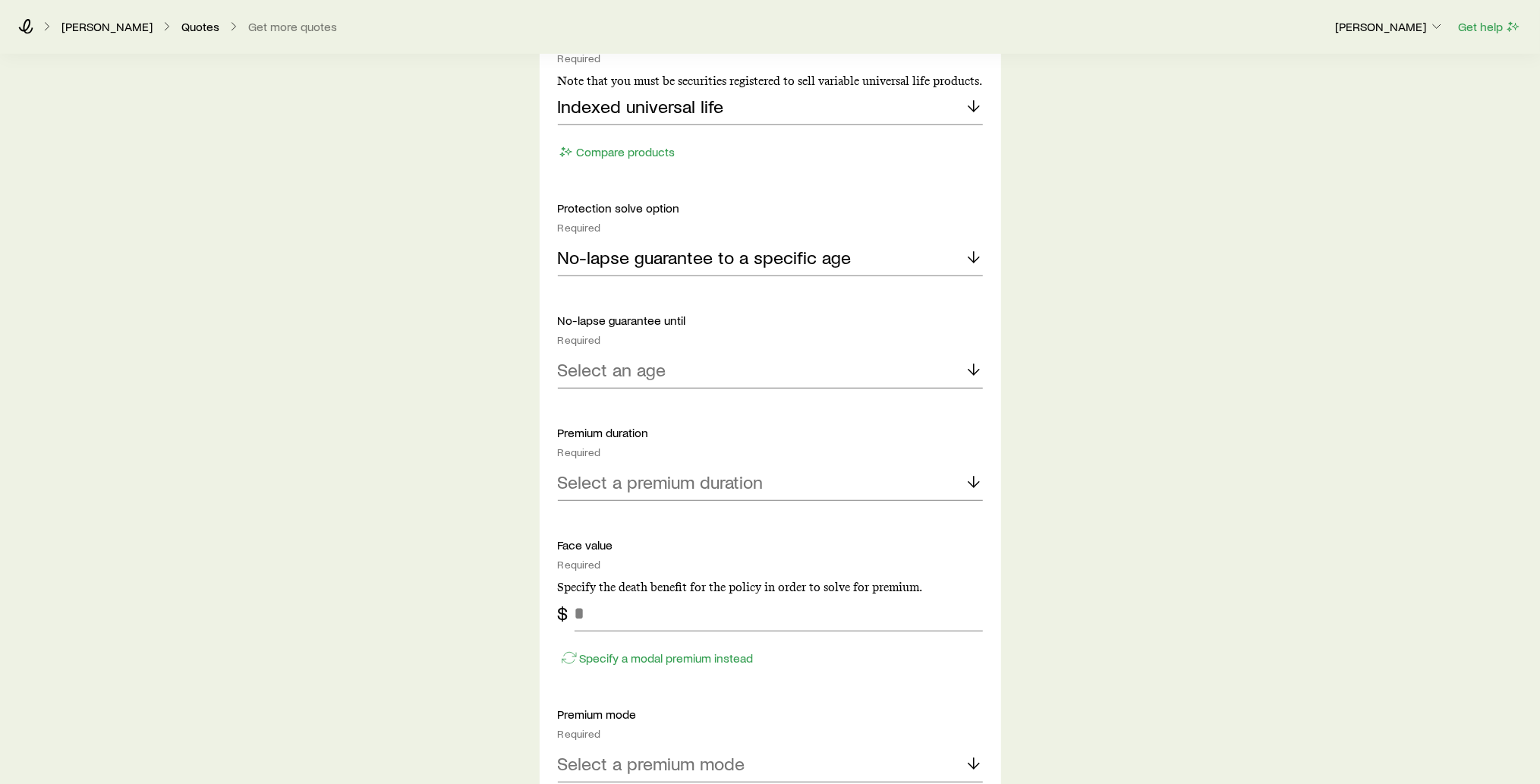
scroll to position [777, 0]
click at [971, 371] on icon at bounding box center [973, 369] width 18 height 18
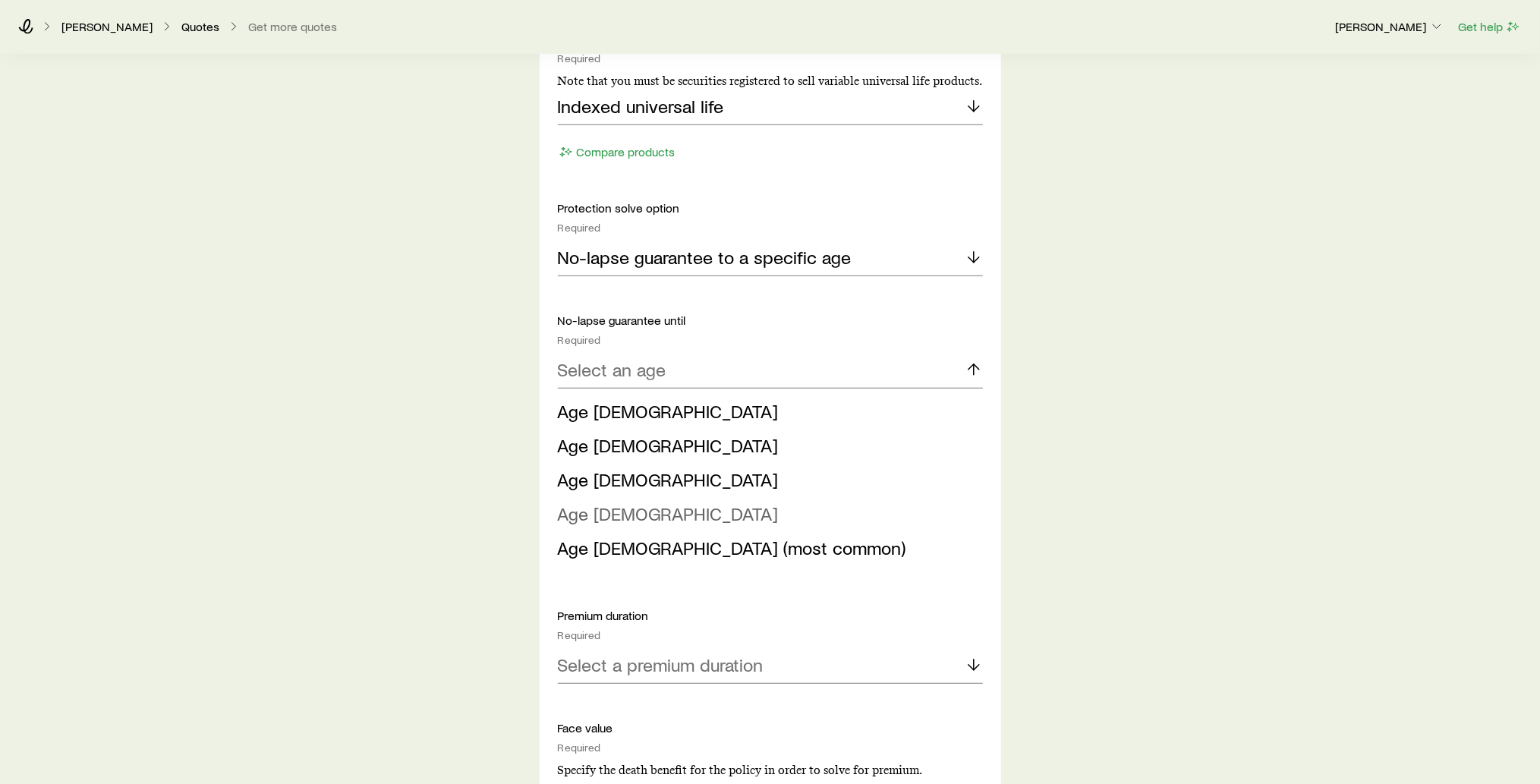
click at [865, 505] on li "Age [DEMOGRAPHIC_DATA]" at bounding box center [766, 514] width 416 height 34
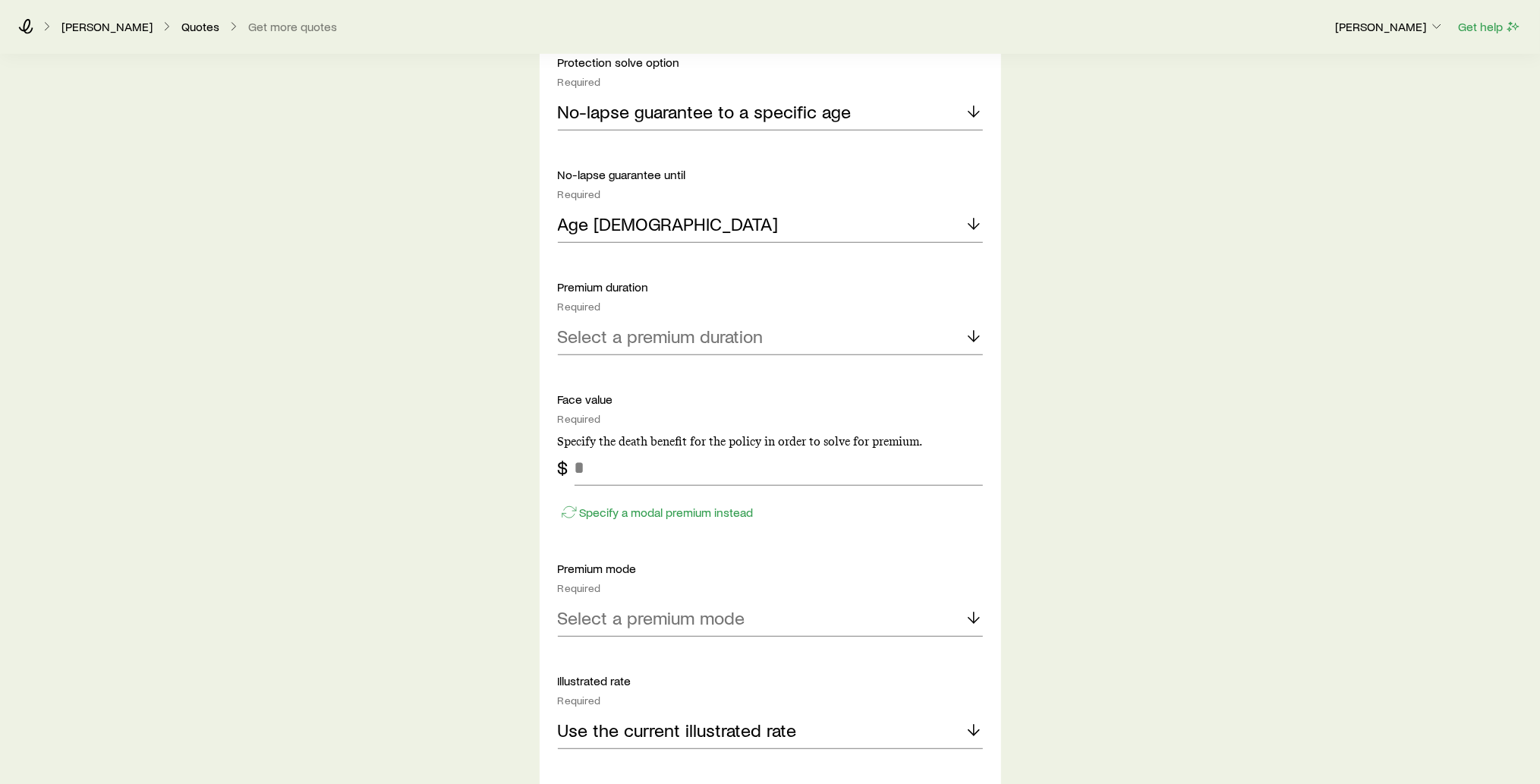
scroll to position [928, 0]
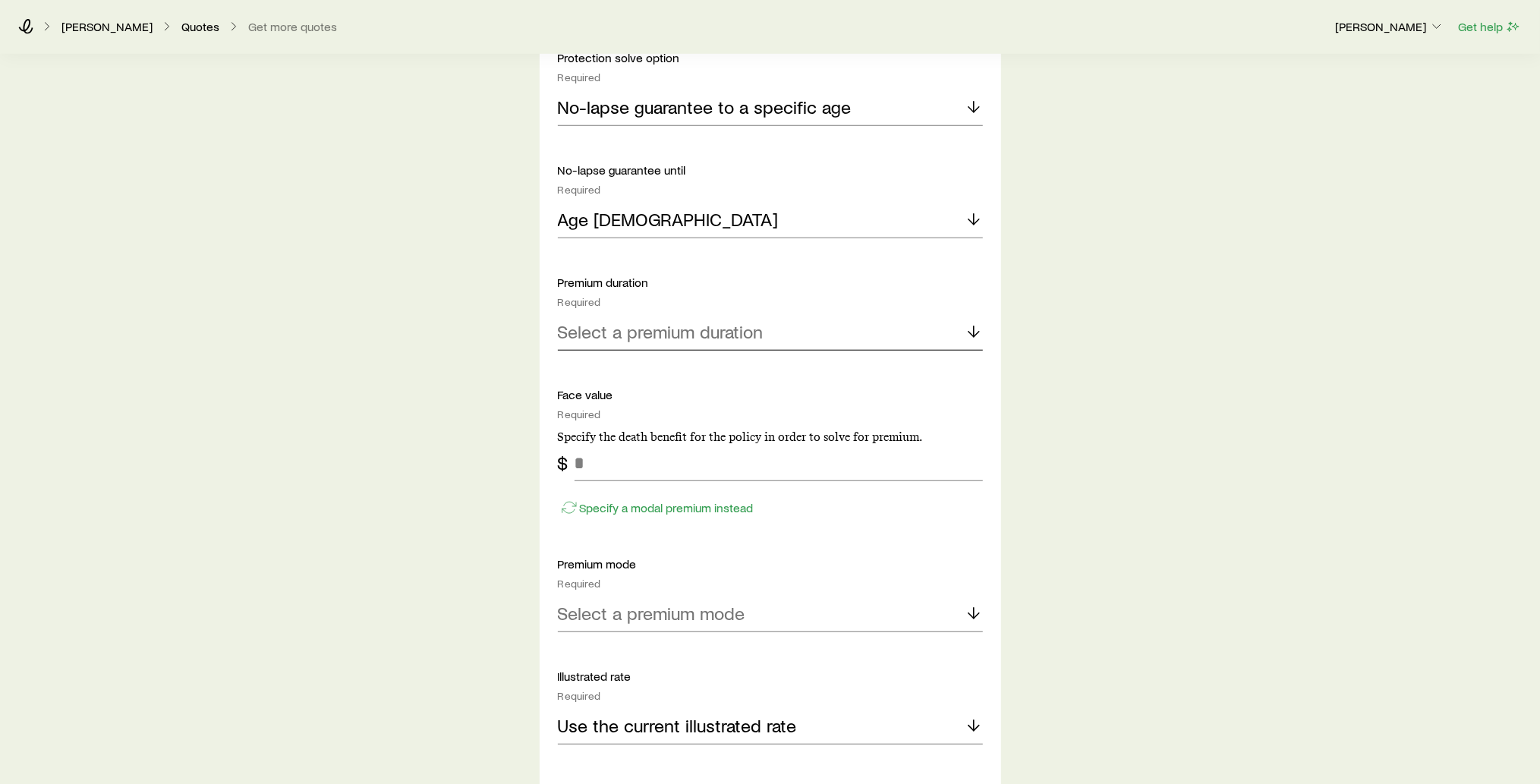
click at [972, 328] on icon at bounding box center [973, 331] width 18 height 18
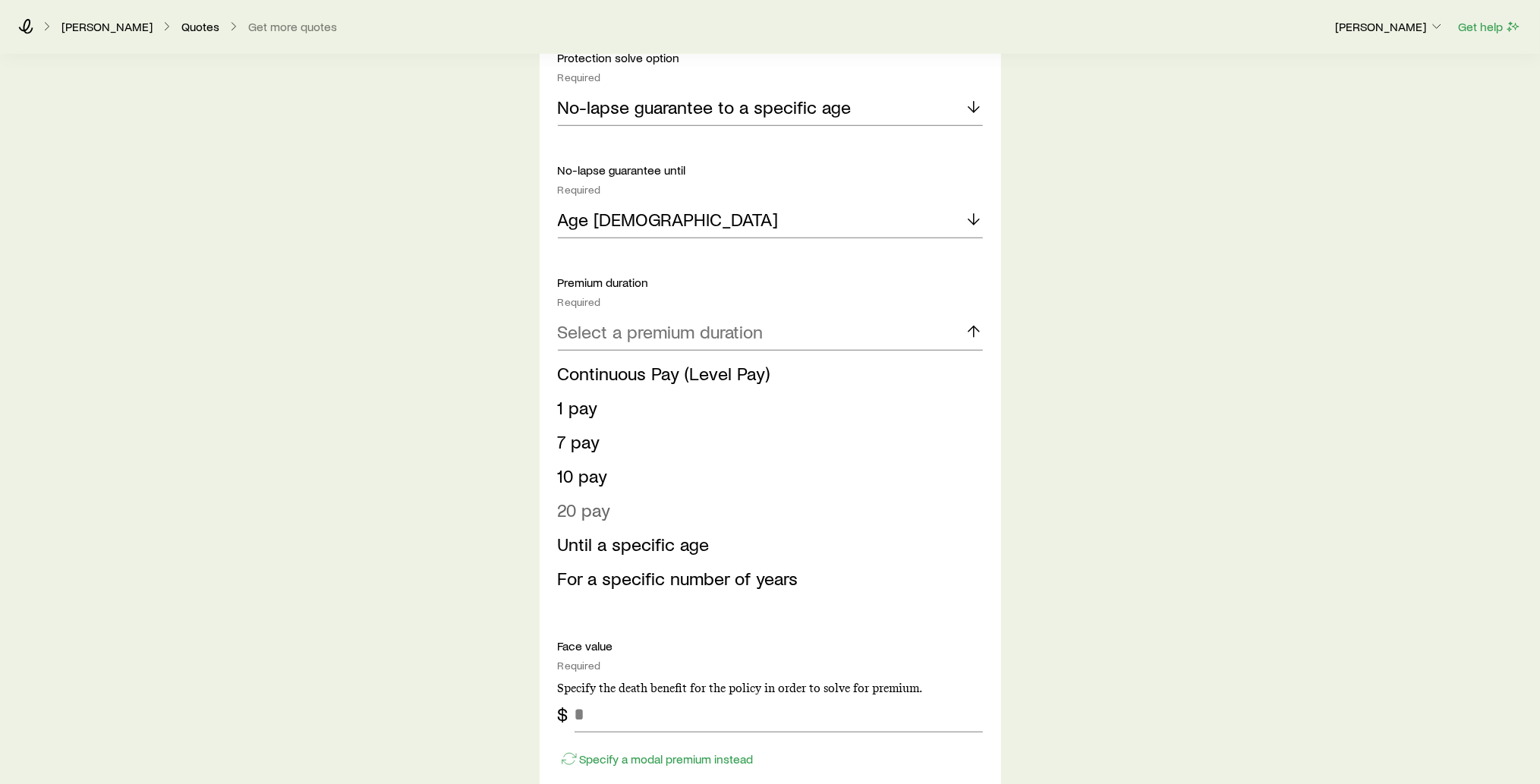
click at [796, 524] on li "20 pay" at bounding box center [766, 510] width 416 height 34
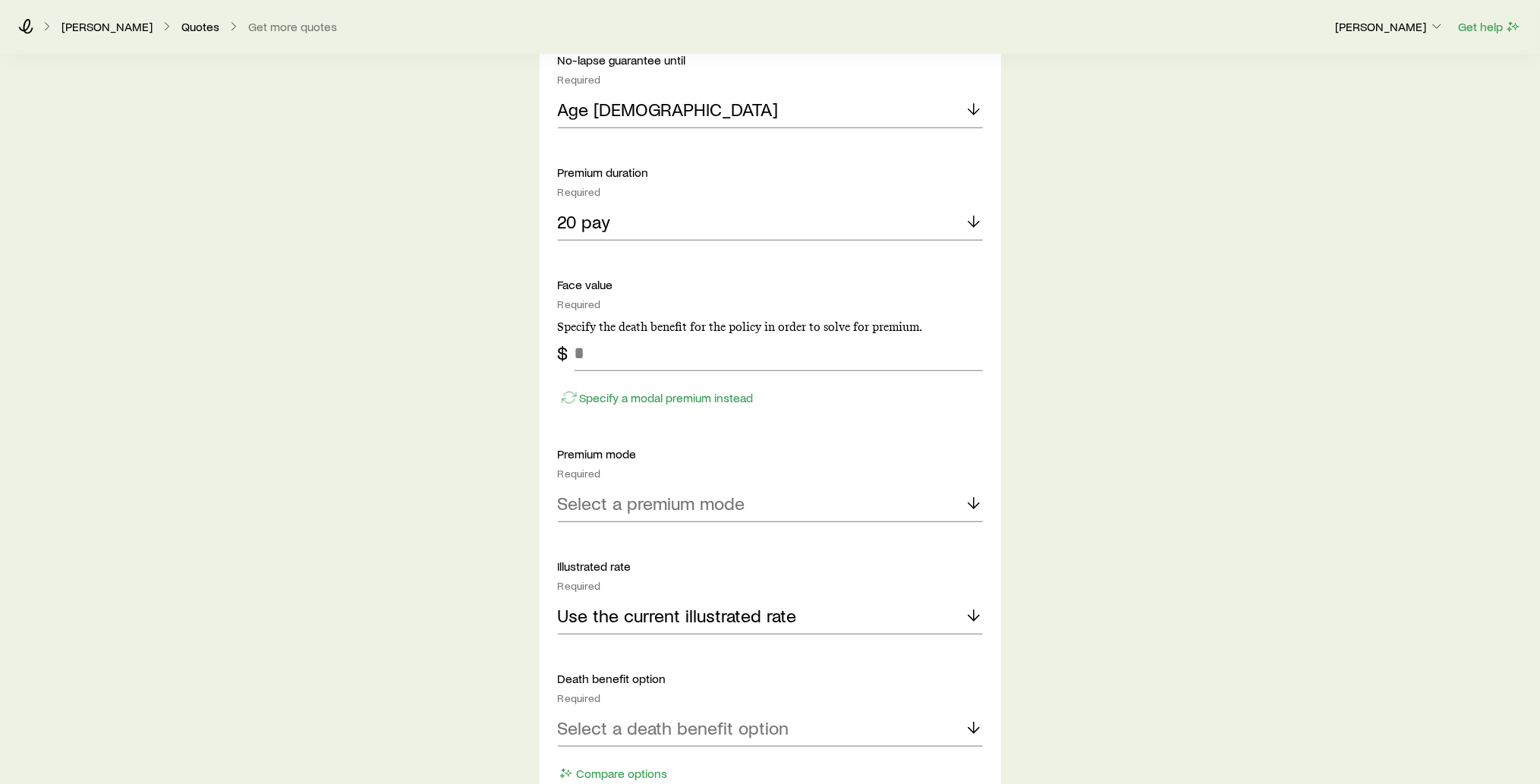
scroll to position [1044, 0]
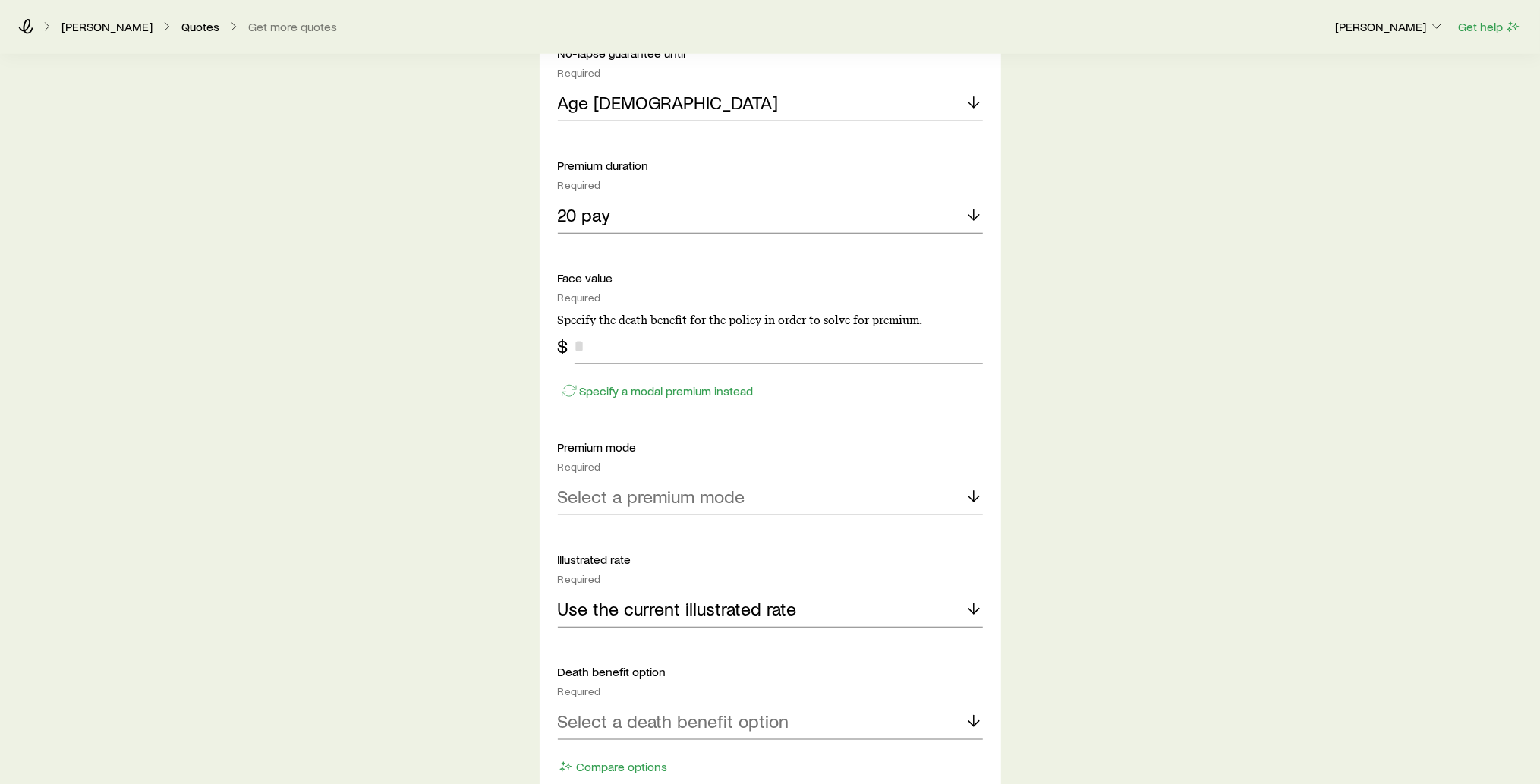
click at [630, 354] on input "tel" at bounding box center [779, 346] width 408 height 36
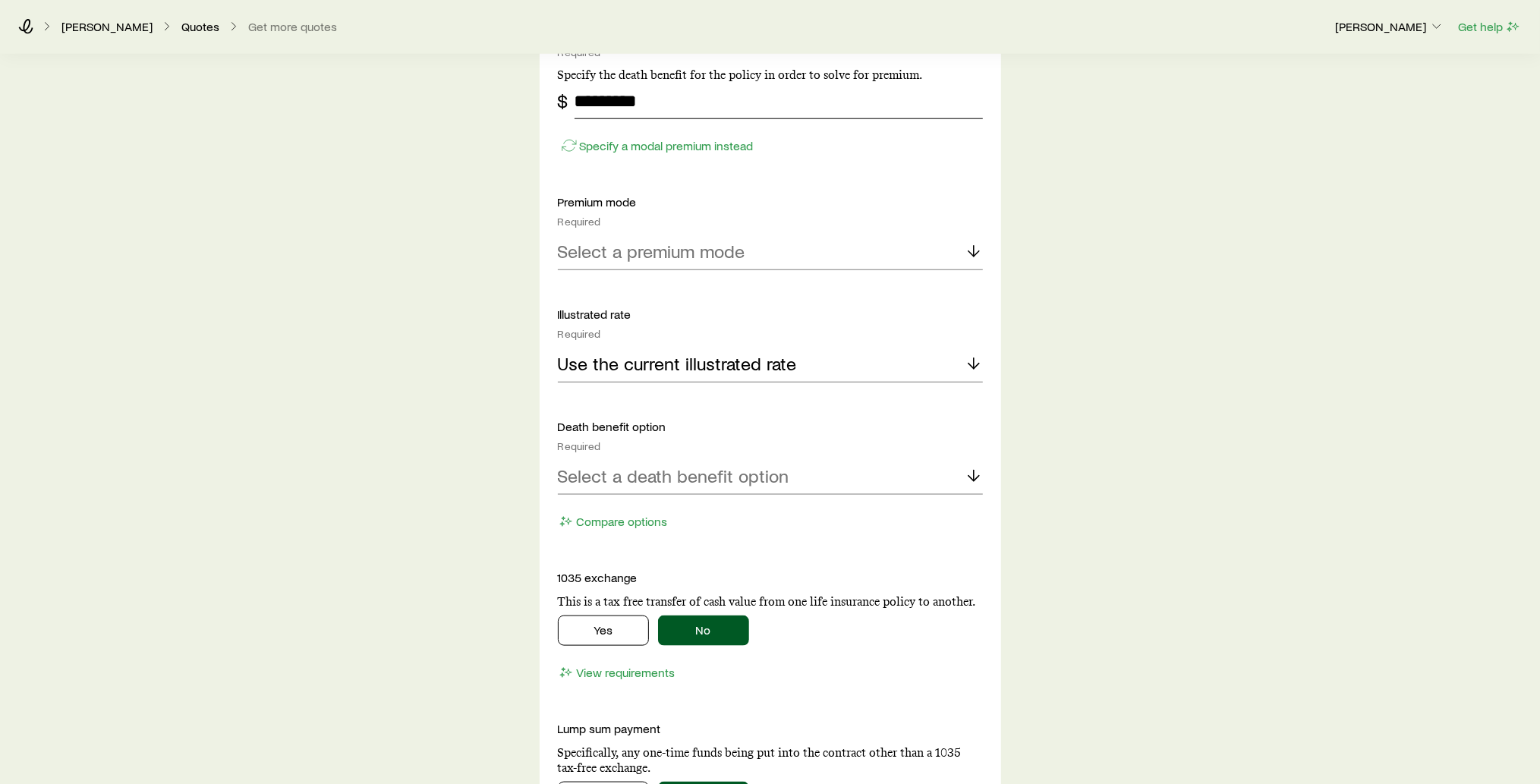
scroll to position [1291, 0]
type input "*********"
click at [969, 245] on icon at bounding box center [973, 249] width 18 height 18
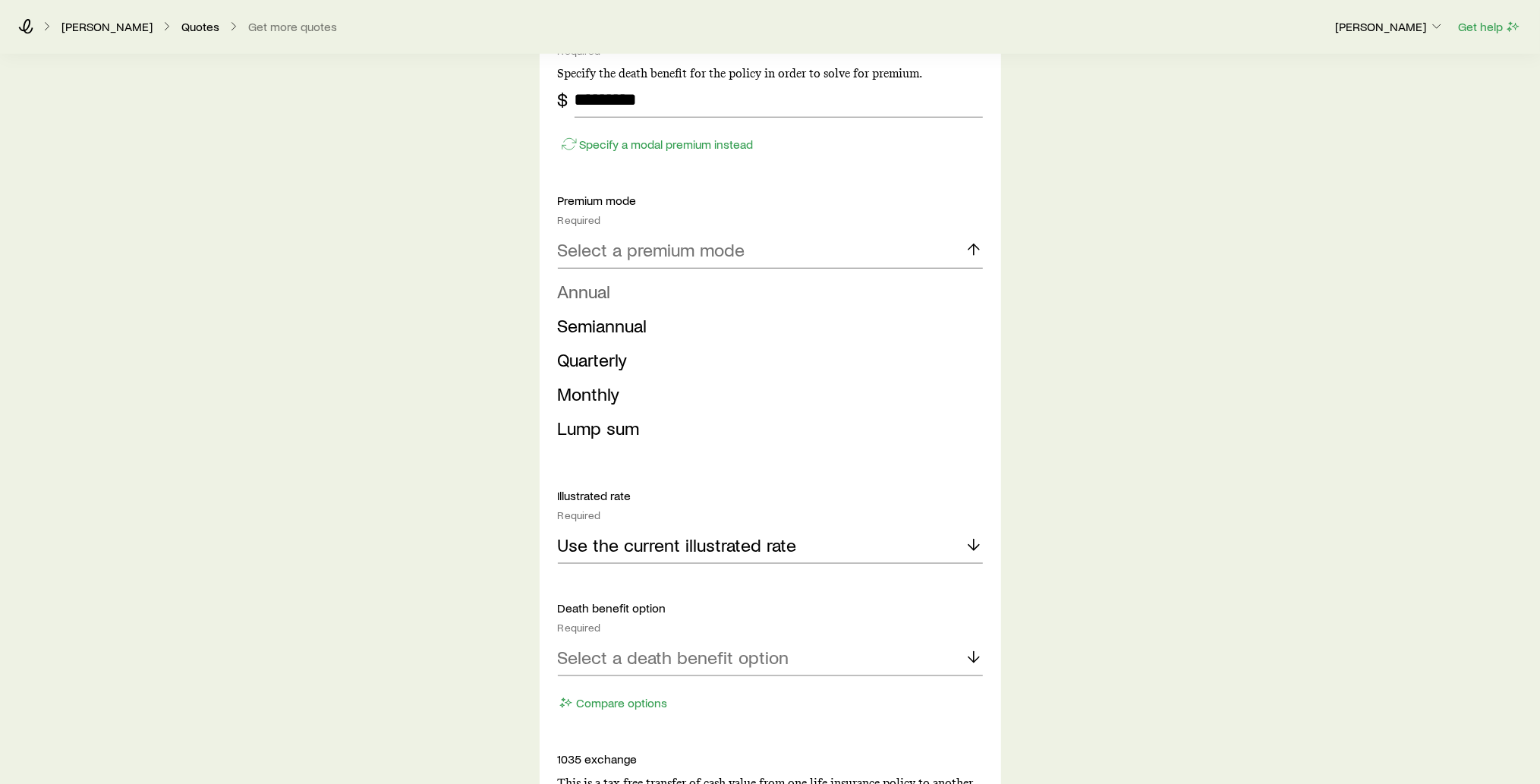
click at [876, 290] on li "Annual" at bounding box center [766, 292] width 416 height 34
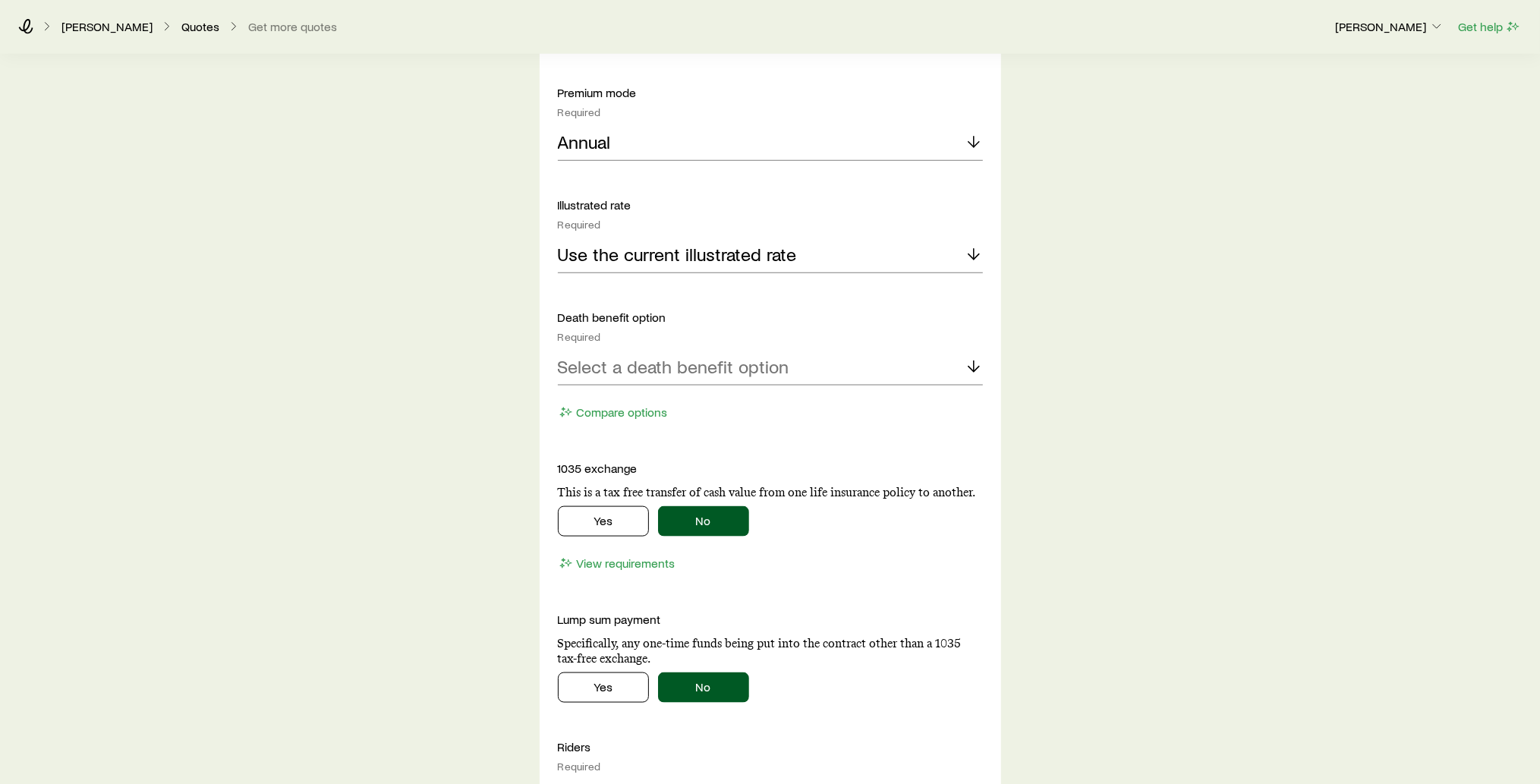
scroll to position [1404, 0]
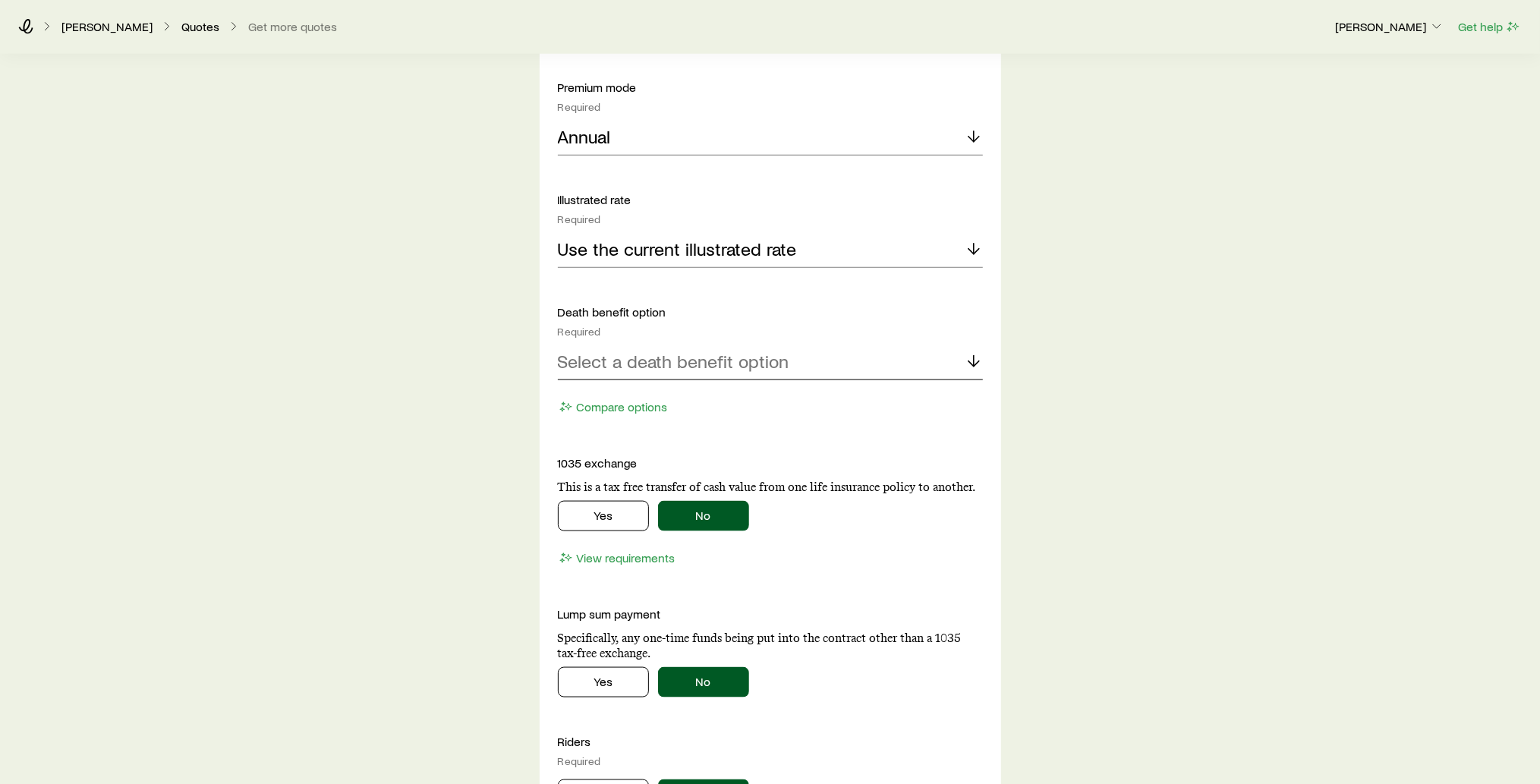
click at [975, 364] on div "Select a death benefit option" at bounding box center [770, 361] width 425 height 36
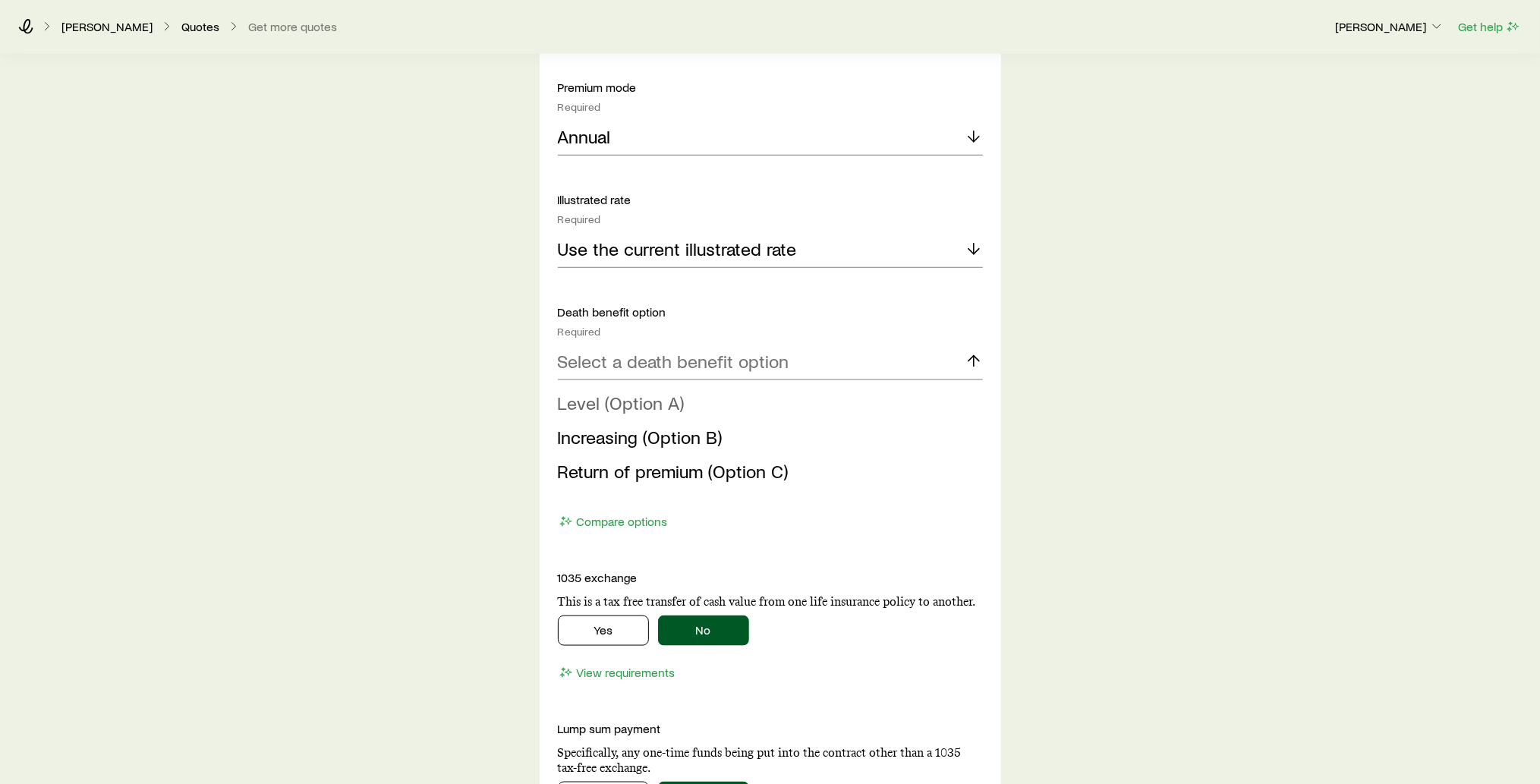
click at [911, 395] on li "Level (Option A)" at bounding box center [766, 403] width 416 height 34
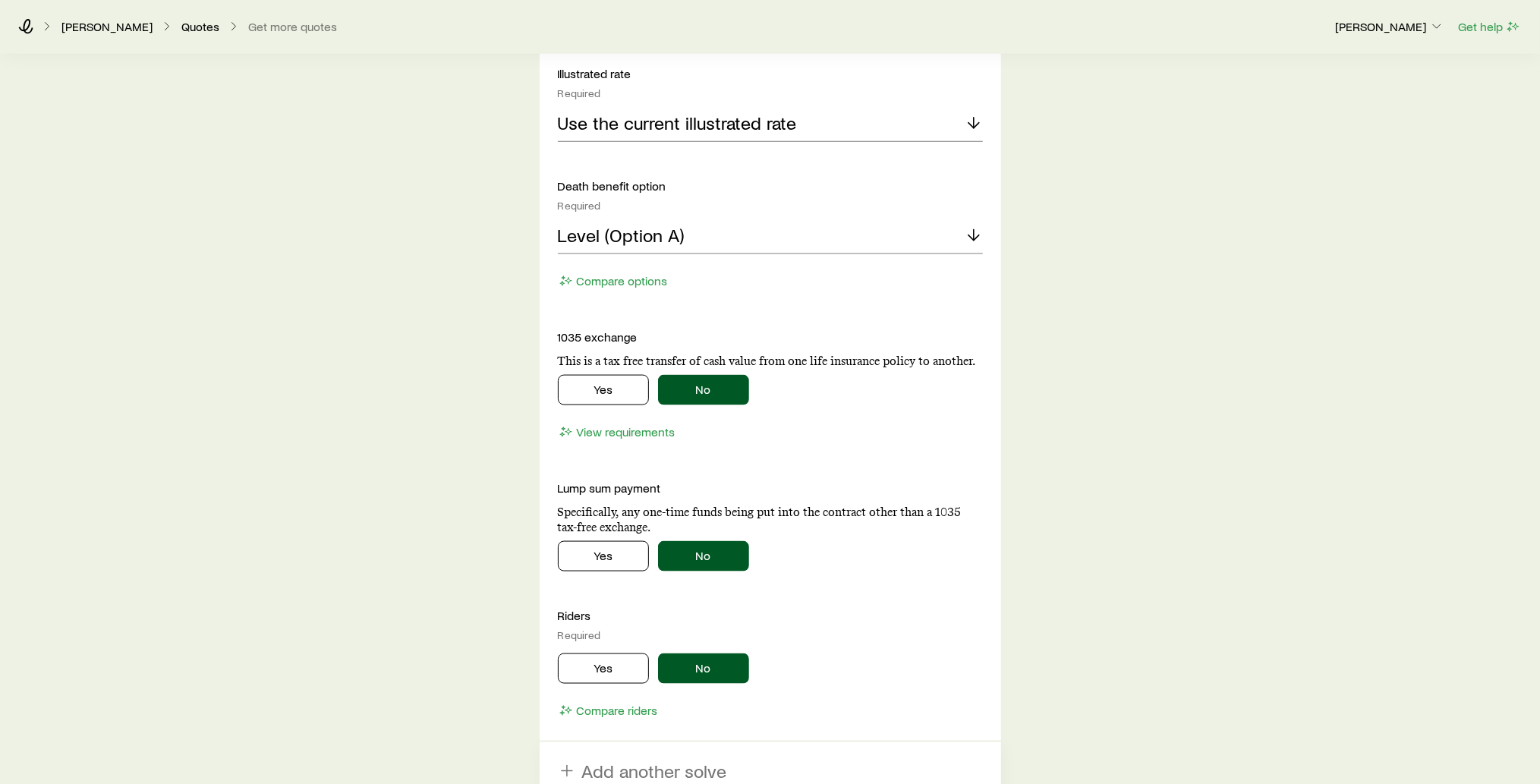
scroll to position [1532, 0]
click at [621, 374] on button "Yes" at bounding box center [603, 388] width 91 height 31
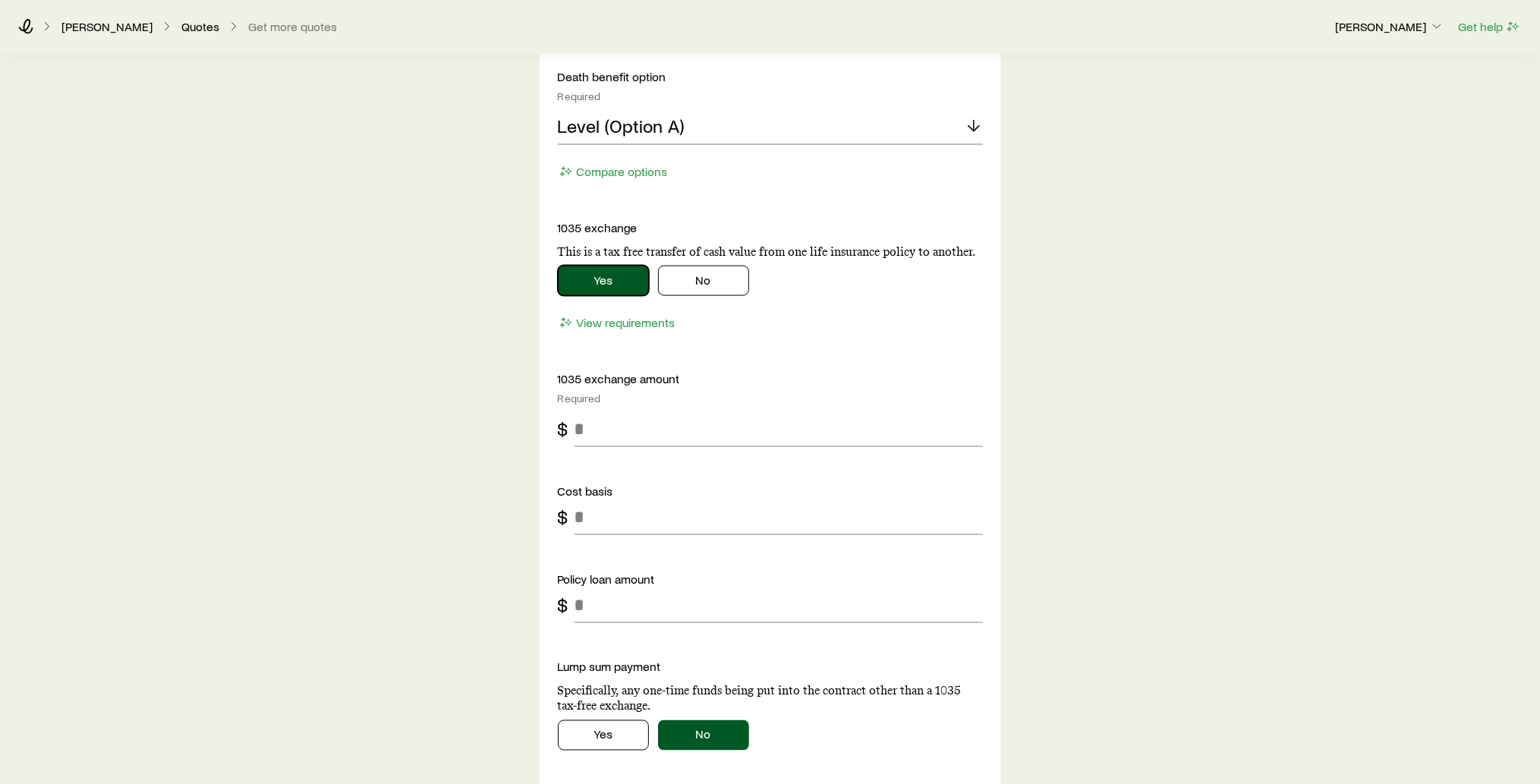
scroll to position [1641, 0]
click at [607, 427] on input "tel" at bounding box center [779, 426] width 408 height 36
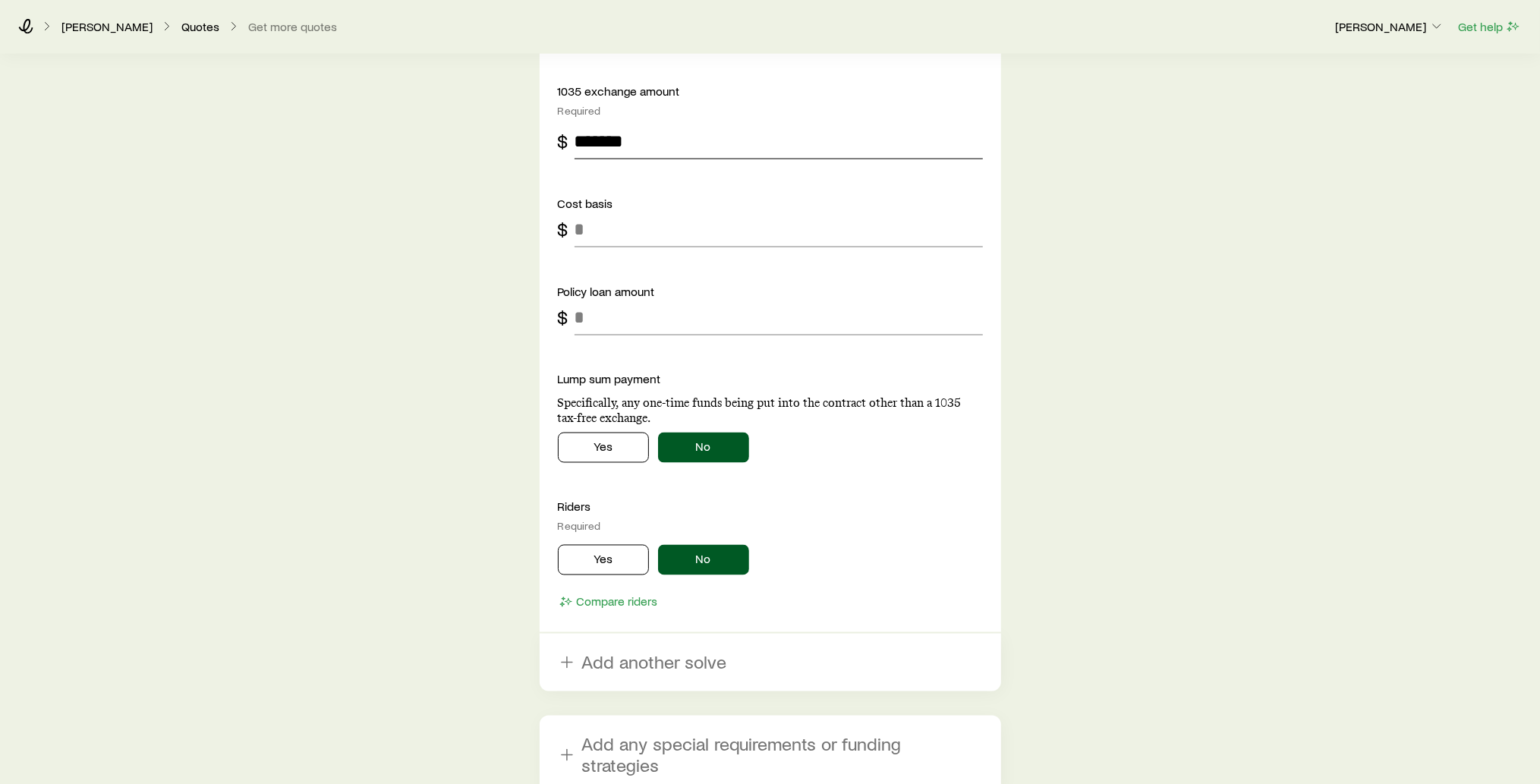
scroll to position [1929, 0]
type input "*******"
click at [611, 556] on button "Yes" at bounding box center [603, 559] width 91 height 31
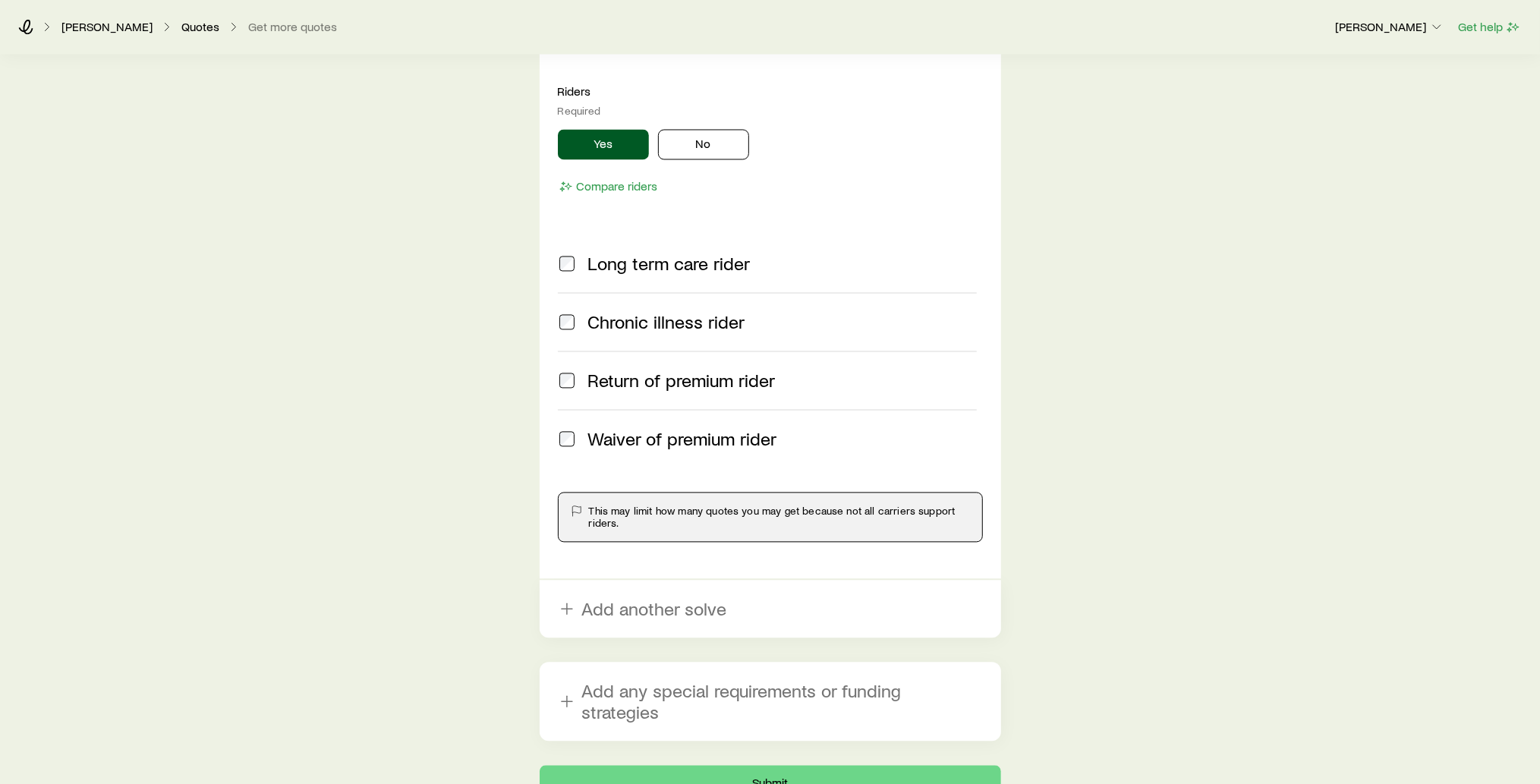
scroll to position [2417, 0]
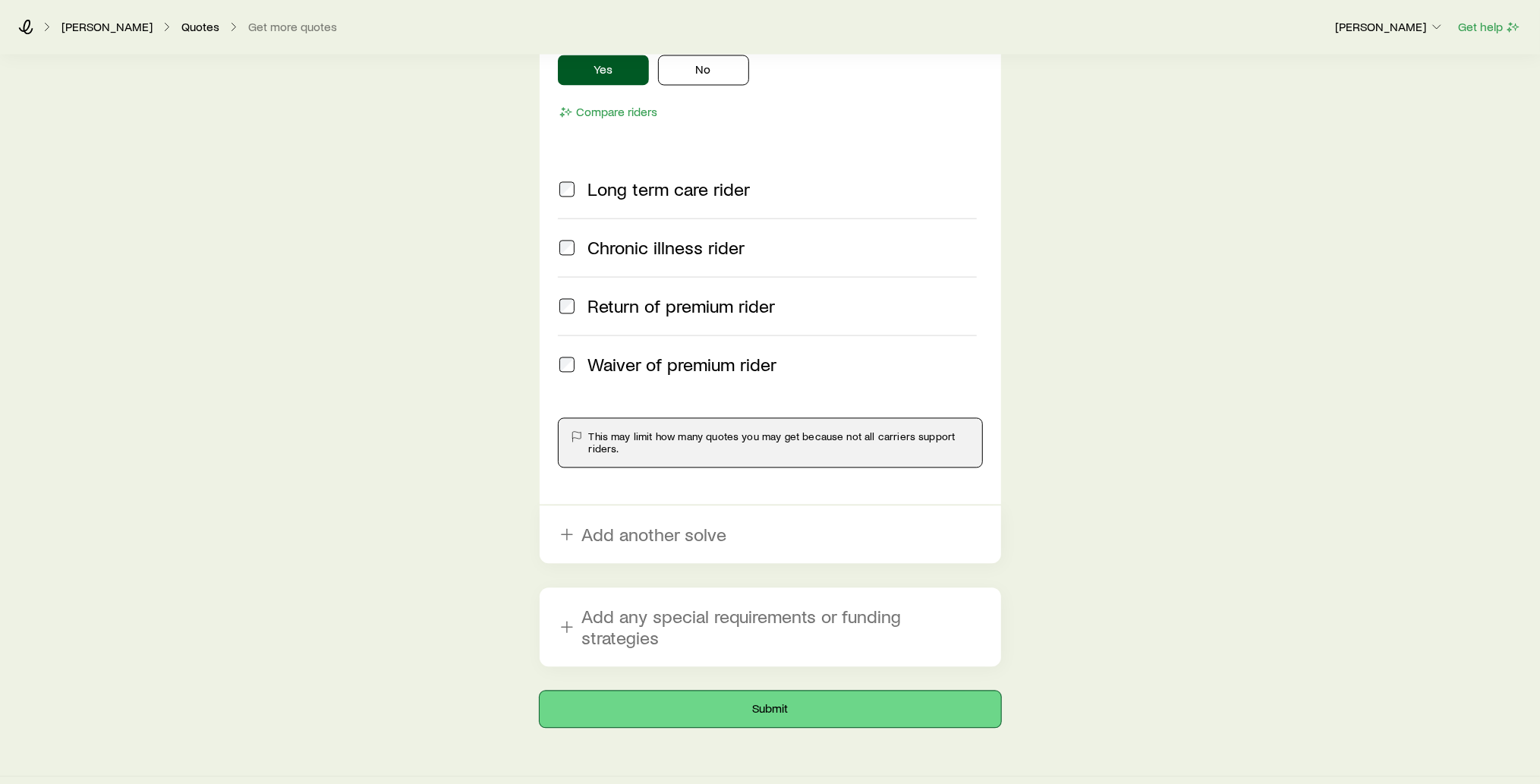
click at [777, 691] on button "Submit" at bounding box center [771, 709] width 462 height 36
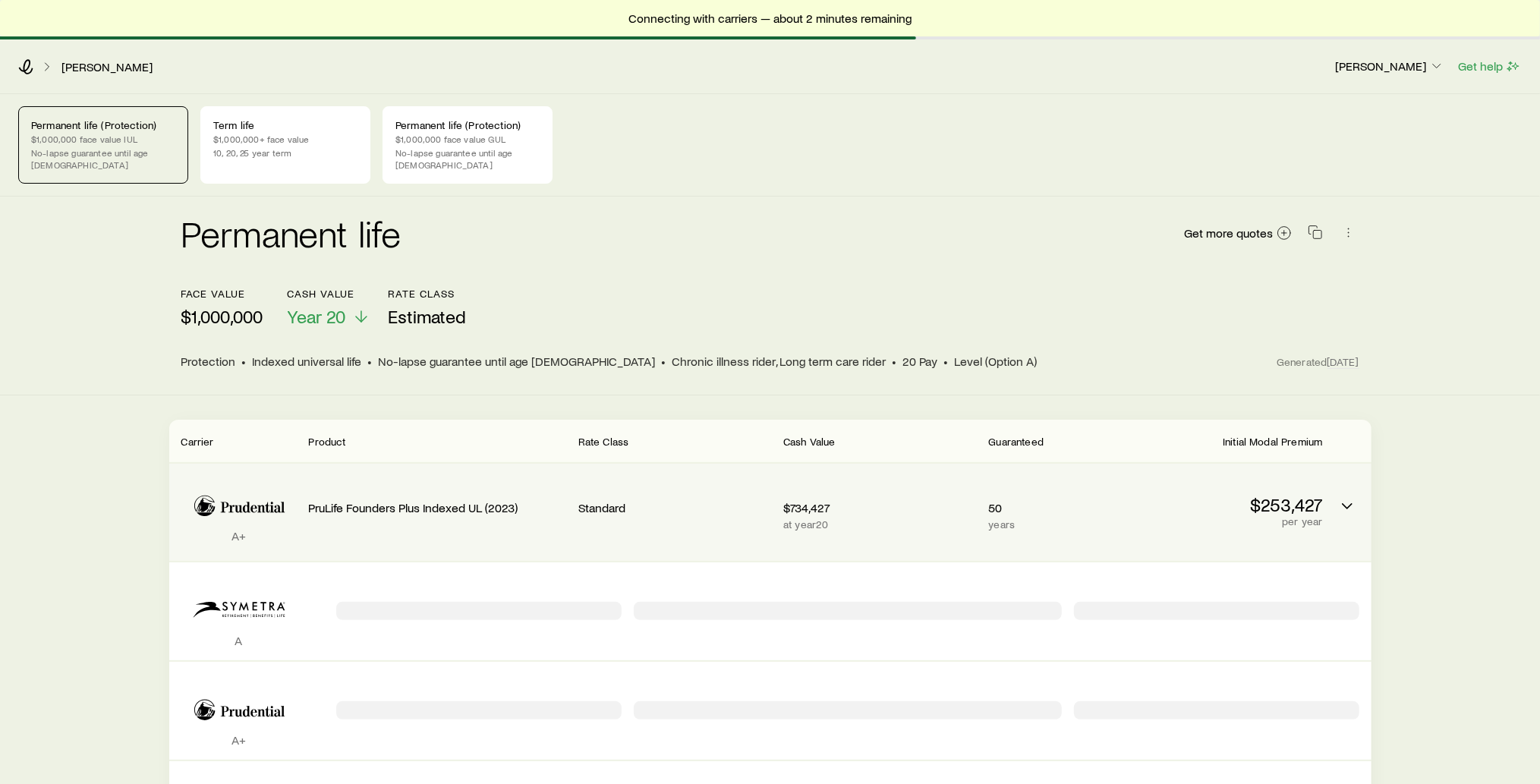
click at [689, 477] on div "Standard" at bounding box center [675, 505] width 193 height 59
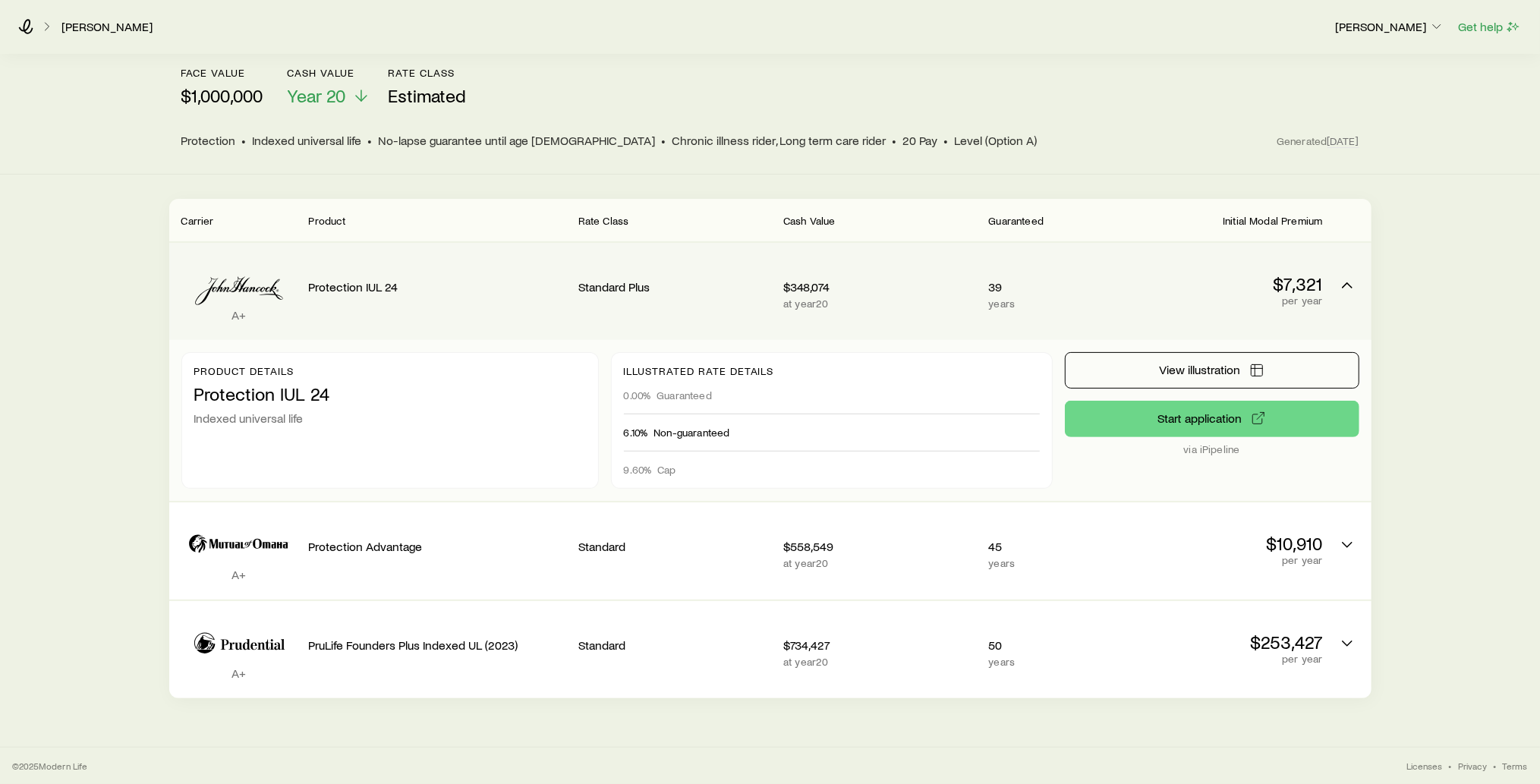
scroll to position [165, 0]
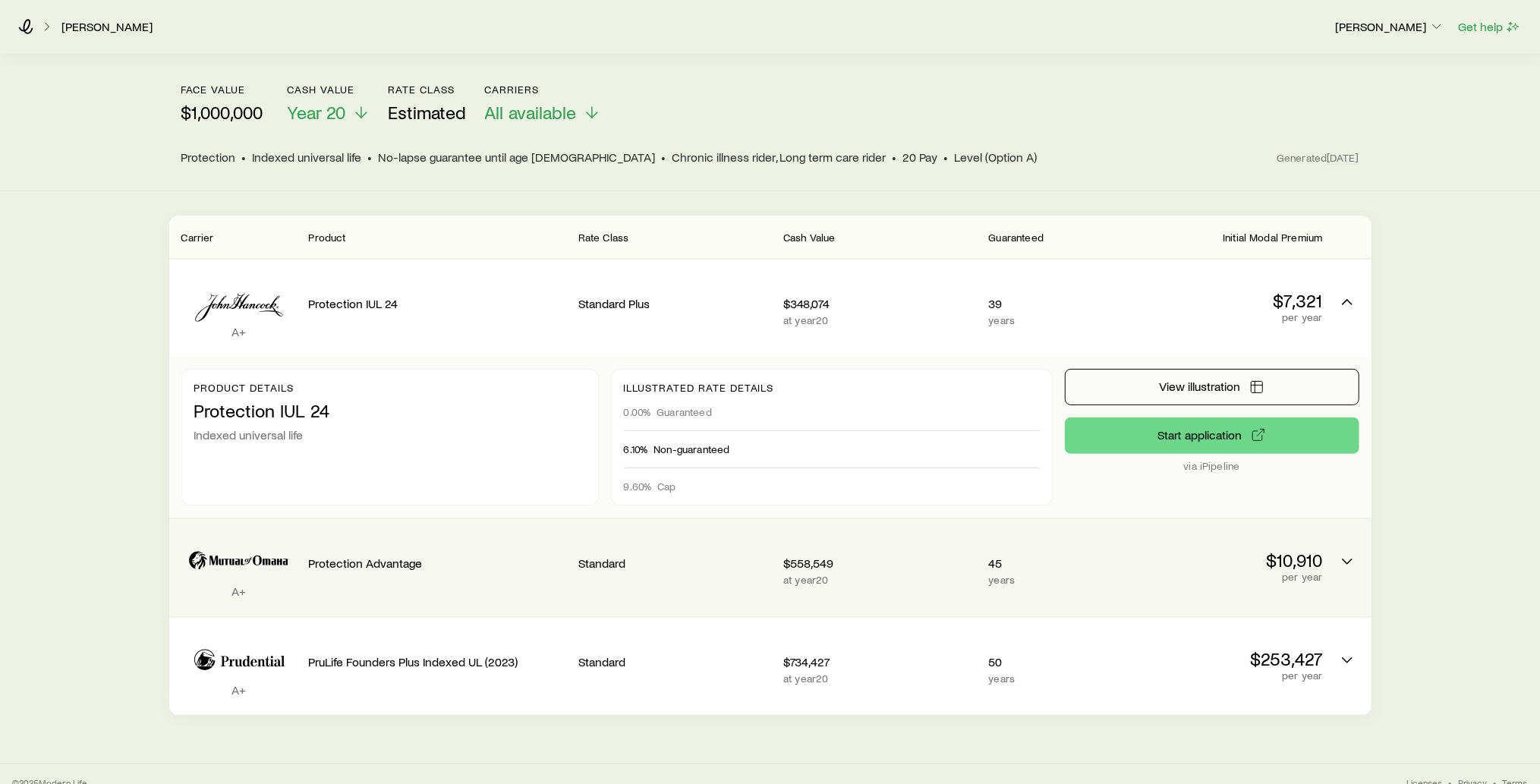
click at [485, 555] on p "Protection Advantage" at bounding box center [438, 563] width 258 height 15
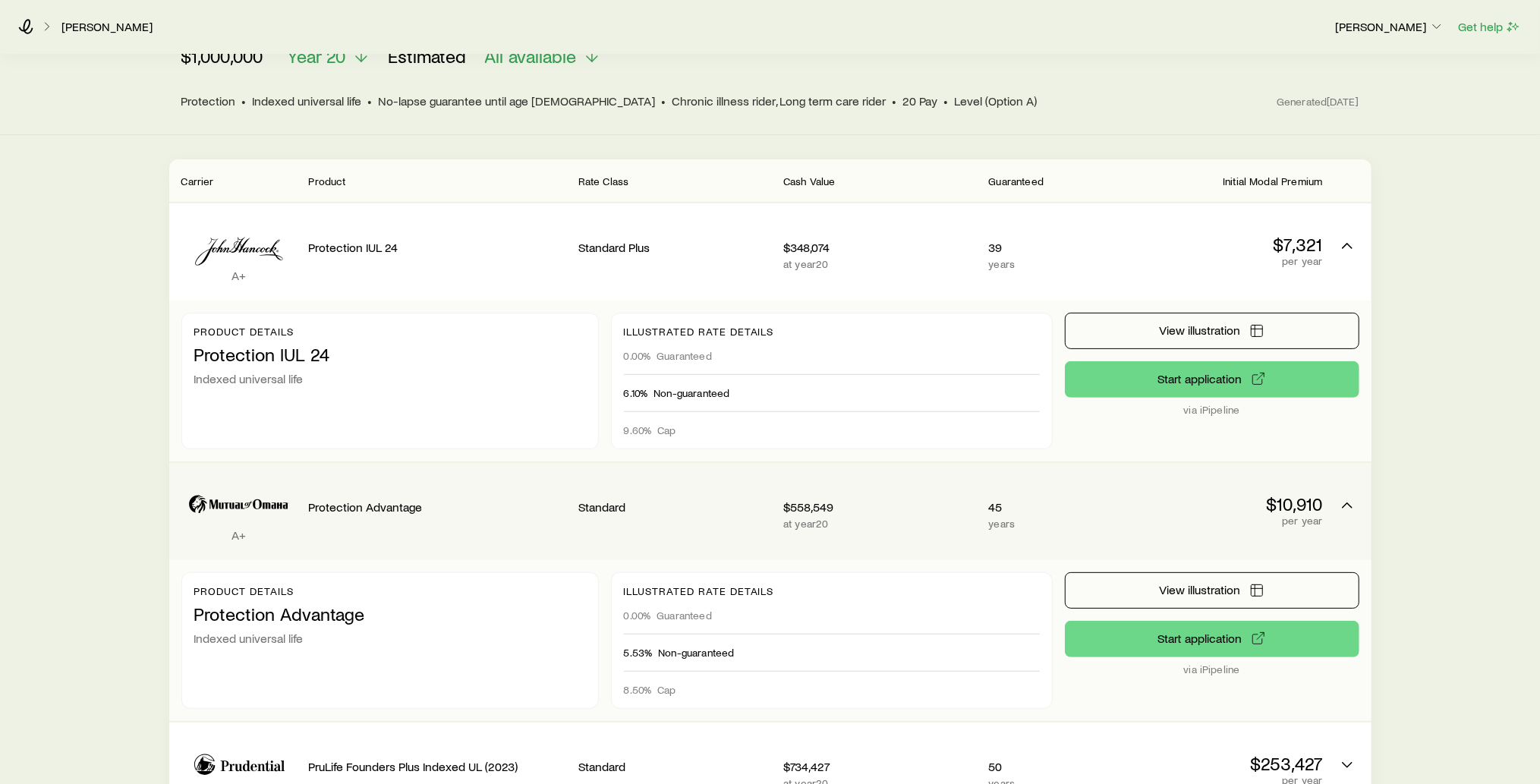
scroll to position [324, 0]
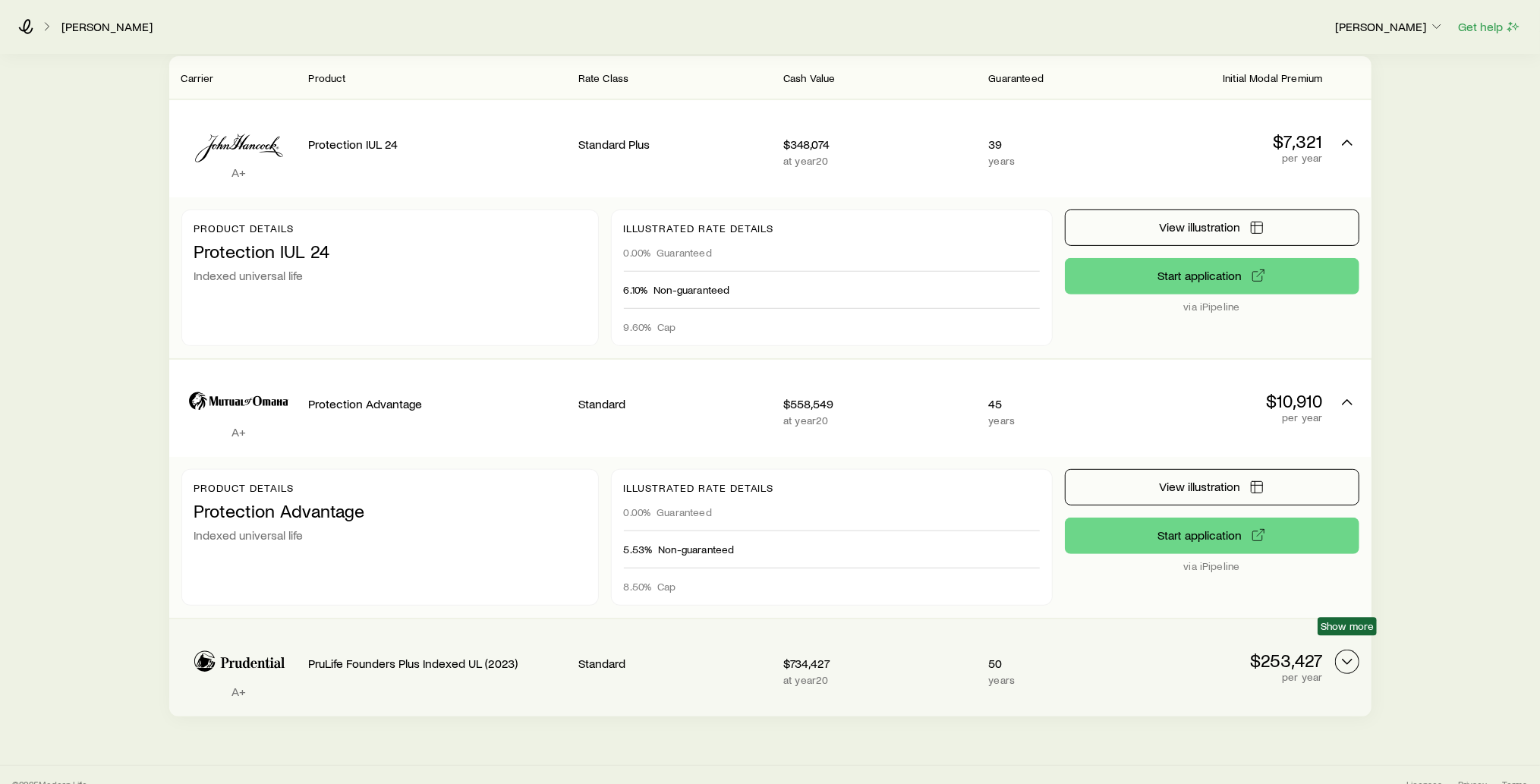
click at [1346, 652] on icon "Permanent quotes" at bounding box center [1346, 661] width 18 height 18
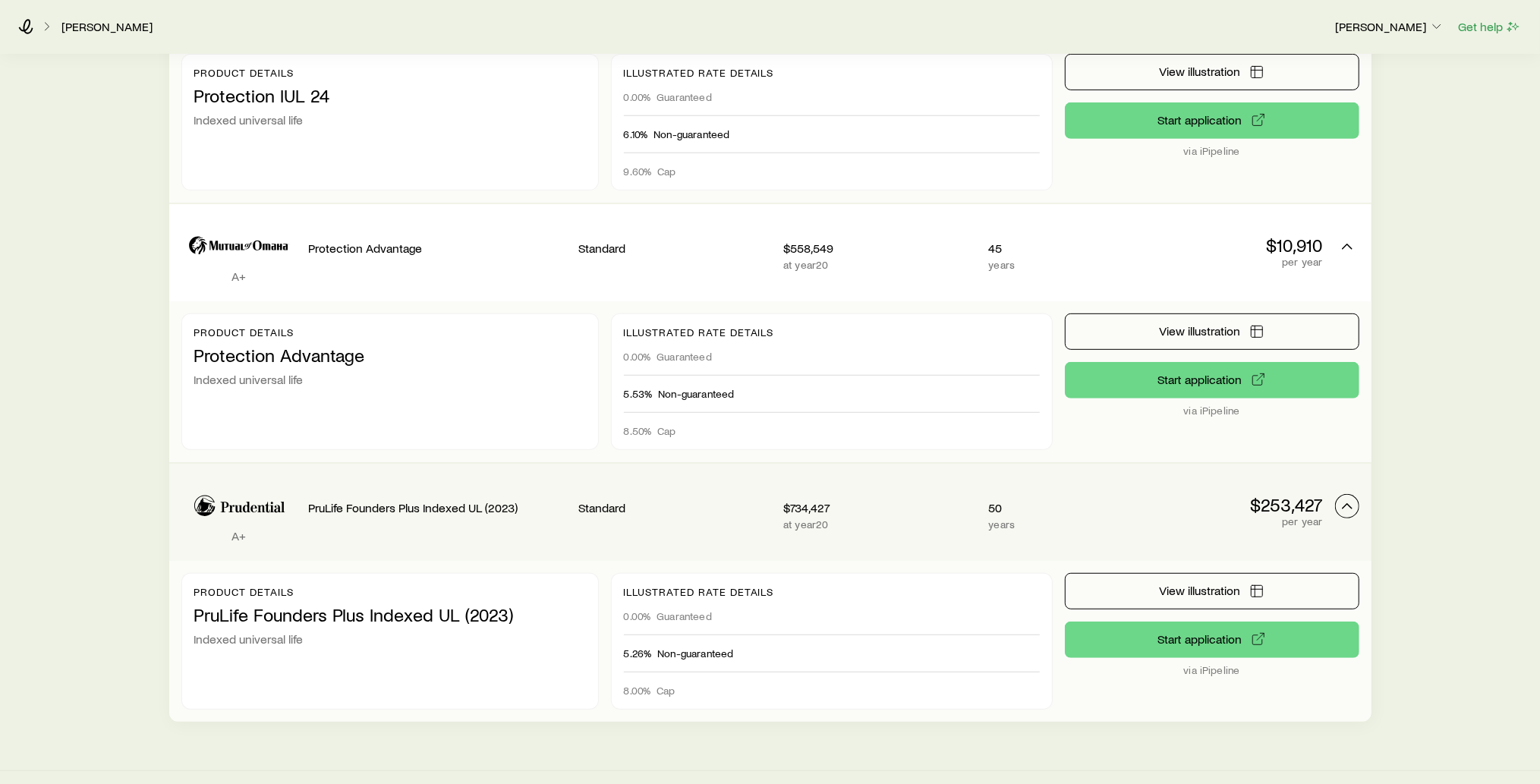
scroll to position [484, 0]
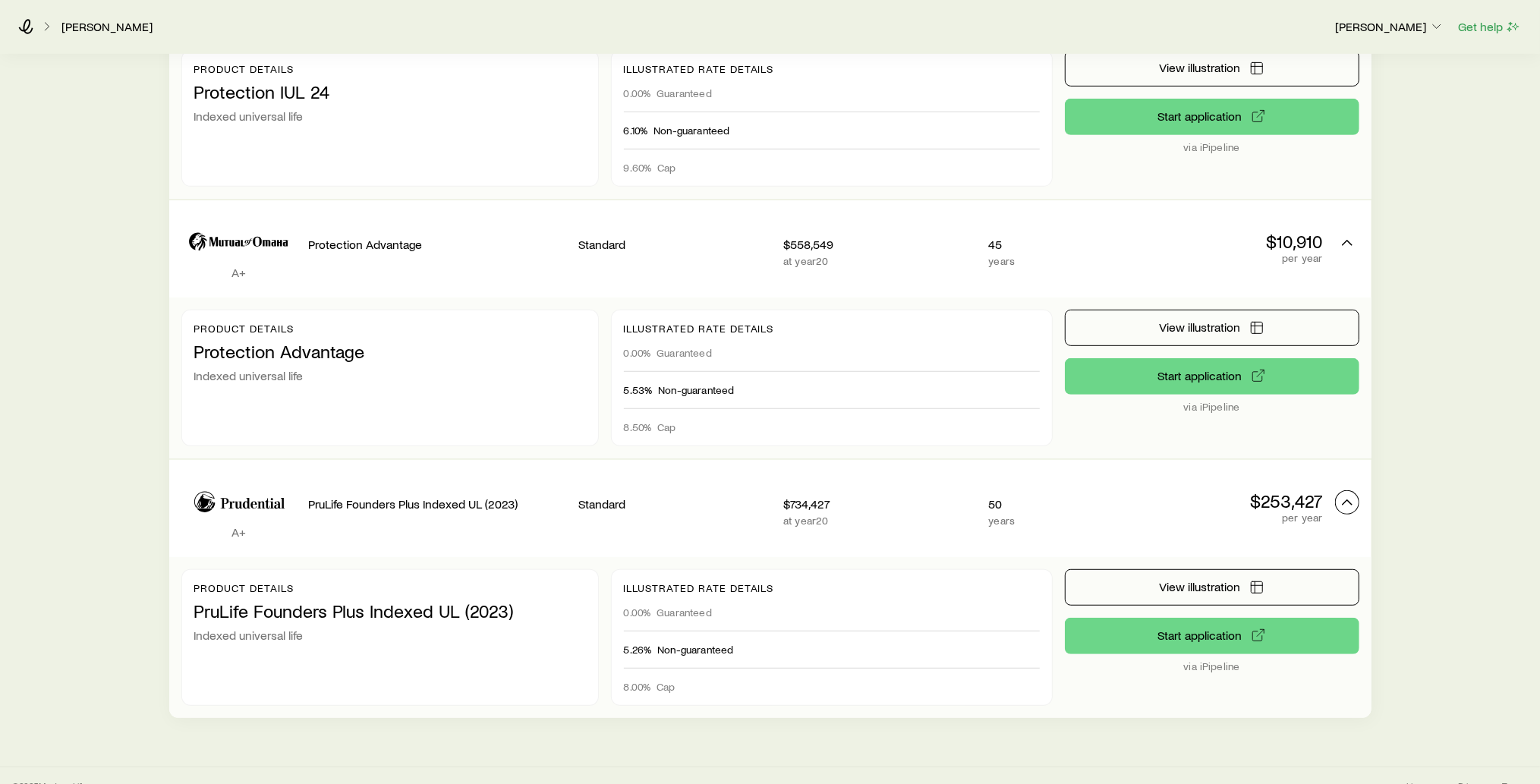
click at [1344, 494] on button "Permanent quotes" at bounding box center [1346, 502] width 24 height 24
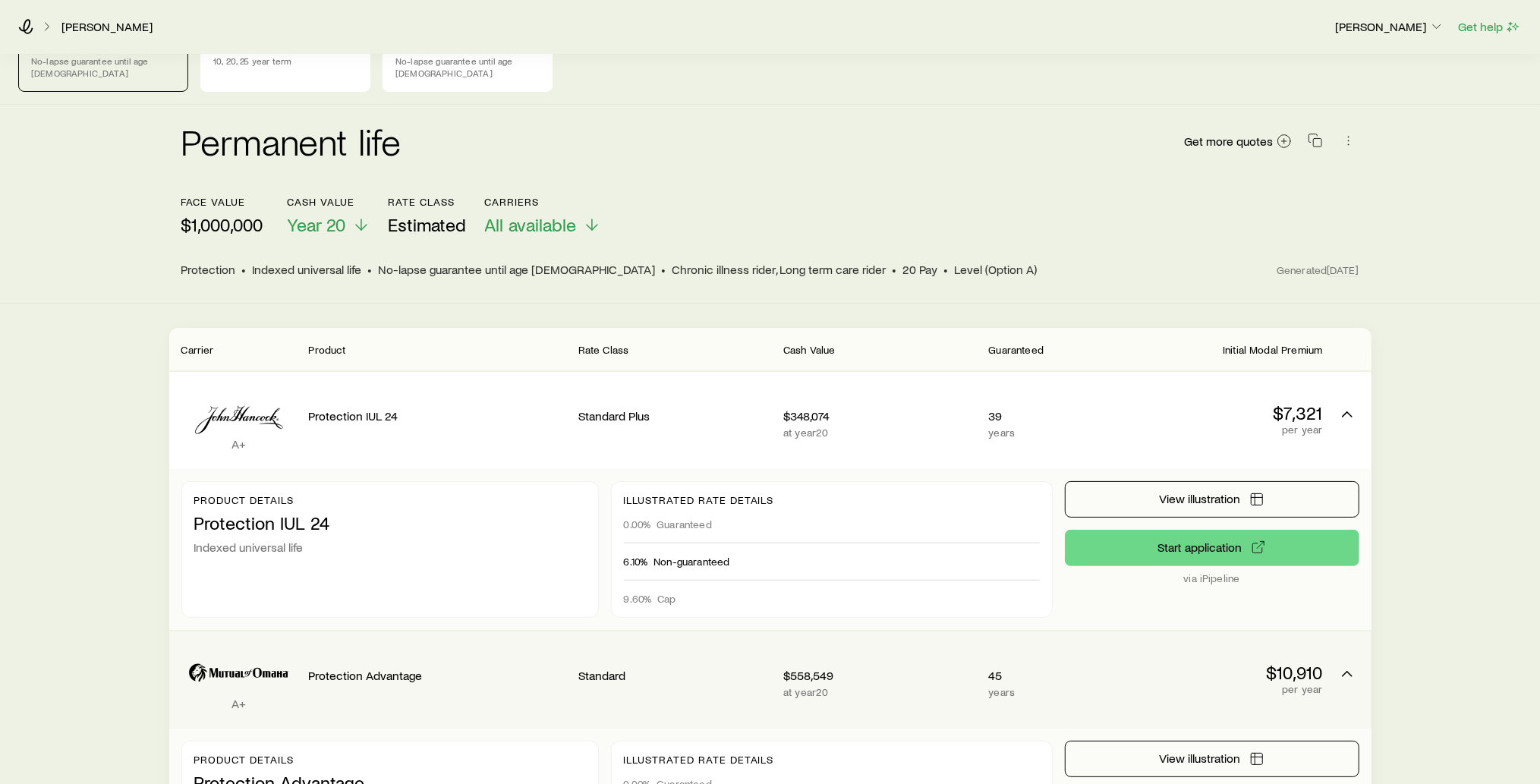
scroll to position [51, 0]
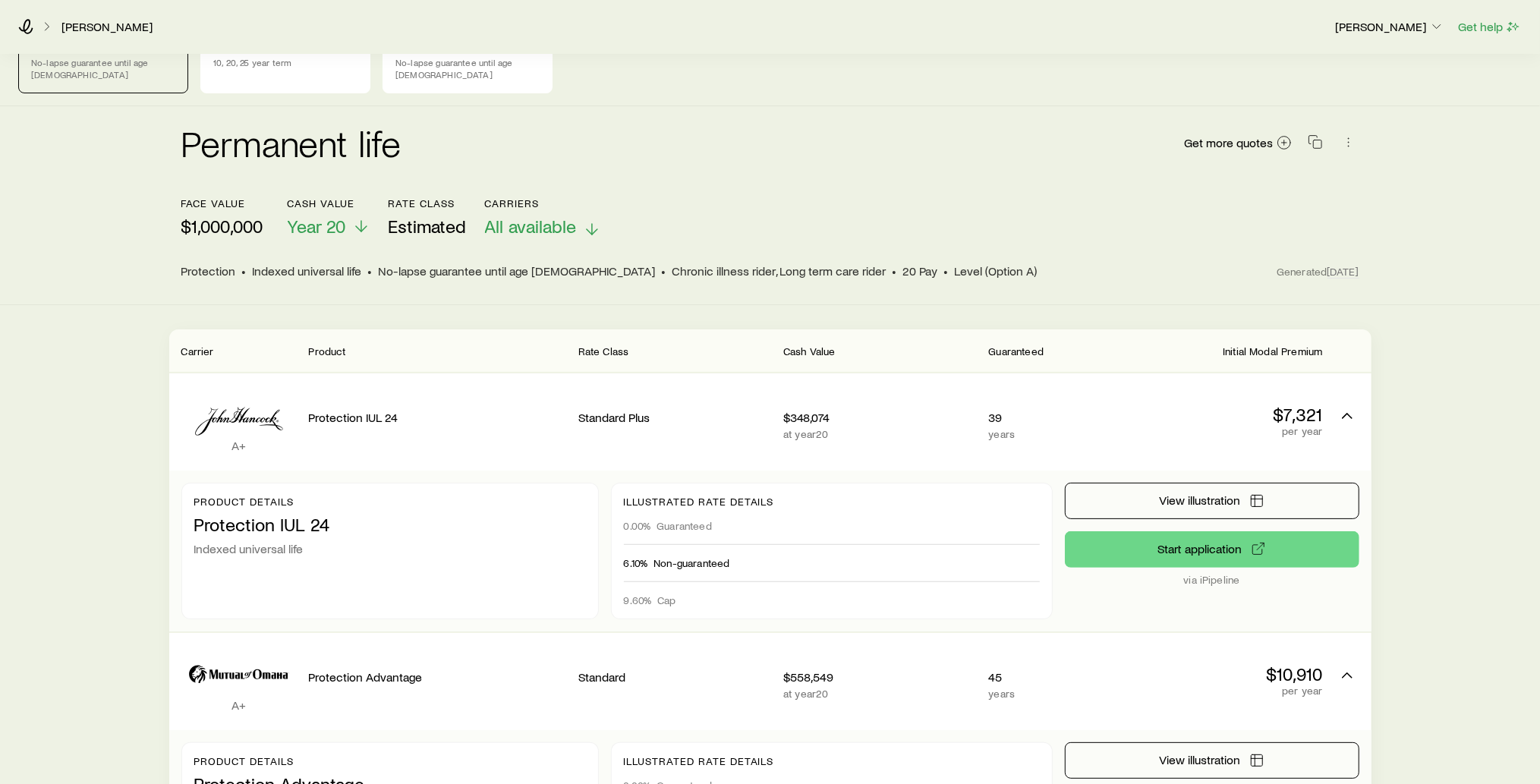
click at [593, 220] on icon at bounding box center [592, 229] width 18 height 18
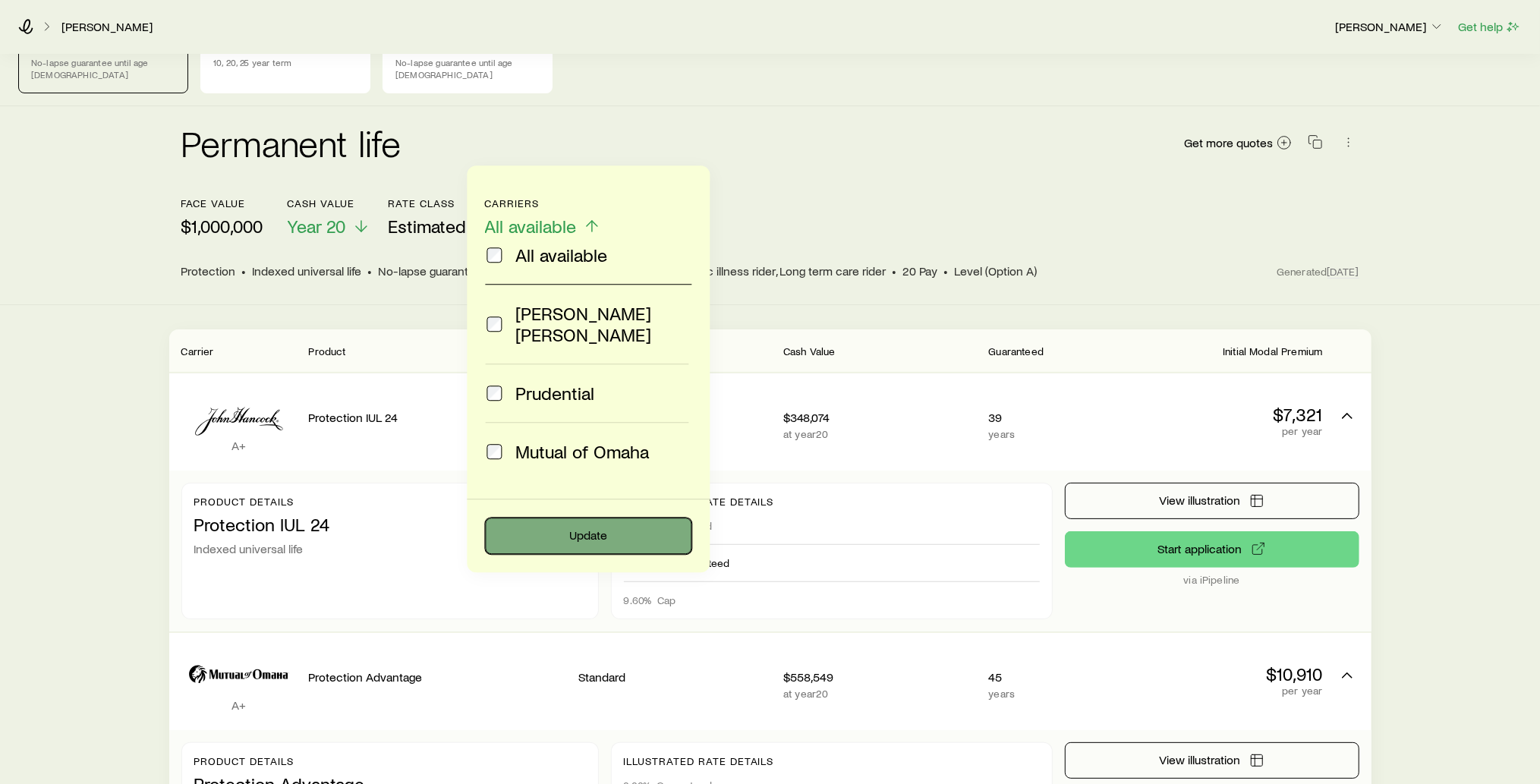
click at [590, 517] on button "Update" at bounding box center [588, 535] width 206 height 36
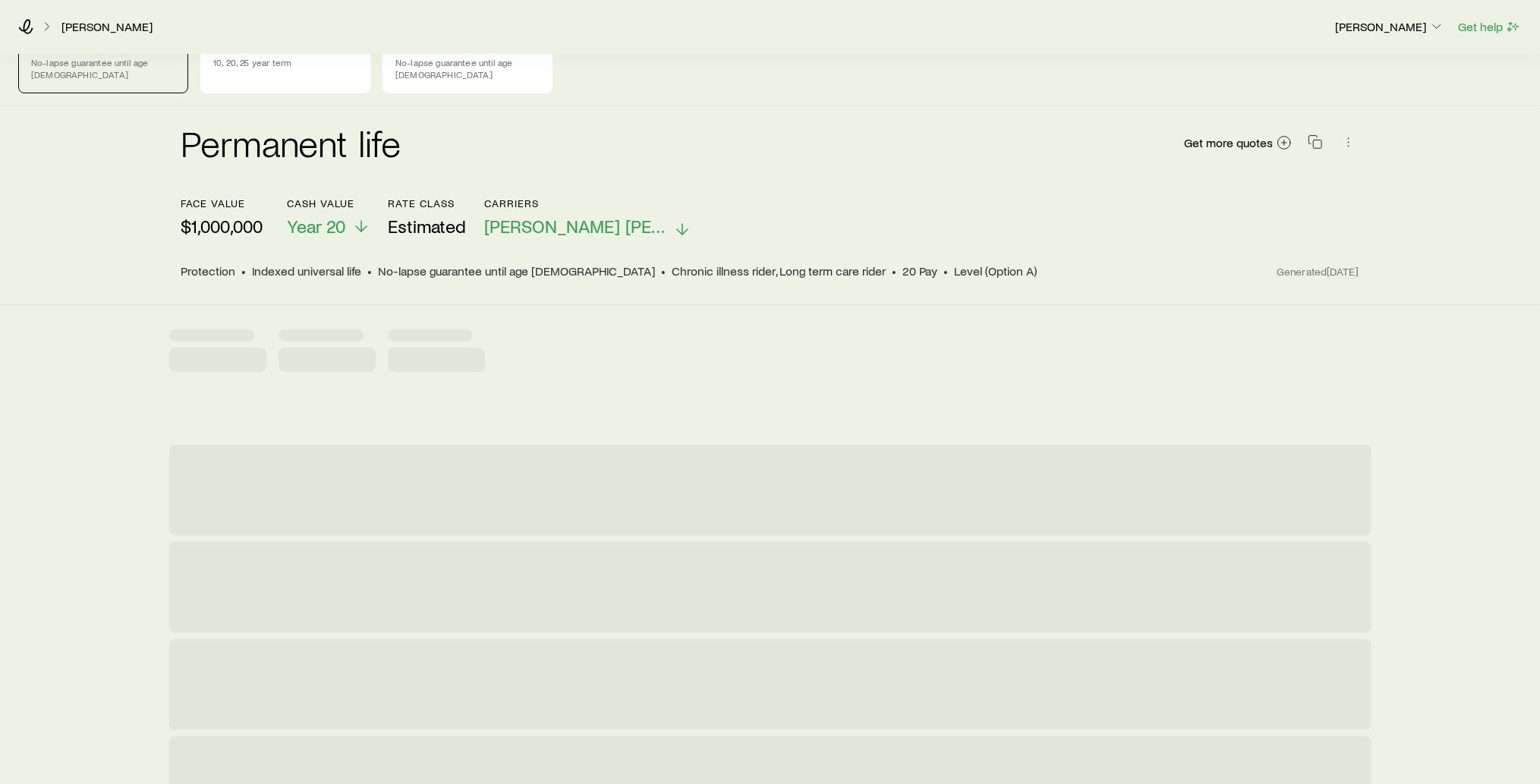
scroll to position [0, 0]
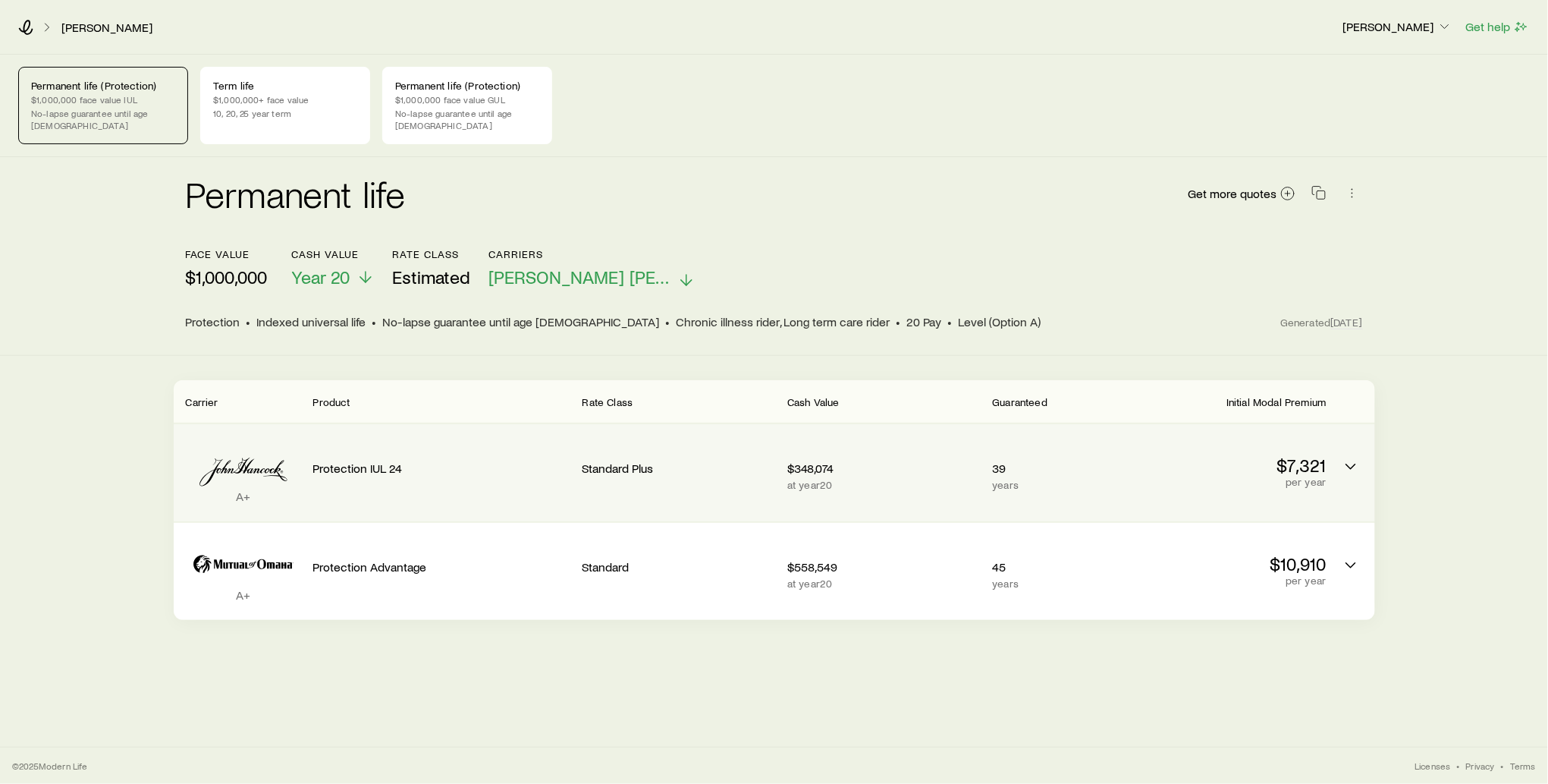
click at [1103, 479] on p "years" at bounding box center [1057, 485] width 129 height 12
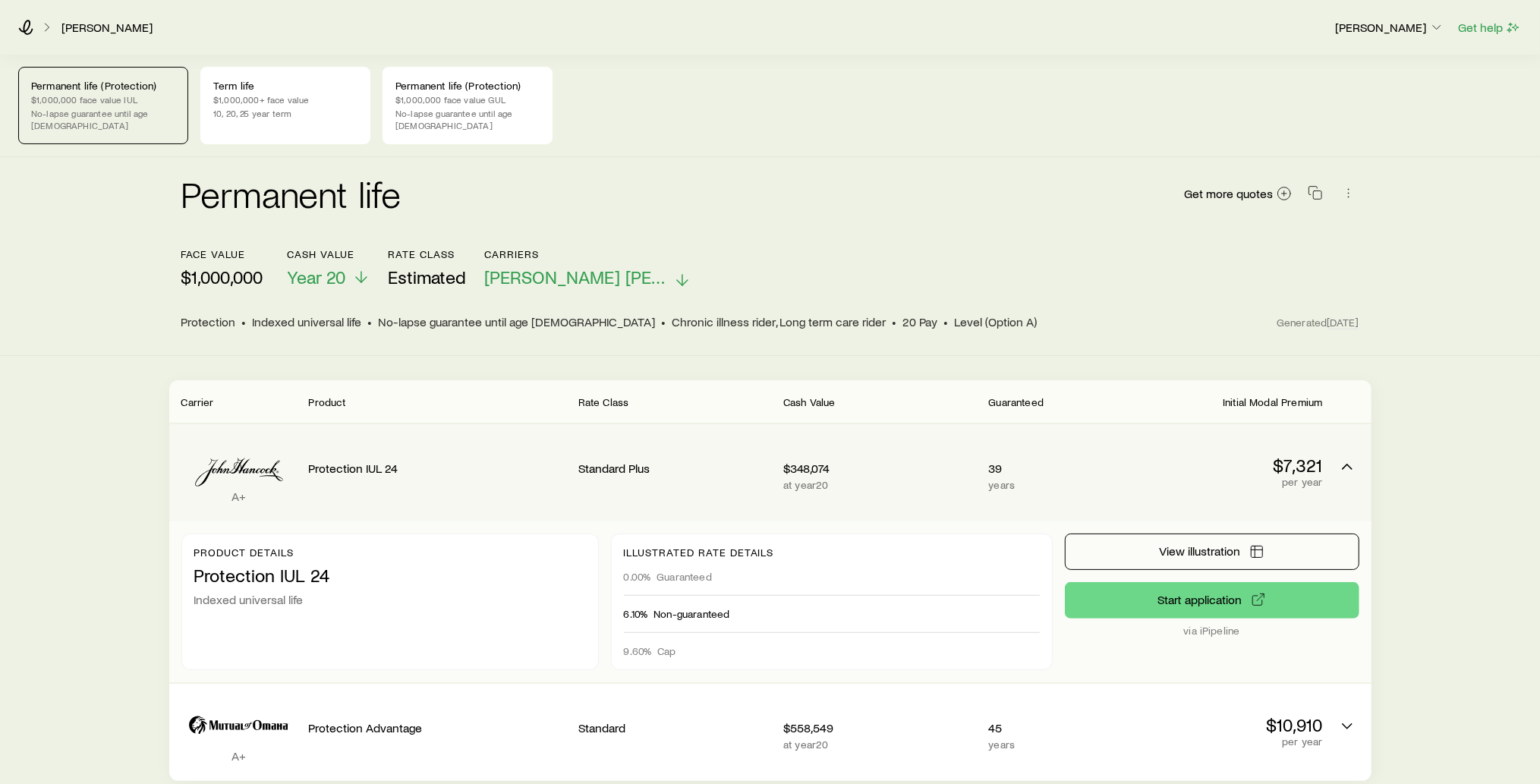
scroll to position [67, 0]
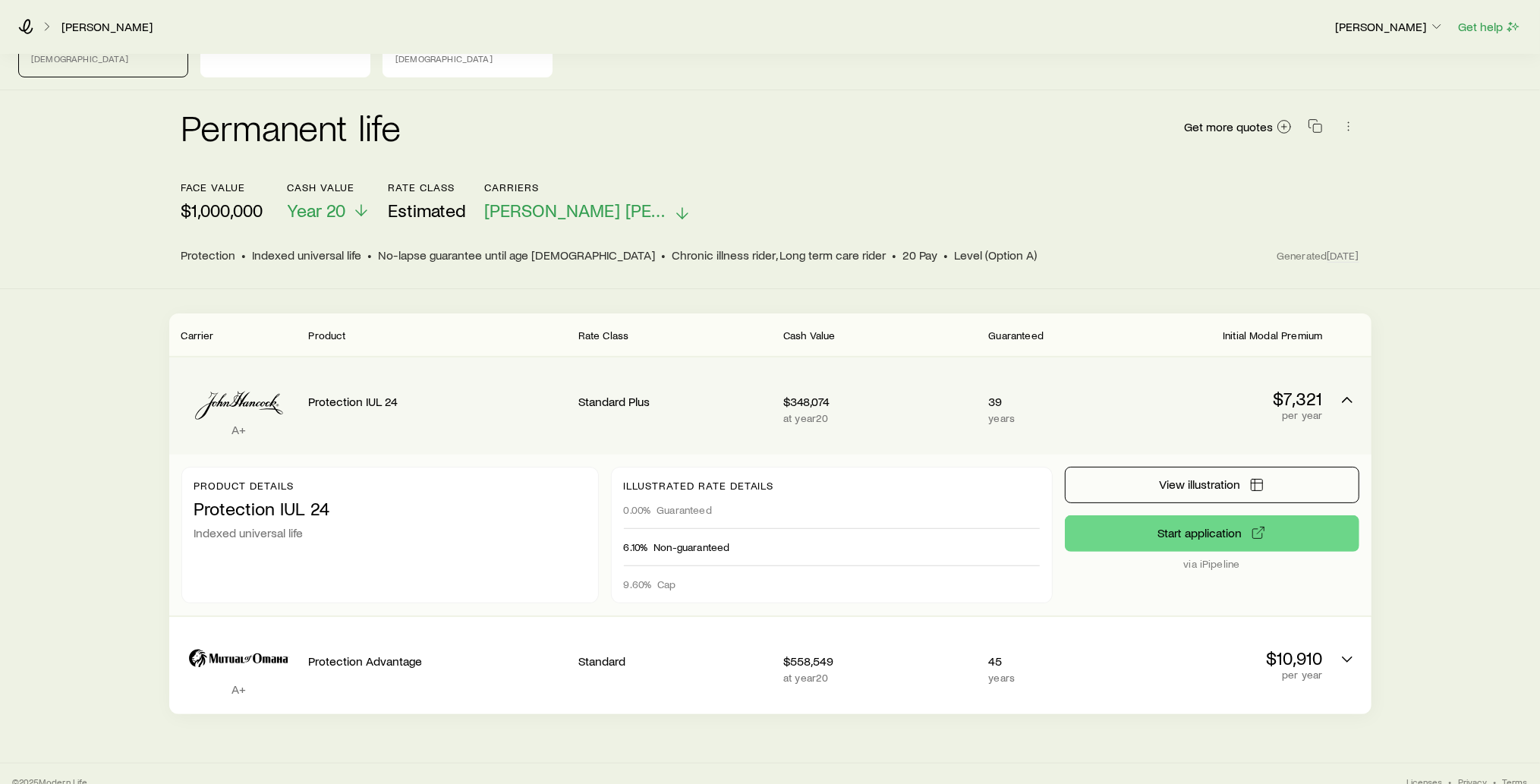
click at [922, 394] on p "$348,074" at bounding box center [880, 402] width 193 height 15
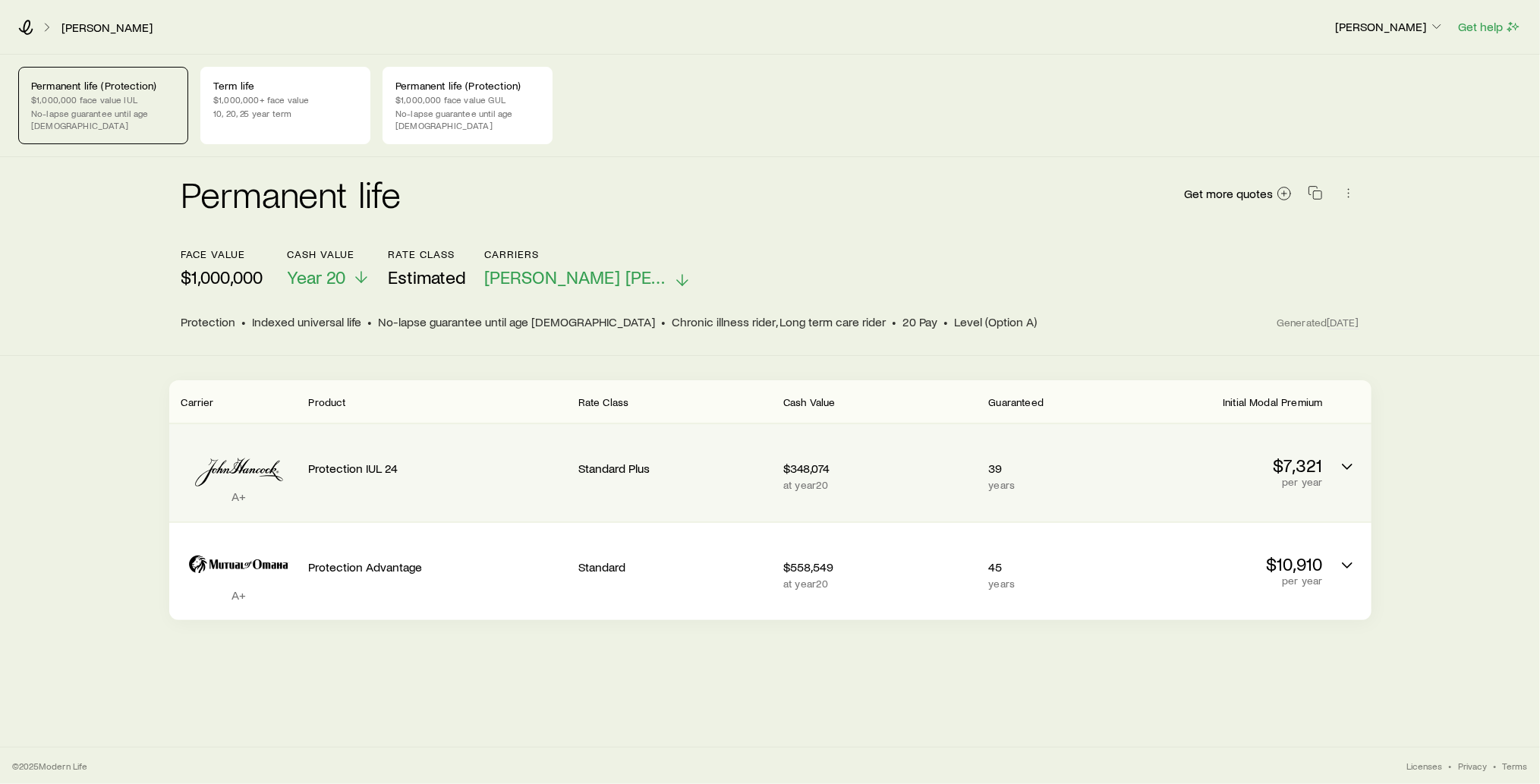
scroll to position [0, 0]
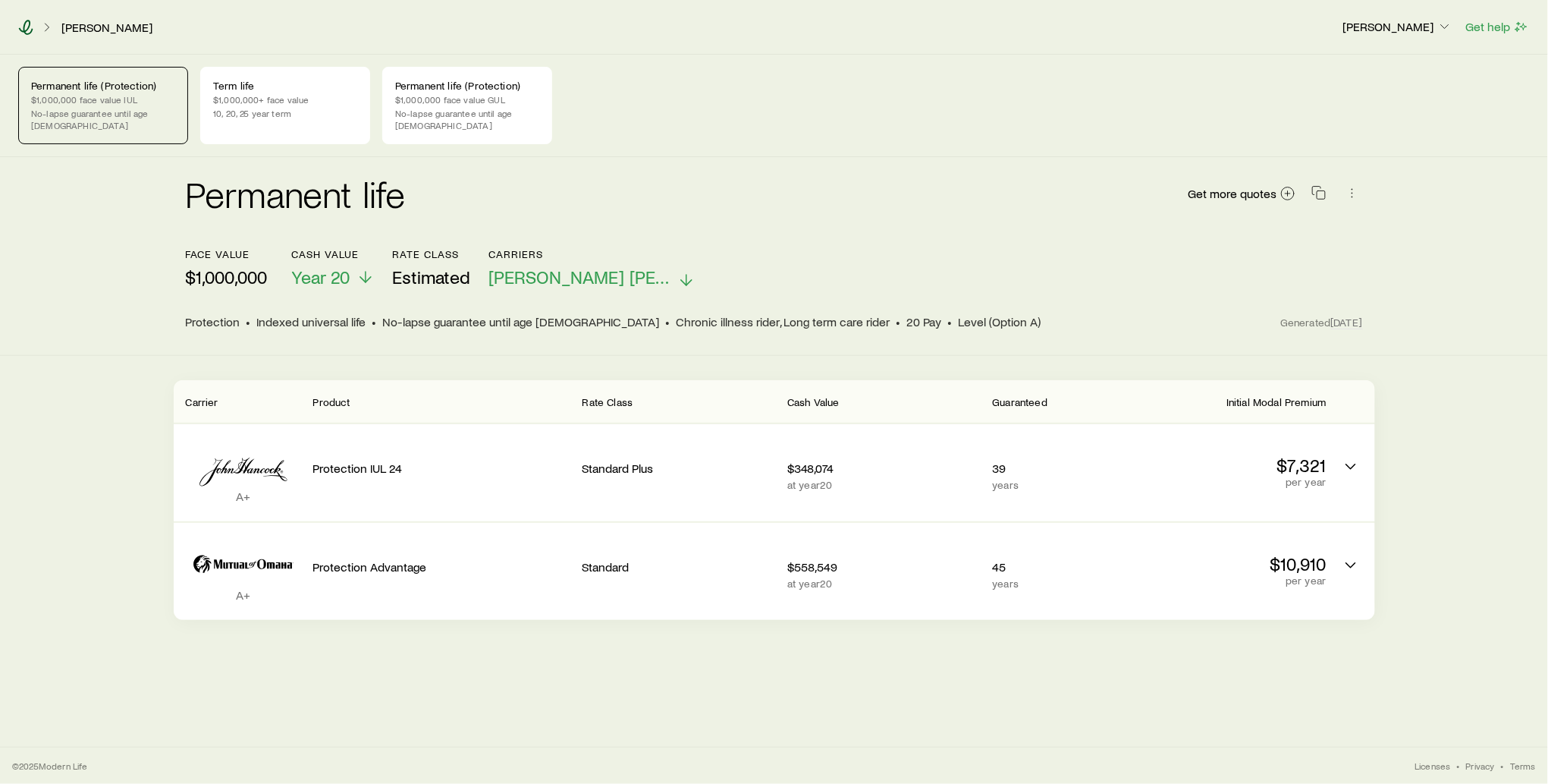
click at [28, 25] on icon at bounding box center [26, 28] width 15 height 15
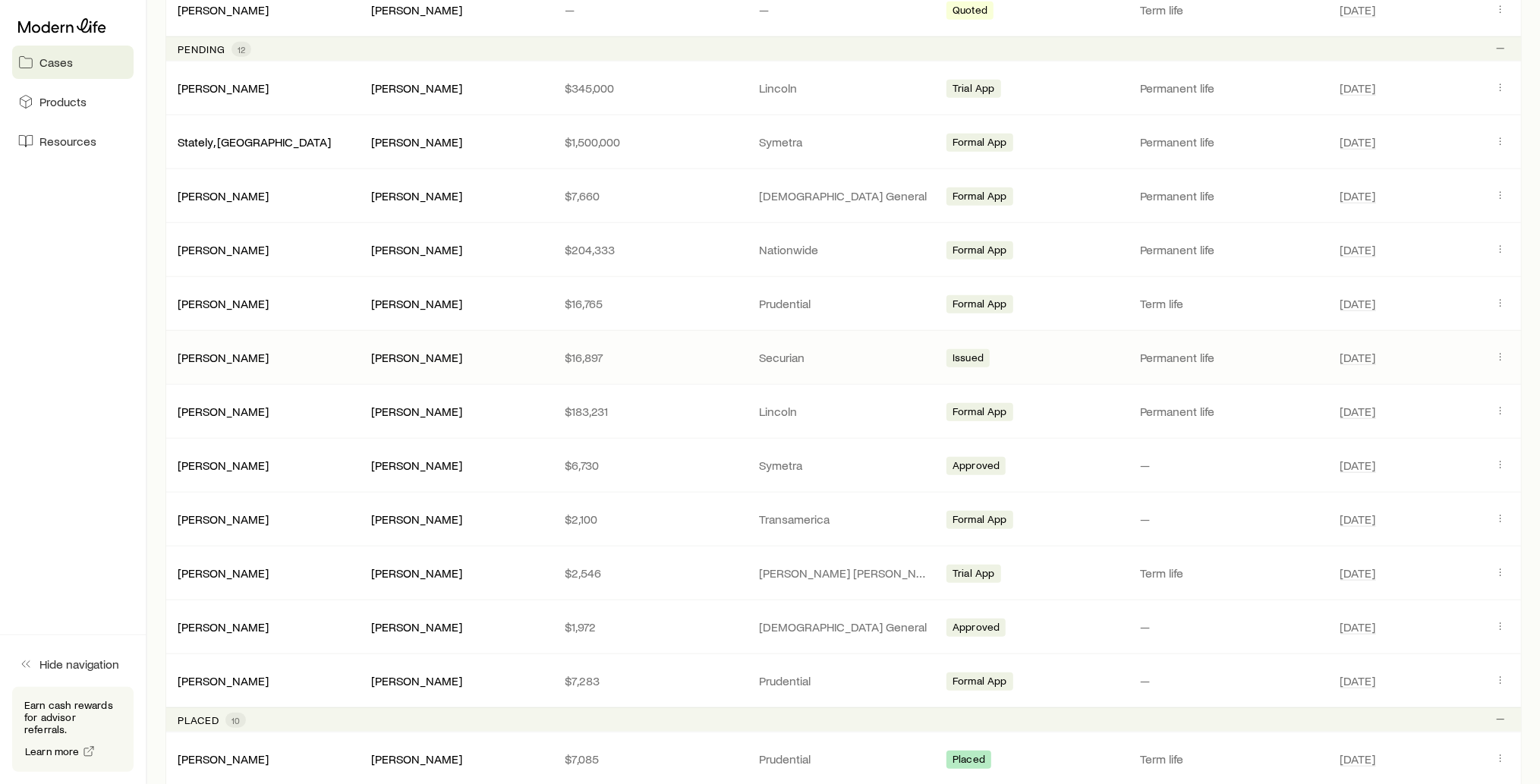
scroll to position [908, 0]
click at [224, 566] on link "[PERSON_NAME]" at bounding box center [223, 570] width 91 height 14
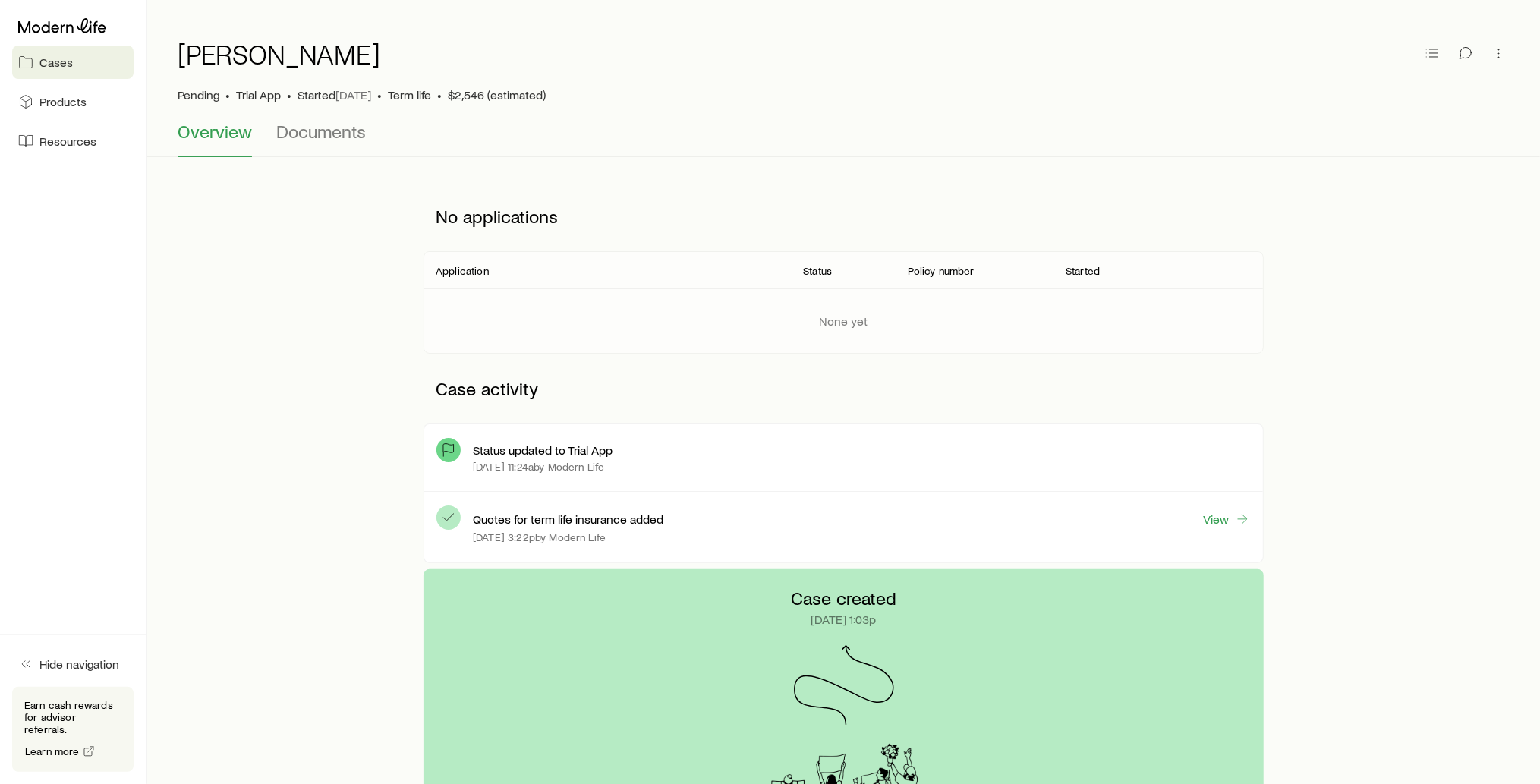
scroll to position [34, 0]
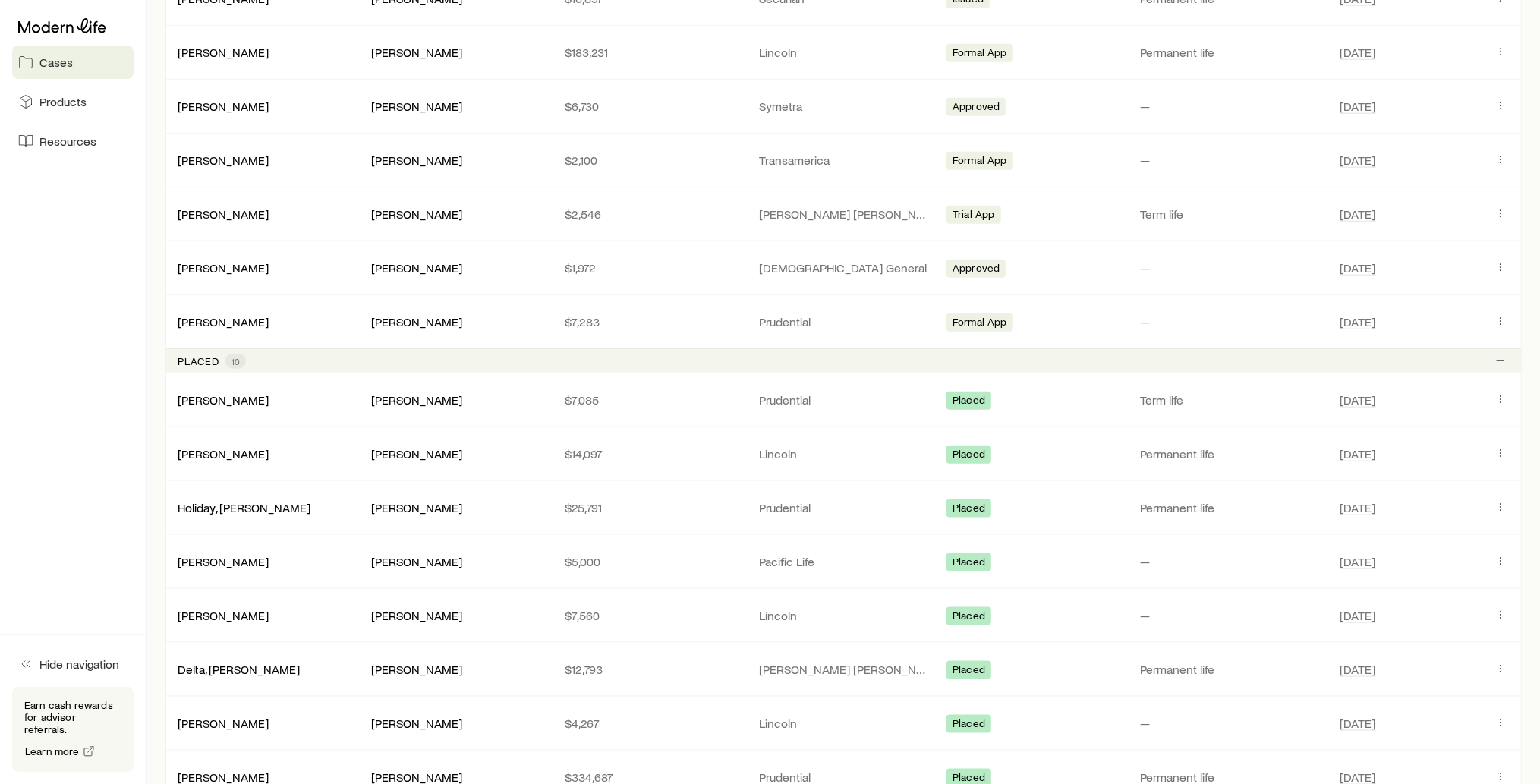
scroll to position [1267, 0]
click at [238, 444] on link "[PERSON_NAME]" at bounding box center [223, 451] width 91 height 14
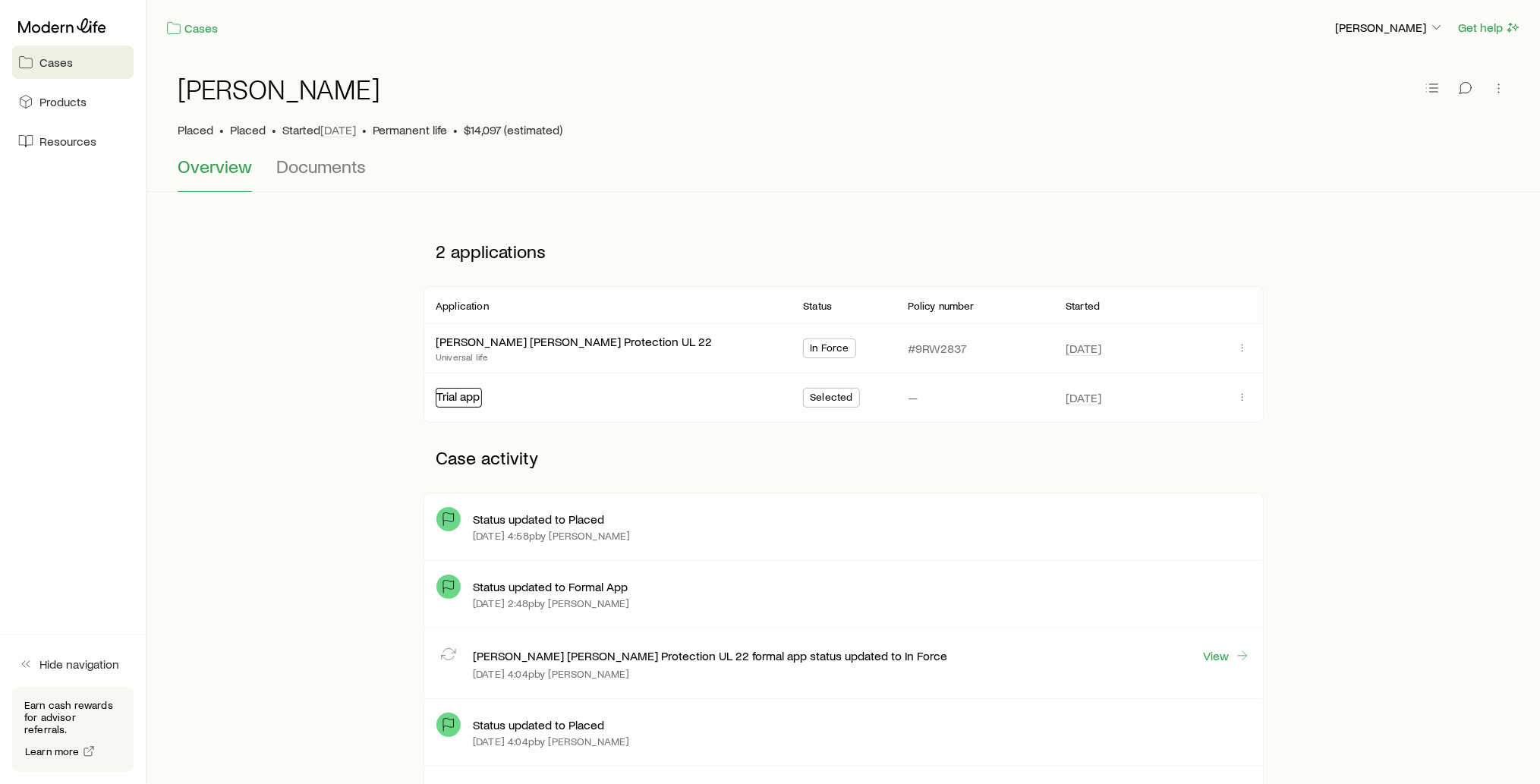
click at [460, 398] on link "Trial app" at bounding box center [457, 395] width 43 height 14
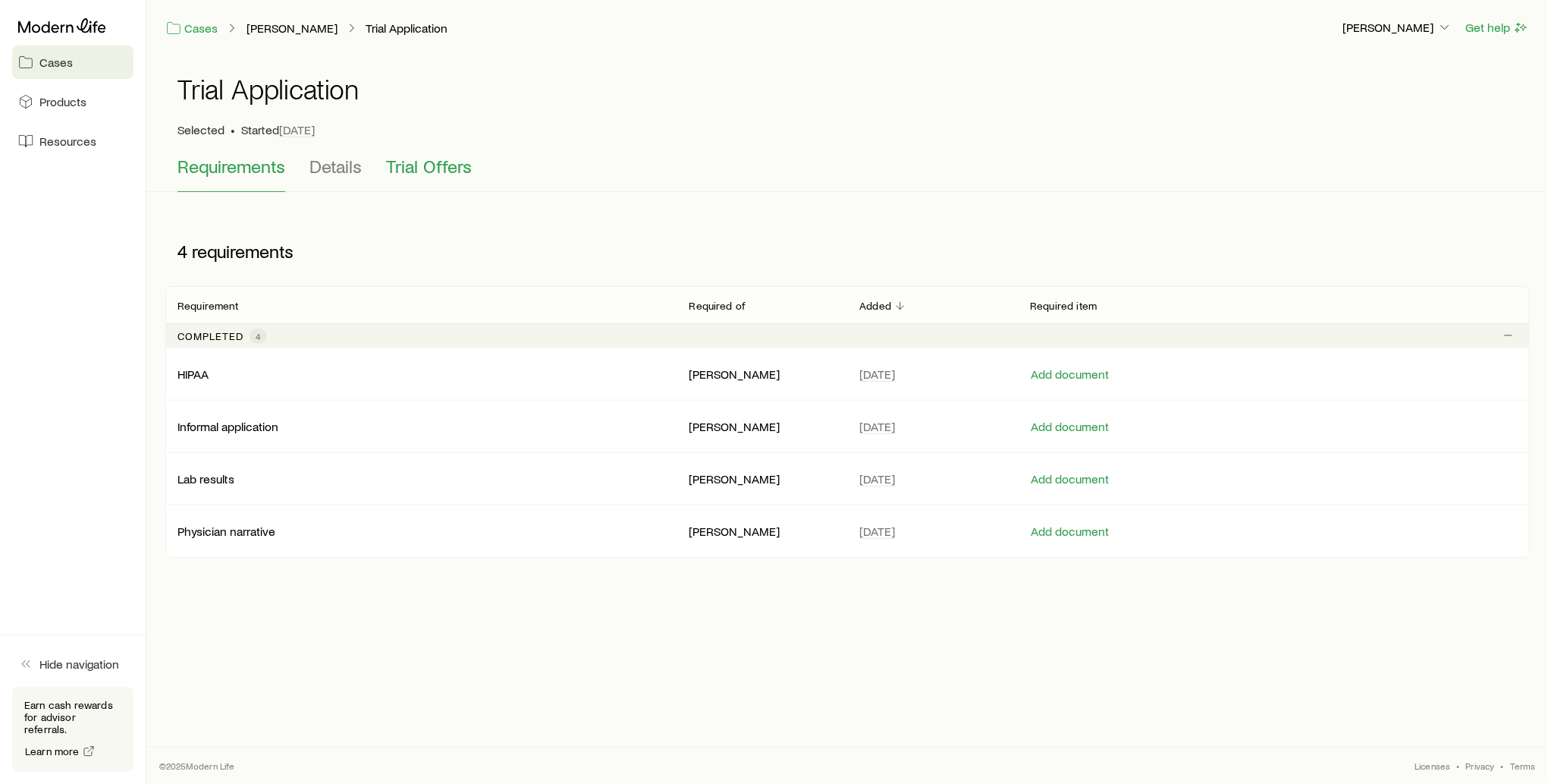
click at [433, 167] on span "Trial Offers" at bounding box center [429, 166] width 86 height 21
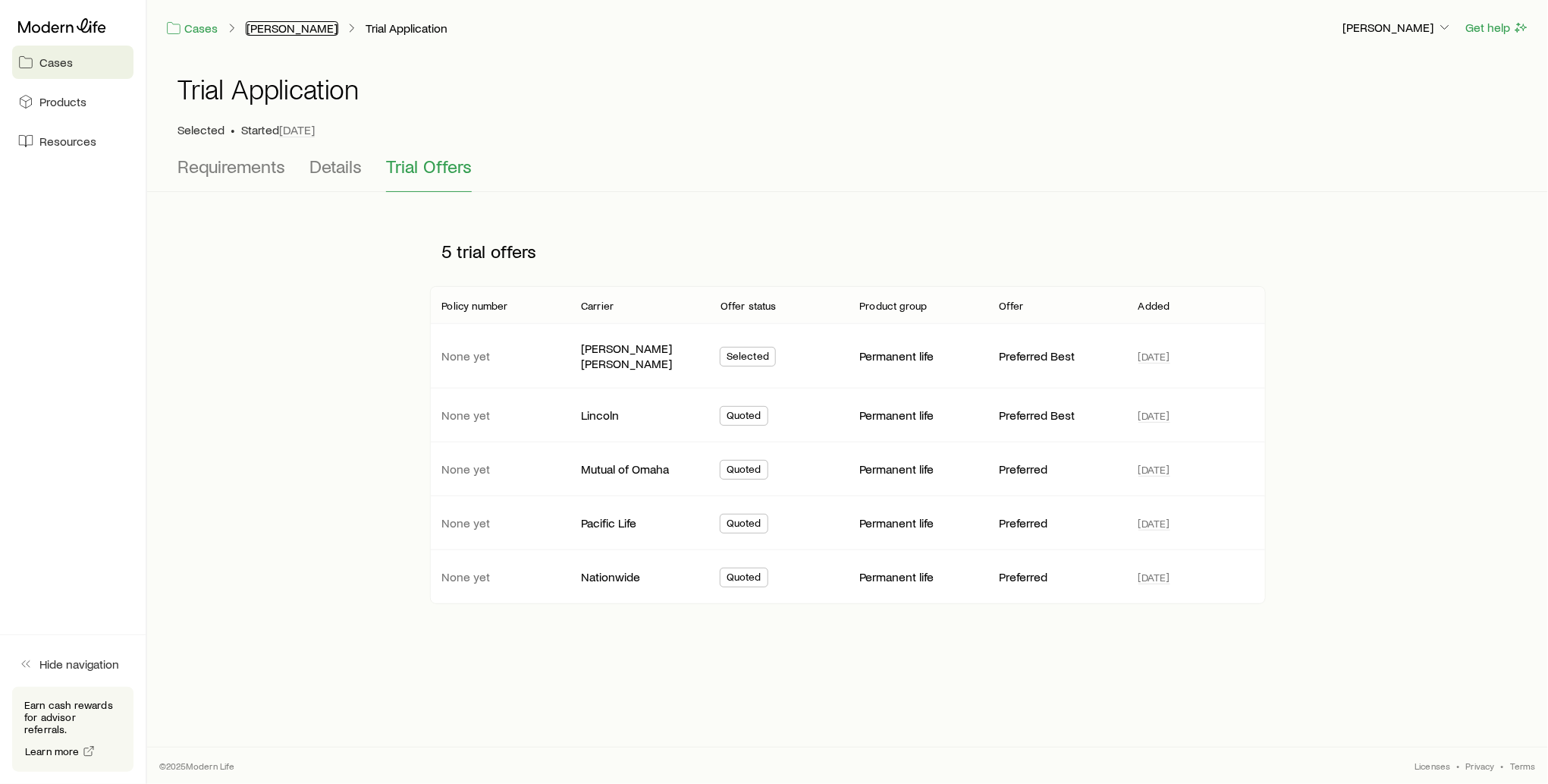
click at [306, 25] on link "[PERSON_NAME]" at bounding box center [292, 28] width 93 height 14
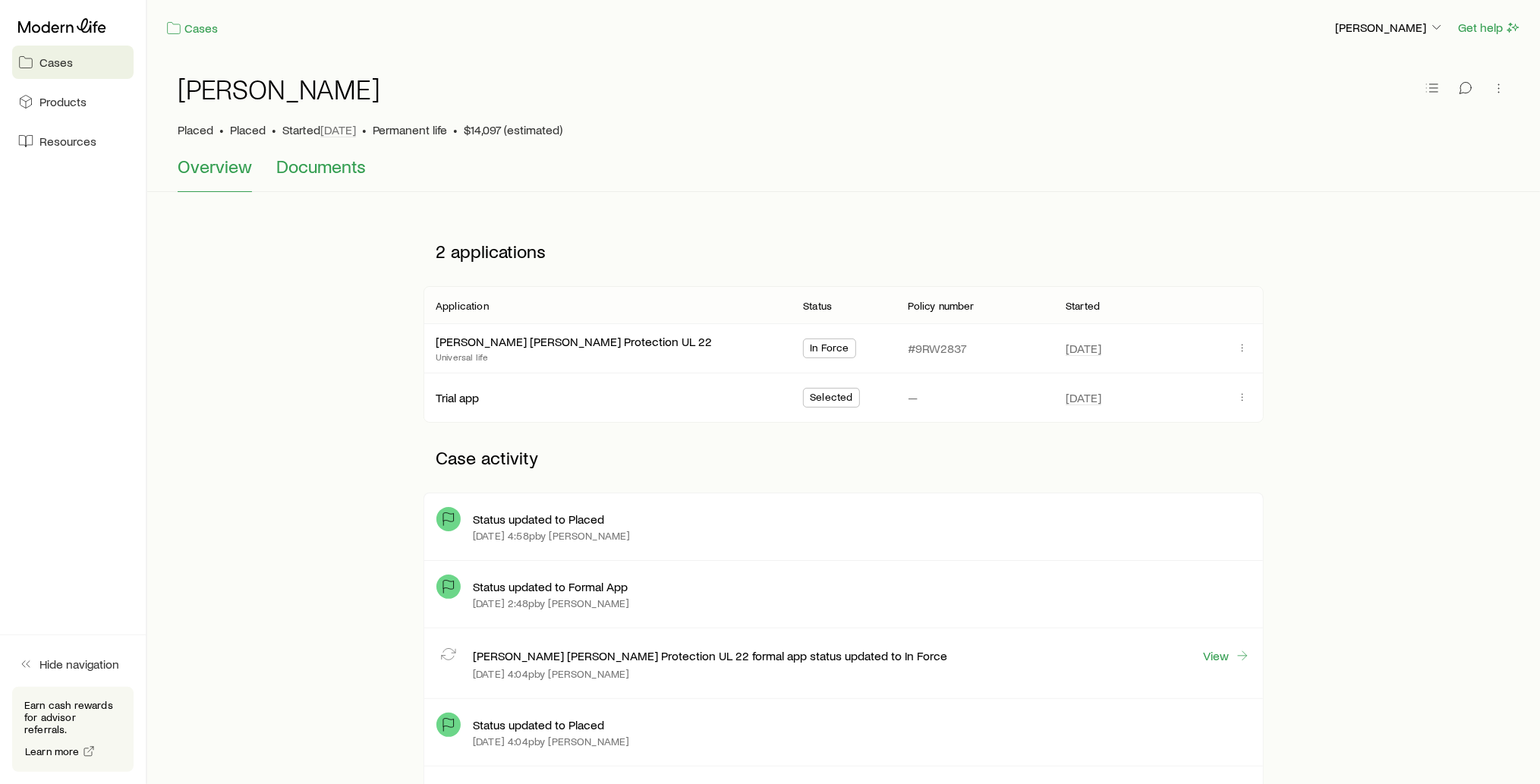
click at [321, 172] on span "Documents" at bounding box center [322, 166] width 90 height 21
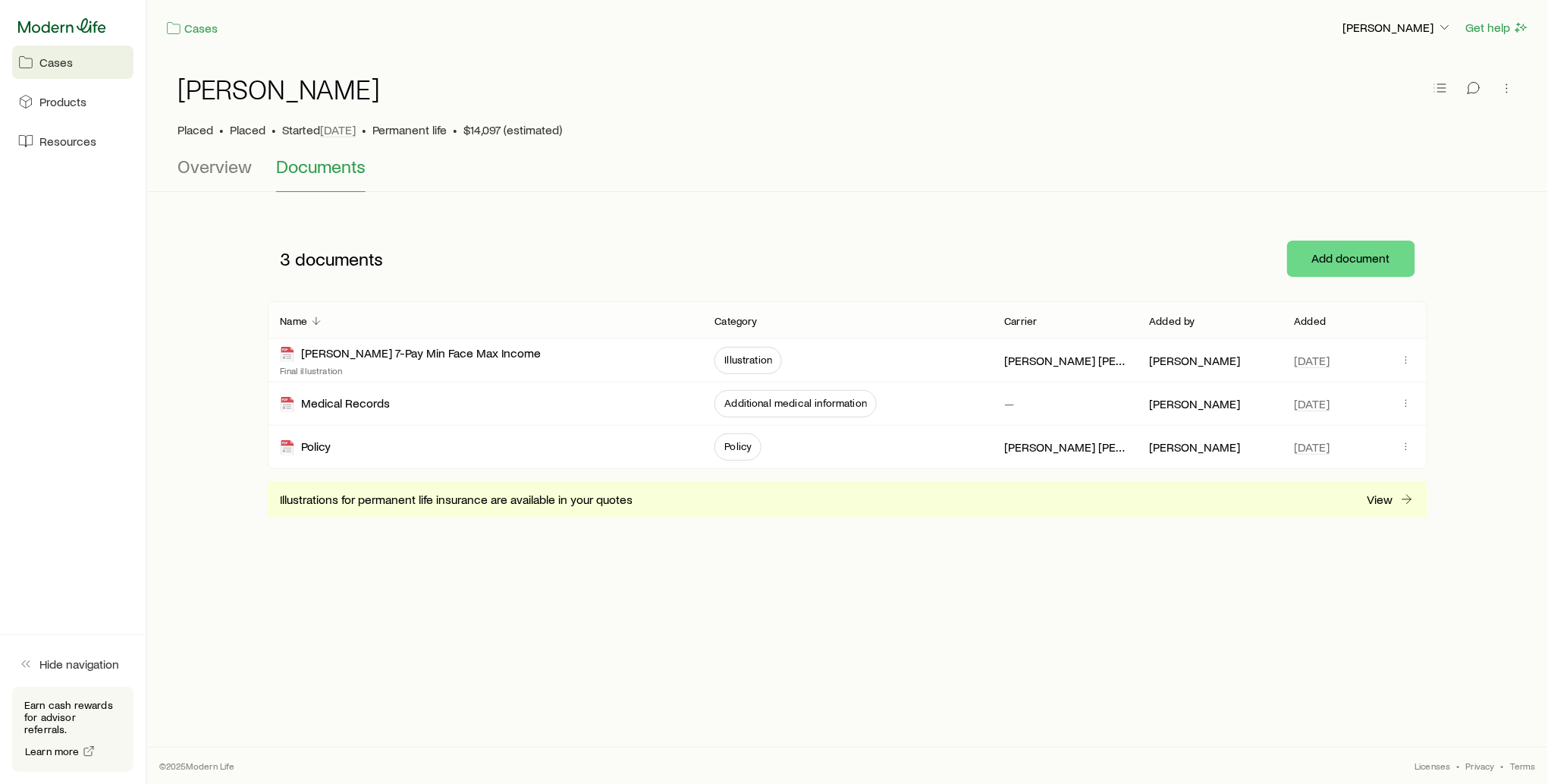
click at [63, 29] on icon at bounding box center [62, 26] width 88 height 15
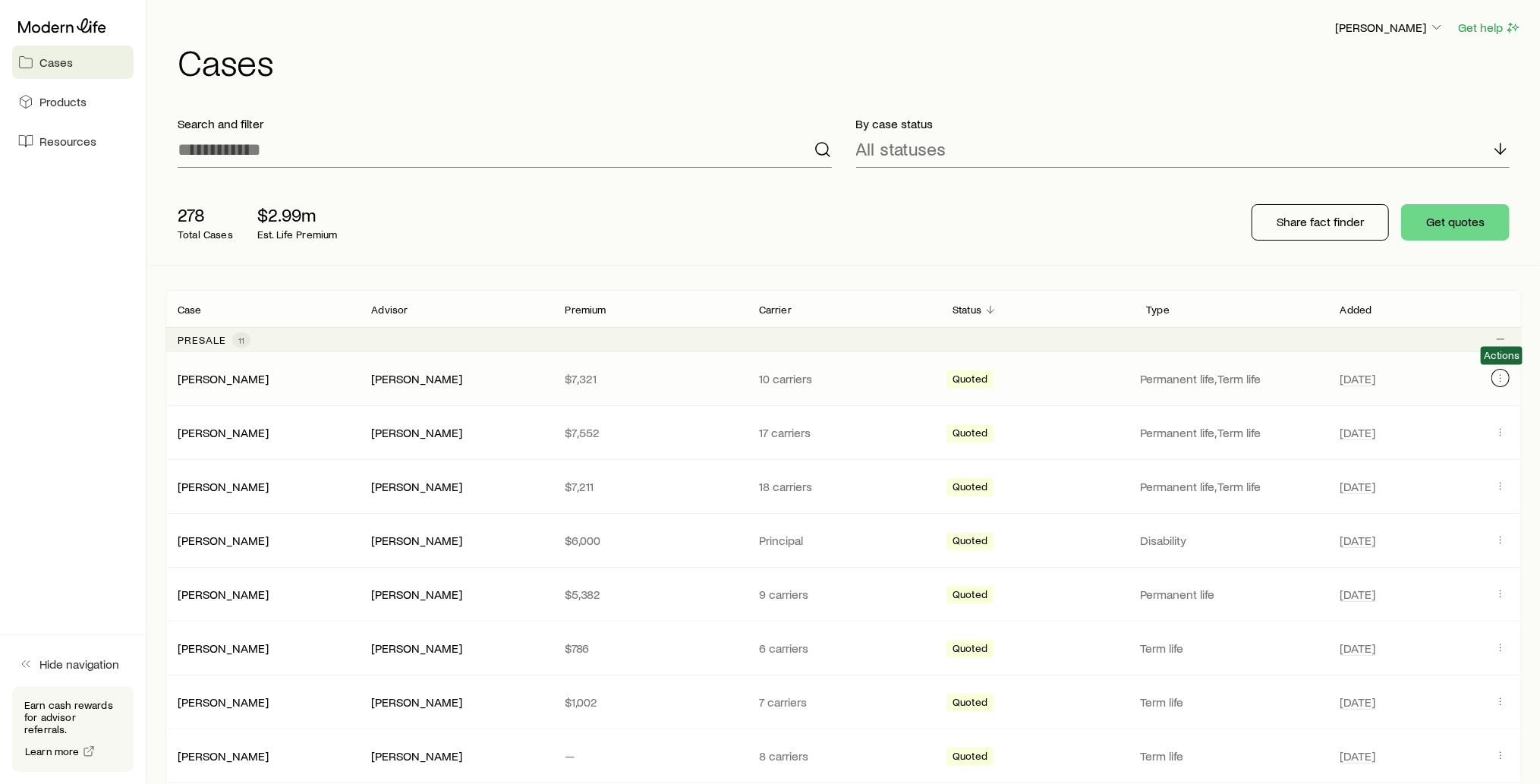
click at [1498, 376] on icon "Client cases" at bounding box center [1500, 378] width 12 height 12
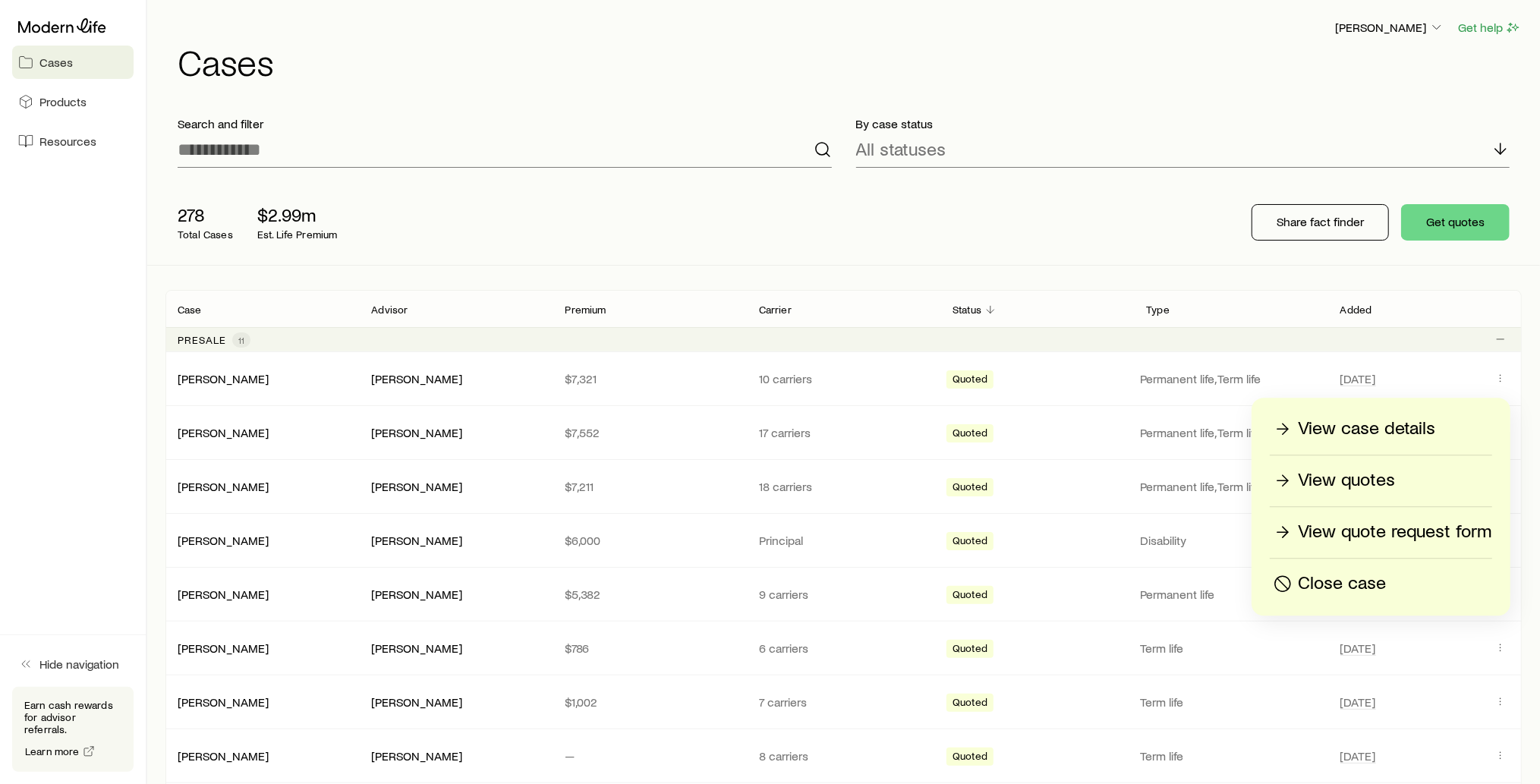
click at [1372, 585] on p "Close case" at bounding box center [1342, 583] width 88 height 24
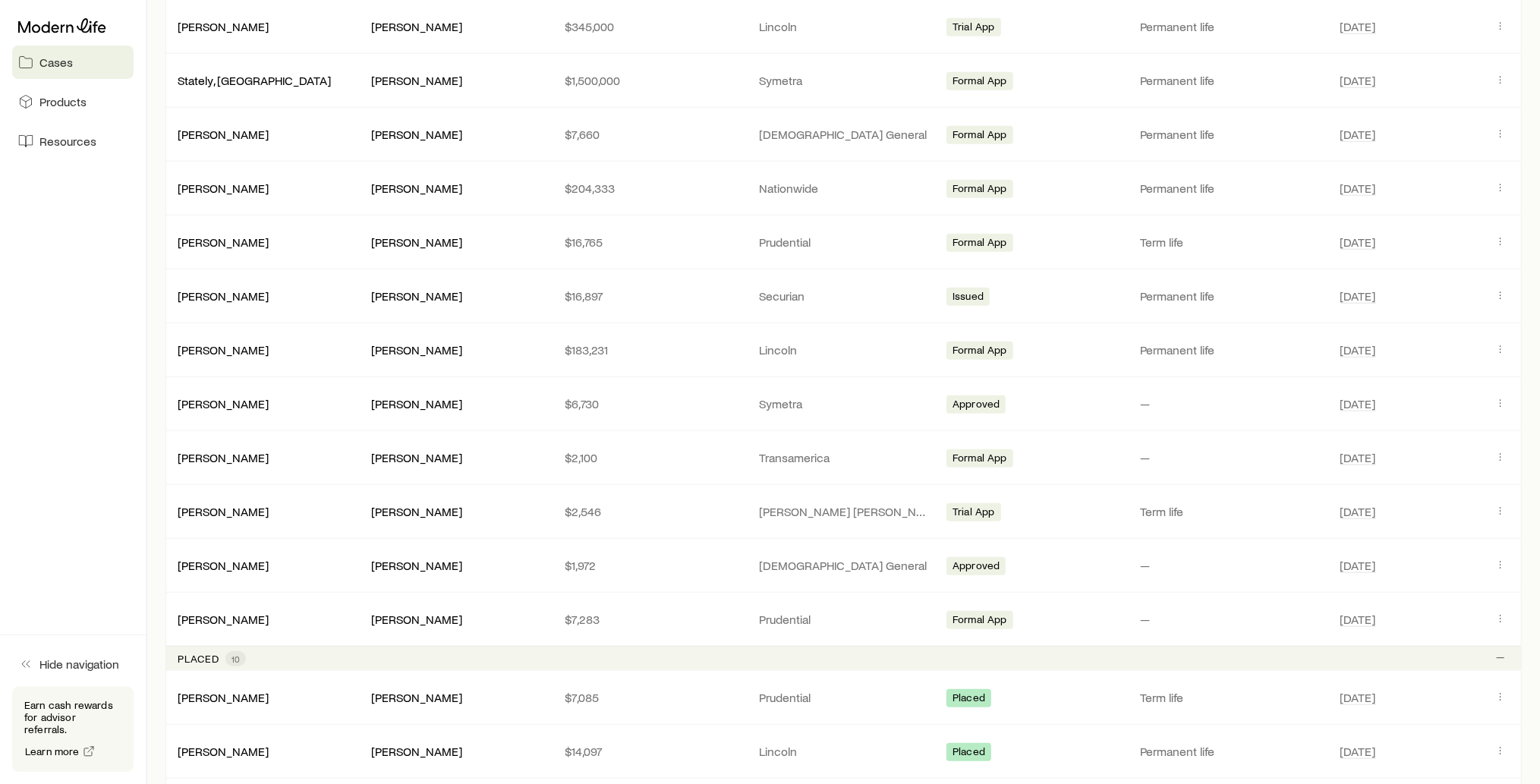
scroll to position [918, 0]
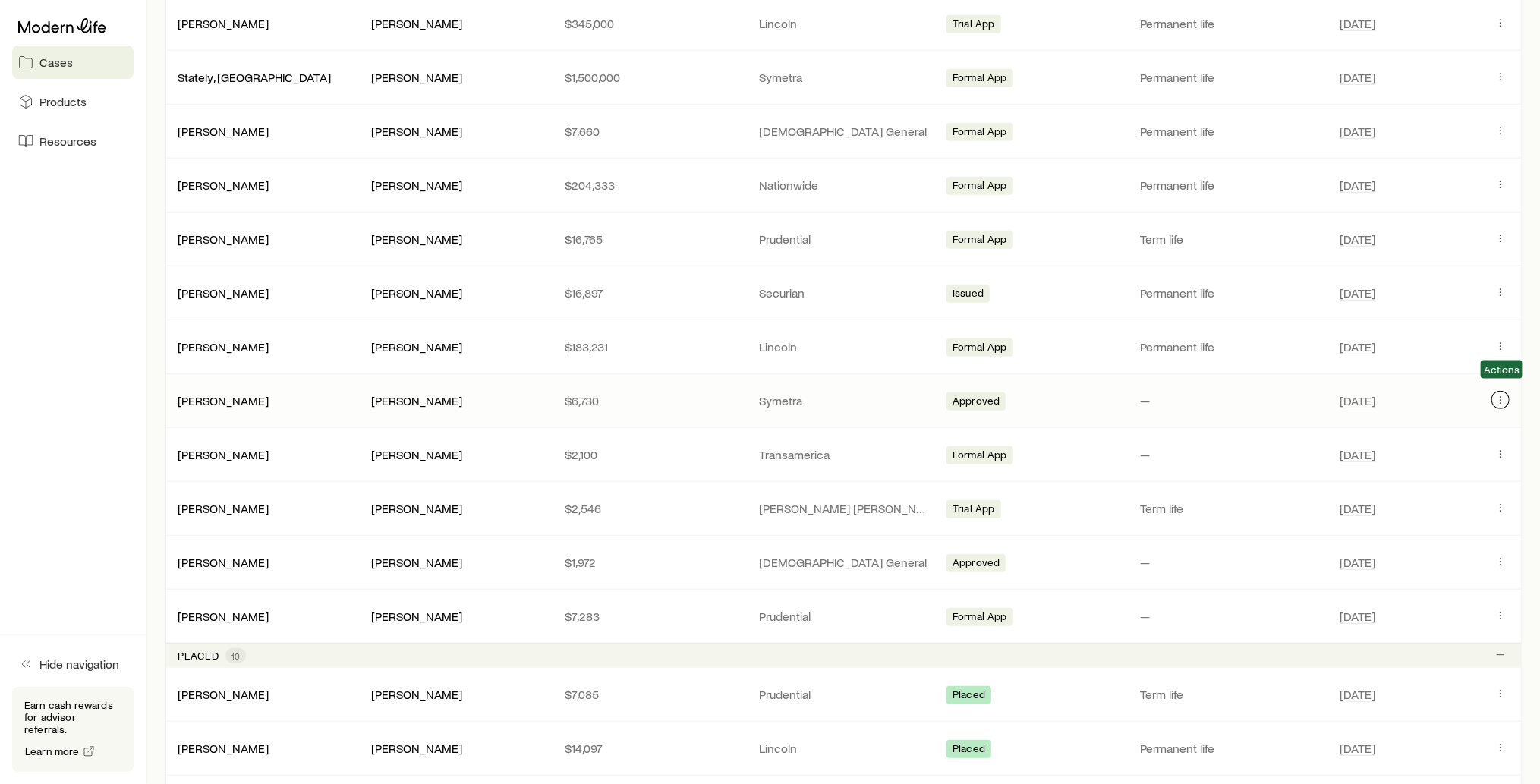
click at [1502, 394] on icon "Client cases" at bounding box center [1500, 400] width 12 height 12
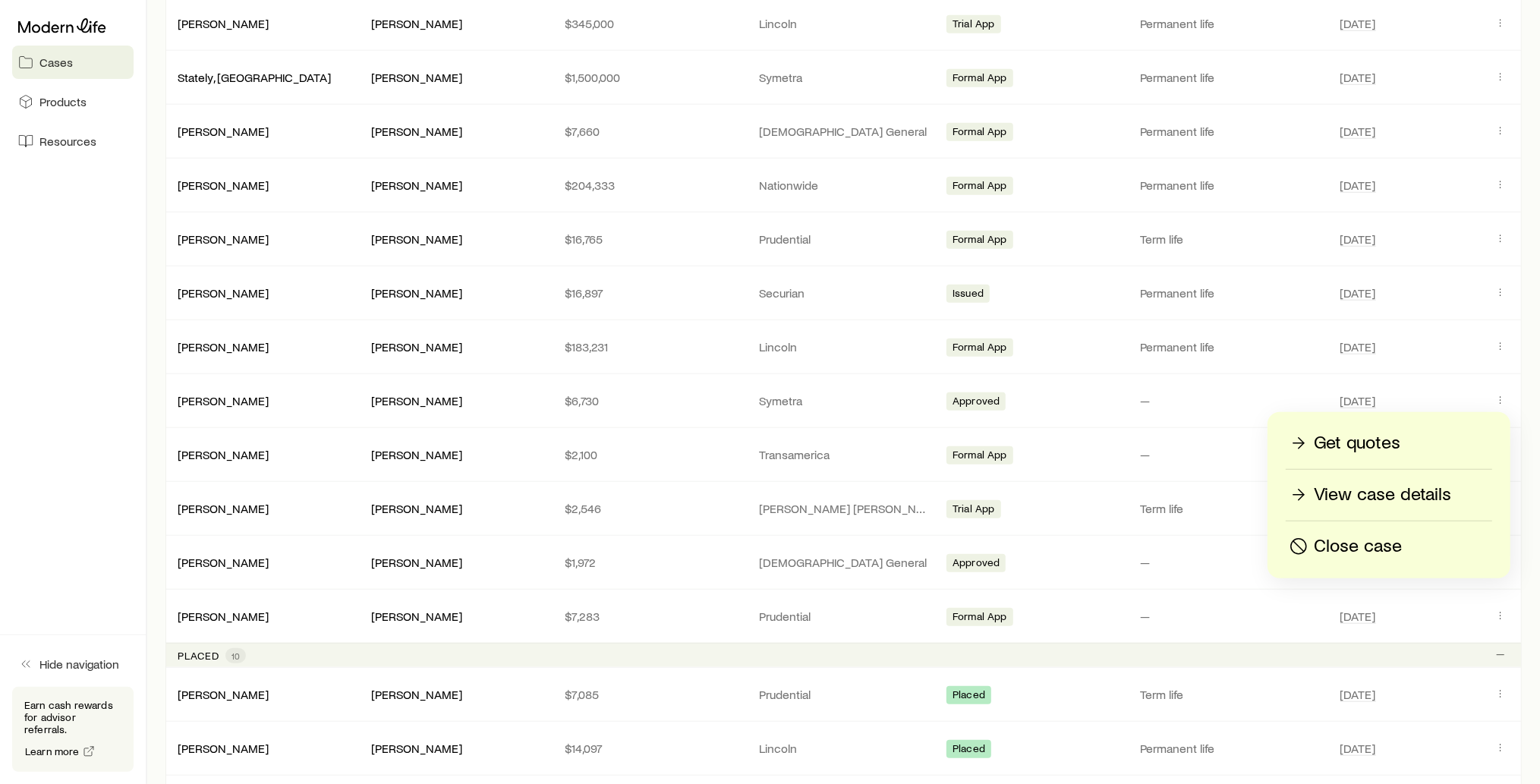
click at [1369, 547] on p "Close case" at bounding box center [1358, 546] width 88 height 24
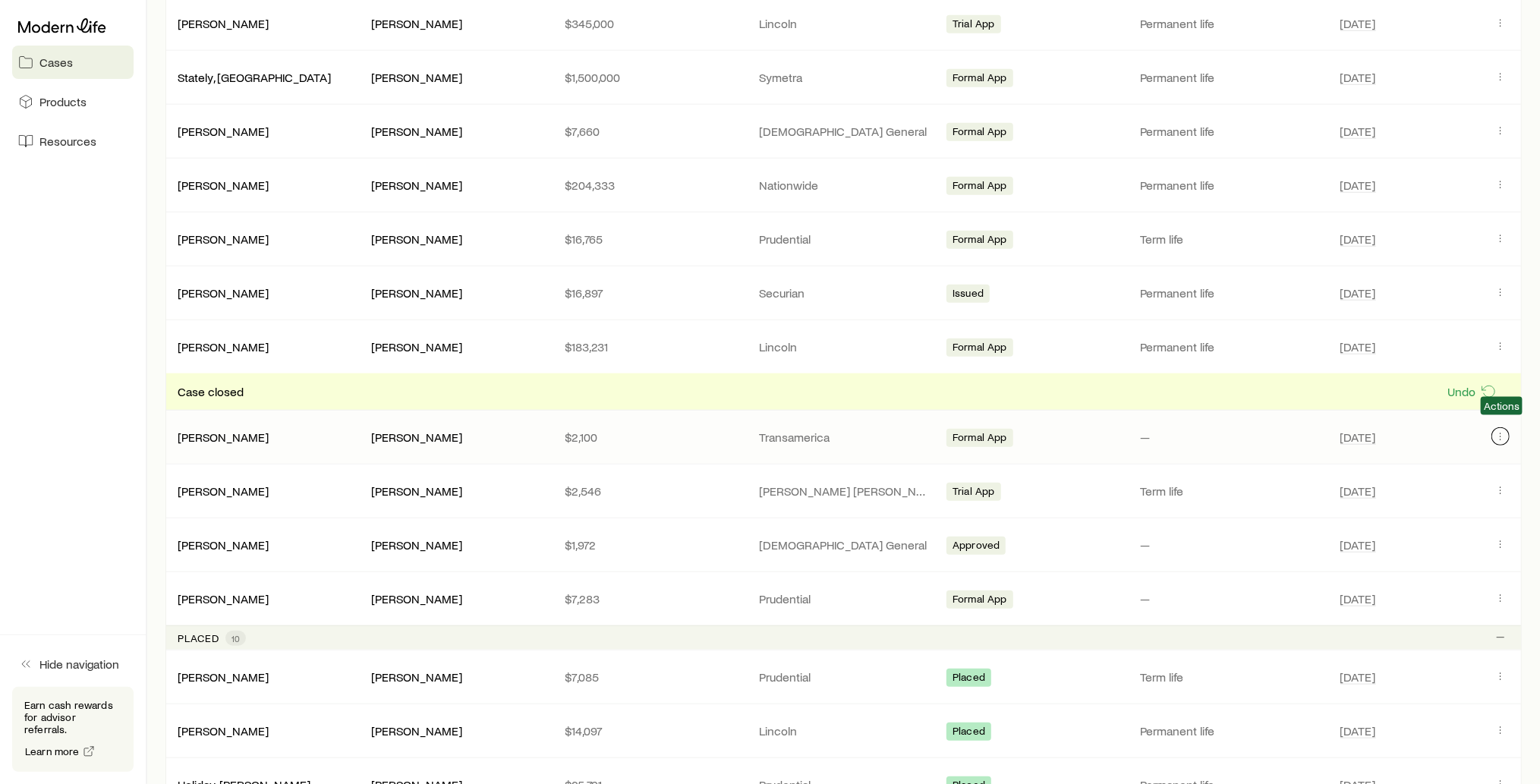
click at [1504, 430] on icon "Client cases" at bounding box center [1500, 436] width 12 height 12
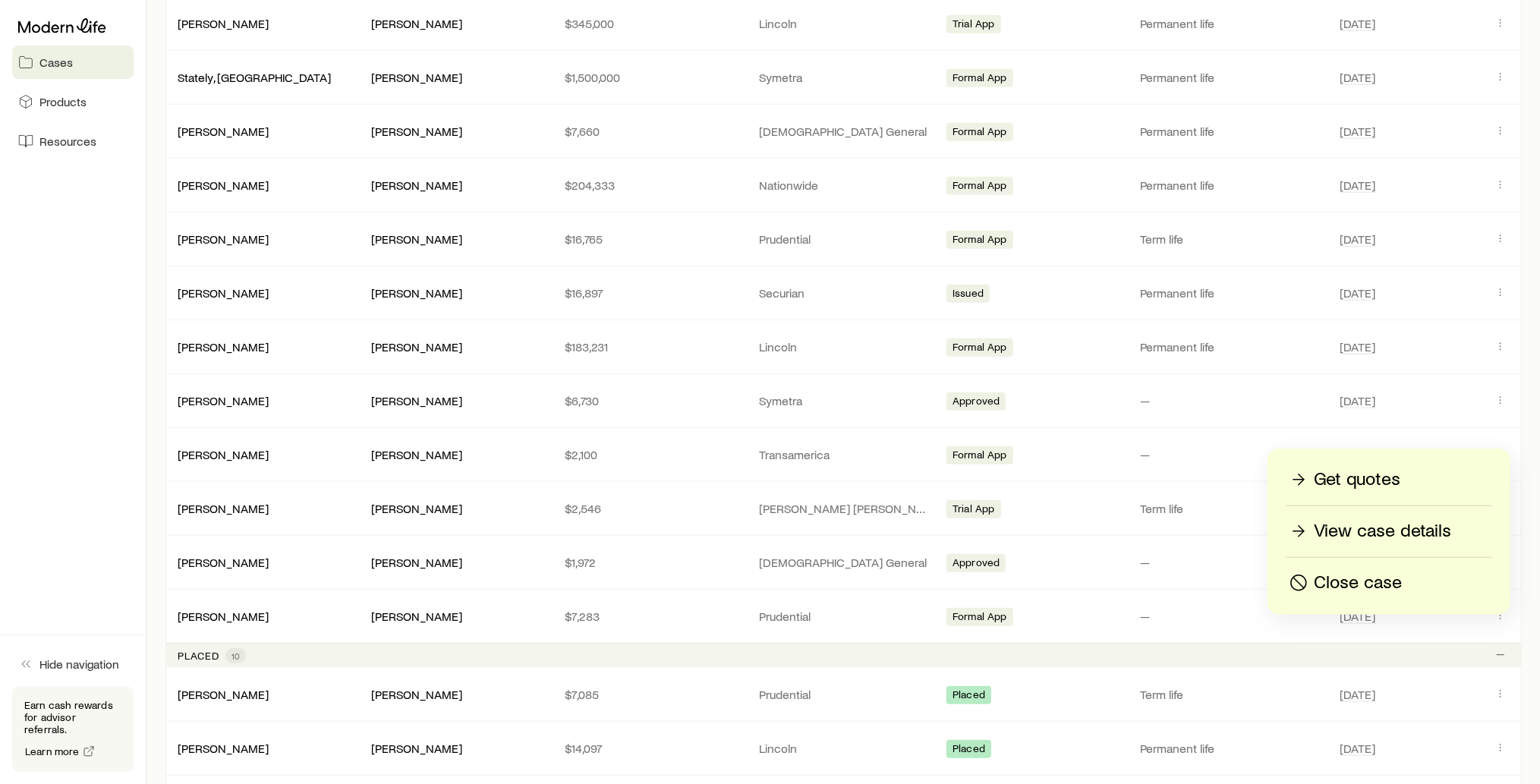
click at [1391, 584] on p "Close case" at bounding box center [1358, 582] width 88 height 24
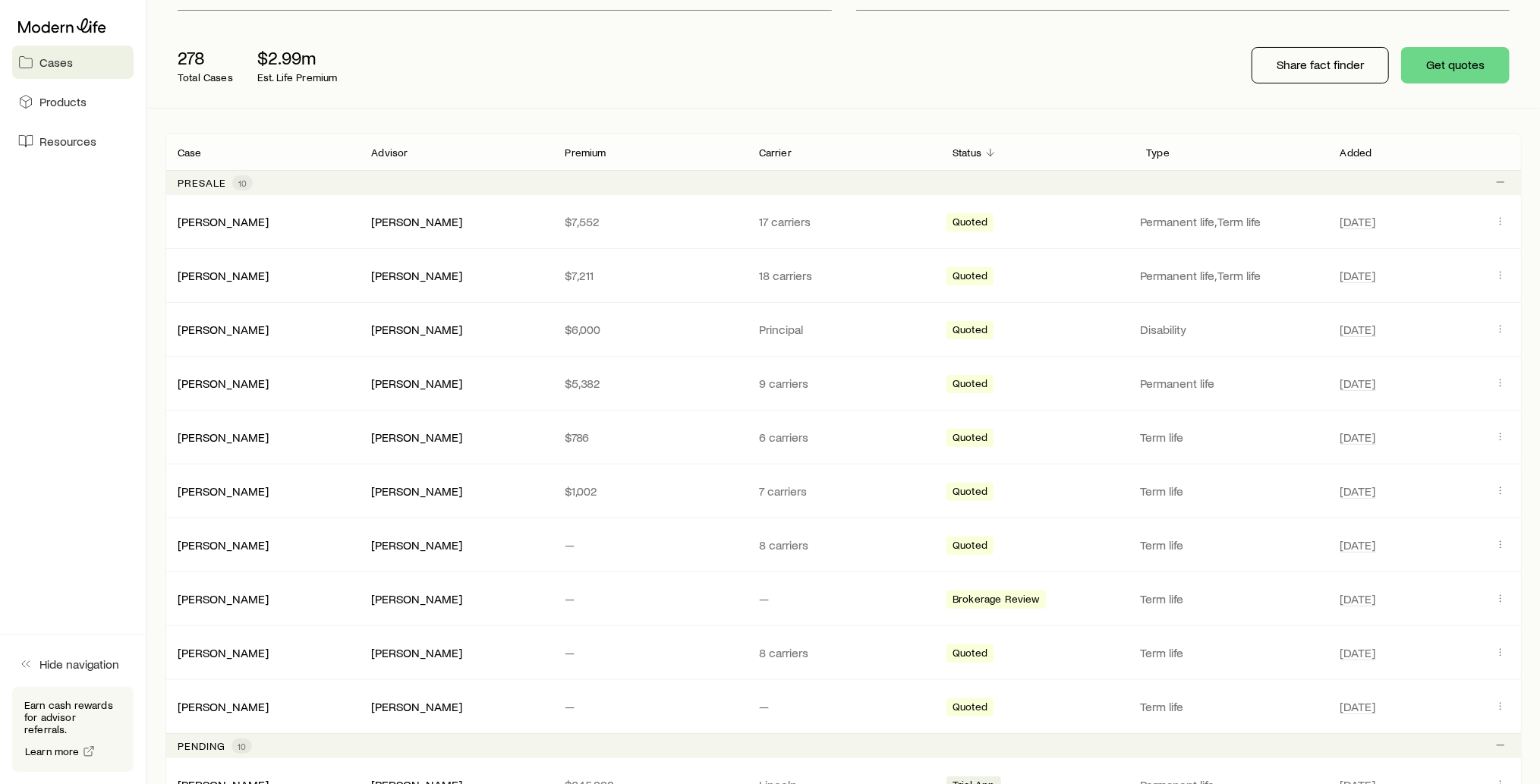
scroll to position [0, 0]
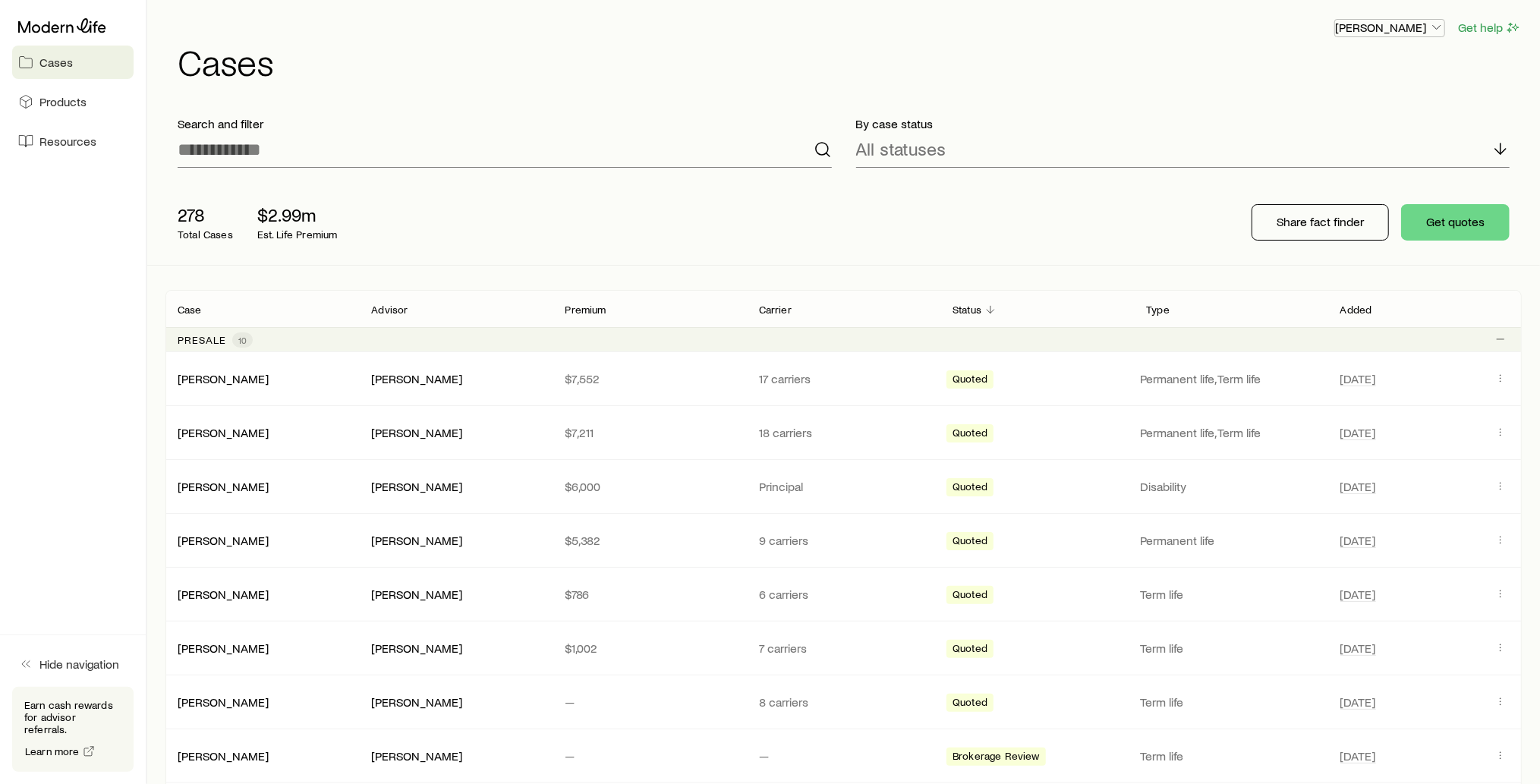
click at [1433, 28] on icon "button" at bounding box center [1437, 28] width 15 height 15
click at [1341, 140] on button "Sign out" at bounding box center [1356, 142] width 170 height 28
